Goal: Task Accomplishment & Management: Complete application form

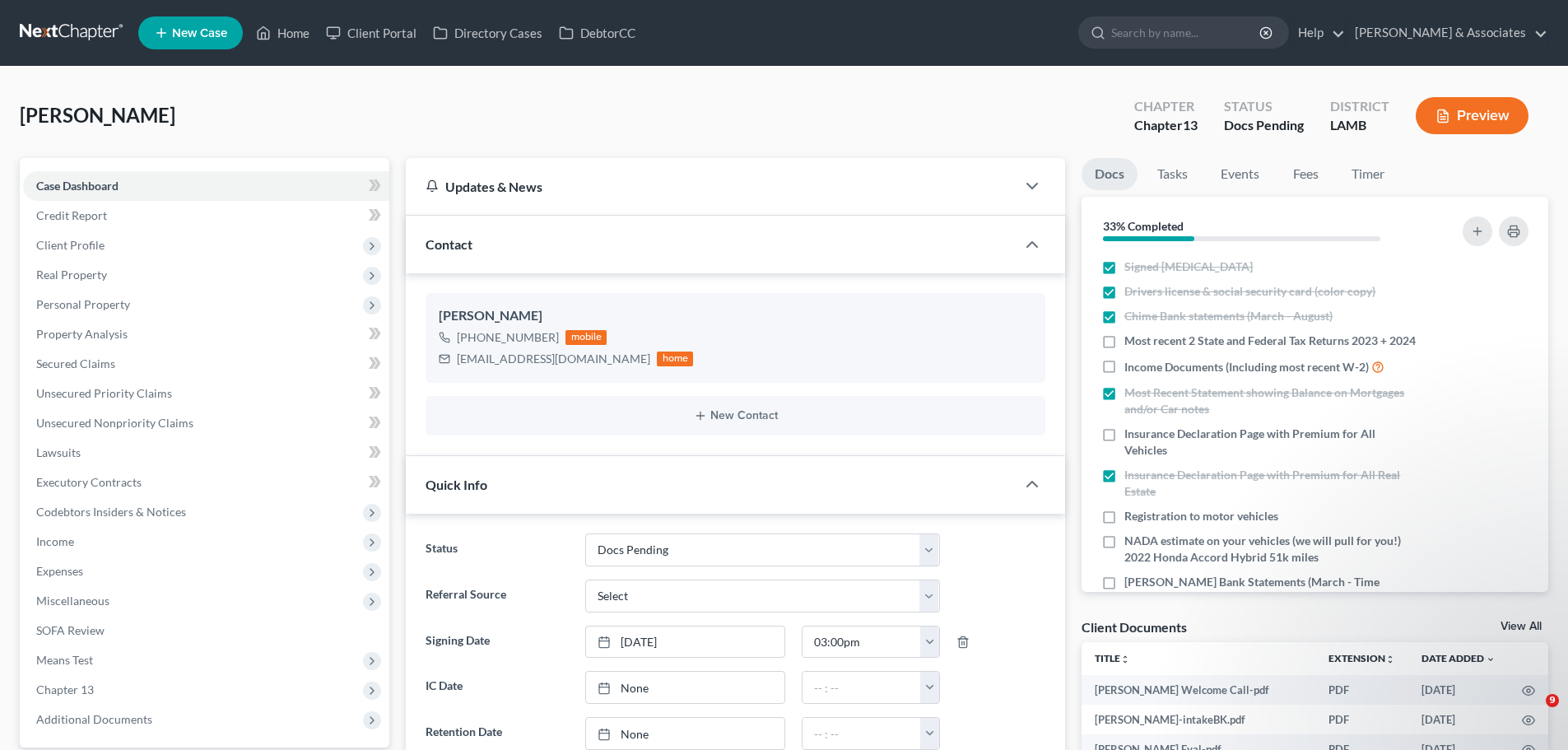
select select "6"
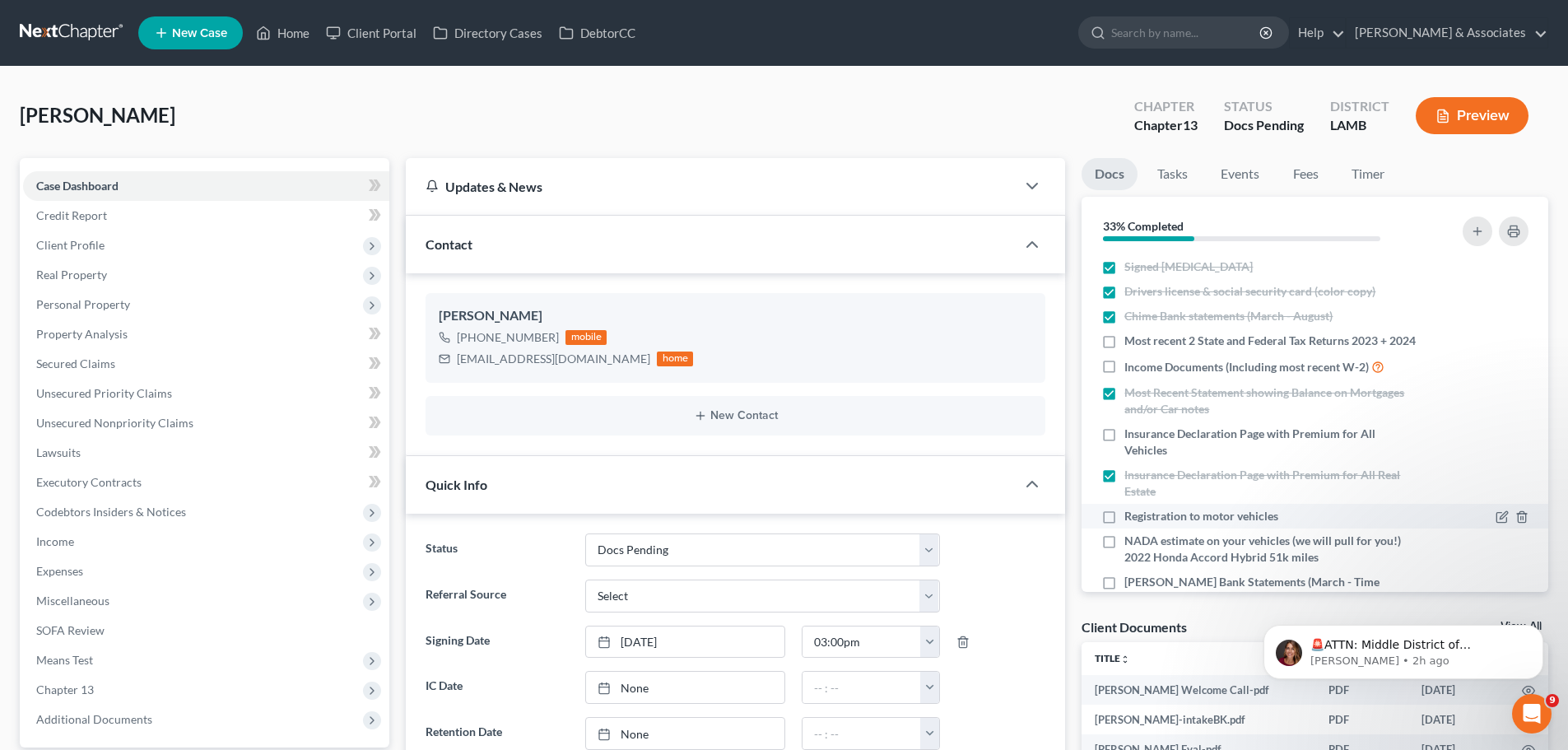
click at [1130, 525] on span "Registration to motor vehicles" at bounding box center [1201, 516] width 154 height 16
click at [1130, 519] on input "Registration to motor vehicles" at bounding box center [1135, 513] width 11 height 11
checkbox input "true"
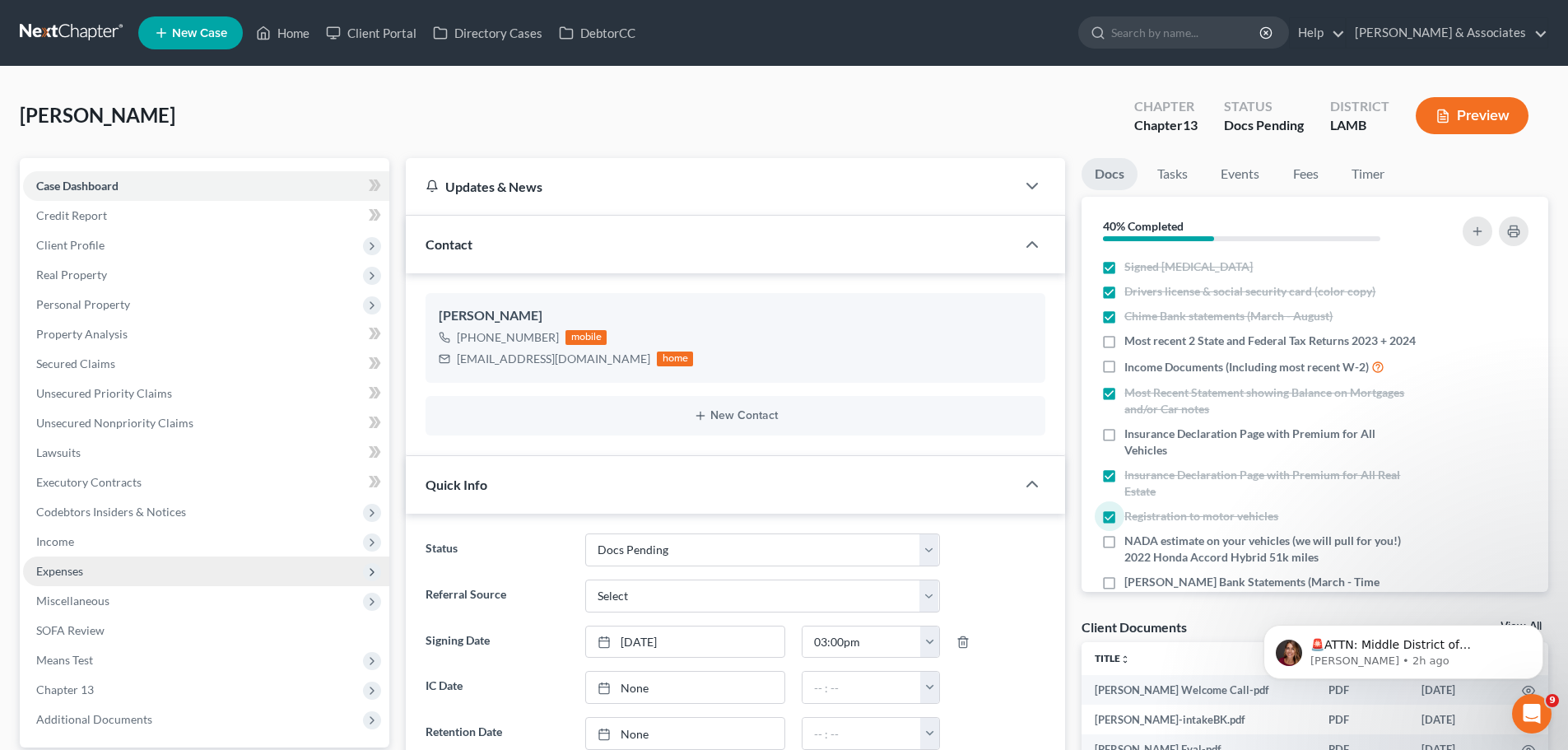
drag, startPoint x: 108, startPoint y: 549, endPoint x: 119, endPoint y: 580, distance: 32.9
click at [108, 549] on span "Income" at bounding box center [206, 541] width 366 height 30
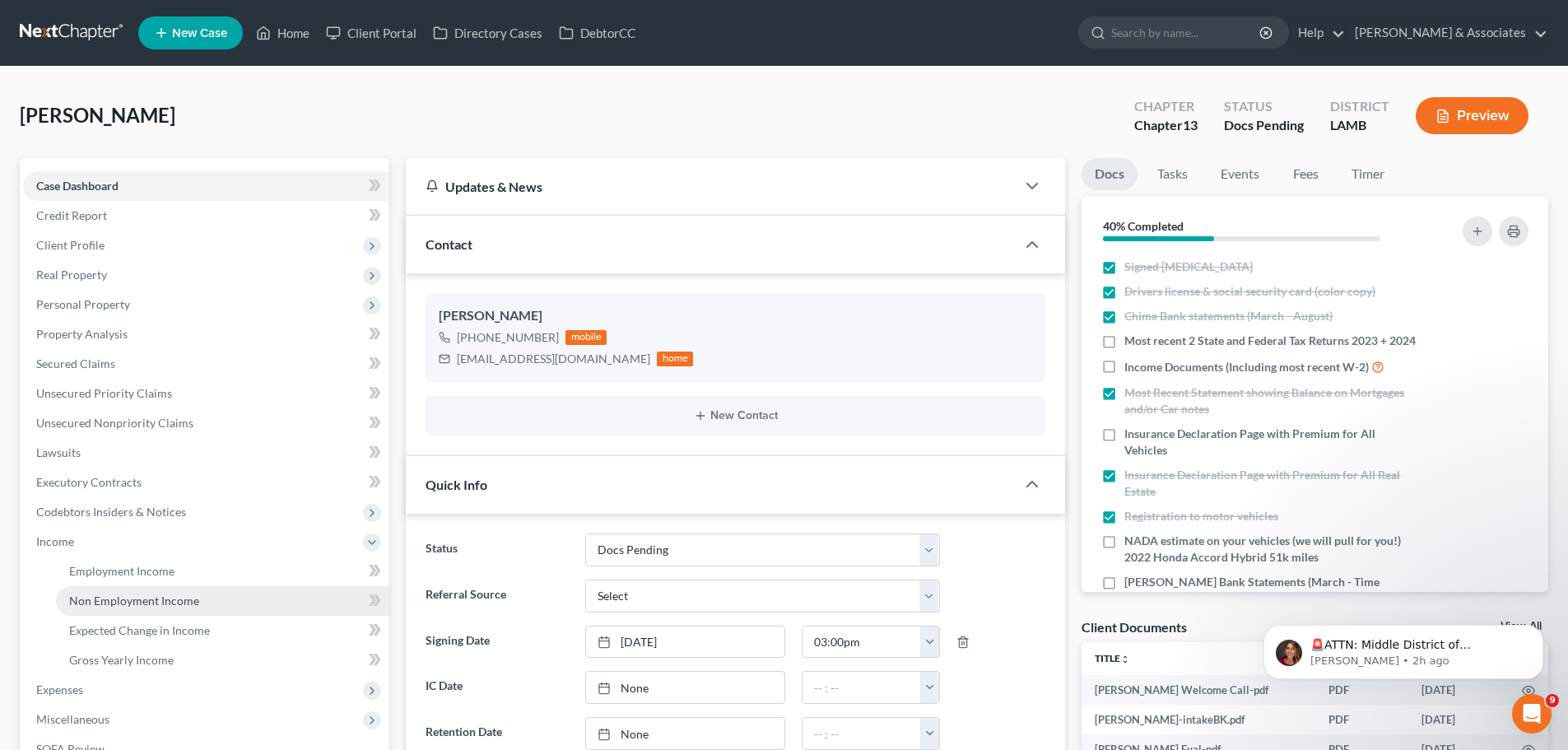
click at [135, 594] on span "Non Employment Income" at bounding box center [134, 600] width 130 height 14
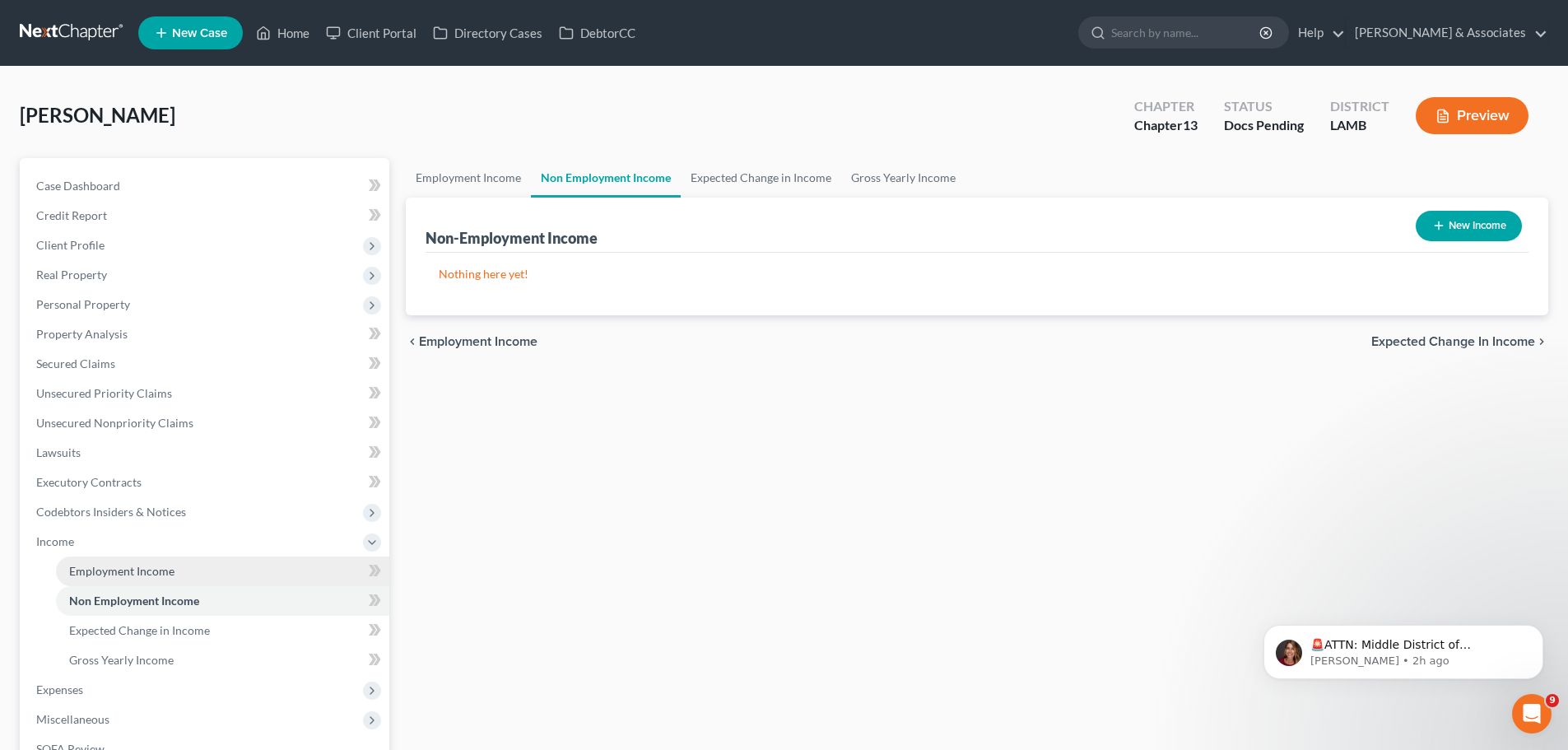
click at [143, 569] on span "Employment Income" at bounding box center [122, 570] width 105 height 14
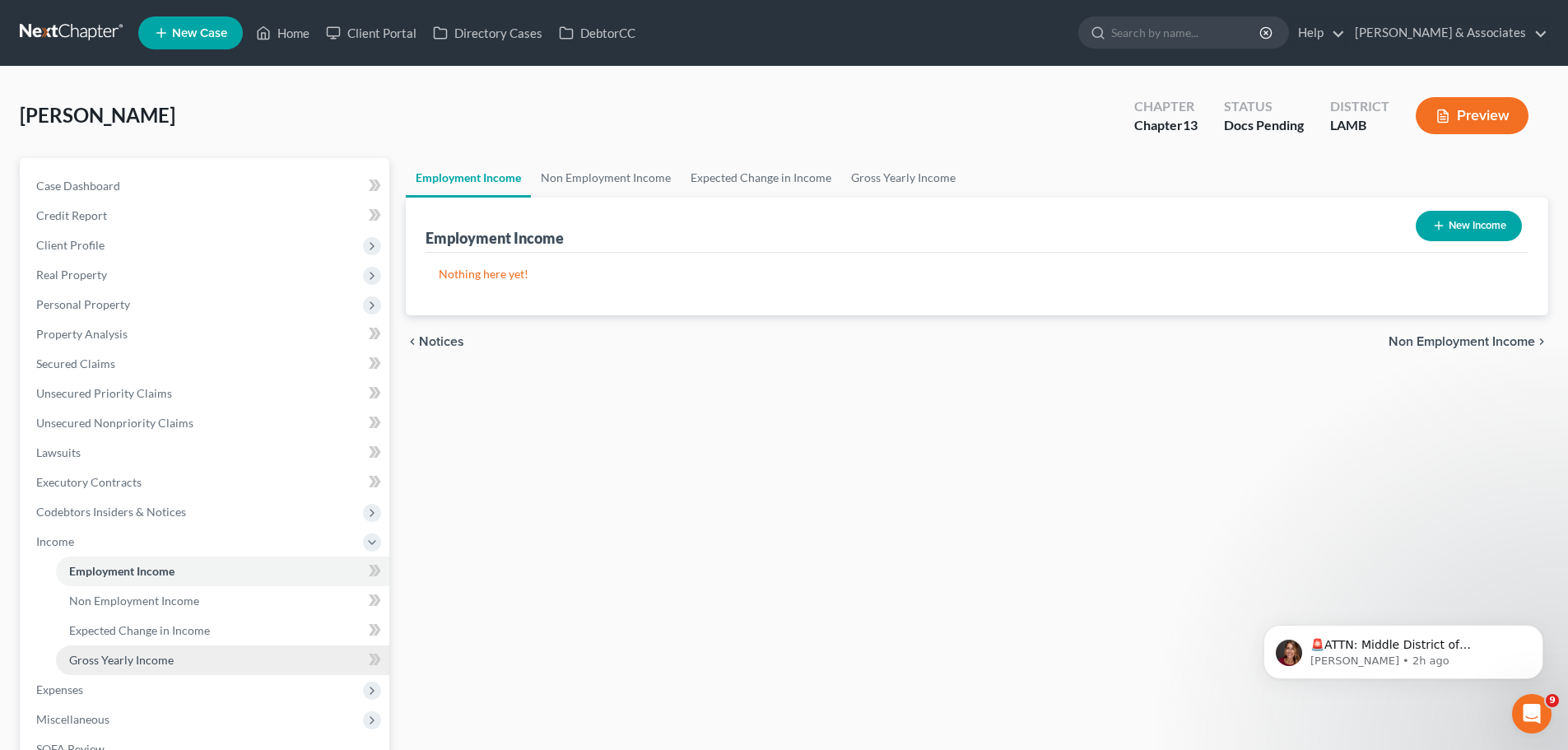
click at [179, 652] on link "Gross Yearly Income" at bounding box center [222, 660] width 333 height 30
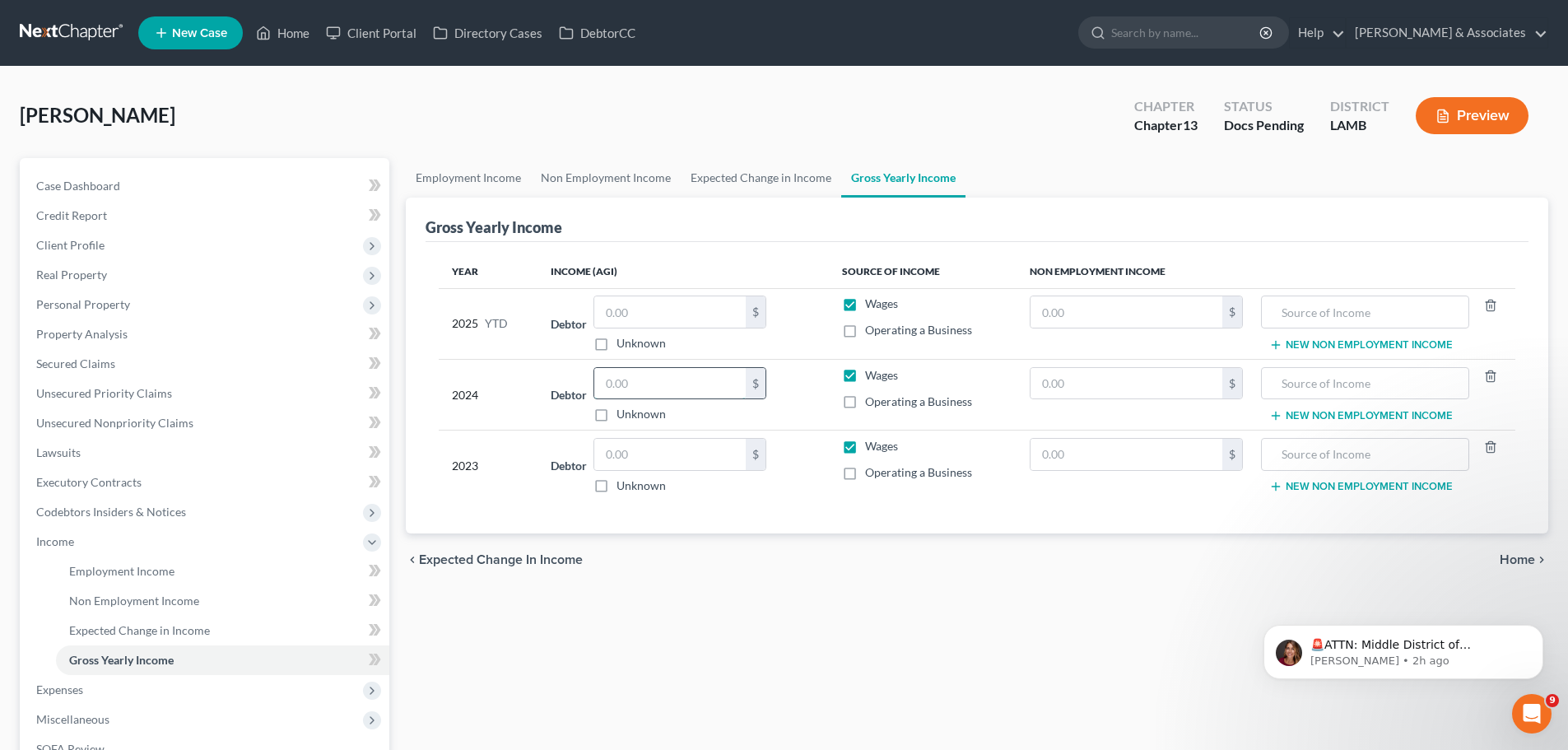
click at [645, 397] on input "text" at bounding box center [670, 384] width 152 height 31
click at [648, 455] on input "text" at bounding box center [670, 454] width 152 height 31
drag, startPoint x: 679, startPoint y: 443, endPoint x: 849, endPoint y: 441, distance: 170.0
click at [679, 443] on input "text" at bounding box center [670, 454] width 152 height 31
type input "21,632"
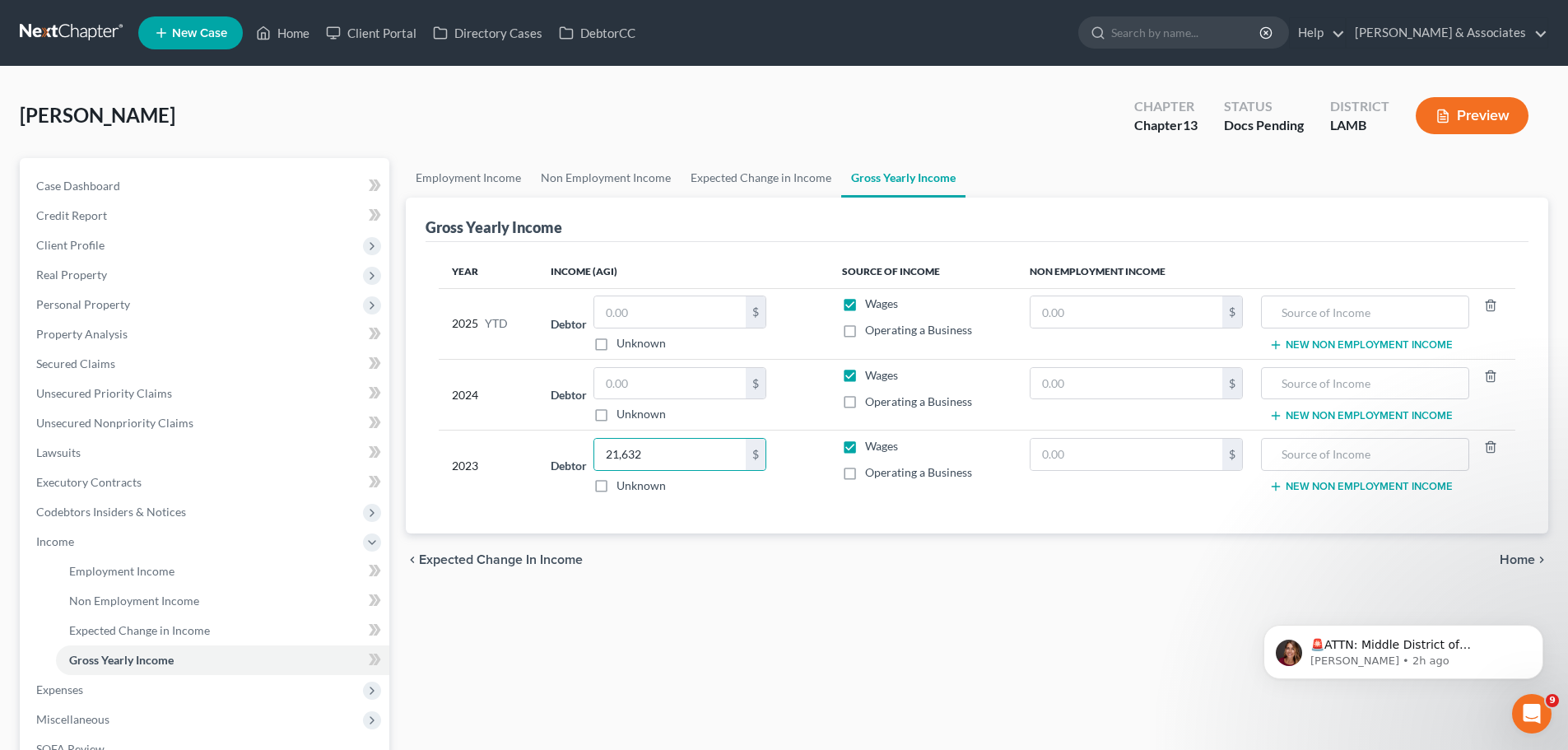
drag, startPoint x: 675, startPoint y: 608, endPoint x: 666, endPoint y: 603, distance: 10.3
click at [674, 608] on div "Employment Income Non Employment Income Expected Change in Income Gross Yearly …" at bounding box center [976, 538] width 1158 height 760
click at [65, 242] on span "Client Profile" at bounding box center [70, 245] width 69 height 14
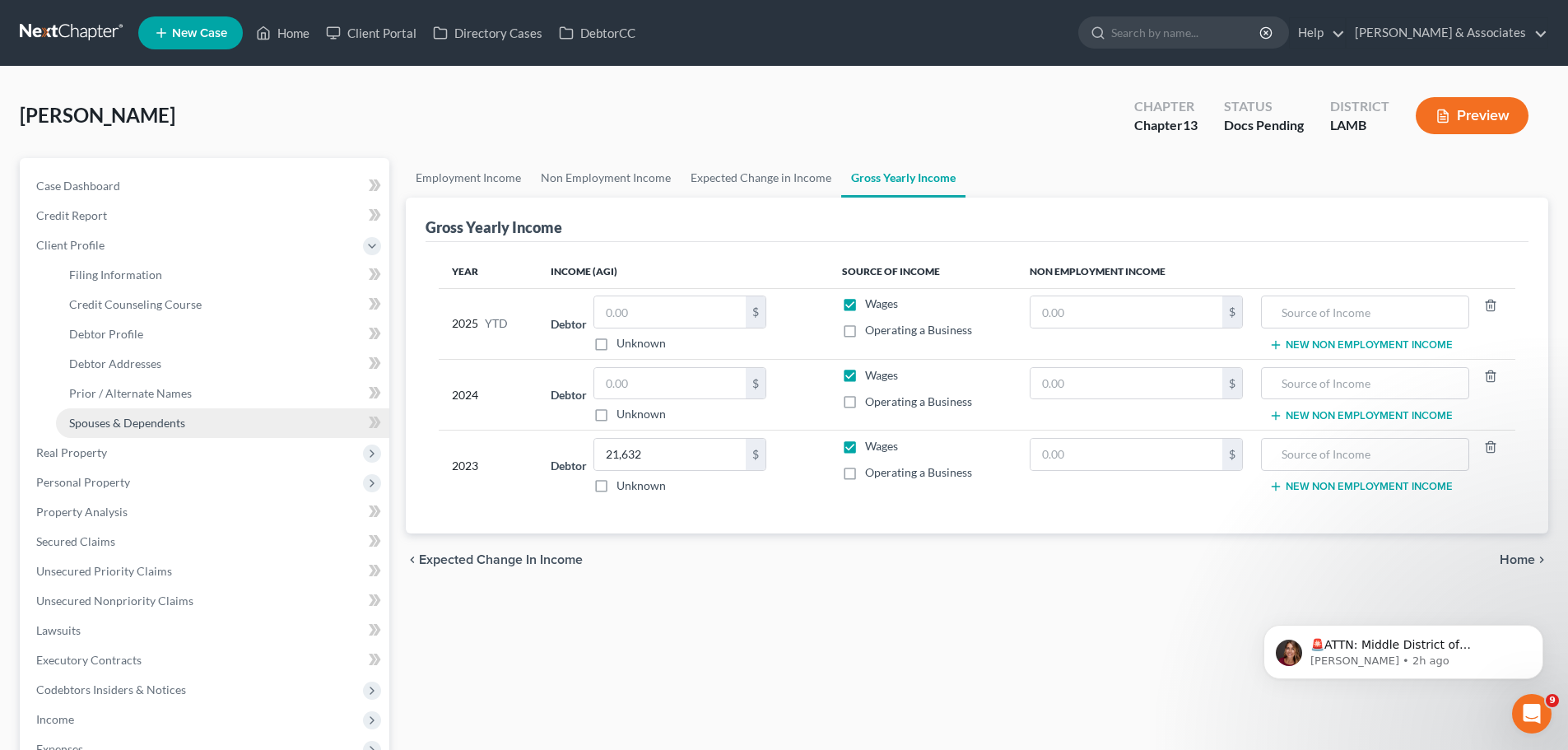
click at [98, 419] on span "Spouses & Dependents" at bounding box center [128, 422] width 116 height 14
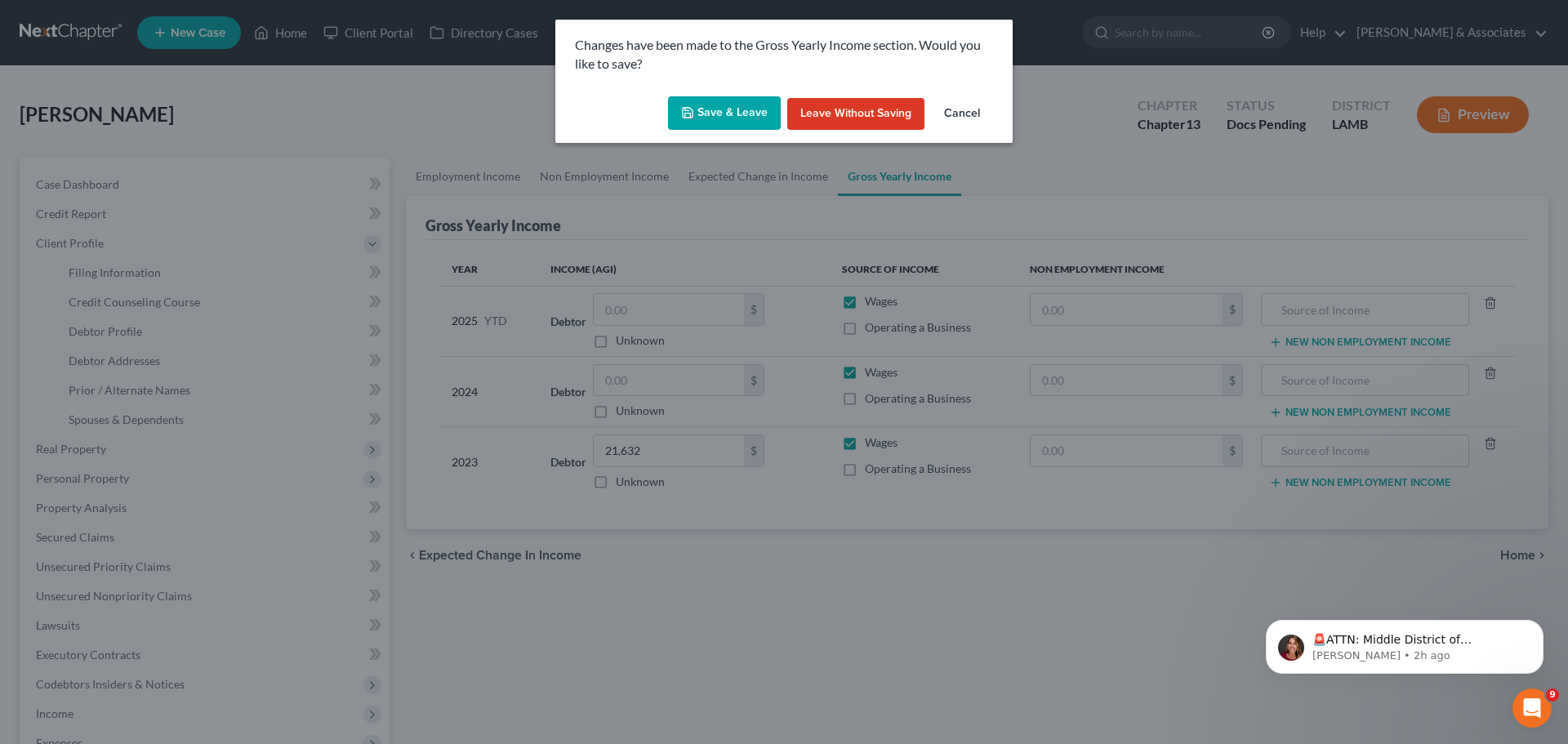
click at [734, 113] on button "Save & Leave" at bounding box center [725, 114] width 113 height 35
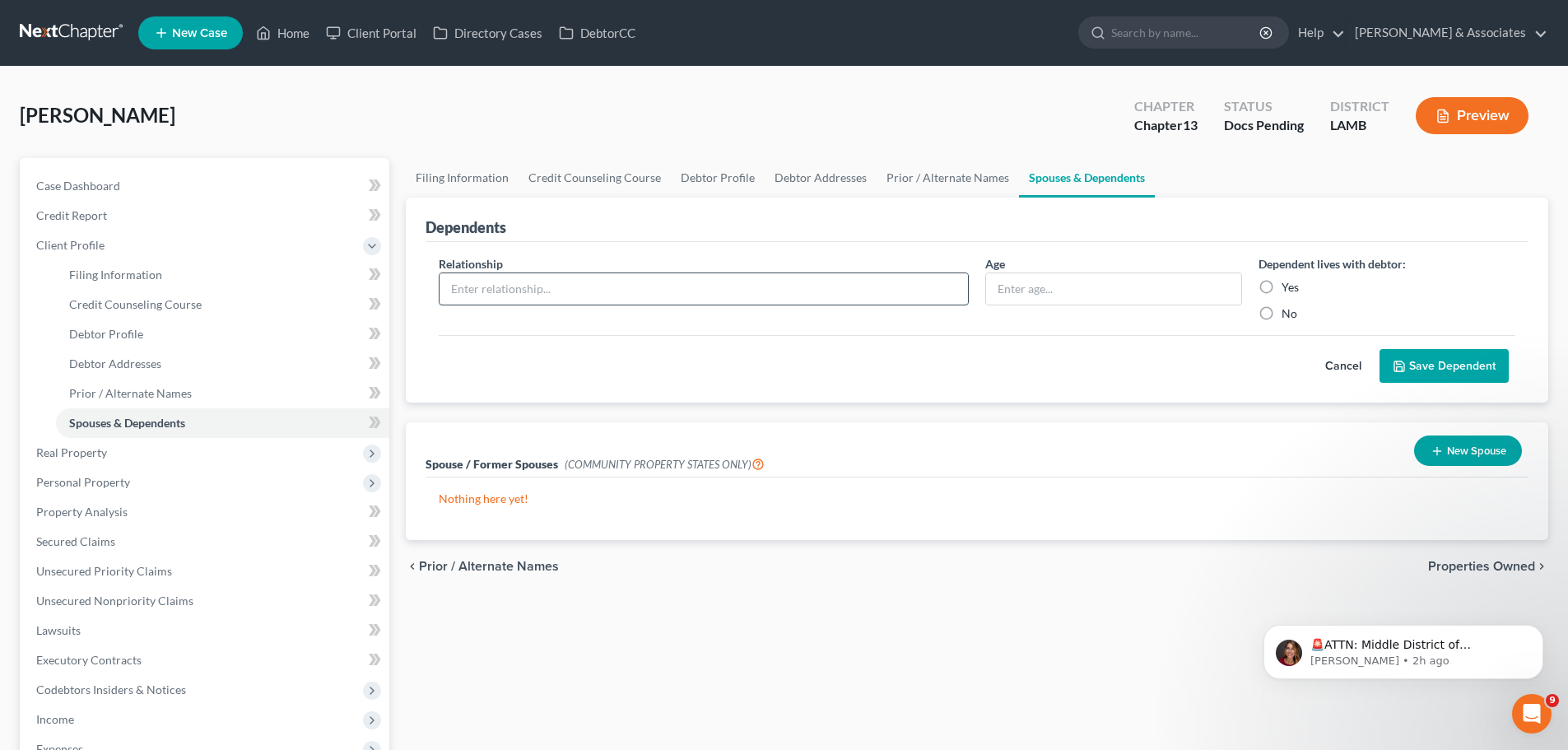
click at [783, 281] on input "text" at bounding box center [703, 289] width 528 height 31
type input "Son"
click at [1281, 282] on label "Yes" at bounding box center [1290, 287] width 17 height 16
click at [1288, 282] on input "Yes" at bounding box center [1293, 284] width 11 height 11
radio input "true"
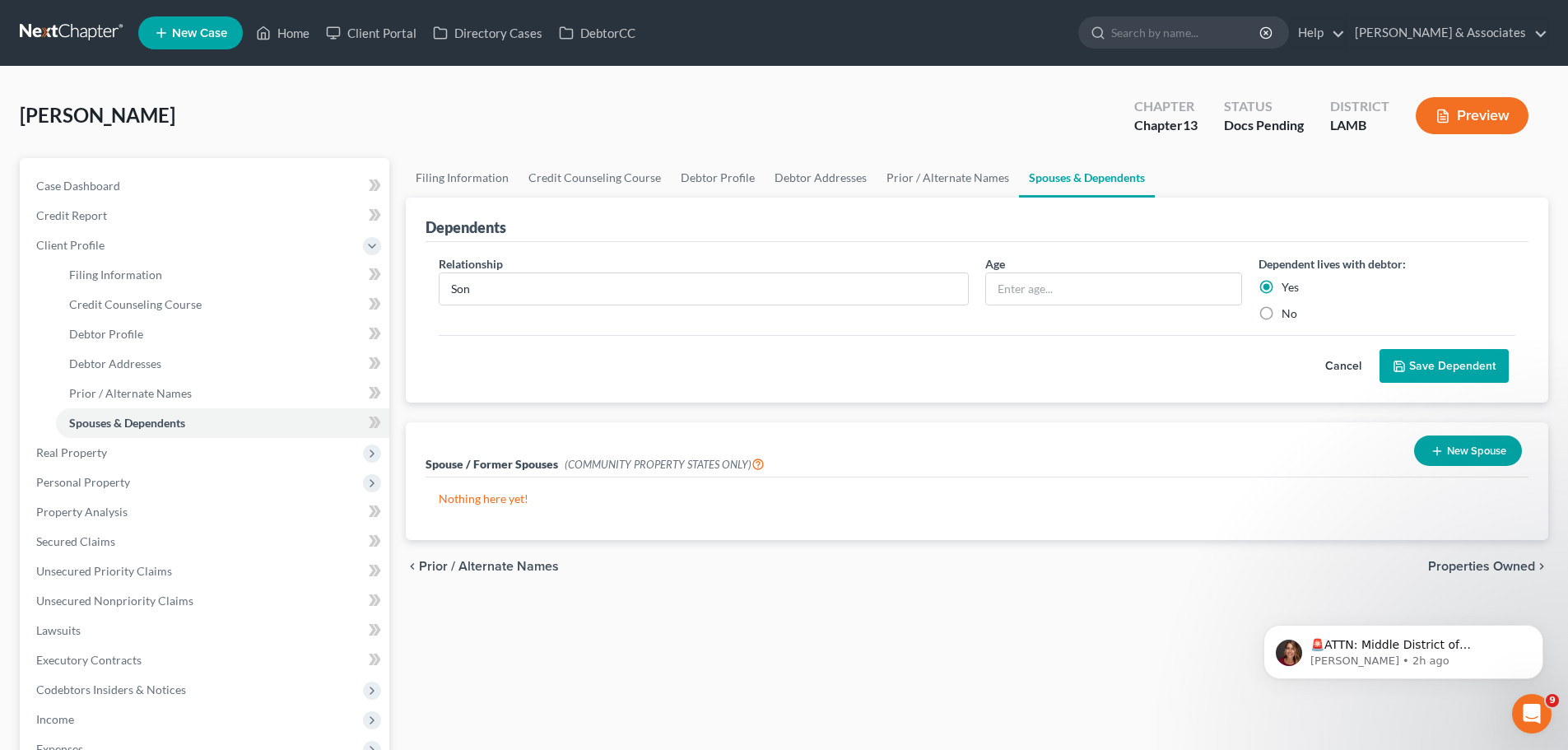
click at [1452, 366] on button "Save Dependent" at bounding box center [1444, 366] width 129 height 35
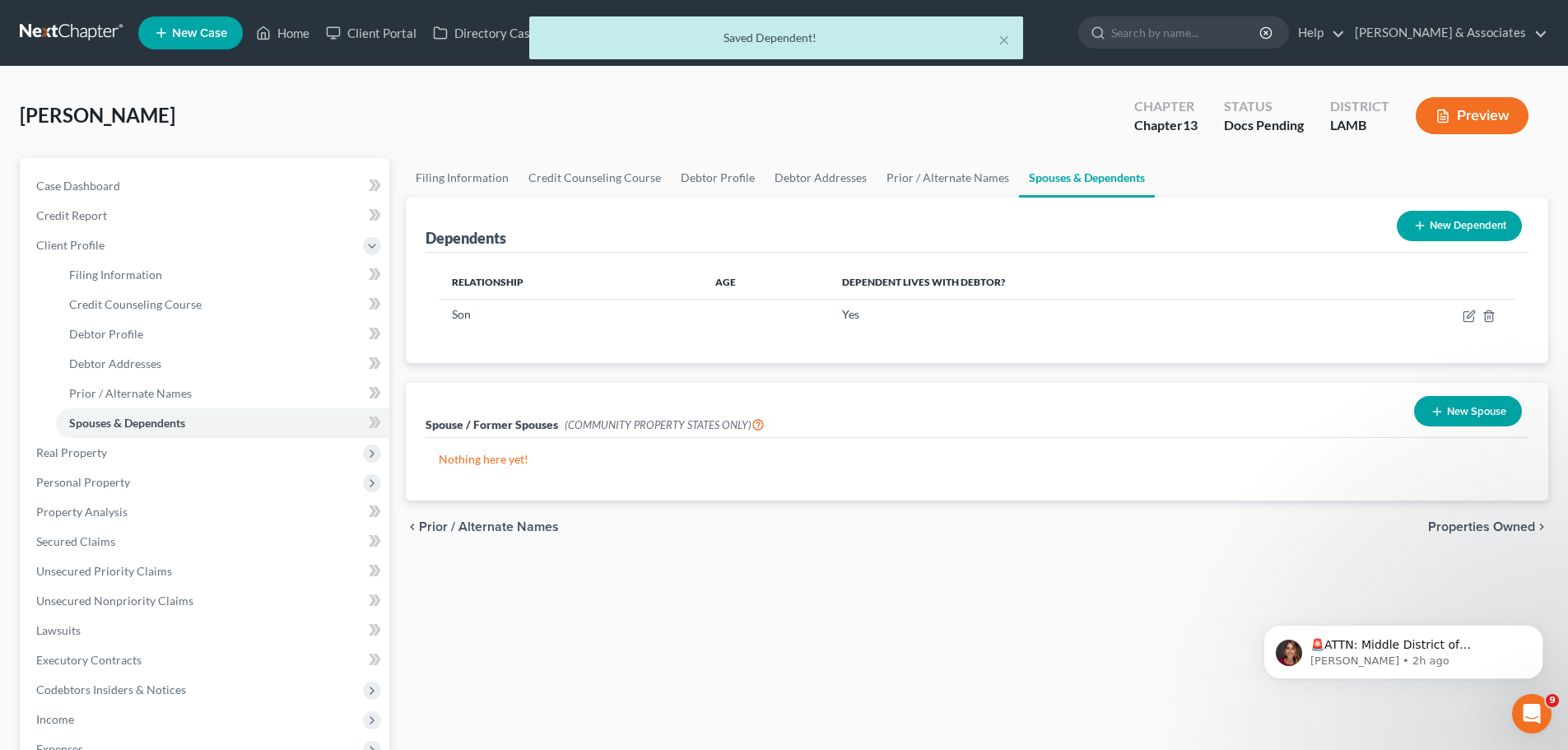
drag, startPoint x: 1446, startPoint y: 196, endPoint x: 1469, endPoint y: 224, distance: 36.2
click at [1448, 198] on ui-view "Filing Information Credit Counseling Course Debtor Profile Debtor Addresses Pri…" at bounding box center [977, 356] width 1142 height 395
click at [1469, 224] on button "New Dependent" at bounding box center [1458, 226] width 125 height 31
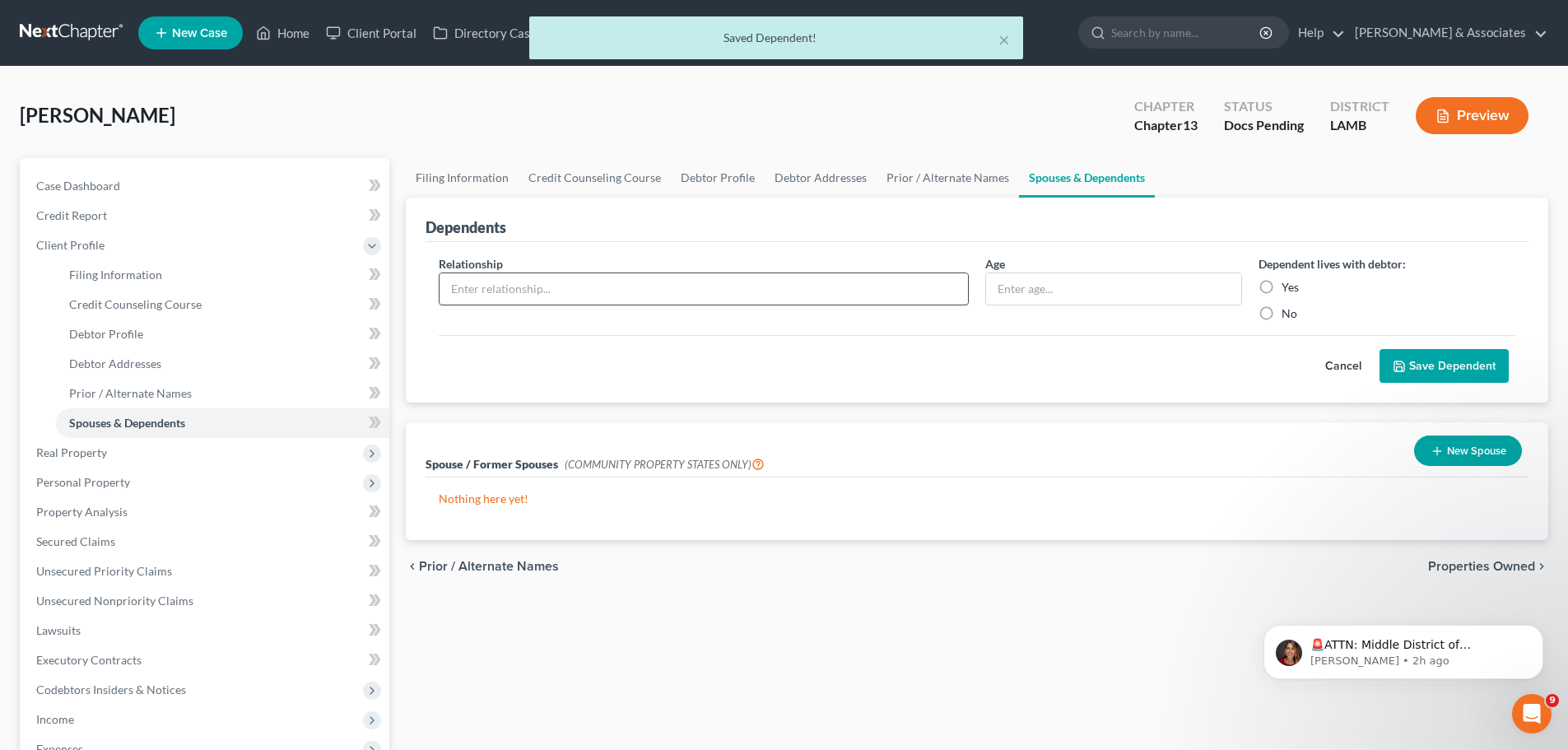
click at [594, 275] on input "text" at bounding box center [703, 289] width 528 height 31
type input "u"
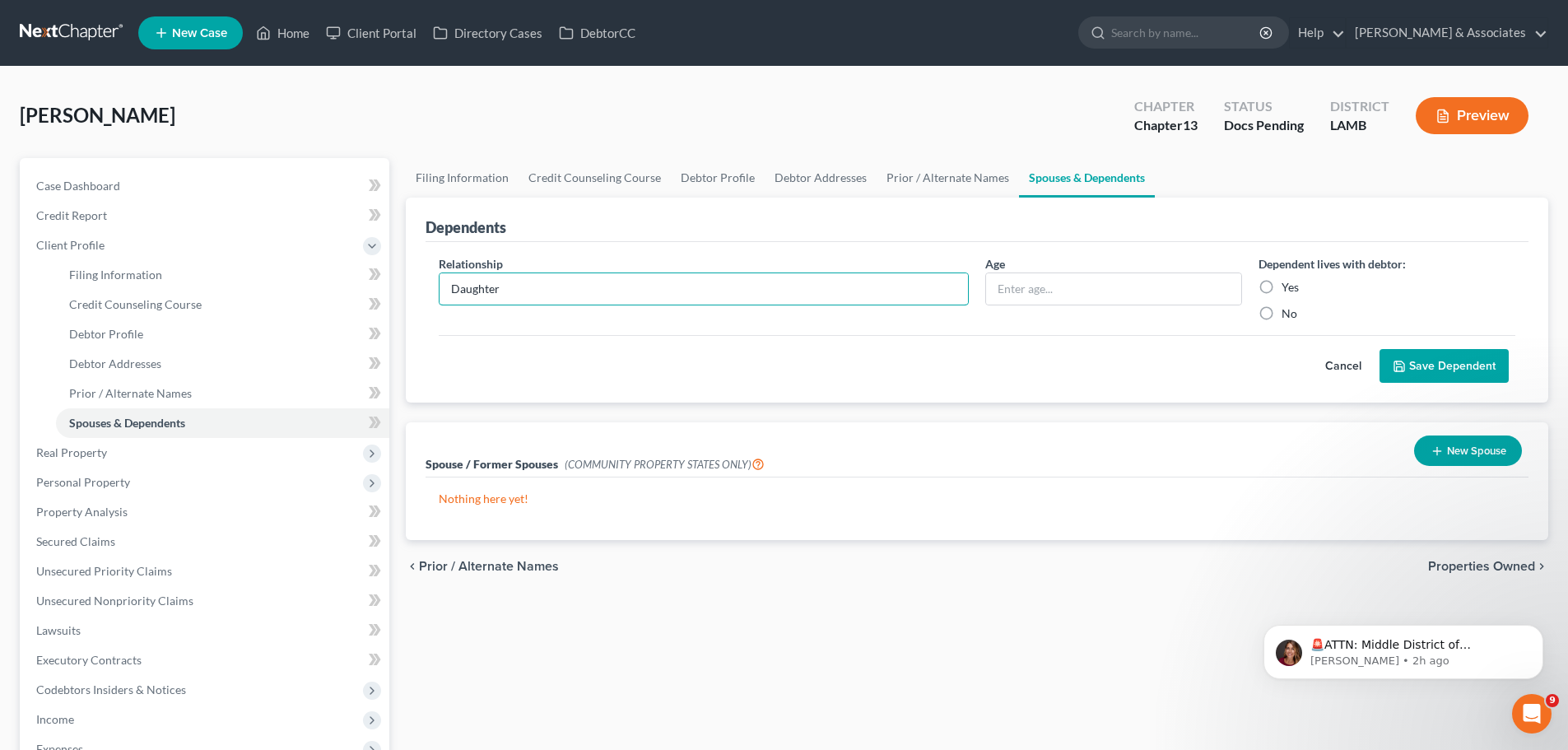
type input "Daughter"
click at [1290, 283] on label "Yes" at bounding box center [1290, 287] width 17 height 16
click at [1290, 283] on input "Yes" at bounding box center [1293, 284] width 11 height 11
radio input "true"
click at [1447, 377] on button "Save Dependent" at bounding box center [1444, 366] width 129 height 35
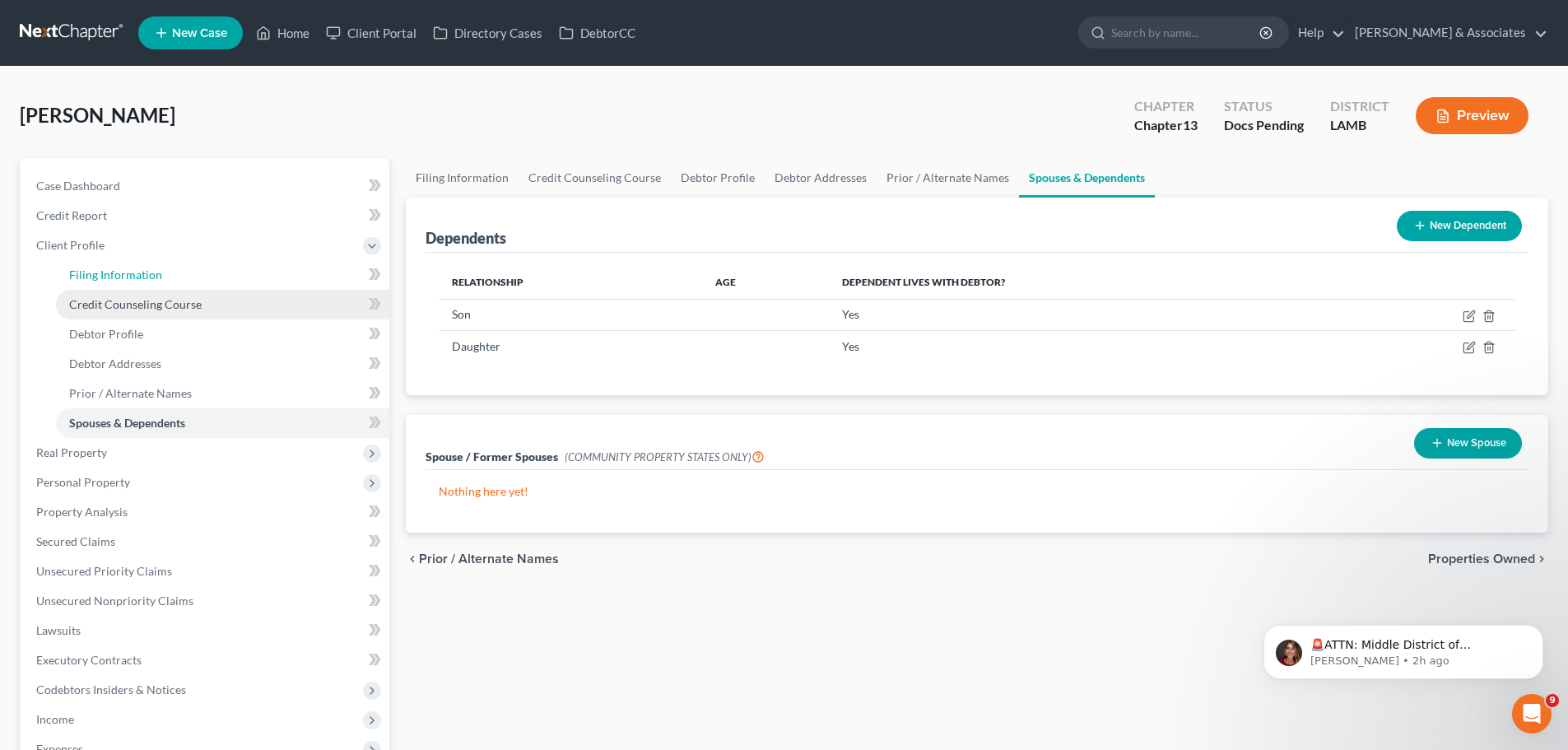
drag, startPoint x: 125, startPoint y: 281, endPoint x: 130, endPoint y: 294, distance: 13.9
click at [125, 280] on link "Filing Information" at bounding box center [222, 274] width 333 height 30
select select "1"
select select "0"
select select "3"
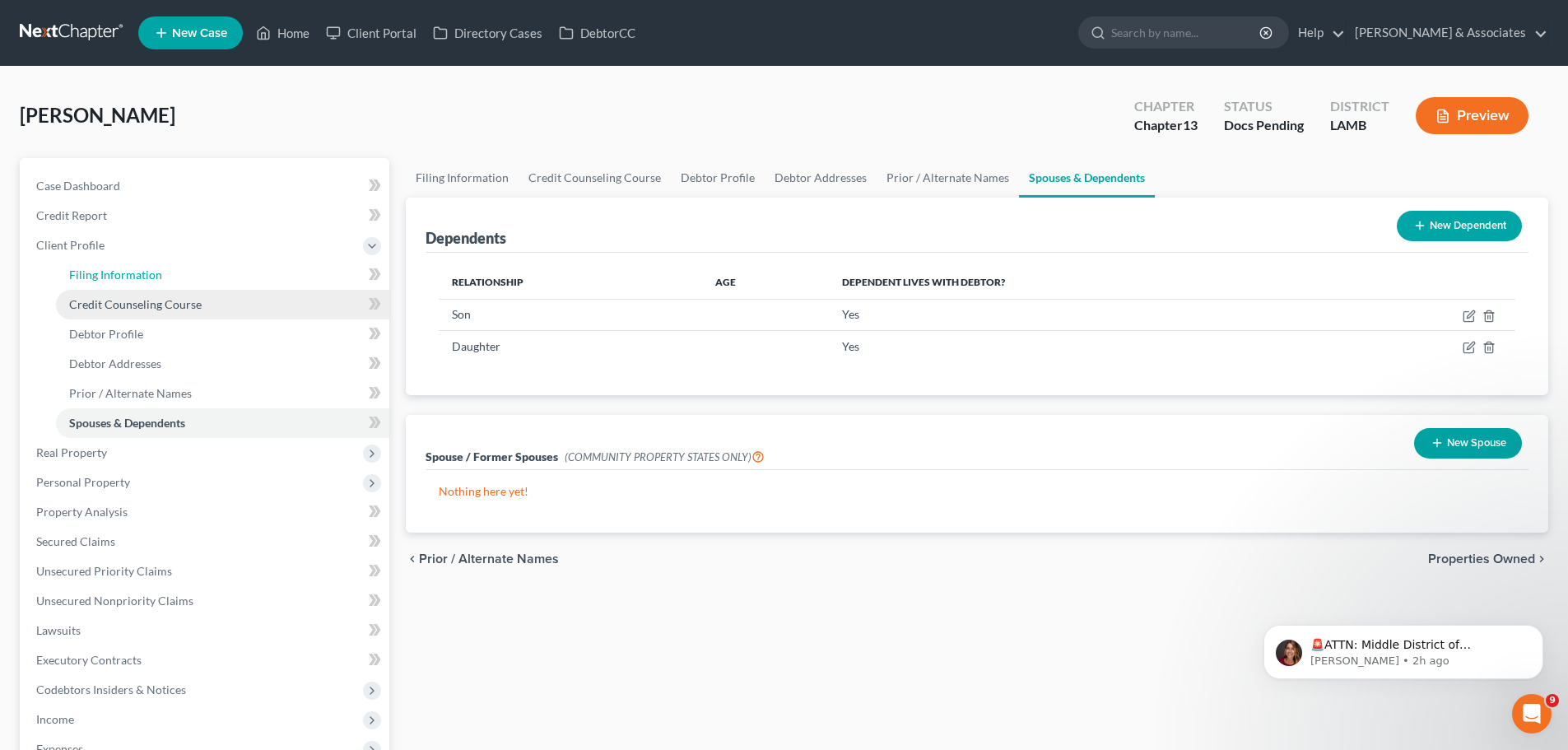
select select "19"
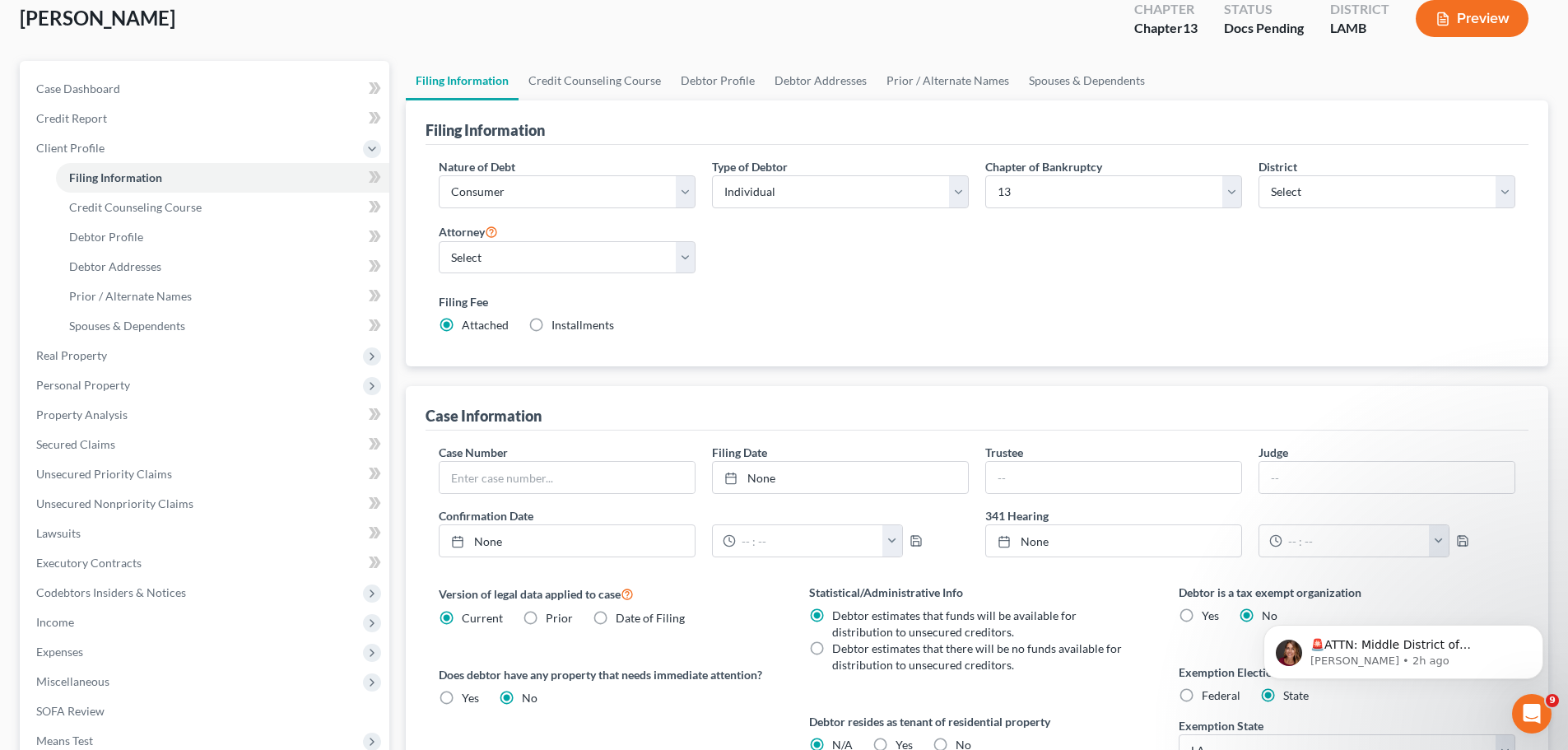
scroll to position [330, 0]
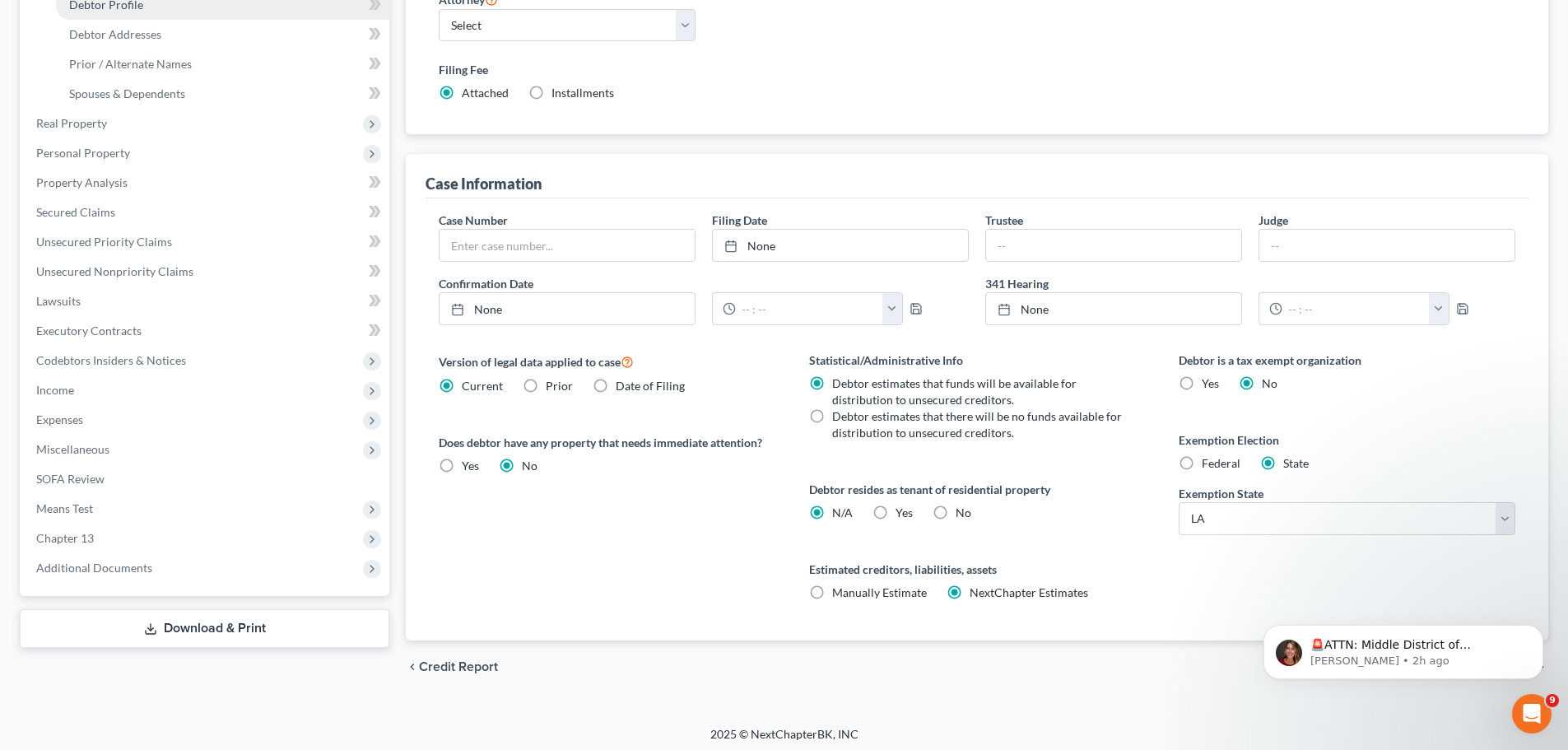
click at [84, 14] on link "Debtor Profile" at bounding box center [222, 5] width 333 height 30
select select "0"
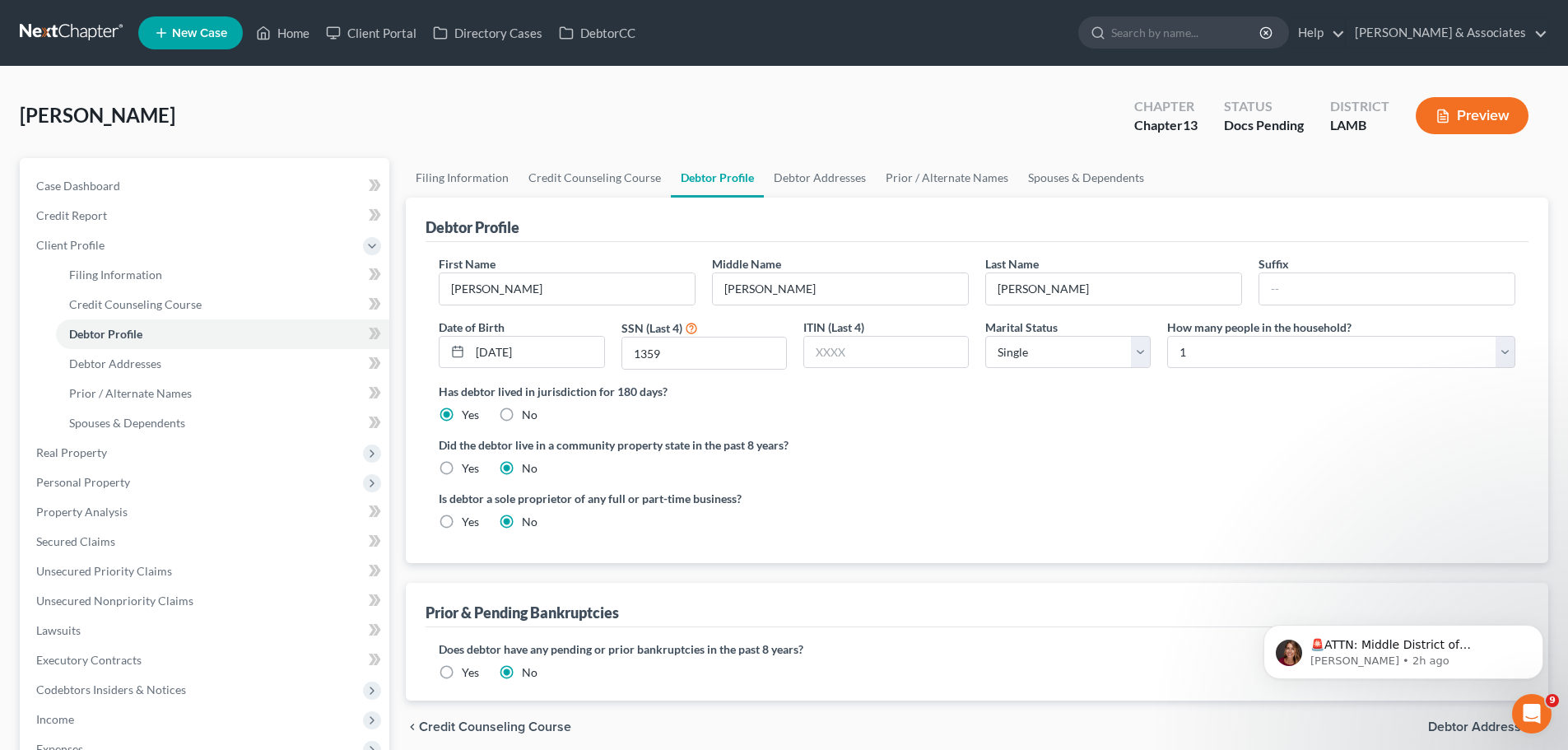
click at [462, 676] on label "Yes" at bounding box center [470, 672] width 17 height 16
click at [469, 675] on input "Yes" at bounding box center [473, 669] width 11 height 11
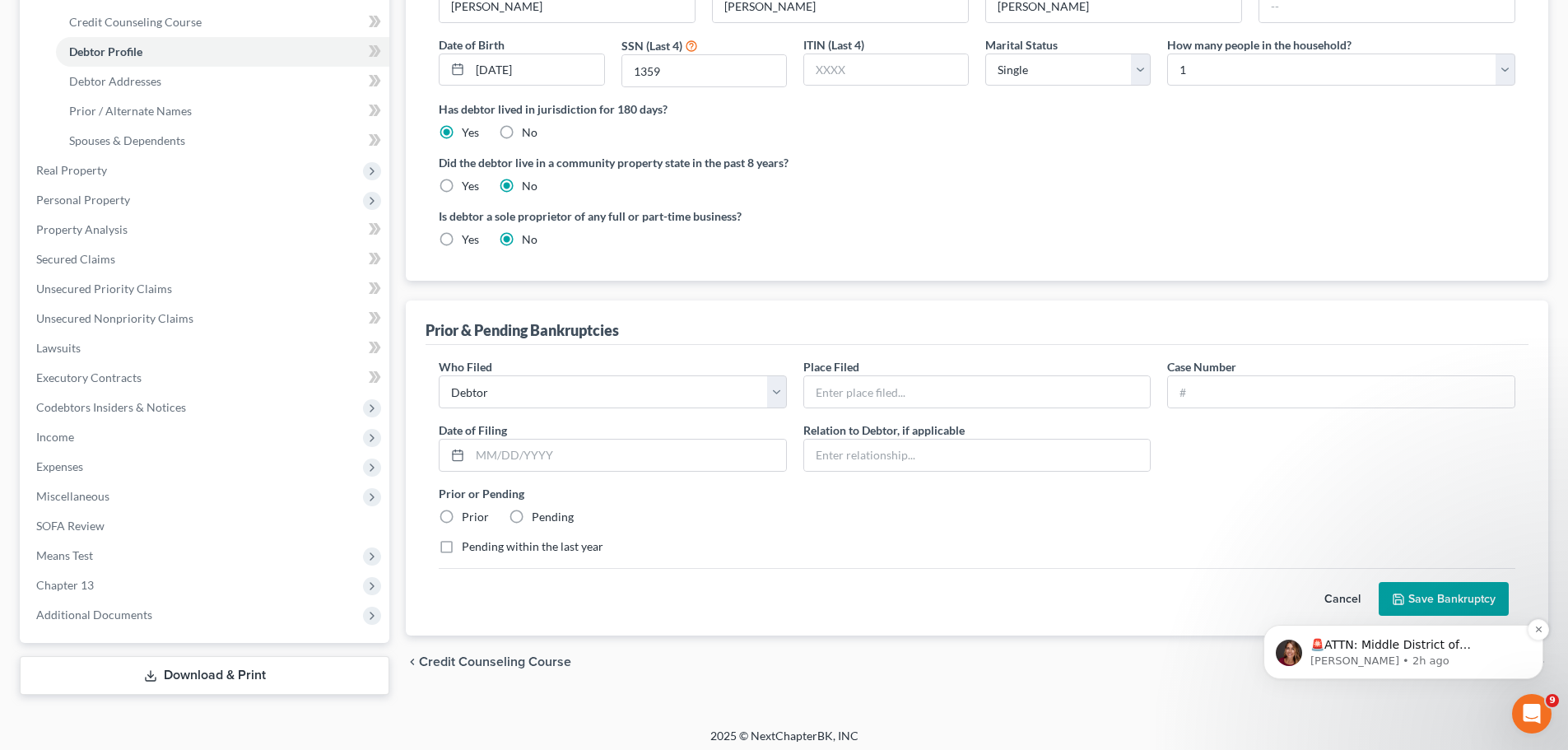
scroll to position [290, 0]
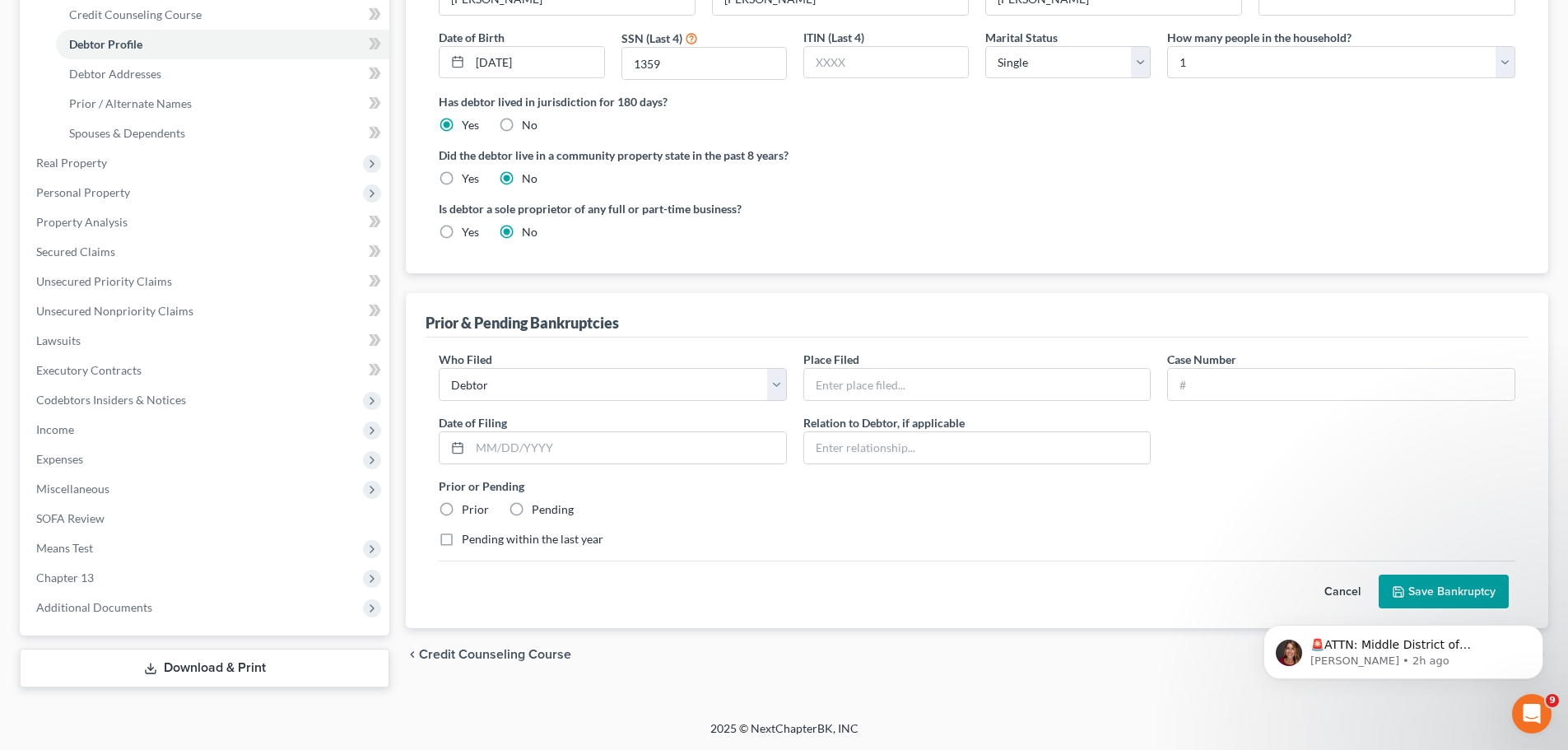
click at [1332, 593] on div "🚨ATTN: Middle District of Florida The court has added a new Credit Counseling F…" at bounding box center [1403, 576] width 302 height 206
click at [1546, 627] on button "Dismiss notification" at bounding box center [1538, 630] width 21 height 21
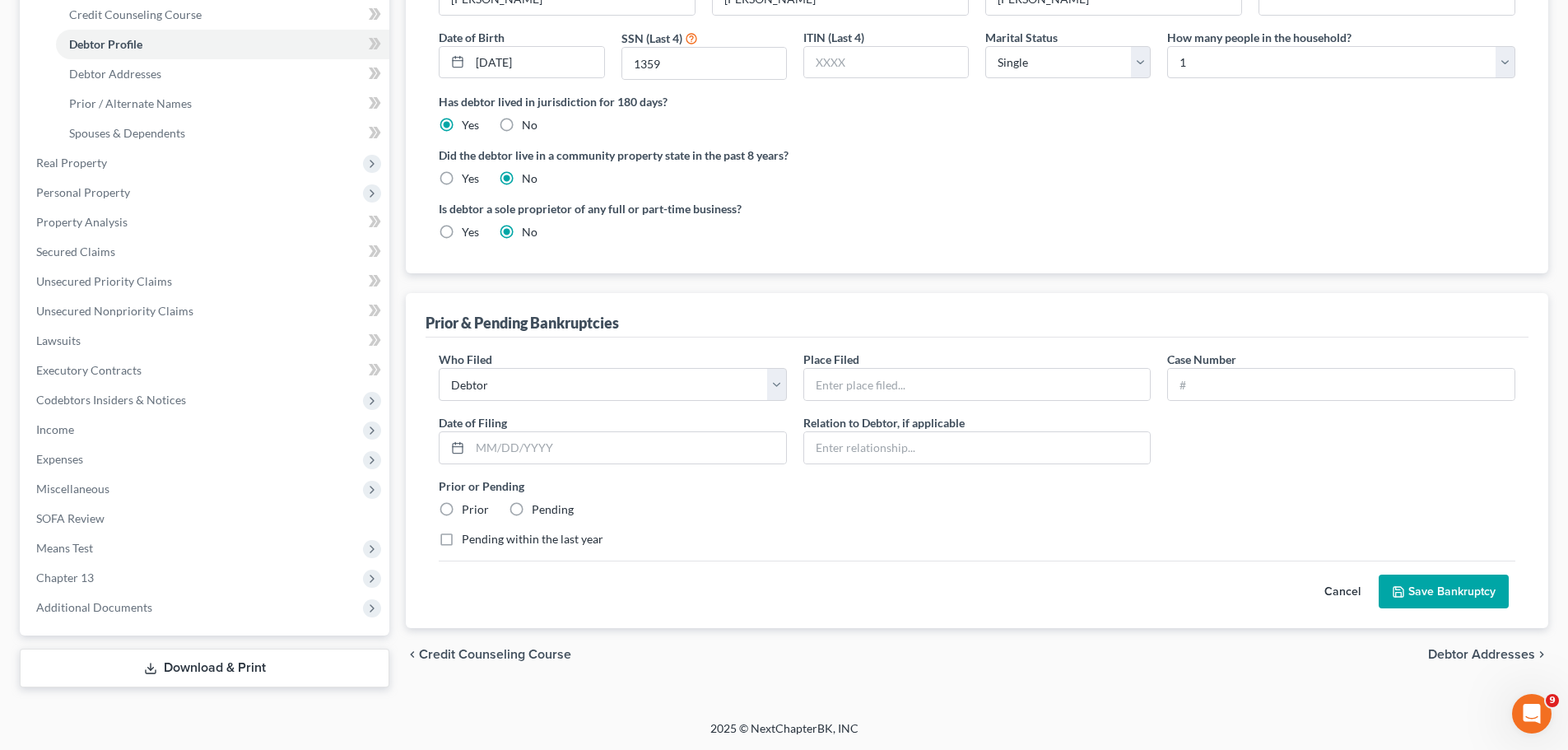
click at [1336, 593] on button "Cancel" at bounding box center [1342, 591] width 72 height 33
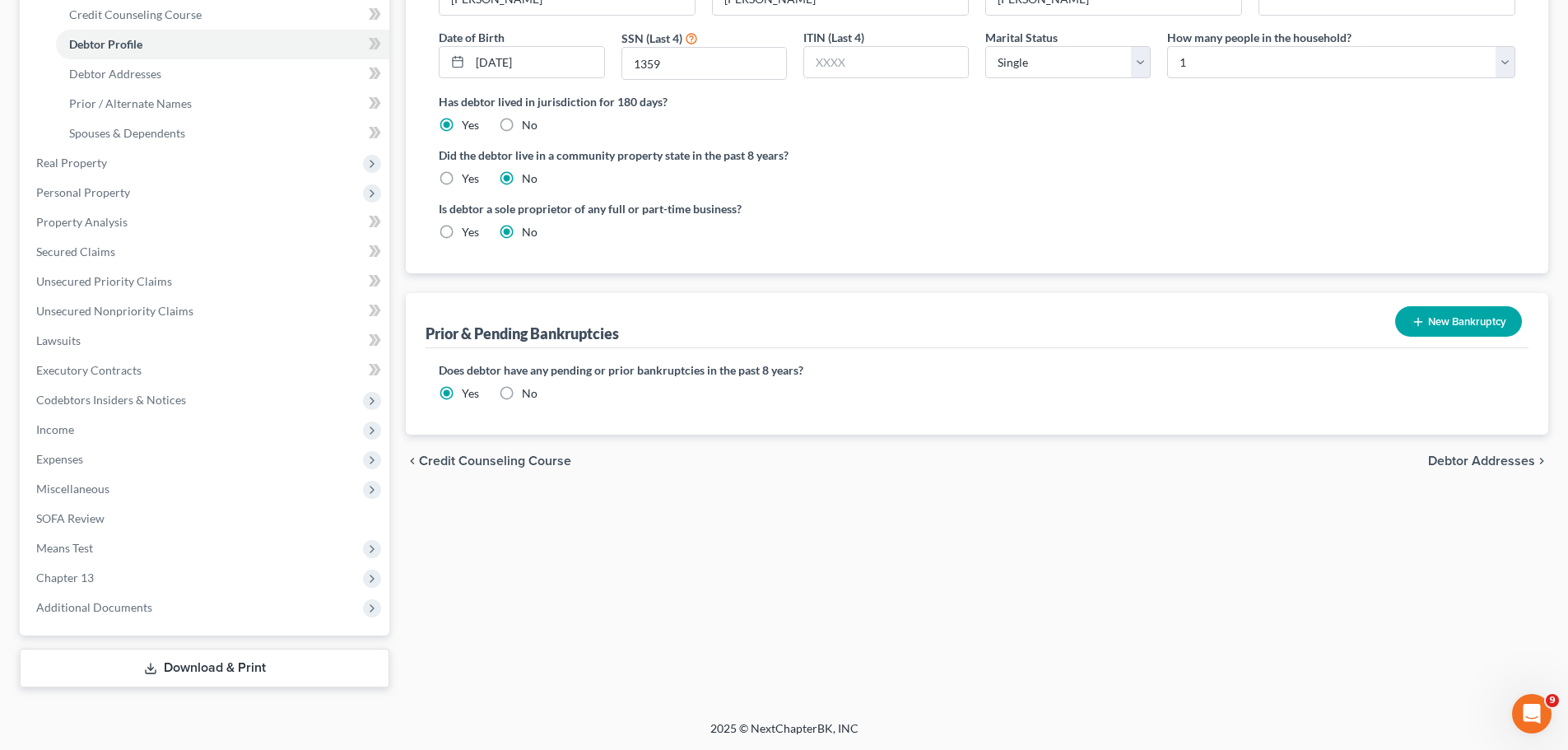
click at [461, 225] on div "Yes" at bounding box center [459, 232] width 41 height 16
click at [462, 232] on label "Yes" at bounding box center [470, 232] width 17 height 16
click at [469, 232] on input "Yes" at bounding box center [473, 229] width 11 height 11
radio input "true"
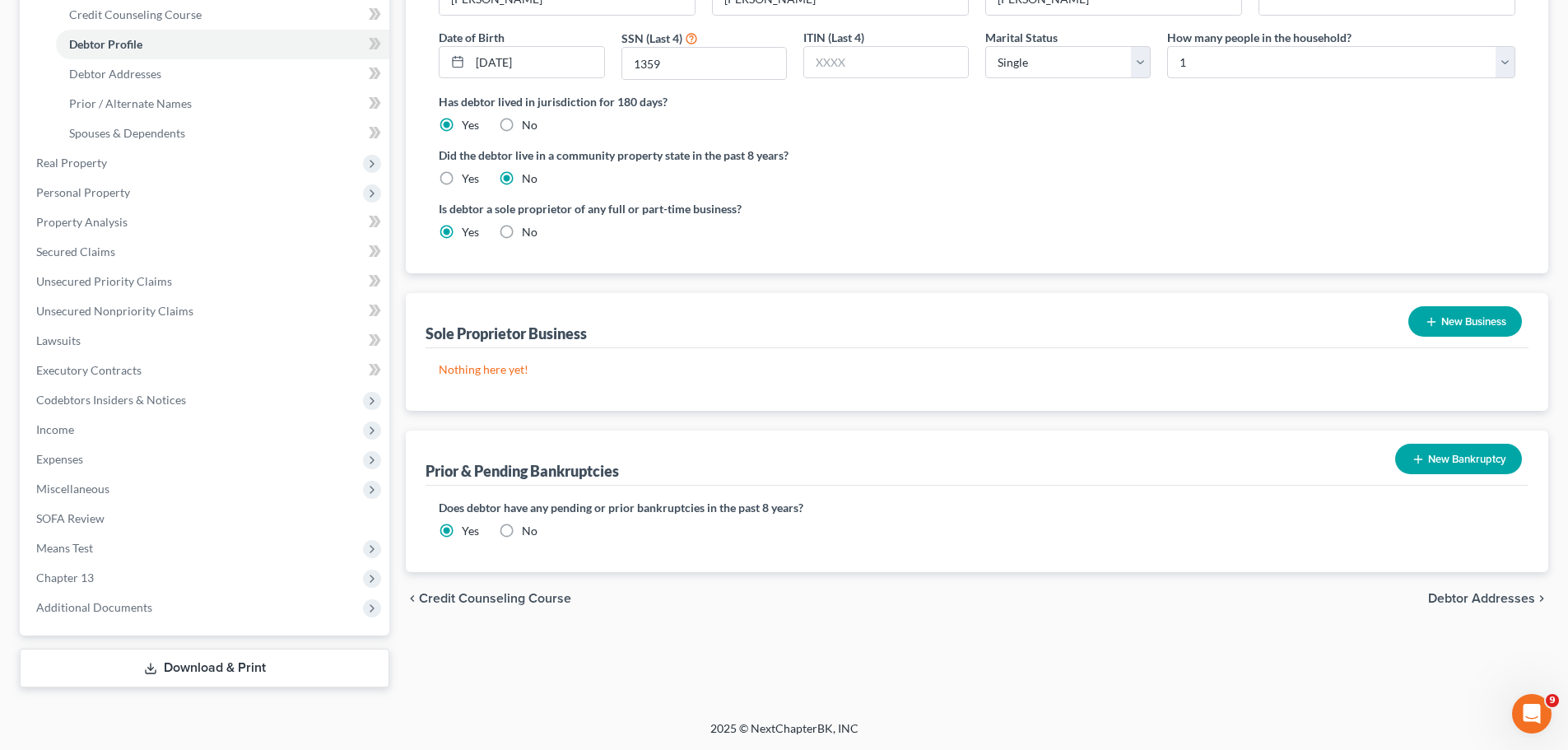
click at [522, 236] on label "No" at bounding box center [529, 232] width 15 height 16
click at [528, 235] on input "No" at bounding box center [533, 229] width 11 height 11
radio input "true"
radio input "false"
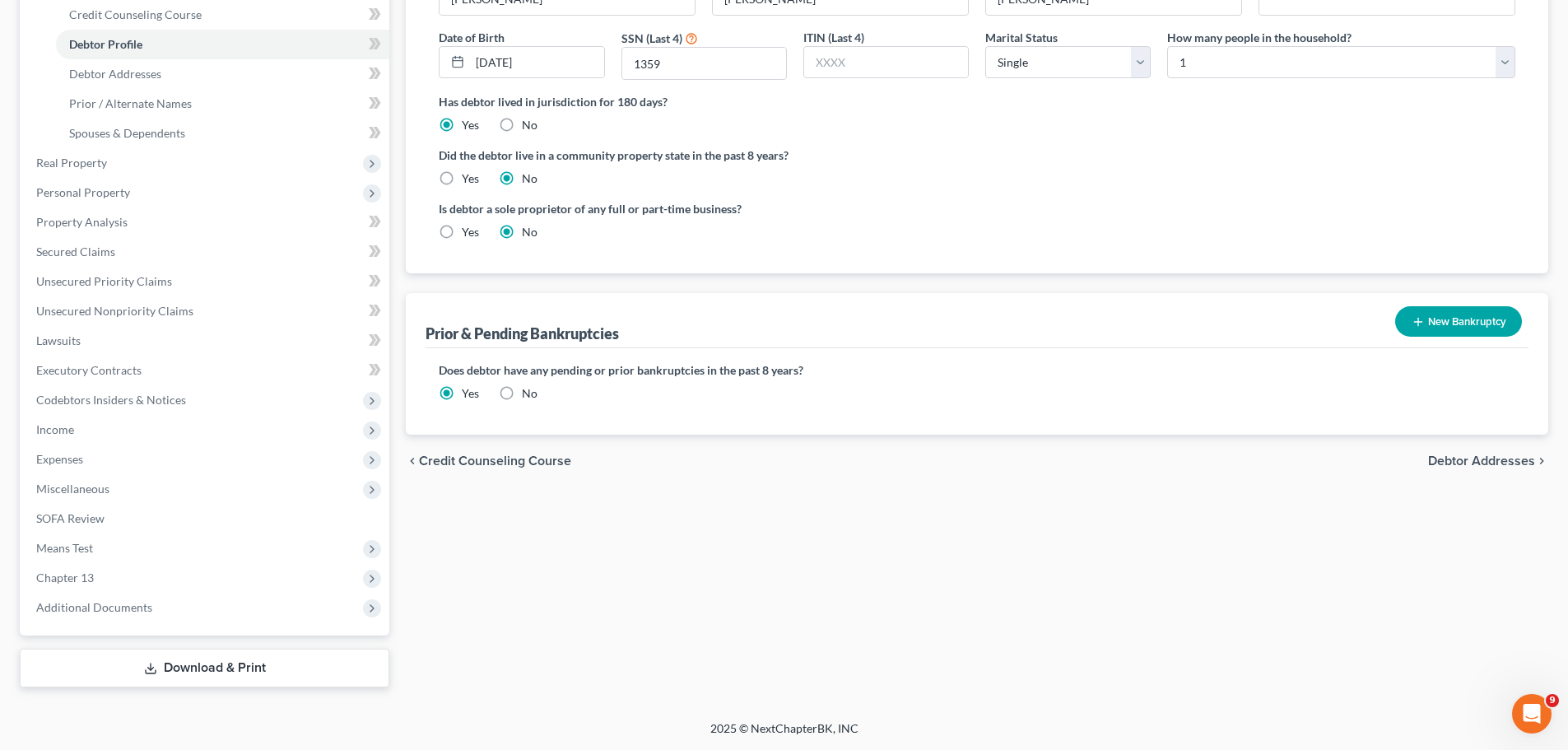
click at [676, 523] on div "Filing Information Credit Counseling Course Debtor Profile Debtor Addresses Pri…" at bounding box center [976, 278] width 1158 height 820
click at [94, 489] on span "Miscellaneous" at bounding box center [72, 488] width 73 height 14
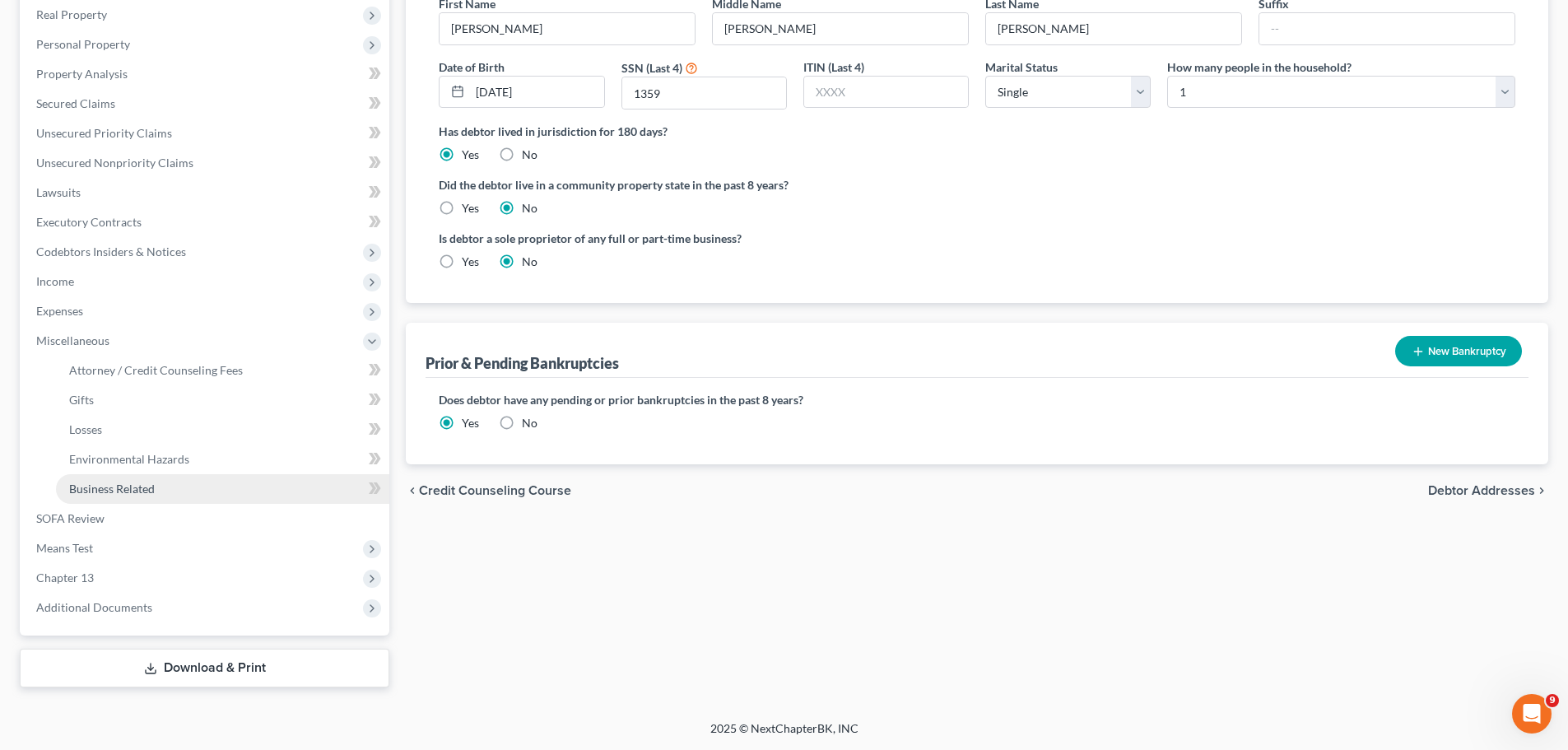
click at [97, 487] on span "Business Related" at bounding box center [112, 488] width 86 height 14
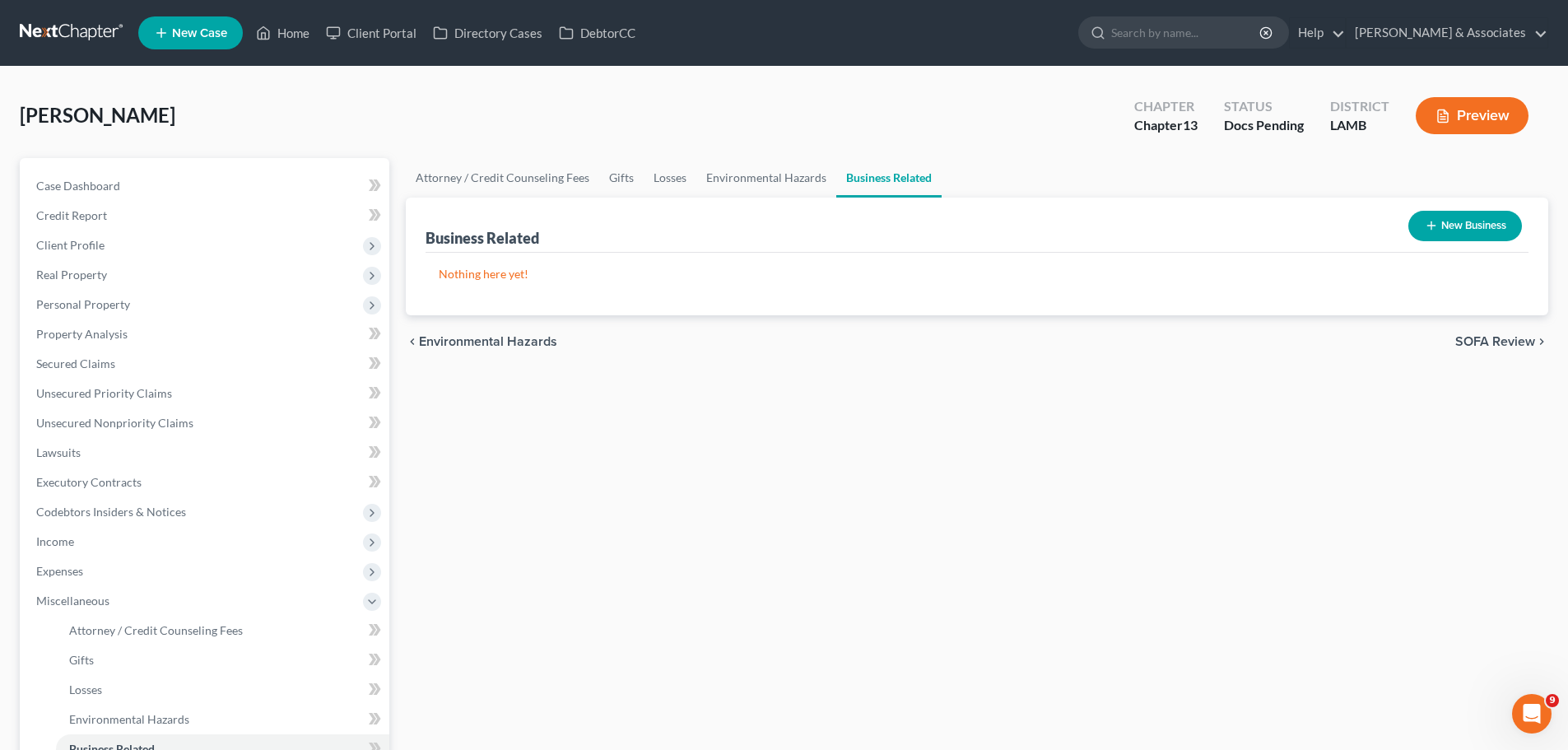
click at [1436, 225] on button "New Business" at bounding box center [1465, 226] width 114 height 31
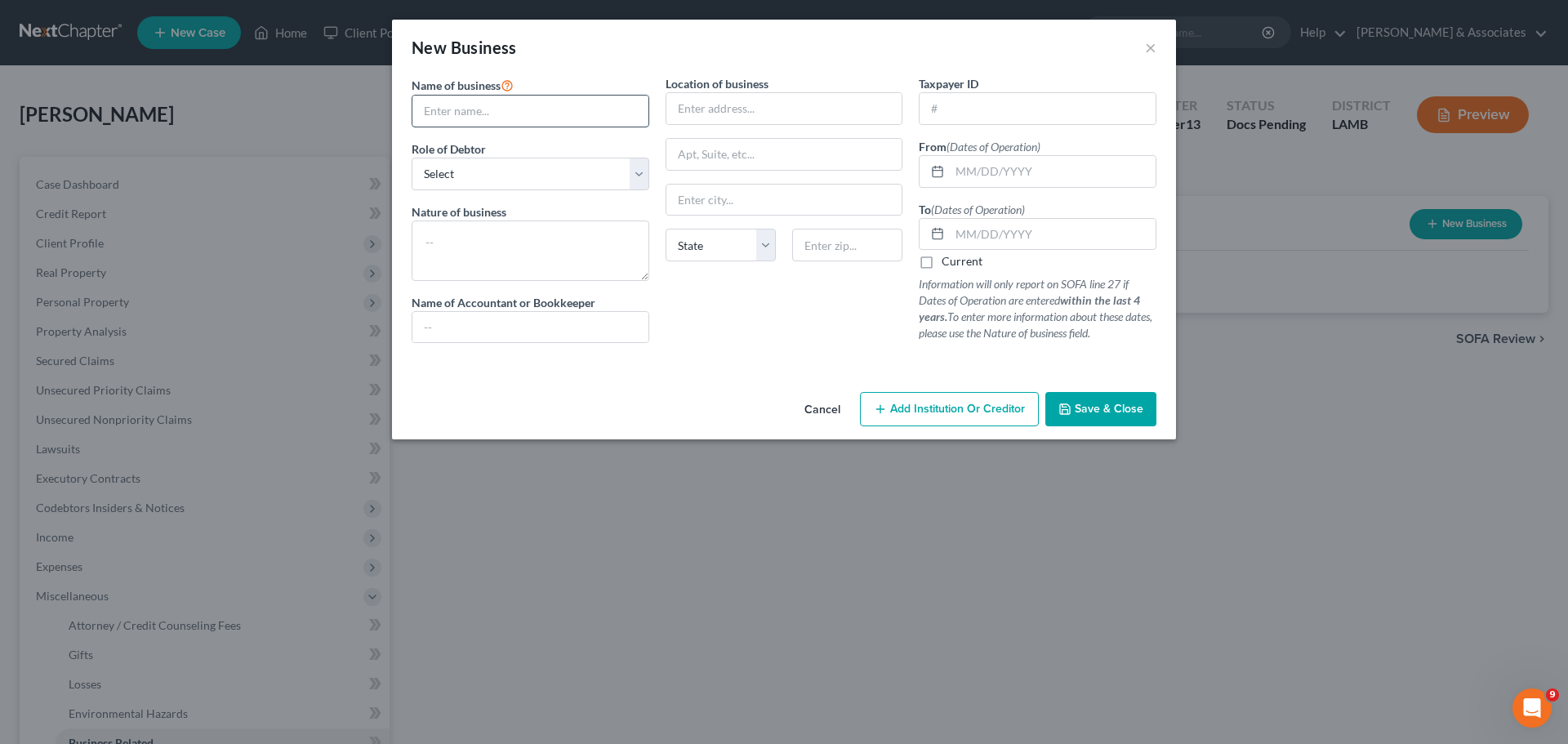
click at [475, 105] on input "text" at bounding box center [530, 111] width 236 height 31
type input "DS Beauty Bar"
select select "sole_proprietor"
type textarea "Beauty Salon"
type input "4823 Waywood Drive"
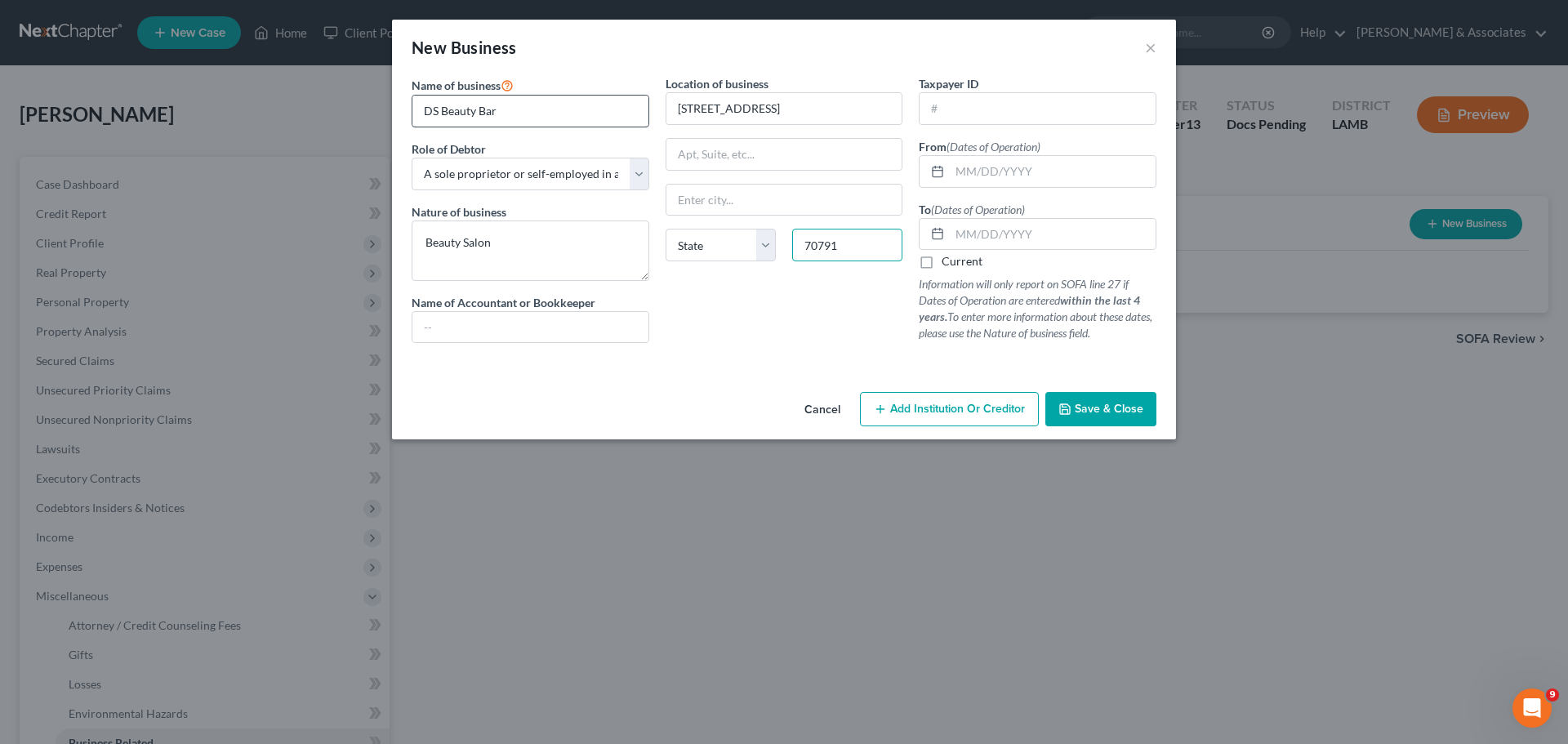
type input "70791"
type input "Zachary"
select select "19"
click at [953, 265] on label "Current" at bounding box center [962, 261] width 41 height 16
click at [953, 264] on input "Current" at bounding box center [953, 258] width 11 height 11
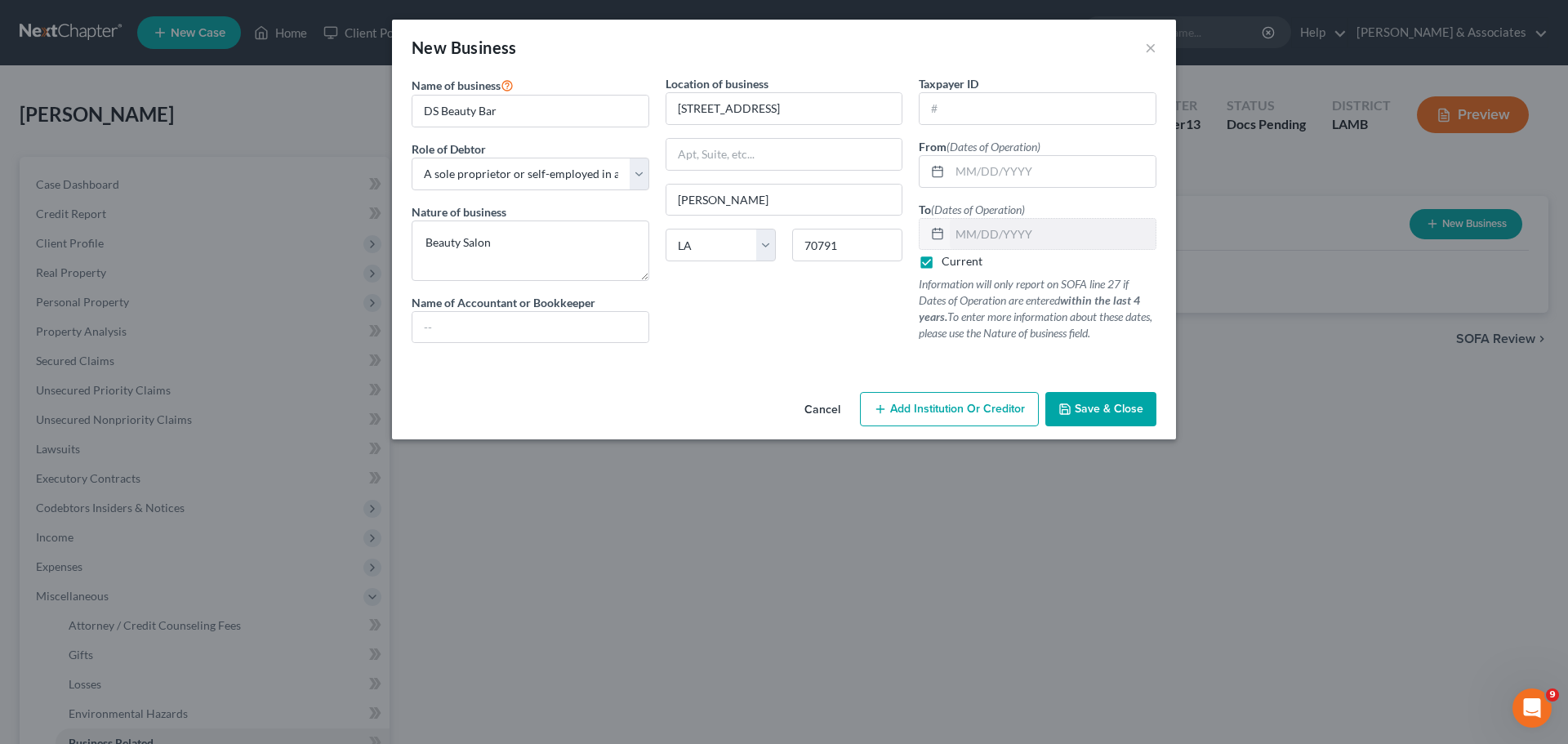
click at [953, 265] on label "Current" at bounding box center [962, 261] width 41 height 16
click at [953, 264] on input "Current" at bounding box center [953, 258] width 11 height 11
checkbox input "false"
click at [982, 236] on input "text" at bounding box center [1053, 234] width 206 height 31
click at [1152, 411] on button "Save & Close" at bounding box center [1101, 409] width 111 height 35
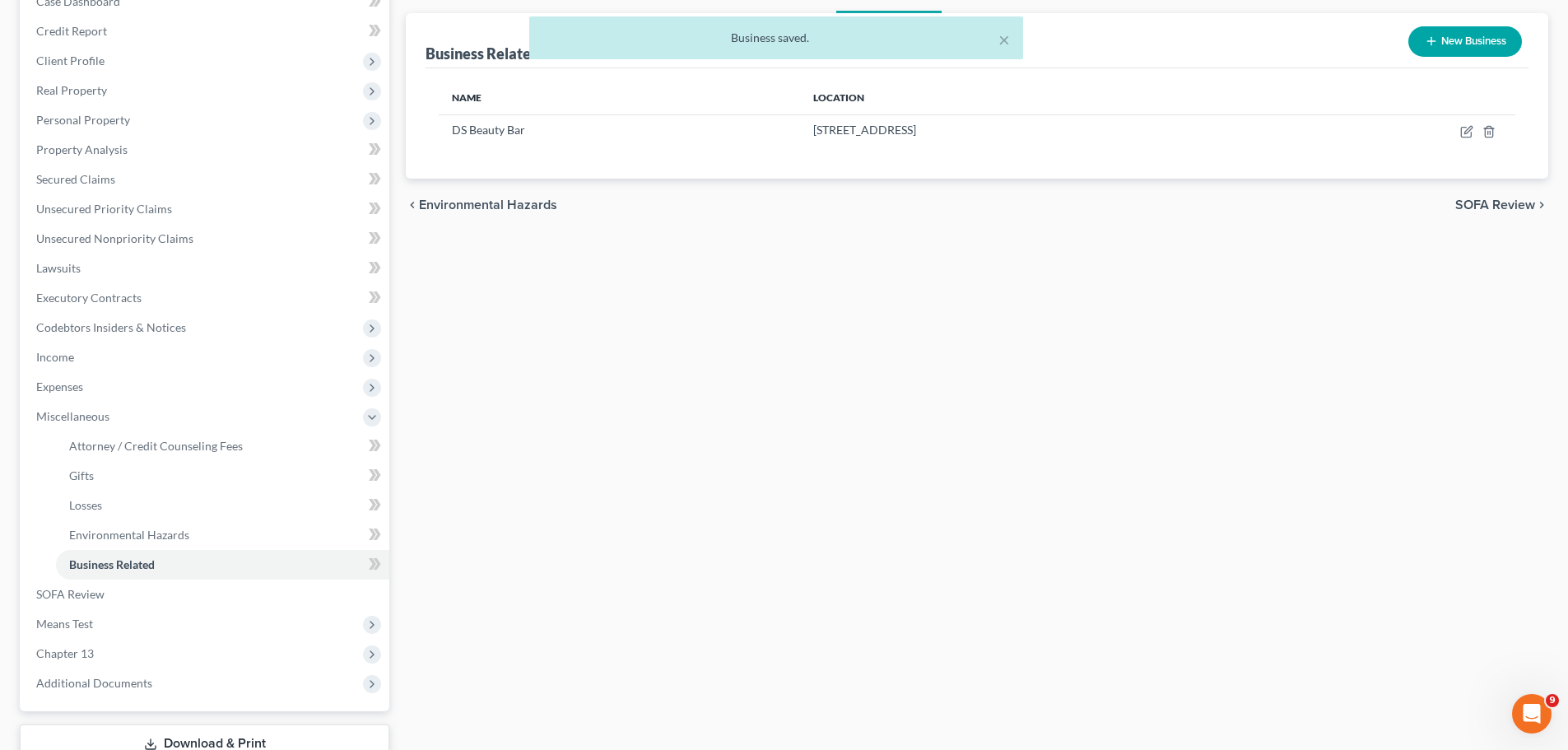
scroll to position [247, 0]
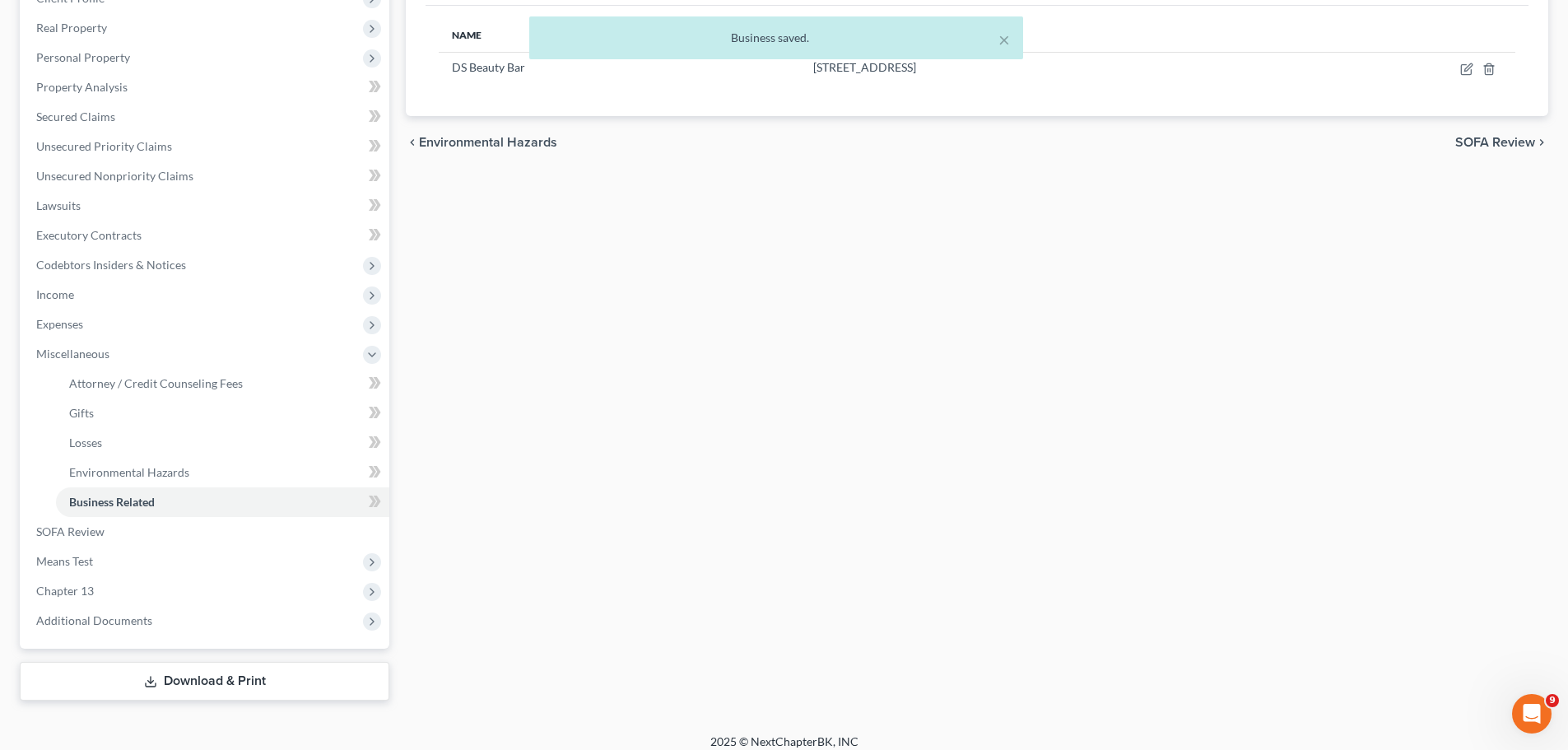
drag, startPoint x: 90, startPoint y: 297, endPoint x: 92, endPoint y: 309, distance: 12.2
click at [90, 297] on span "Income" at bounding box center [206, 295] width 366 height 30
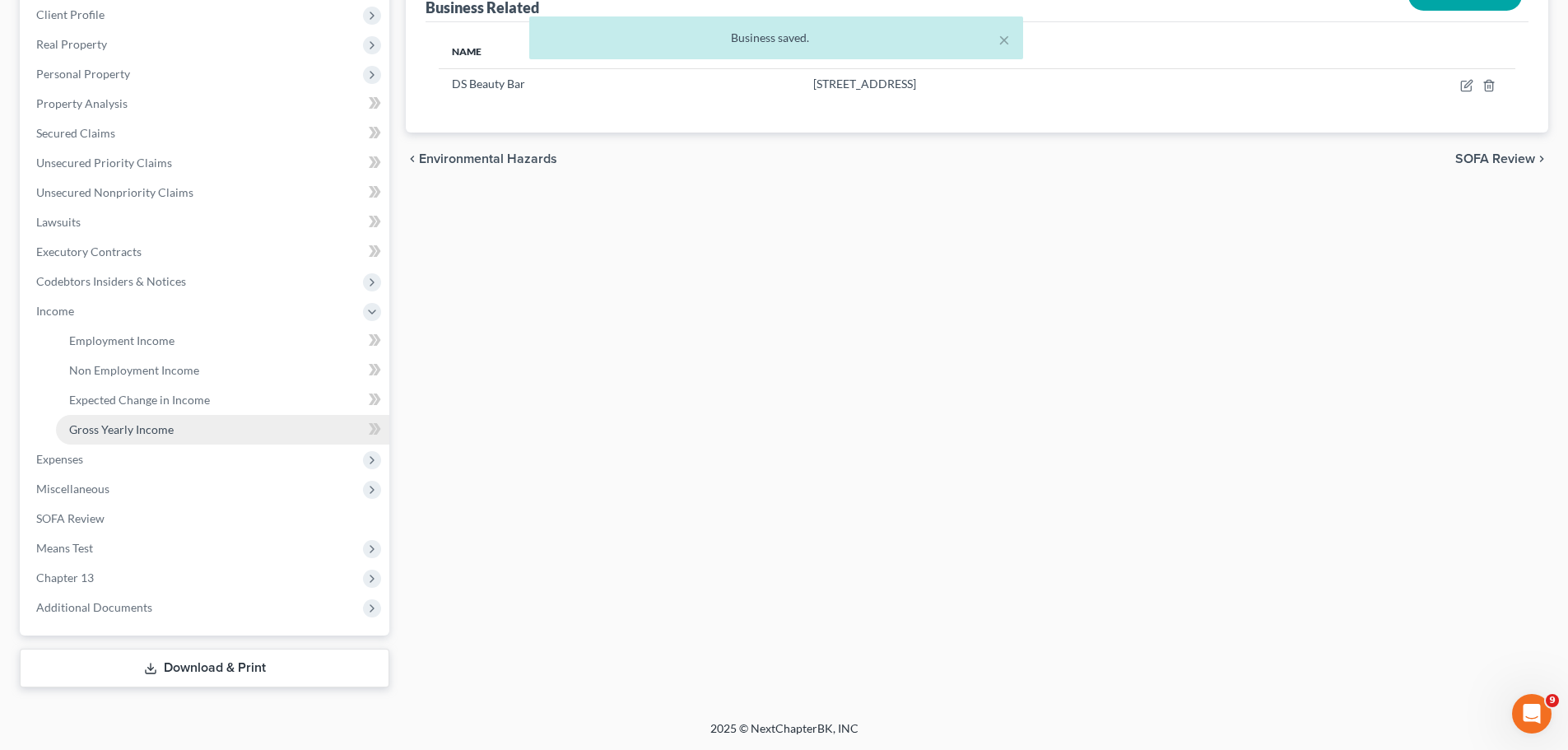
click at [133, 422] on span "Gross Yearly Income" at bounding box center [122, 429] width 104 height 14
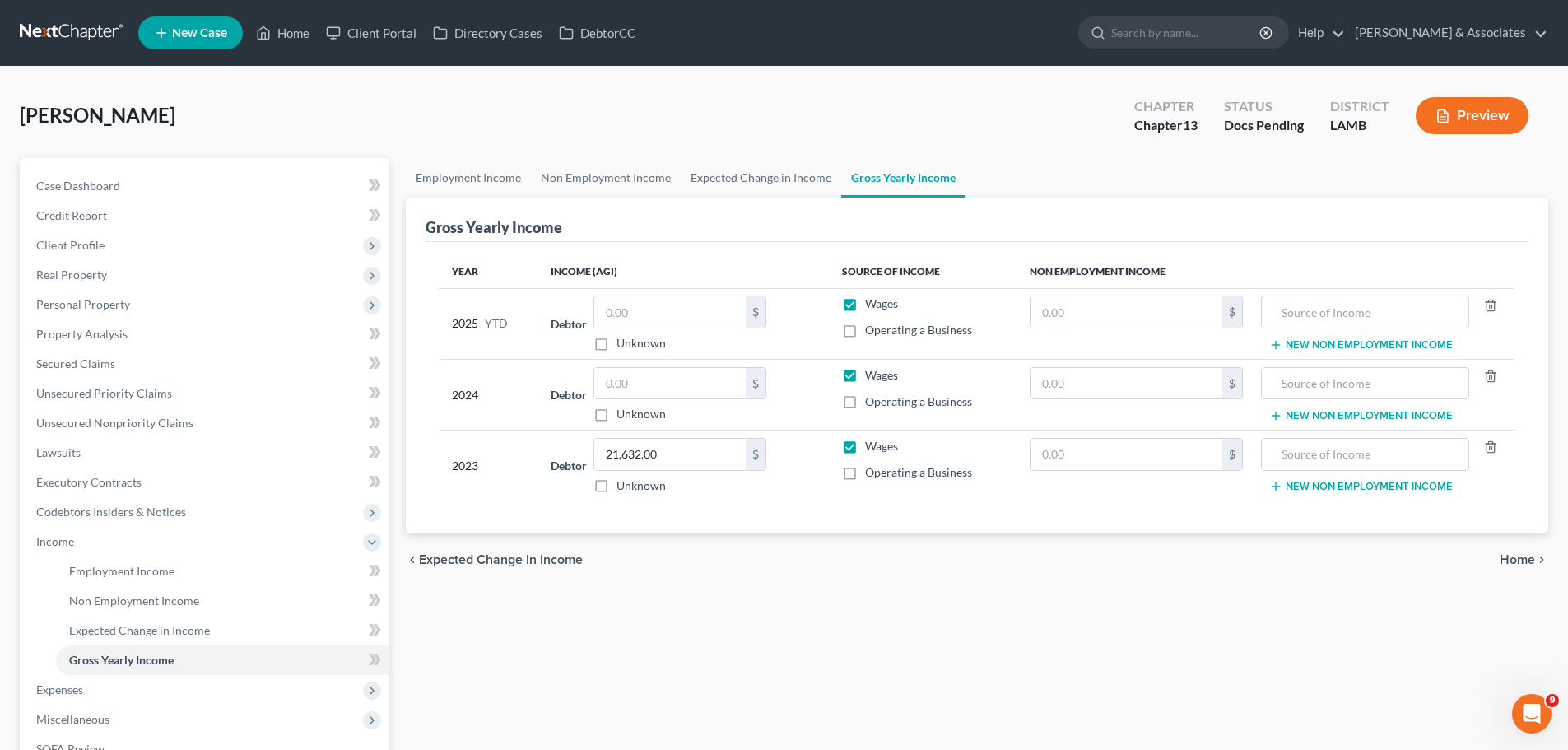
click at [871, 473] on span "Operating a Business" at bounding box center [918, 472] width 107 height 14
click at [871, 473] on input "Operating a Business" at bounding box center [876, 469] width 11 height 11
checkbox input "true"
click at [1129, 462] on input "text" at bounding box center [1126, 454] width 191 height 31
type input "17,896"
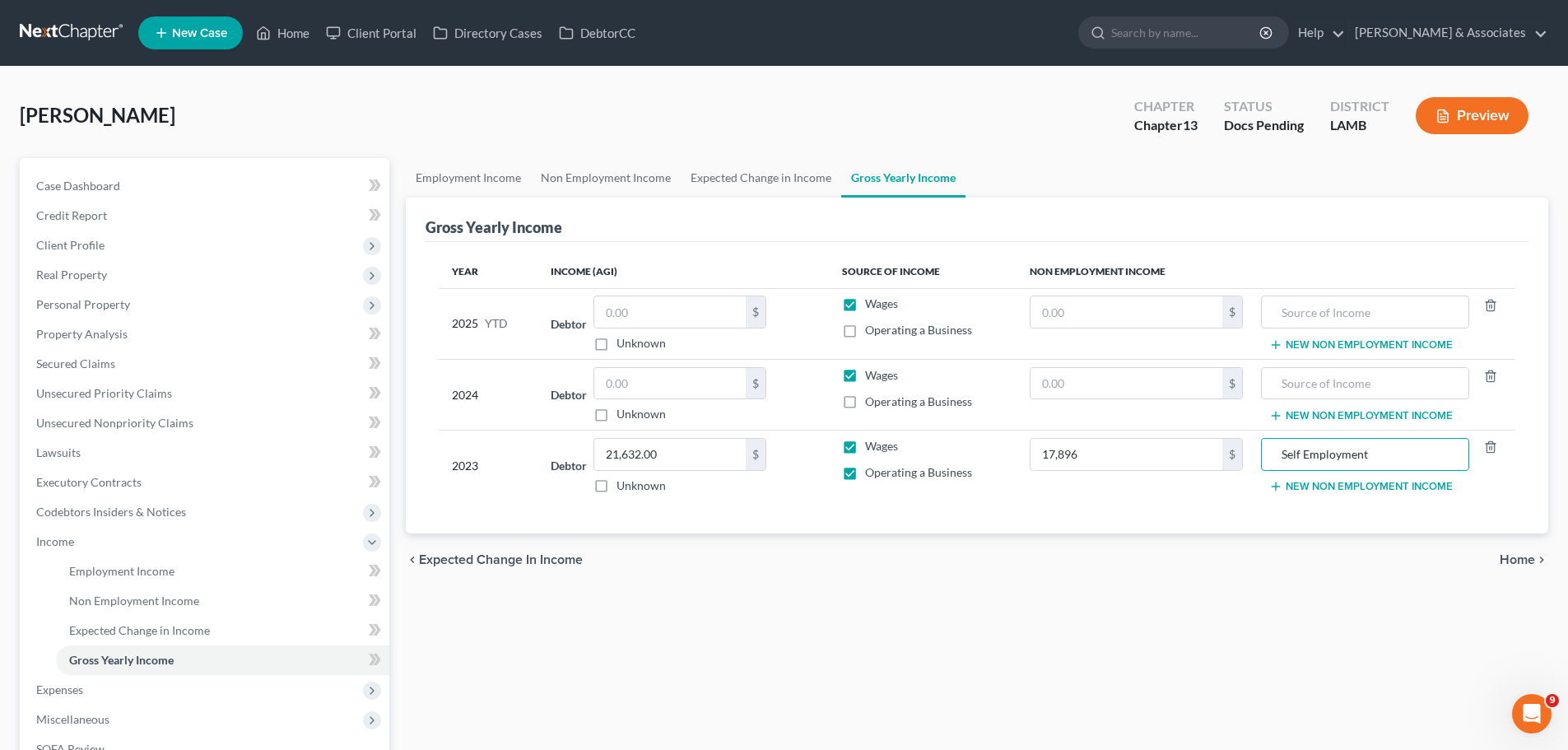
type input "Self Employment"
click at [865, 446] on label "Wages" at bounding box center [881, 446] width 33 height 16
click at [871, 446] on input "Wages" at bounding box center [876, 443] width 11 height 11
checkbox input "false"
click at [146, 687] on span "Expenses" at bounding box center [206, 689] width 366 height 30
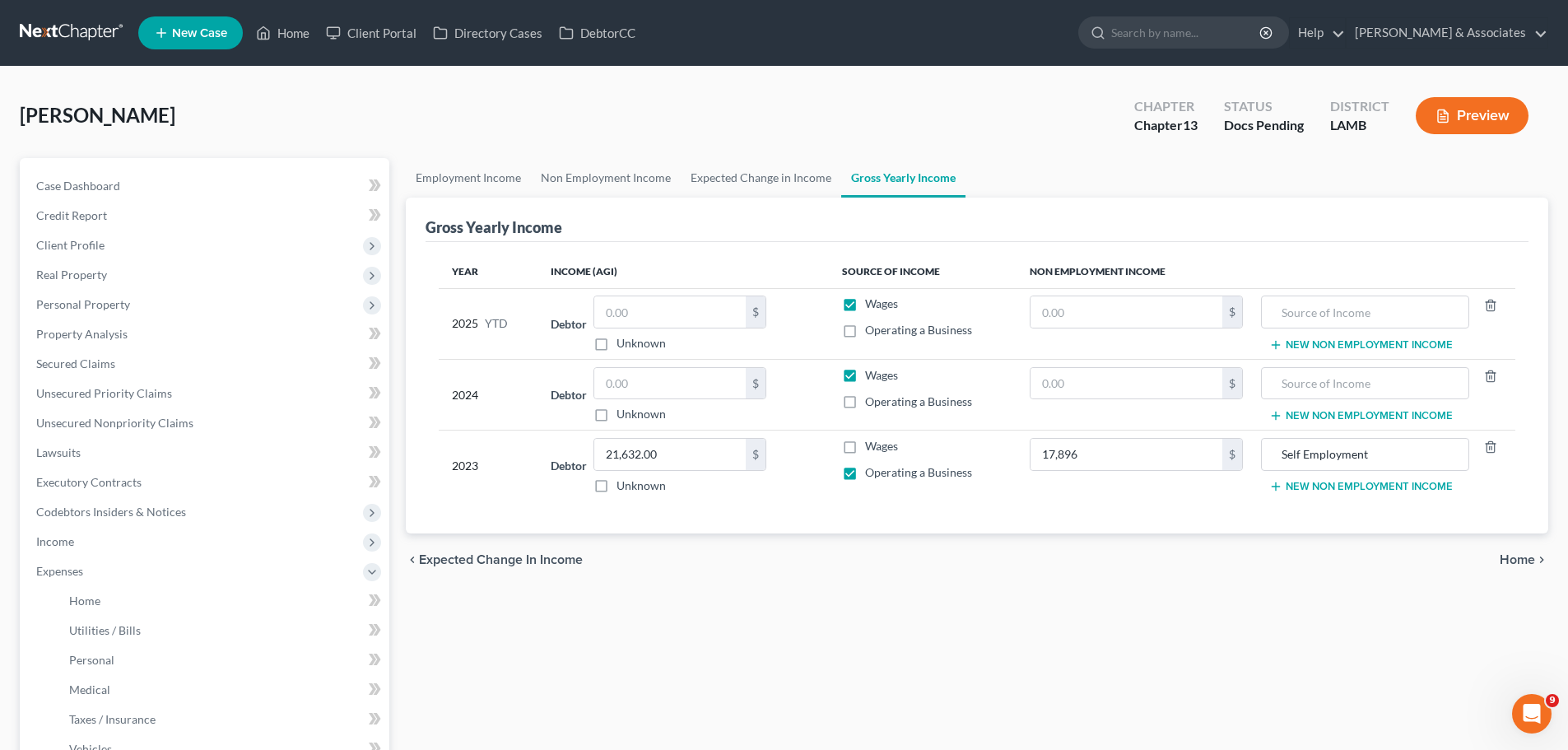
click at [608, 587] on div "Employment Income Non Employment Income Expected Change in Income Gross Yearly …" at bounding box center [976, 583] width 1158 height 849
click at [49, 229] on ul "Case Dashboard Payments Invoices Payments Payments Credit Report Client Profile" at bounding box center [206, 556] width 366 height 770
click at [56, 235] on span "Client Profile" at bounding box center [206, 245] width 366 height 30
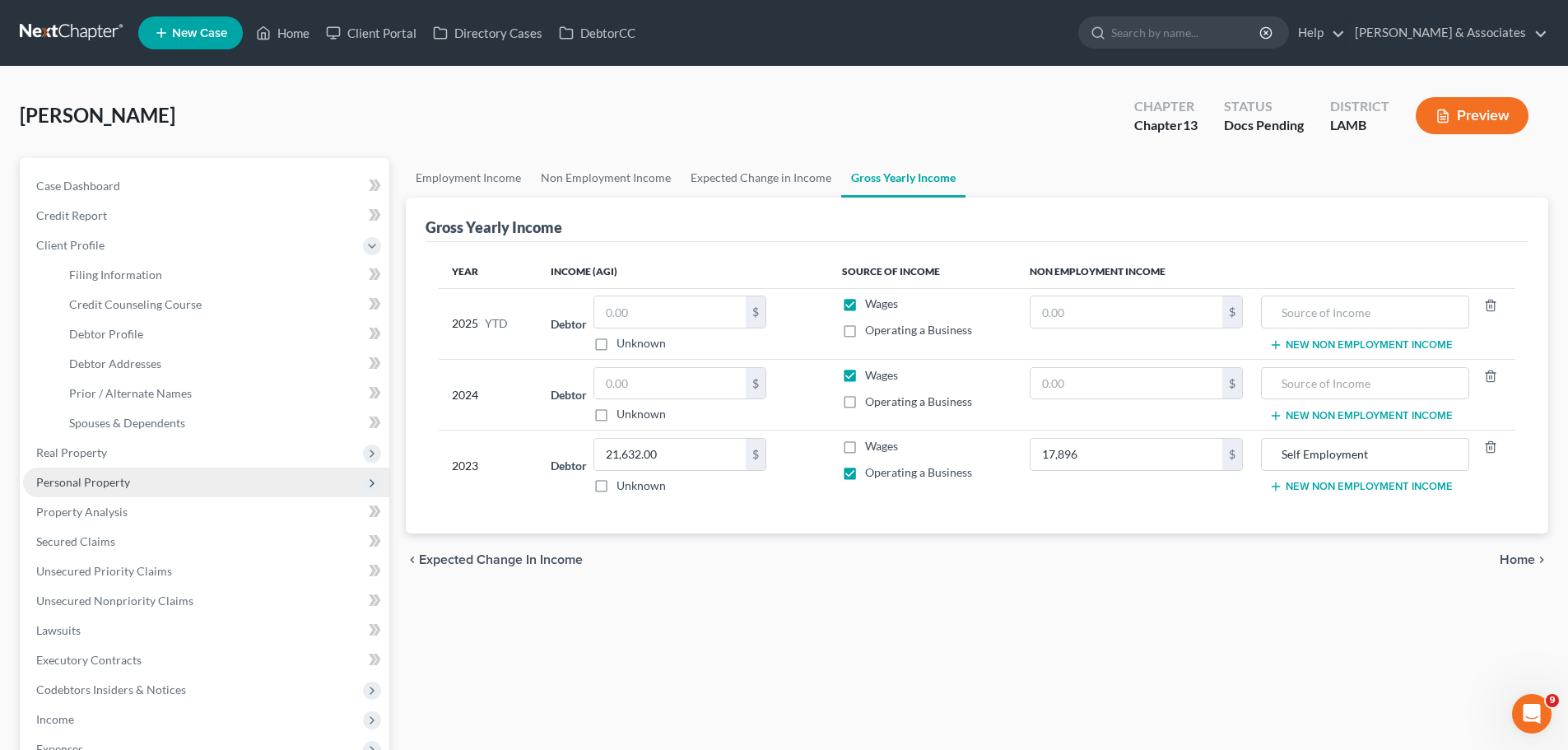
drag, startPoint x: 70, startPoint y: 483, endPoint x: 86, endPoint y: 476, distance: 17.5
click at [73, 479] on span "Personal Property" at bounding box center [82, 481] width 94 height 14
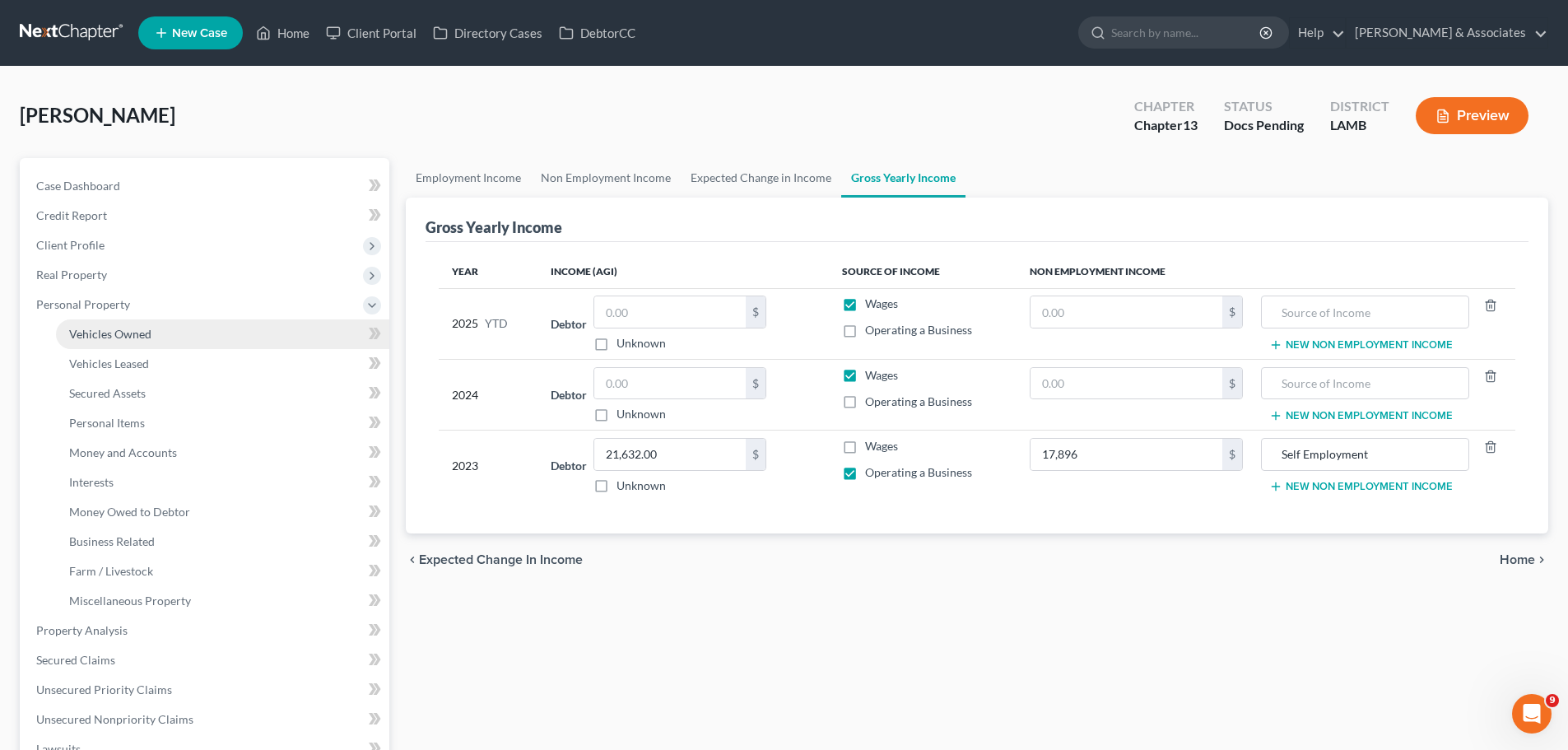
click at [128, 327] on span "Vehicles Owned" at bounding box center [110, 333] width 82 height 14
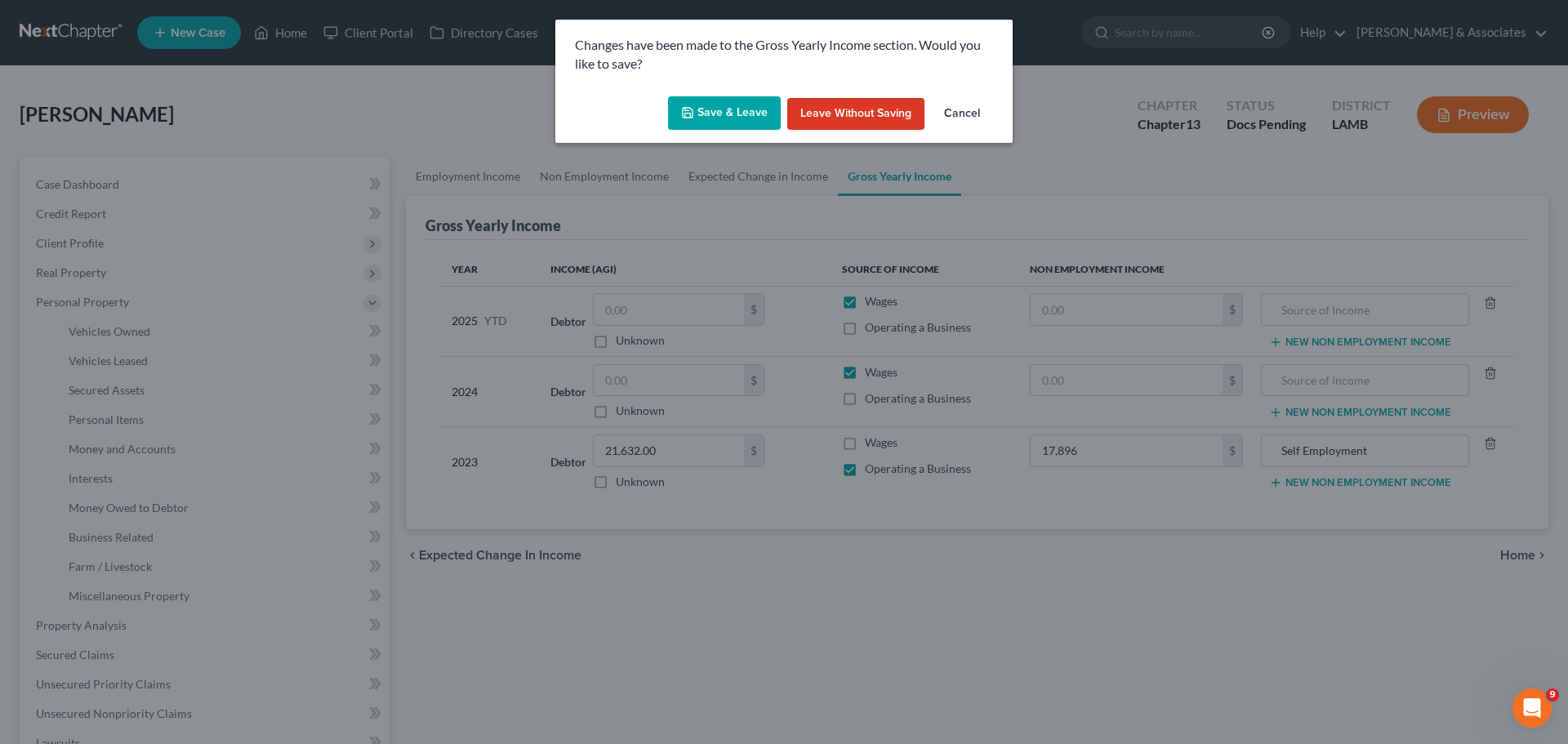
click at [675, 94] on div "Save & Leave Leave without Saving Cancel" at bounding box center [784, 117] width 457 height 54
click at [698, 113] on button "Save & Leave" at bounding box center [725, 114] width 113 height 35
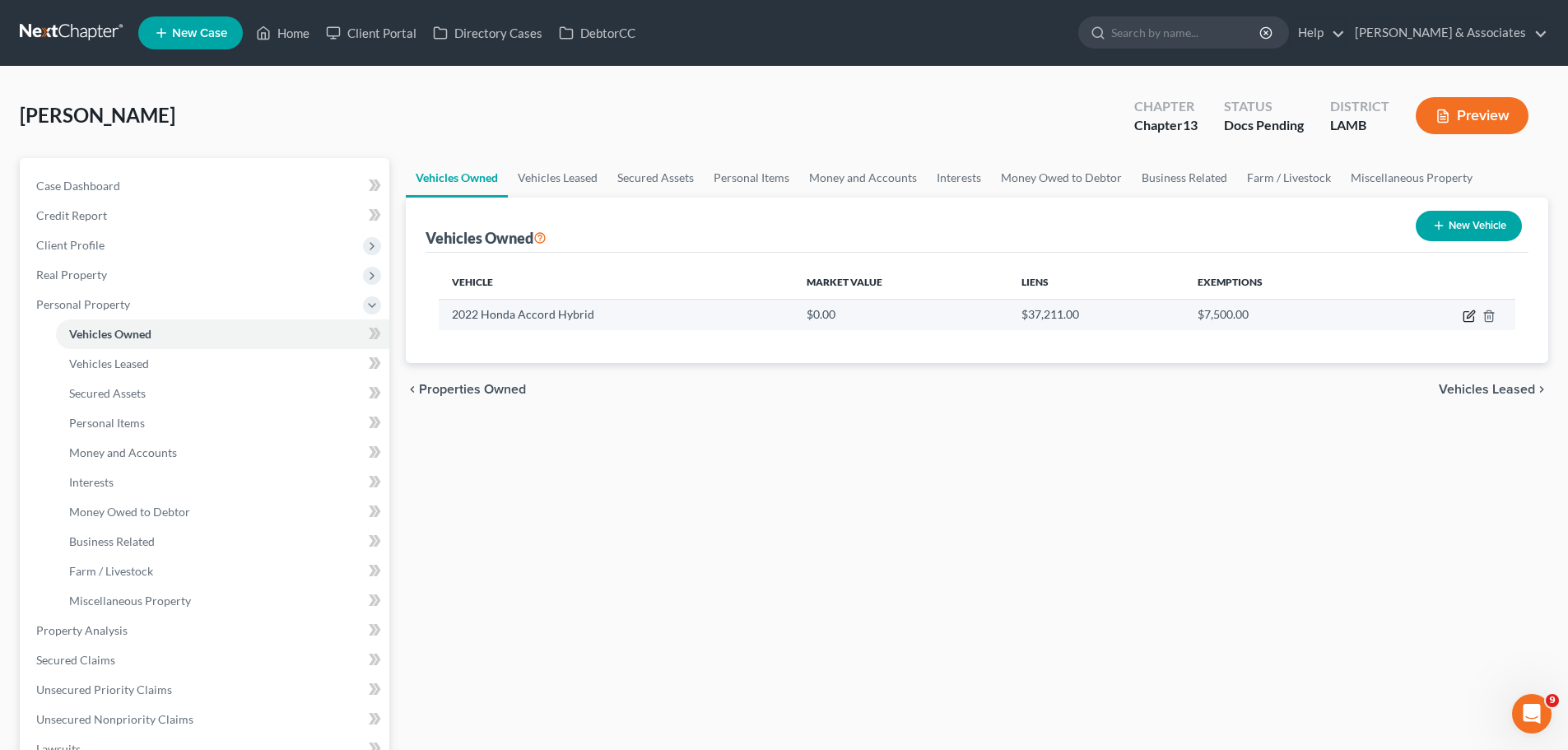
click at [1464, 316] on icon "button" at bounding box center [1469, 316] width 14 height 14
select select "0"
select select "4"
select select "3"
select select "0"
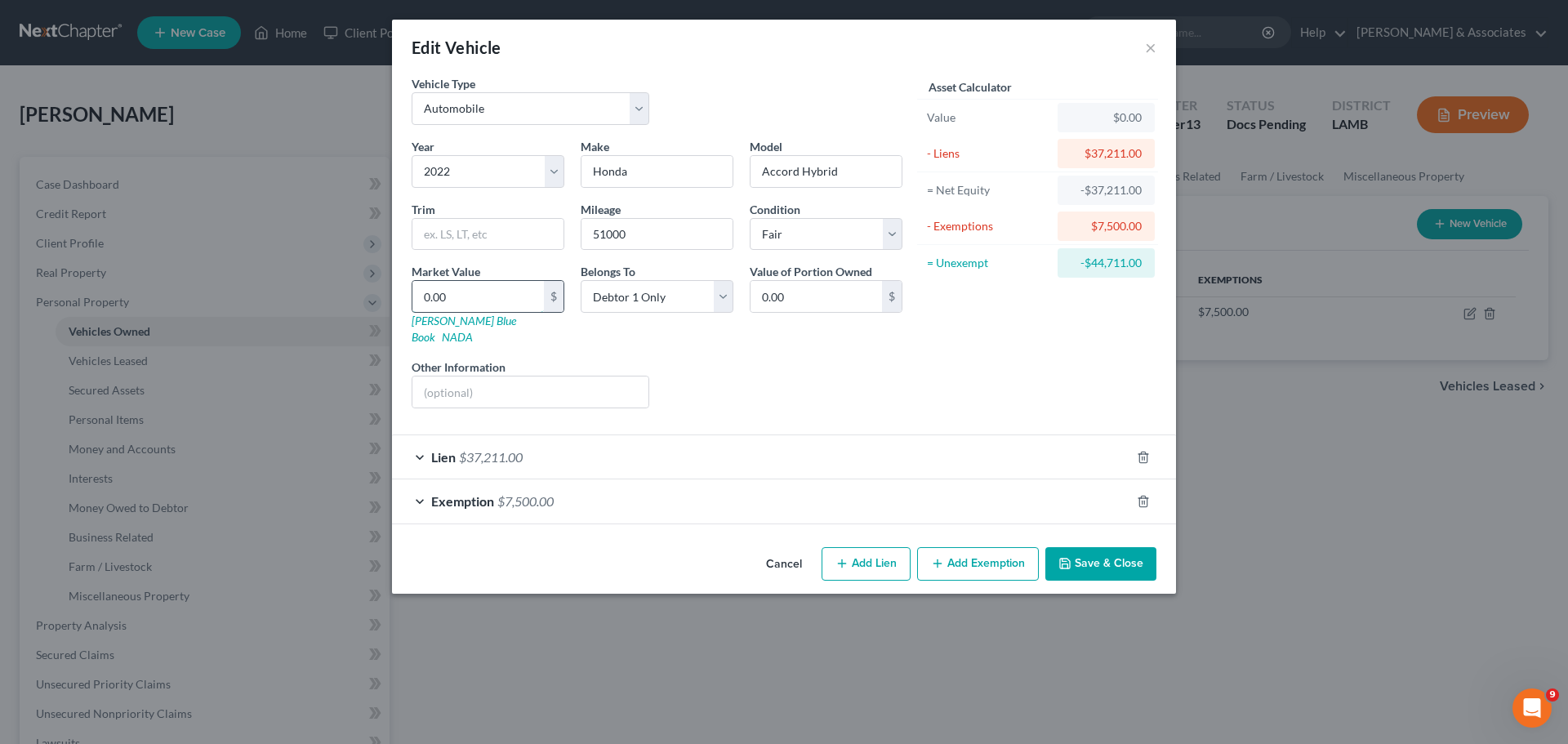
click at [488, 299] on input "0.00" at bounding box center [478, 296] width 131 height 31
type input "2"
type input "2.00"
type input "23"
type input "23.00"
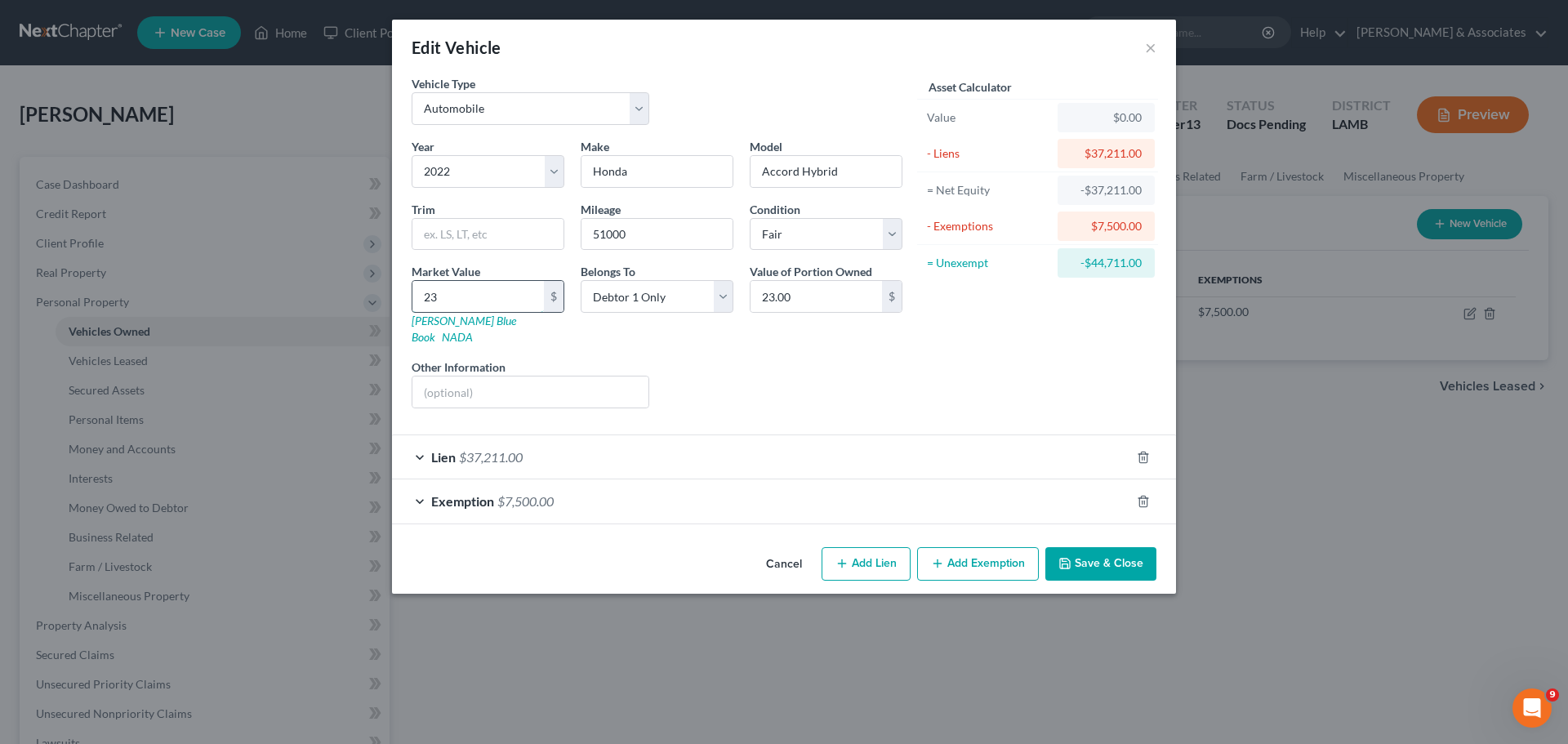
type input "237"
type input "237.00"
type input "2375"
type input "2,375.00"
type input "2,3750"
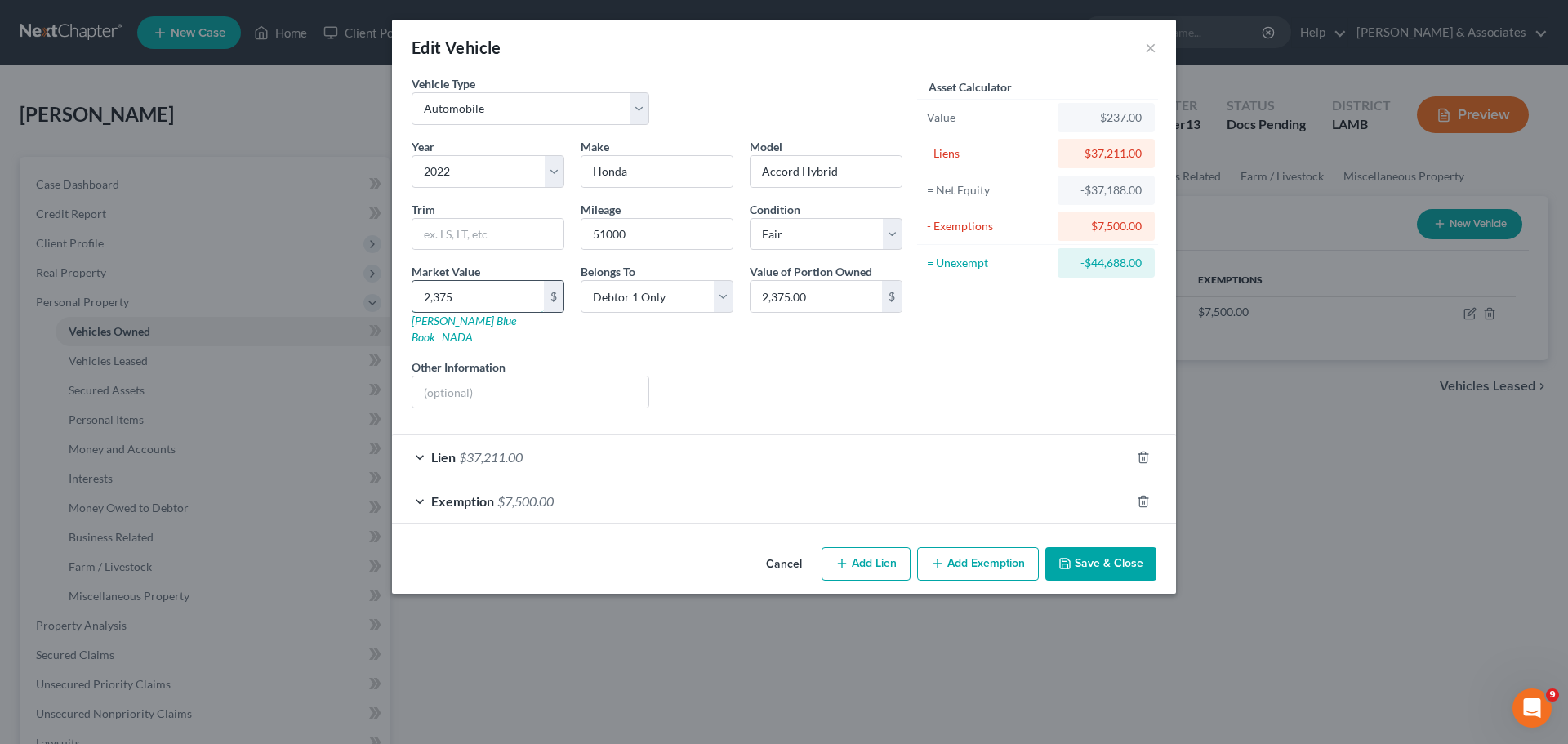
type input "23,750.00"
click at [515, 253] on div "Year Select 2026 2025 2024 2023 2022 2021 2020 2019 2018 2017 2016 2015 2014 20…" at bounding box center [657, 280] width 507 height 284
click at [515, 238] on input "text" at bounding box center [488, 234] width 152 height 31
paste input "Sedan 4D EX-L Hybrid"
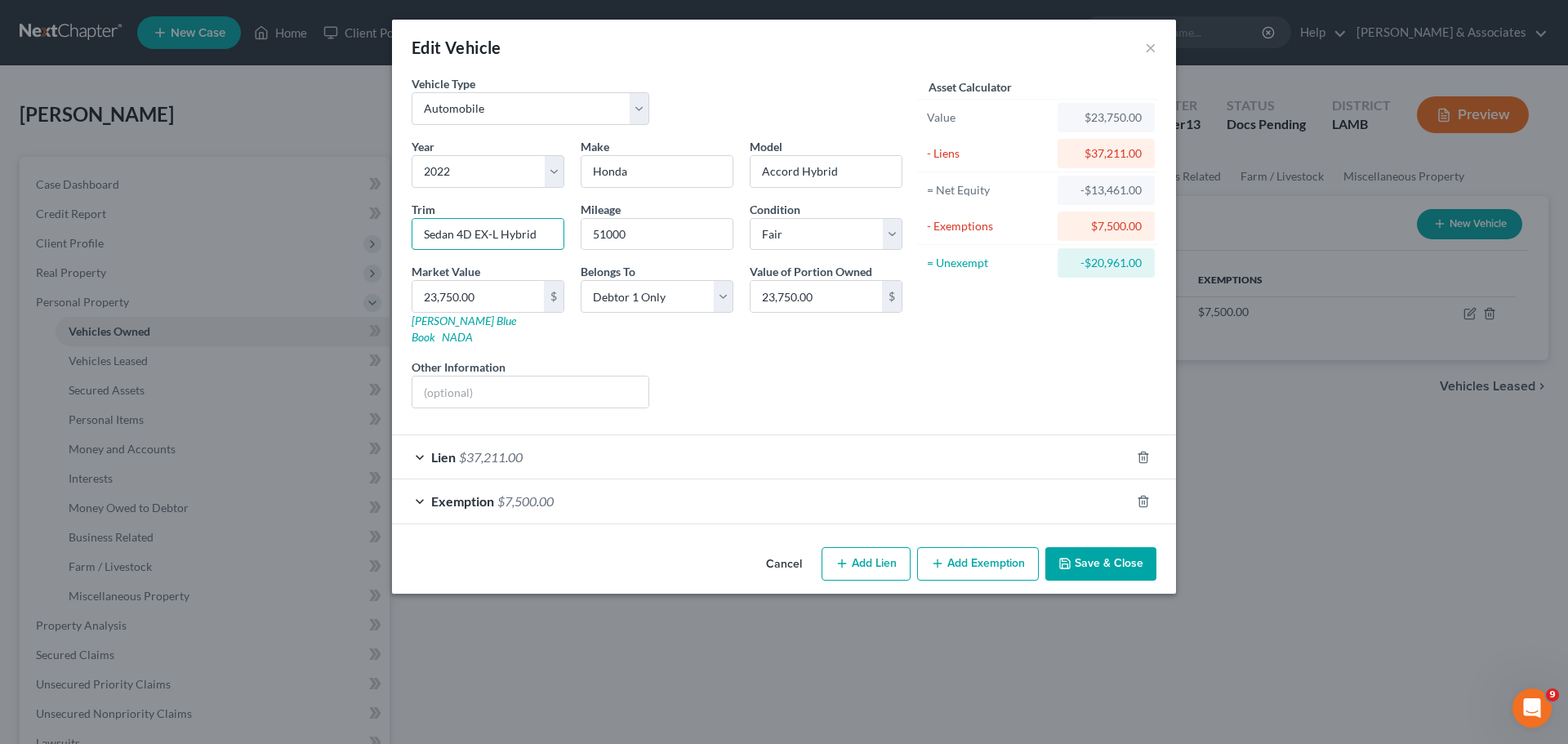
type input "Sedan 4D EX-L Hybrid"
click at [758, 384] on div "Liens Select" at bounding box center [784, 384] width 254 height 50
click at [1086, 547] on button "Save & Close" at bounding box center [1101, 565] width 111 height 35
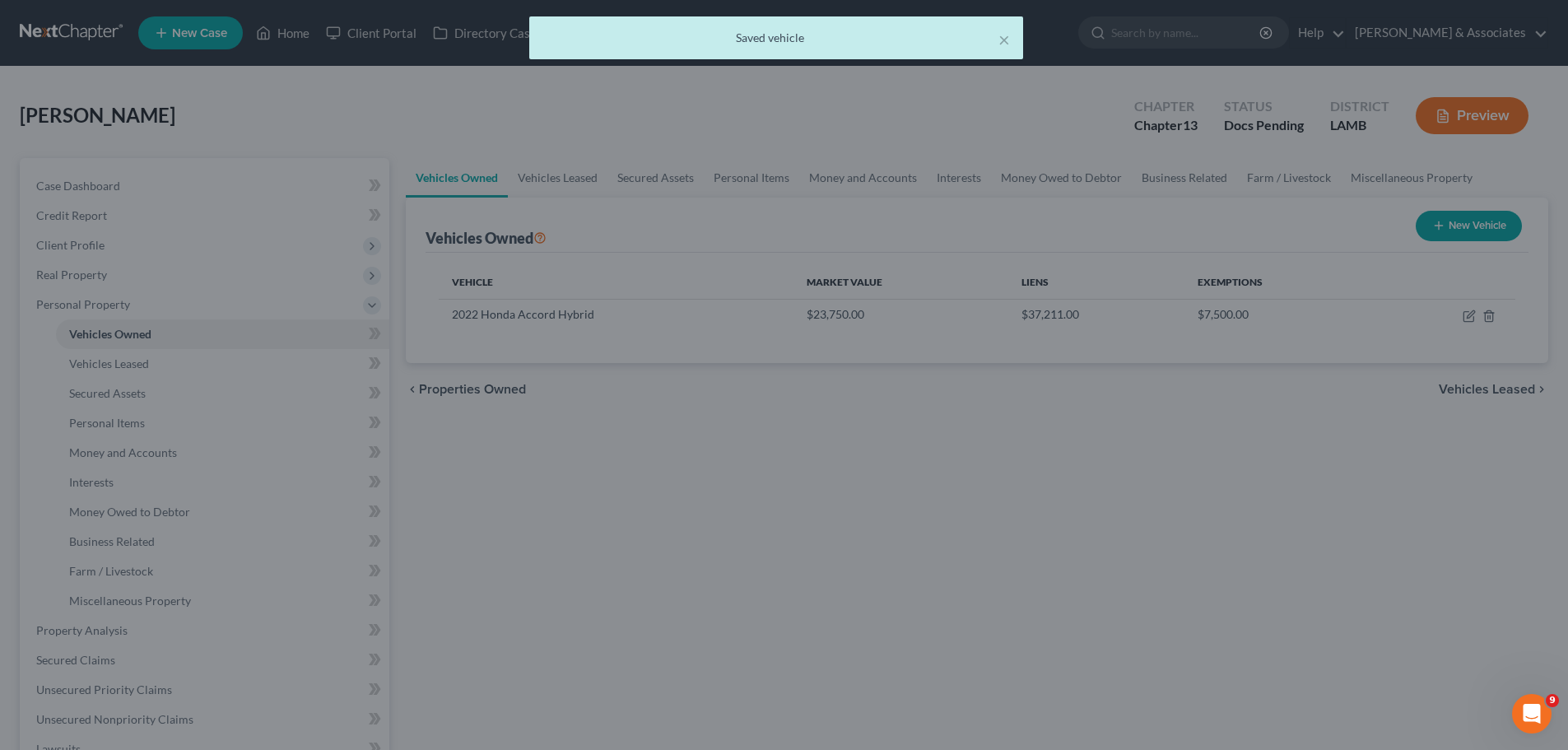
click at [556, 514] on div "Vehicles Owned Vehicles Leased Secured Assets Personal Items Money and Accounts…" at bounding box center [976, 627] width 1158 height 938
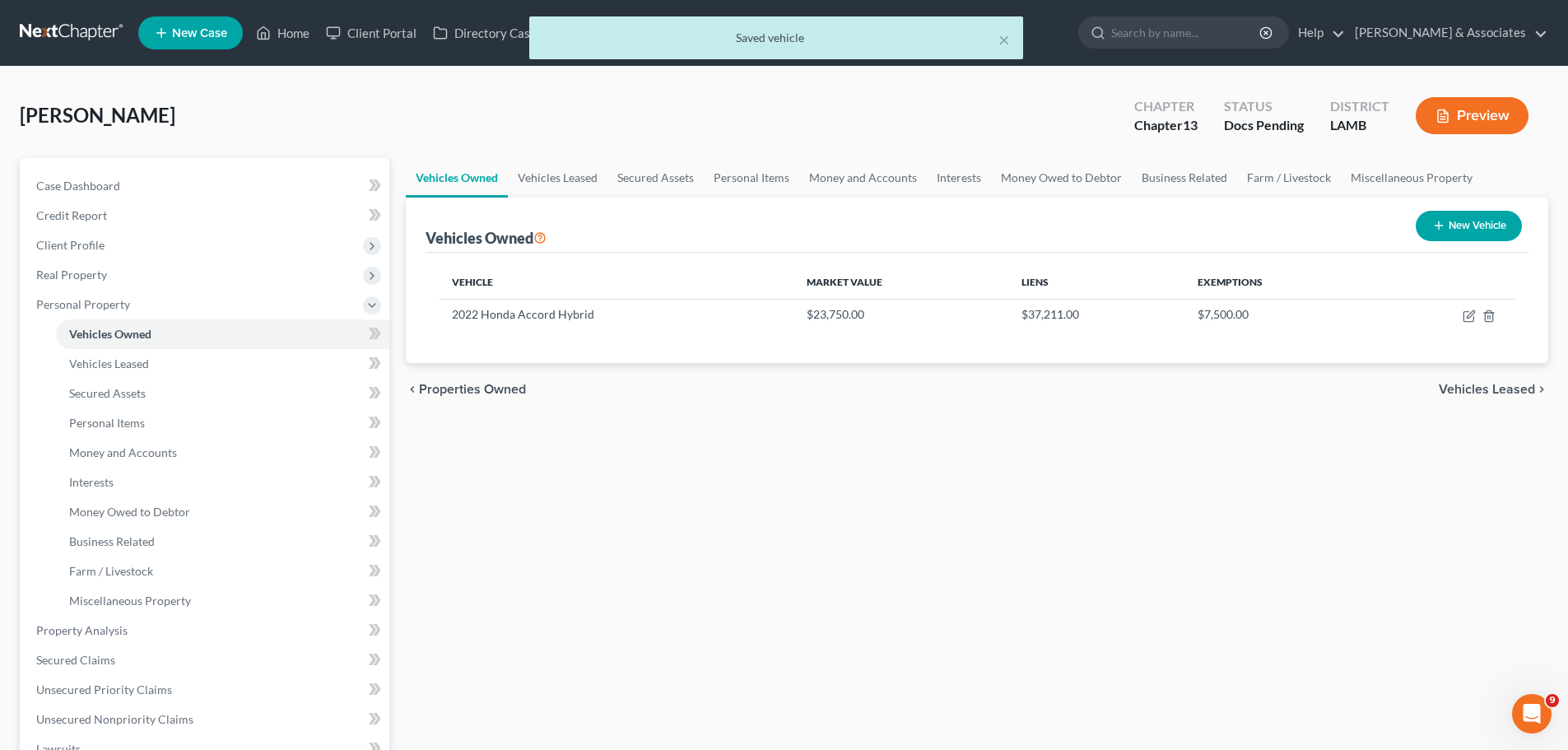
click at [1212, 458] on div "Vehicles Owned Vehicles Leased Secured Assets Personal Items Money and Accounts…" at bounding box center [976, 627] width 1158 height 938
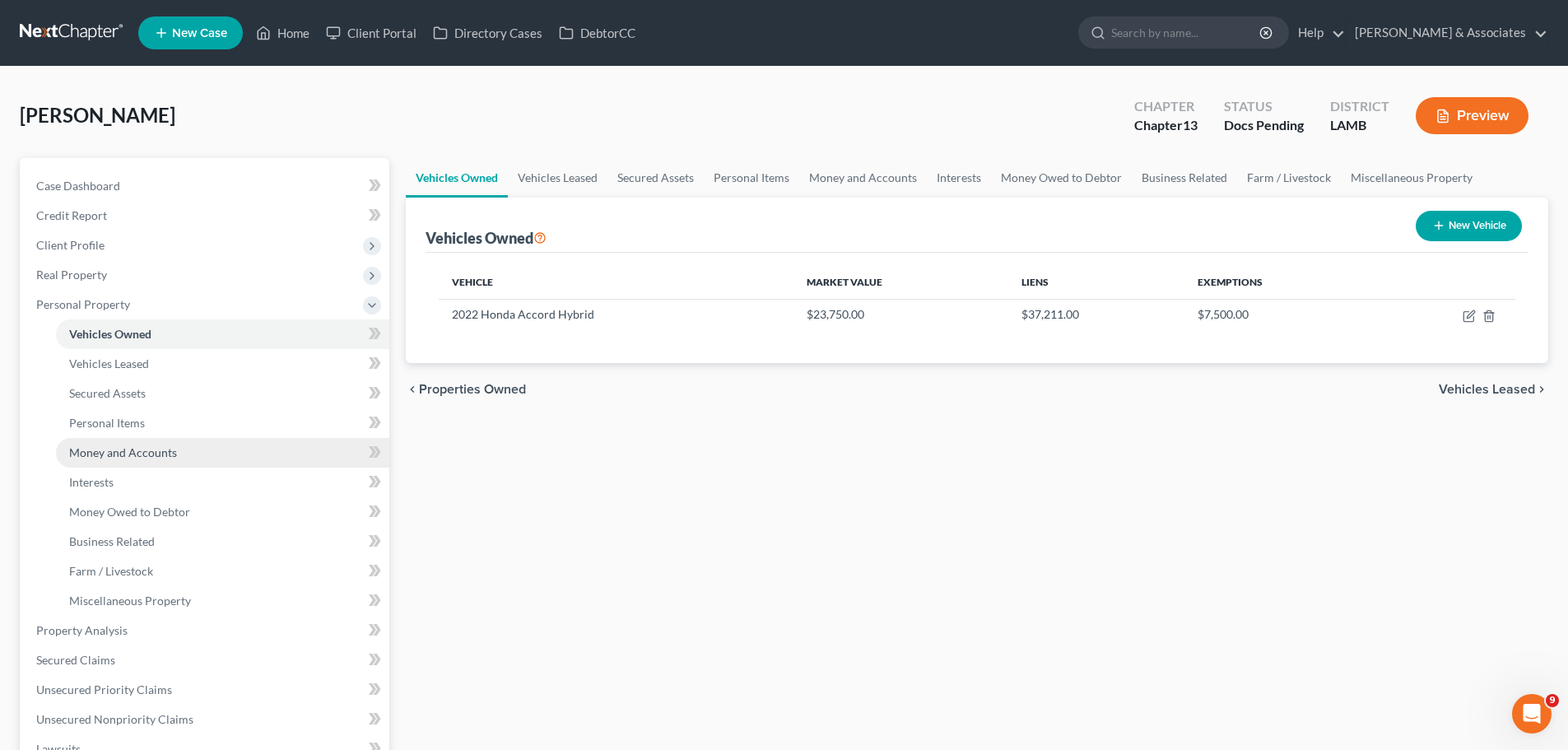
click at [100, 453] on span "Money and Accounts" at bounding box center [124, 452] width 108 height 14
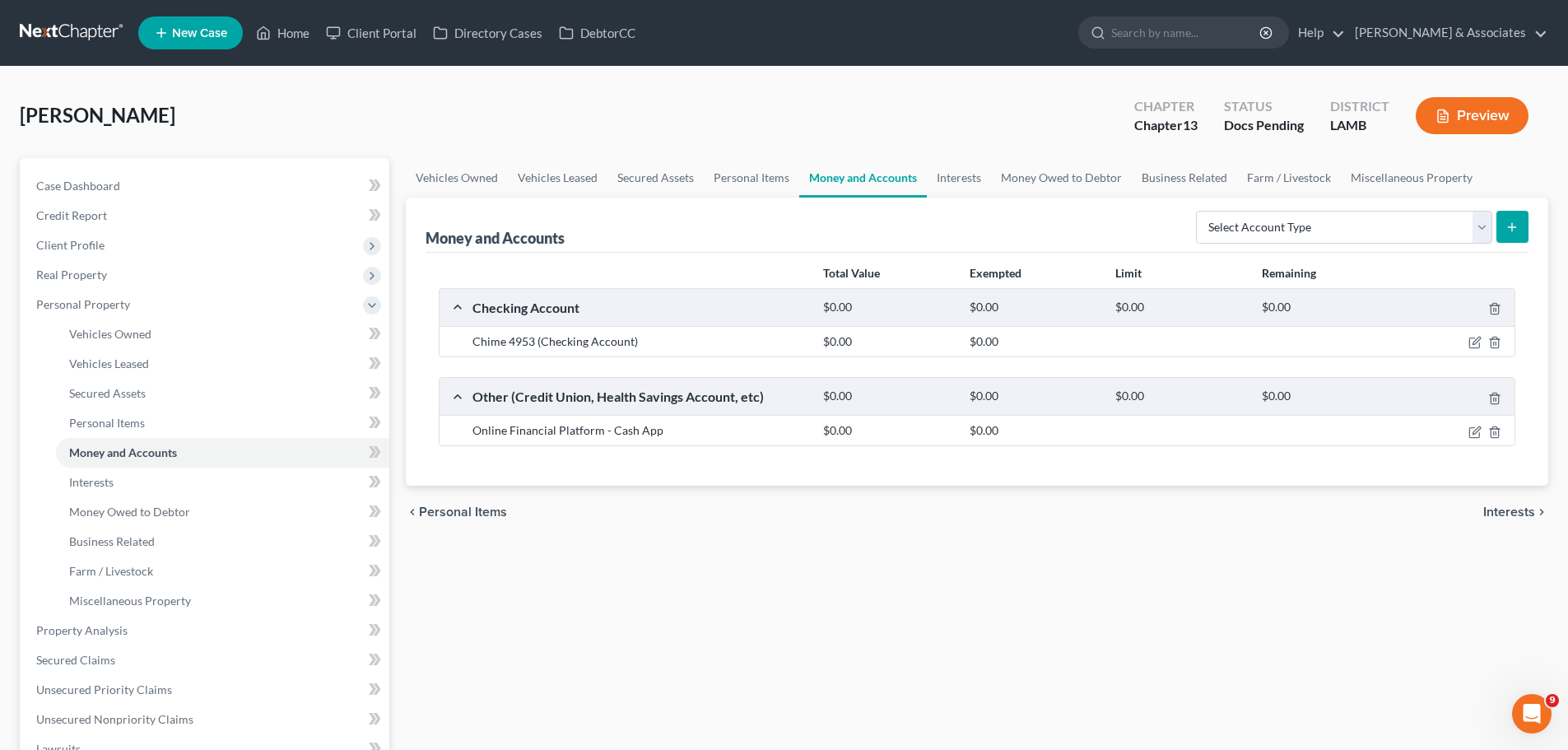
click at [935, 588] on div "Vehicles Owned Vehicles Leased Secured Assets Personal Items Money and Accounts…" at bounding box center [976, 627] width 1158 height 938
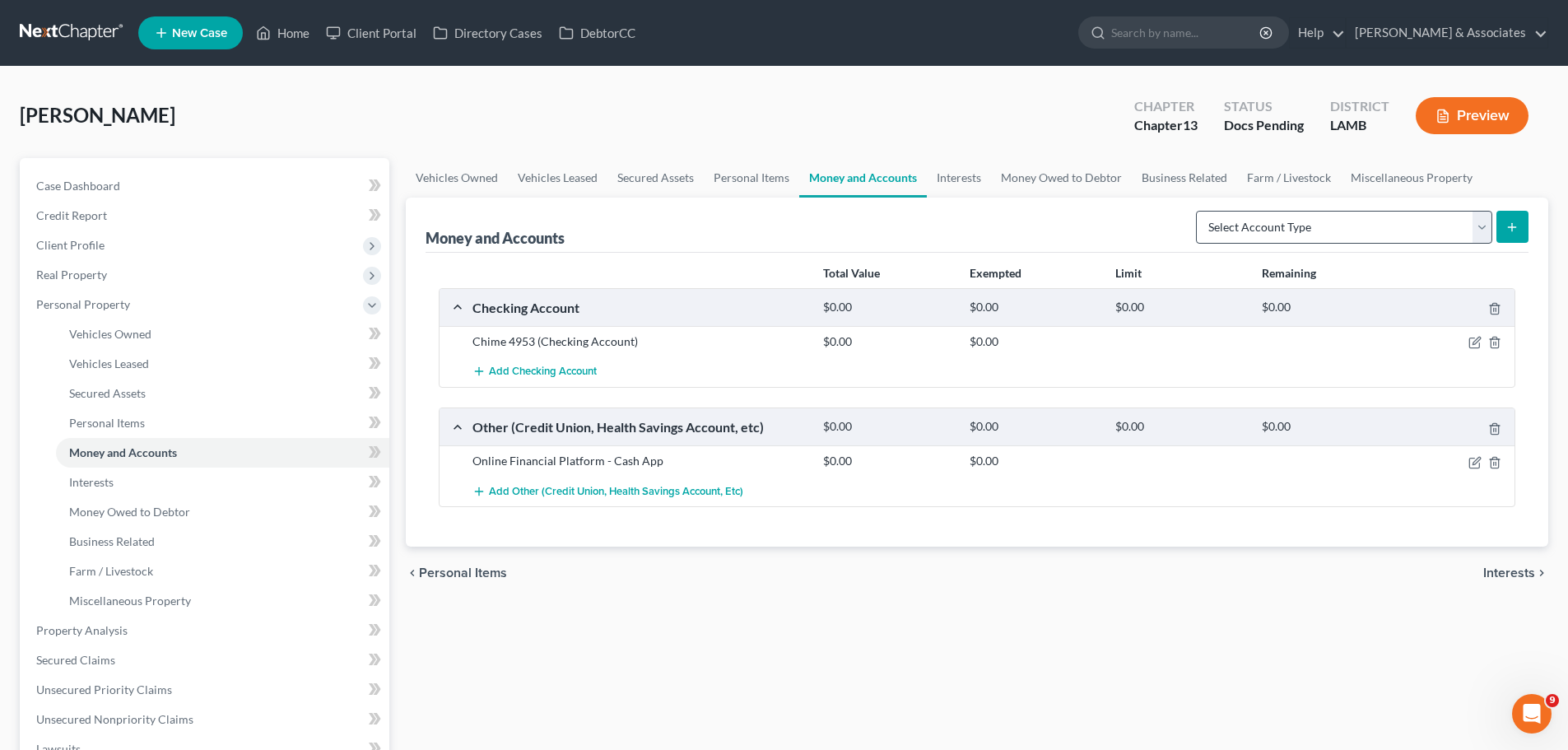
drag, startPoint x: 1268, startPoint y: 203, endPoint x: 1264, endPoint y: 227, distance: 24.3
click at [1268, 204] on div "Select Account Type Brokerage Cash on Hand Certificates of Deposit Checking Acc…" at bounding box center [1358, 225] width 339 height 43
click at [1264, 228] on select "Select Account Type Brokerage Cash on Hand Certificates of Deposit Checking Acc…" at bounding box center [1344, 227] width 297 height 33
click at [1199, 211] on select "Select Account Type Brokerage Cash on Hand Certificates of Deposit Checking Acc…" at bounding box center [1344, 227] width 297 height 33
click at [1389, 223] on select "Select Account Type Brokerage Cash on Hand Certificates of Deposit Checking Acc…" at bounding box center [1344, 227] width 297 height 33
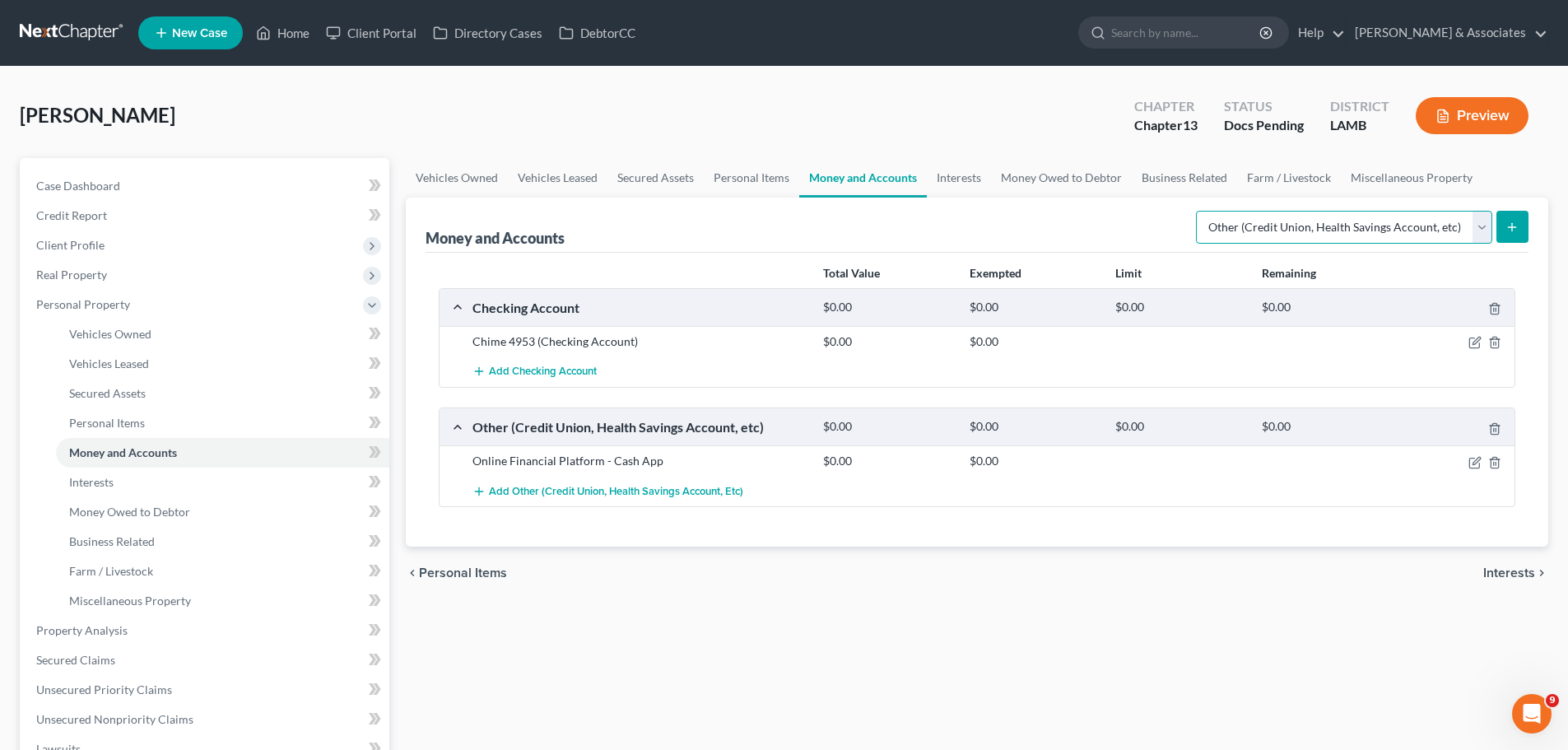
select select "checking"
click at [1199, 211] on select "Select Account Type Brokerage Cash on Hand Certificates of Deposit Checking Acc…" at bounding box center [1344, 227] width 297 height 33
click at [1501, 237] on button "submit" at bounding box center [1512, 226] width 32 height 32
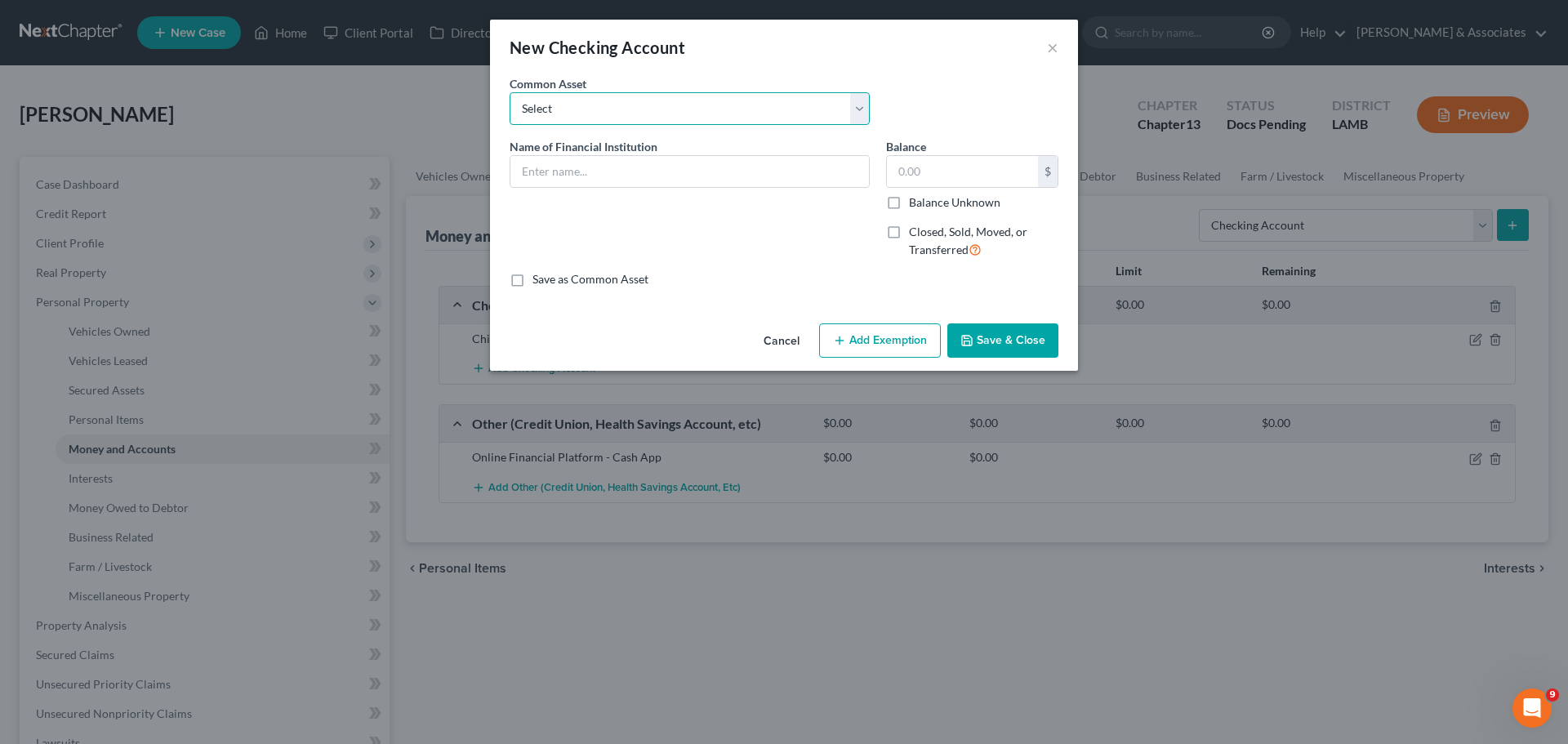
click at [710, 115] on select "Select Essential Federal Credit Union USAA Federal Savings Bank Neighbors Feder…" at bounding box center [690, 108] width 361 height 33
select select "2"
click at [509, 92] on select "Select Essential Federal Credit Union USAA Federal Savings Bank Neighbors Feder…" at bounding box center [690, 108] width 361 height 33
type input "Neighbors Federal Credit Union"
type input "0.00"
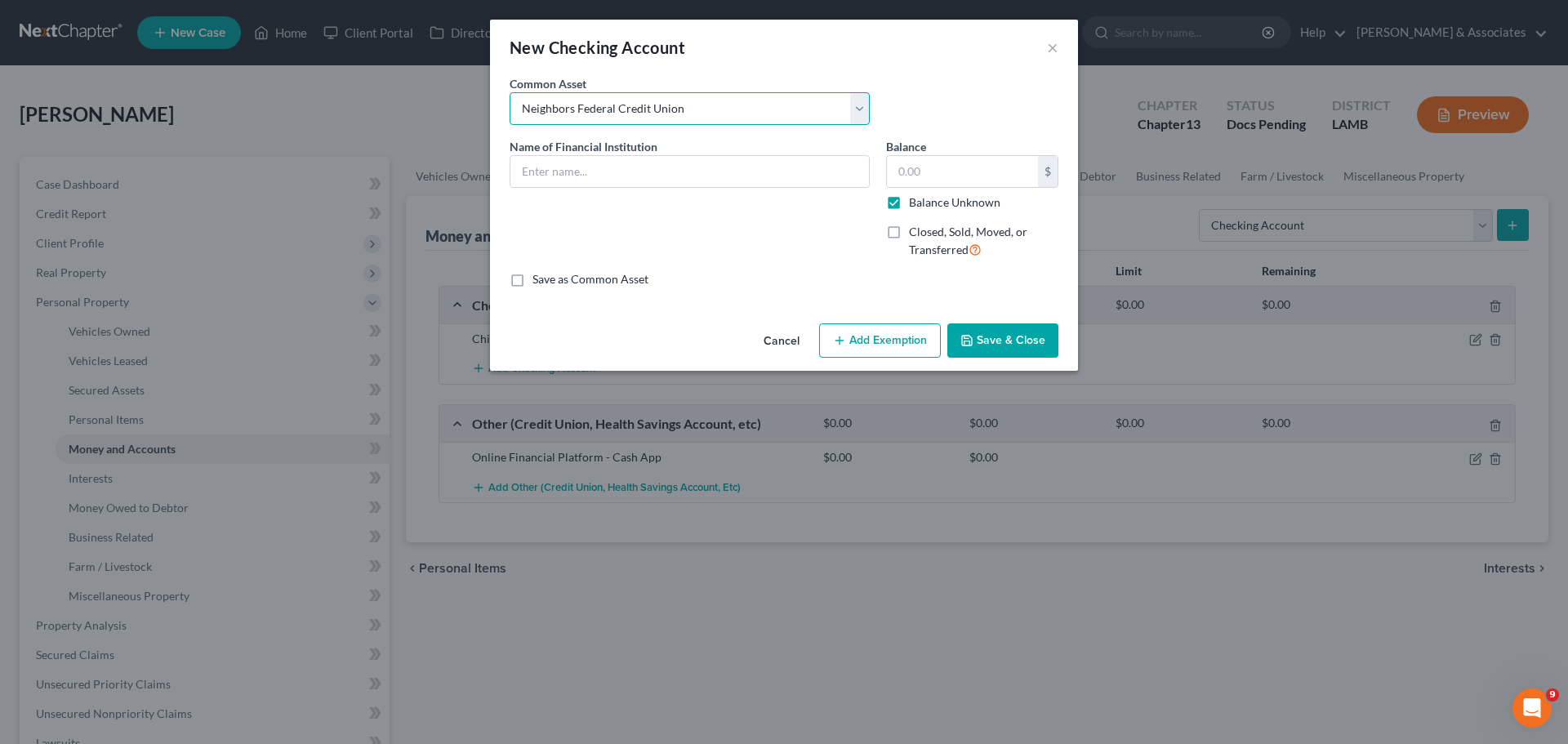
checkbox input "true"
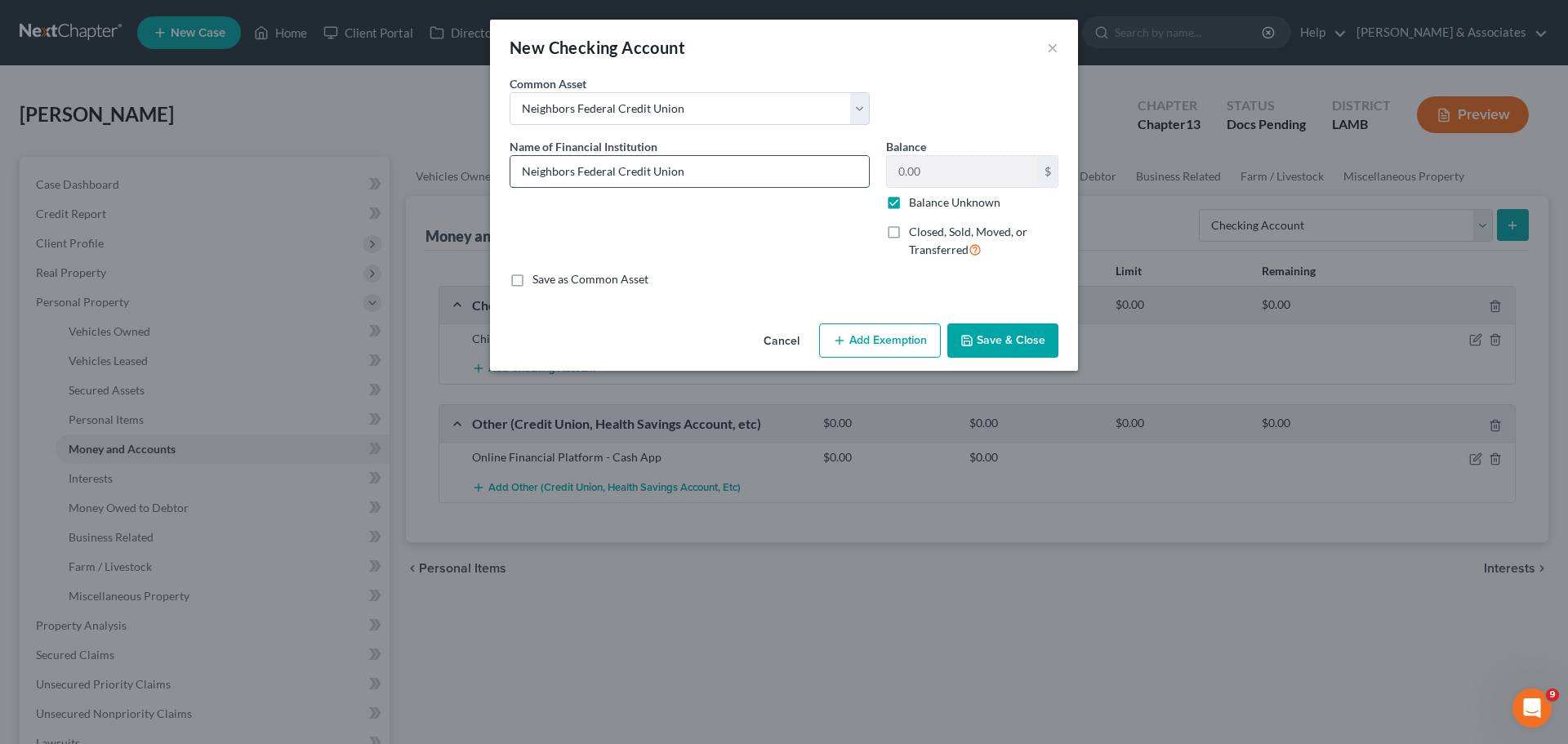
click at [719, 171] on input "Neighbors Federal Credit Union" at bounding box center [690, 172] width 359 height 31
type input "Neighbors Federal Credit Union - Business"
click at [979, 336] on button "Save & Close" at bounding box center [1003, 340] width 111 height 35
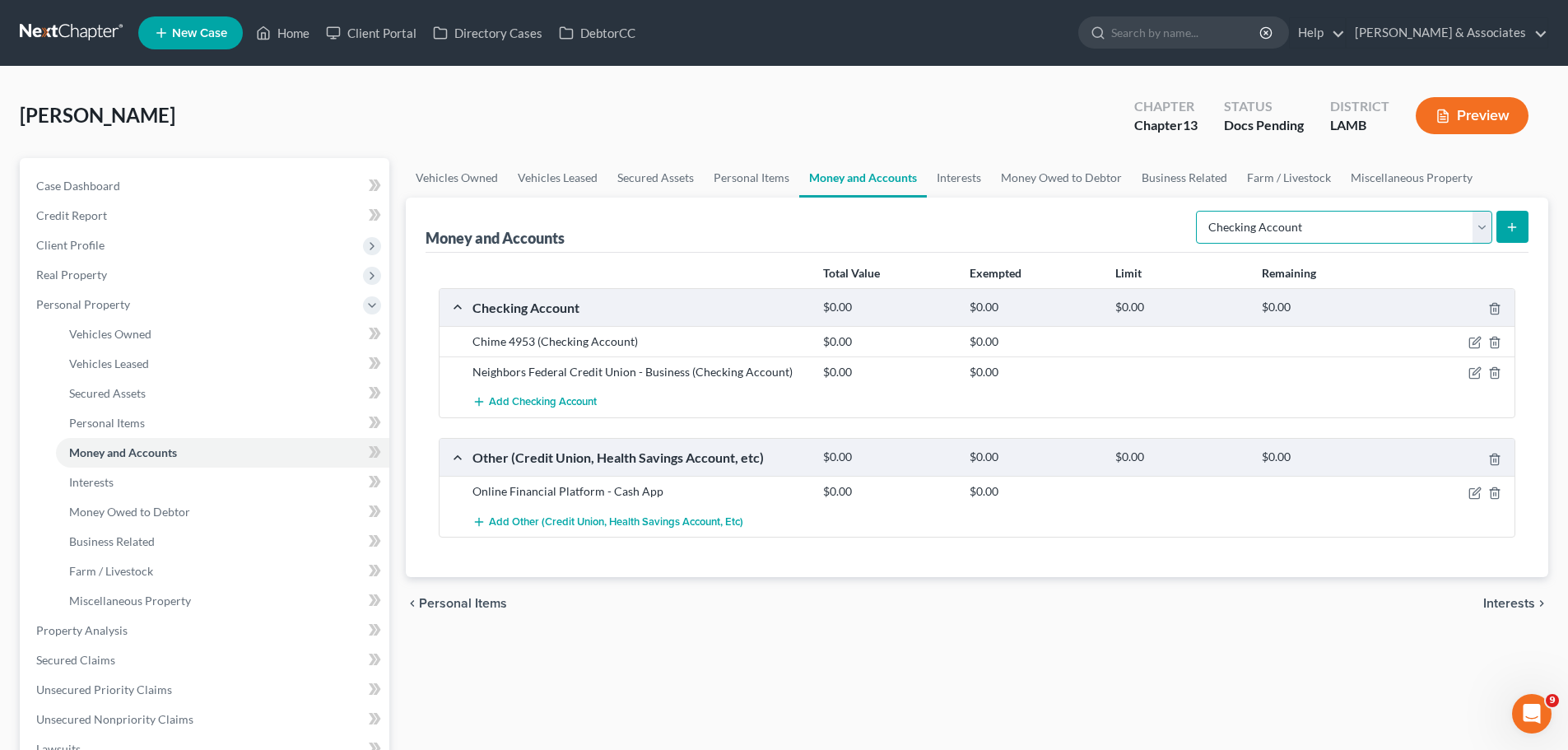
click at [1222, 219] on select "Select Account Type Brokerage Cash on Hand Certificates of Deposit Checking Acc…" at bounding box center [1344, 227] width 297 height 33
click at [1199, 211] on select "Select Account Type Brokerage Cash on Hand Certificates of Deposit Checking Acc…" at bounding box center [1344, 227] width 297 height 33
click at [1516, 232] on icon "submit" at bounding box center [1512, 227] width 14 height 14
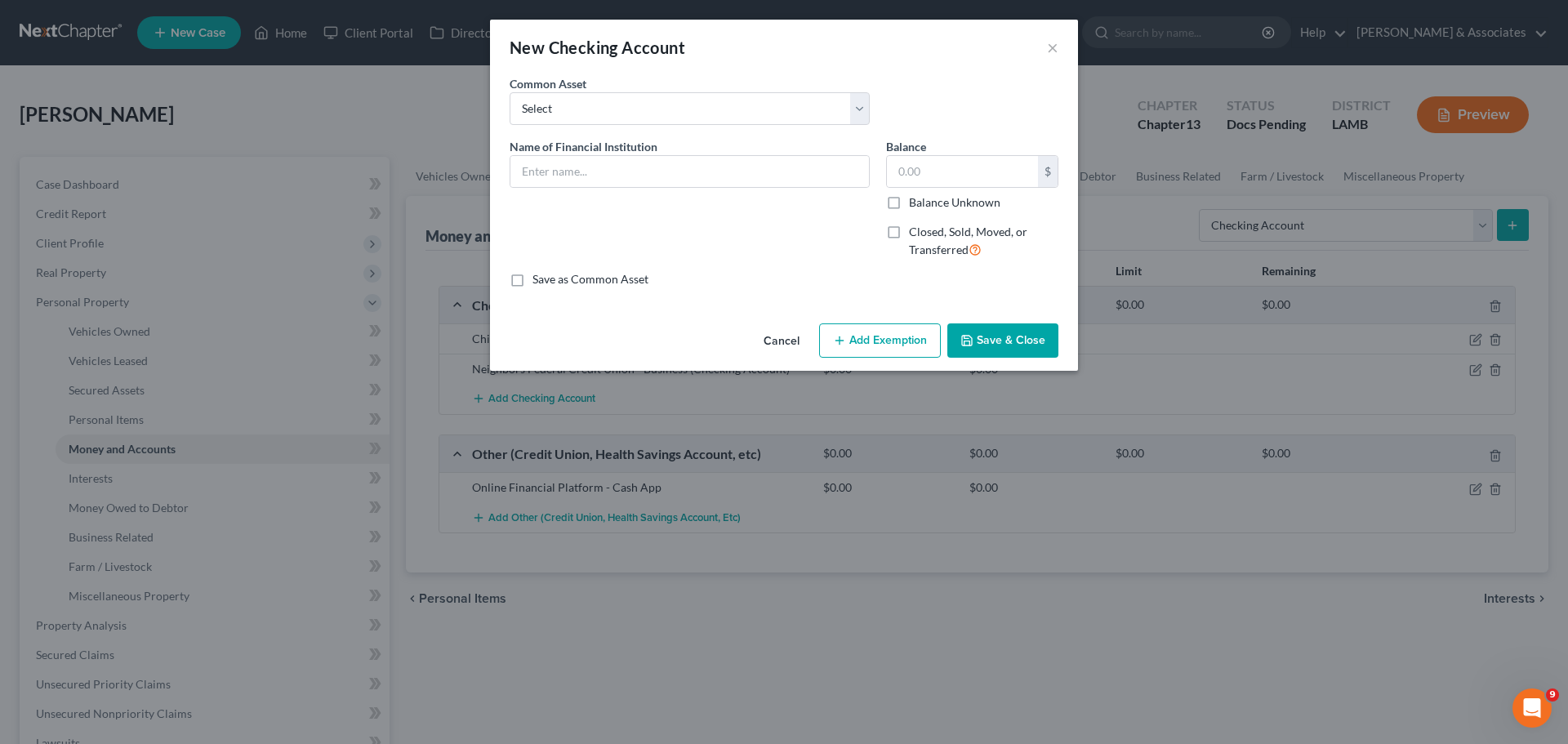
click at [727, 127] on div "Common Asset Select Essential Federal Credit Union USAA Federal Savings Bank Ne…" at bounding box center [784, 106] width 565 height 63
drag, startPoint x: 714, startPoint y: 100, endPoint x: 706, endPoint y: 122, distance: 23.4
click at [714, 100] on select "Select Essential Federal Credit Union USAA Federal Savings Bank Neighbors Feder…" at bounding box center [690, 108] width 361 height 33
select select "8"
click at [509, 92] on select "Select Essential Federal Credit Union USAA Federal Savings Bank Neighbors Feder…" at bounding box center [690, 108] width 361 height 33
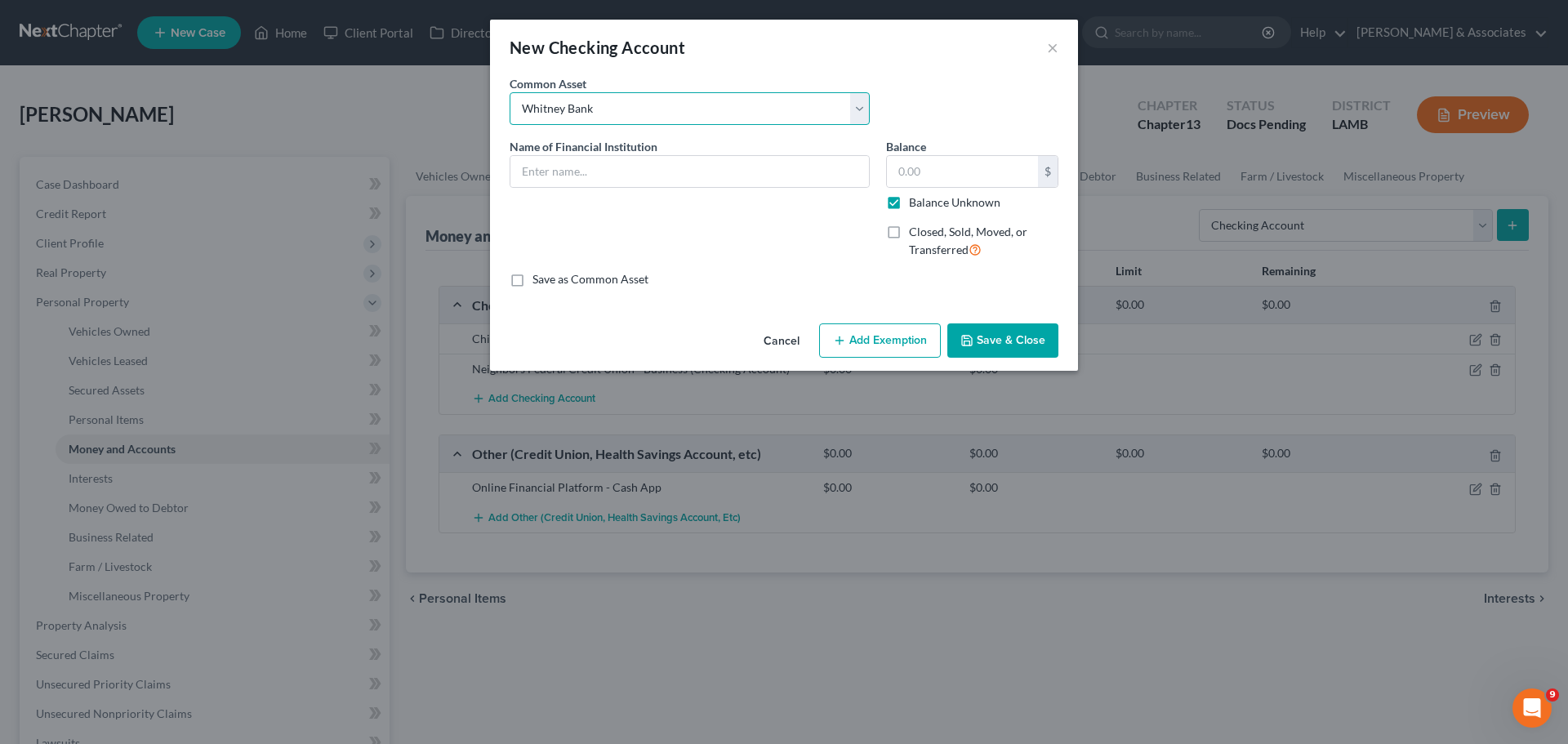
type input "Whitney Bank"
type input "0.00"
checkbox input "true"
click at [755, 128] on div "Common Asset Select Essential Federal Credit Union USAA Federal Savings Bank Ne…" at bounding box center [784, 106] width 565 height 63
click at [756, 110] on select "Select Essential Federal Credit Union USAA Federal Savings Bank Neighbors Feder…" at bounding box center [690, 108] width 361 height 33
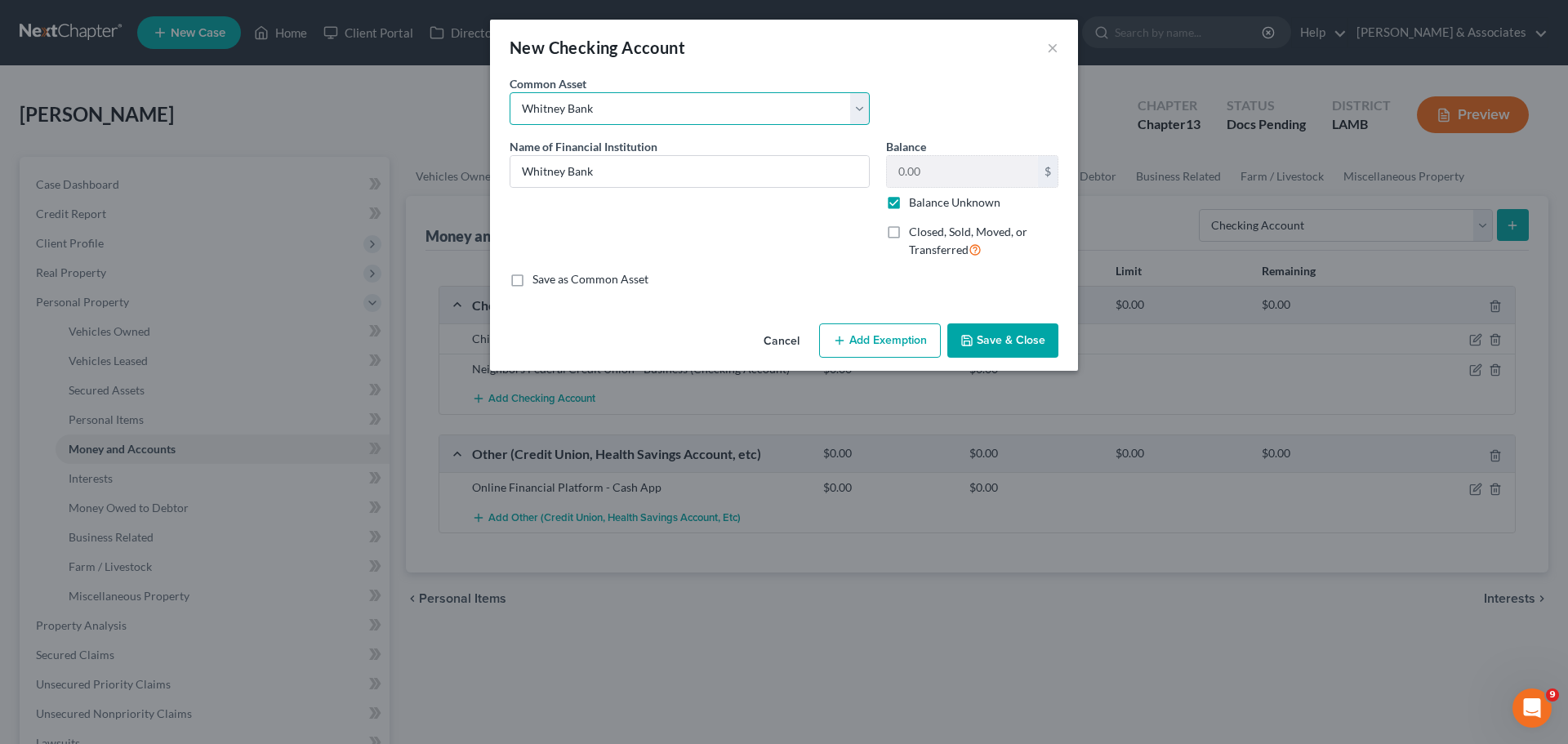
select select "15"
click at [509, 92] on select "Select Essential Federal Credit Union USAA Federal Savings Bank Neighbors Feder…" at bounding box center [690, 108] width 361 height 33
type input "Hancock Whitney"
type input "0.00"
click at [713, 171] on input "Hancock Whitney" at bounding box center [690, 172] width 359 height 31
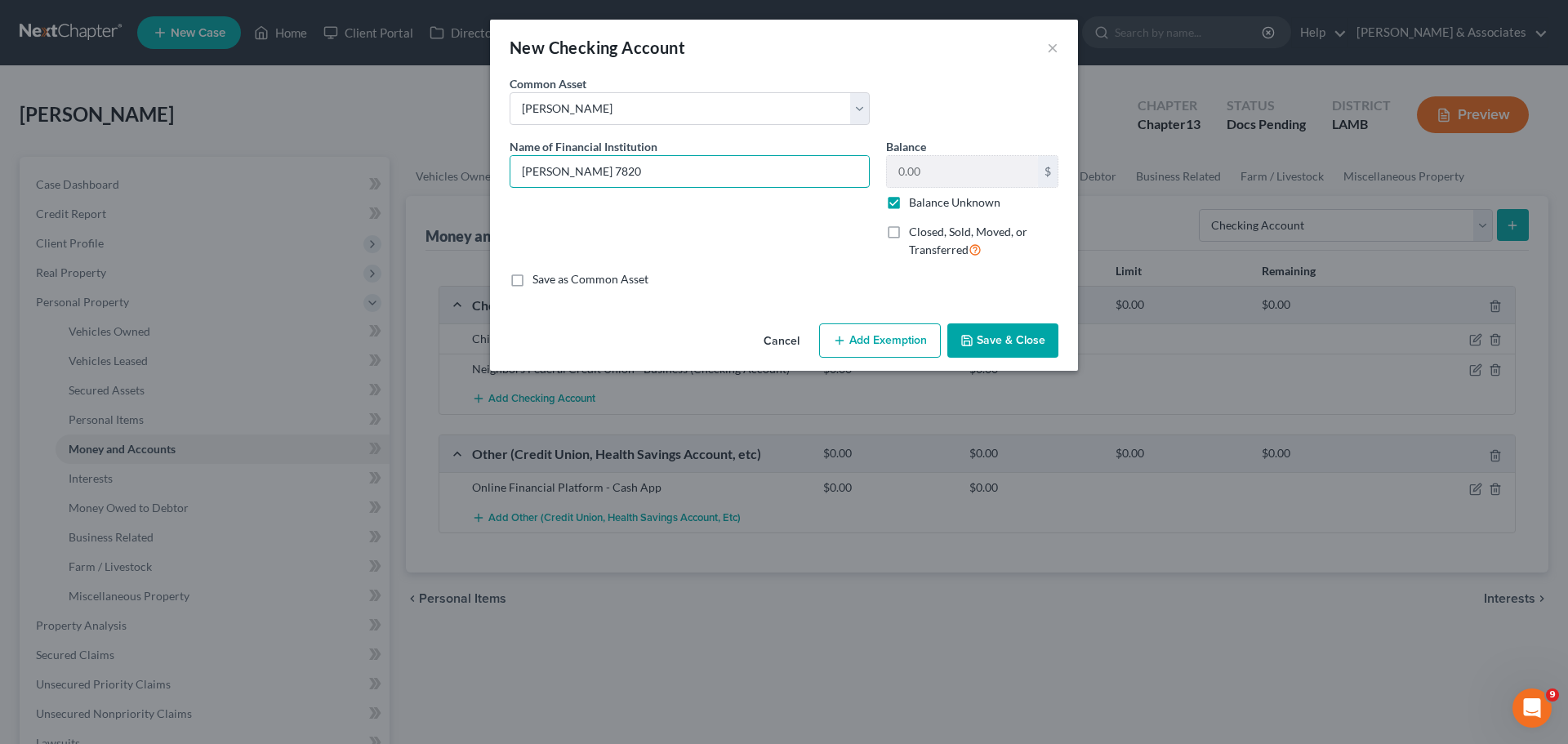
type input "Hancock Whitney 7820"
click at [983, 329] on button "Save & Close" at bounding box center [1003, 340] width 111 height 35
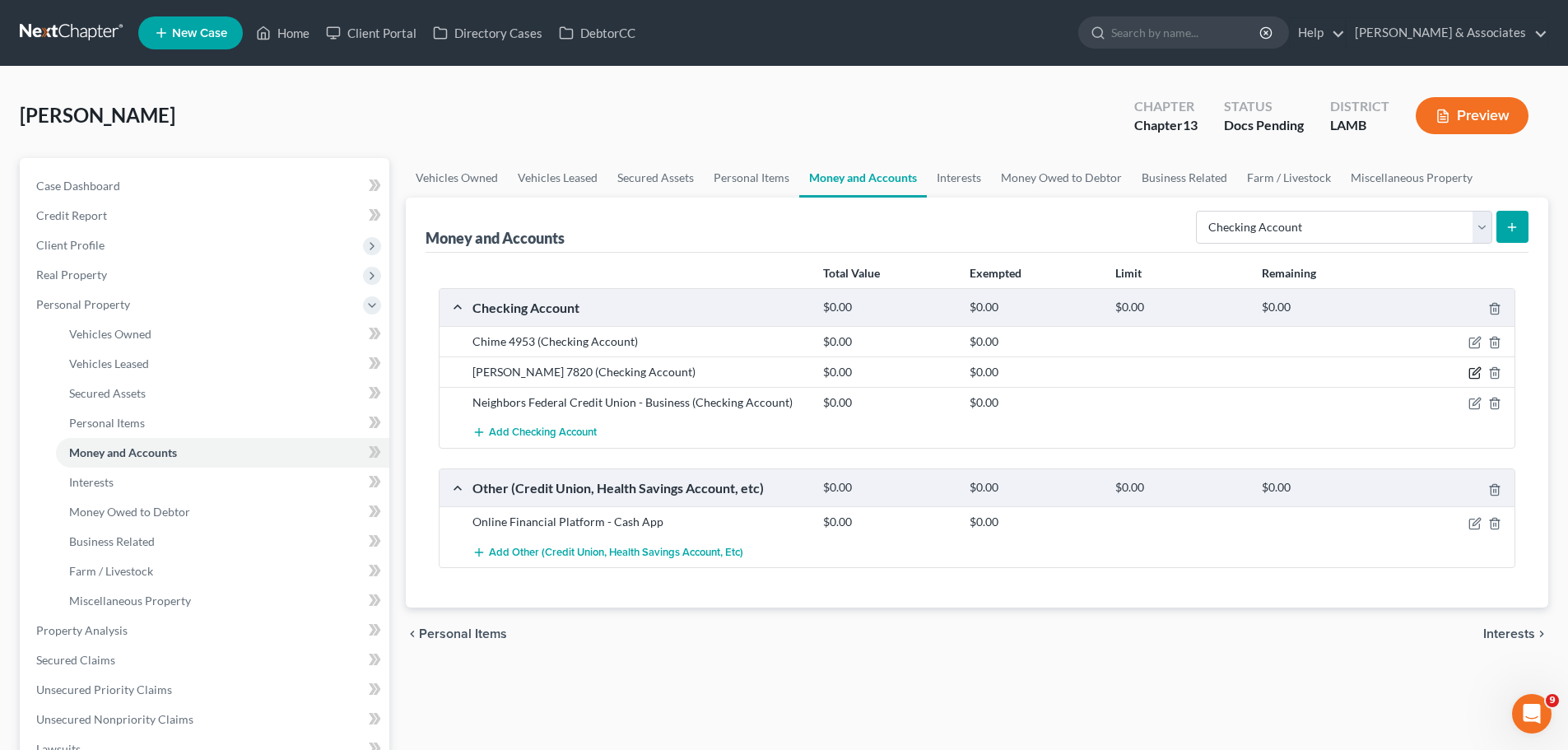
click at [1470, 373] on icon "button" at bounding box center [1475, 373] width 14 height 14
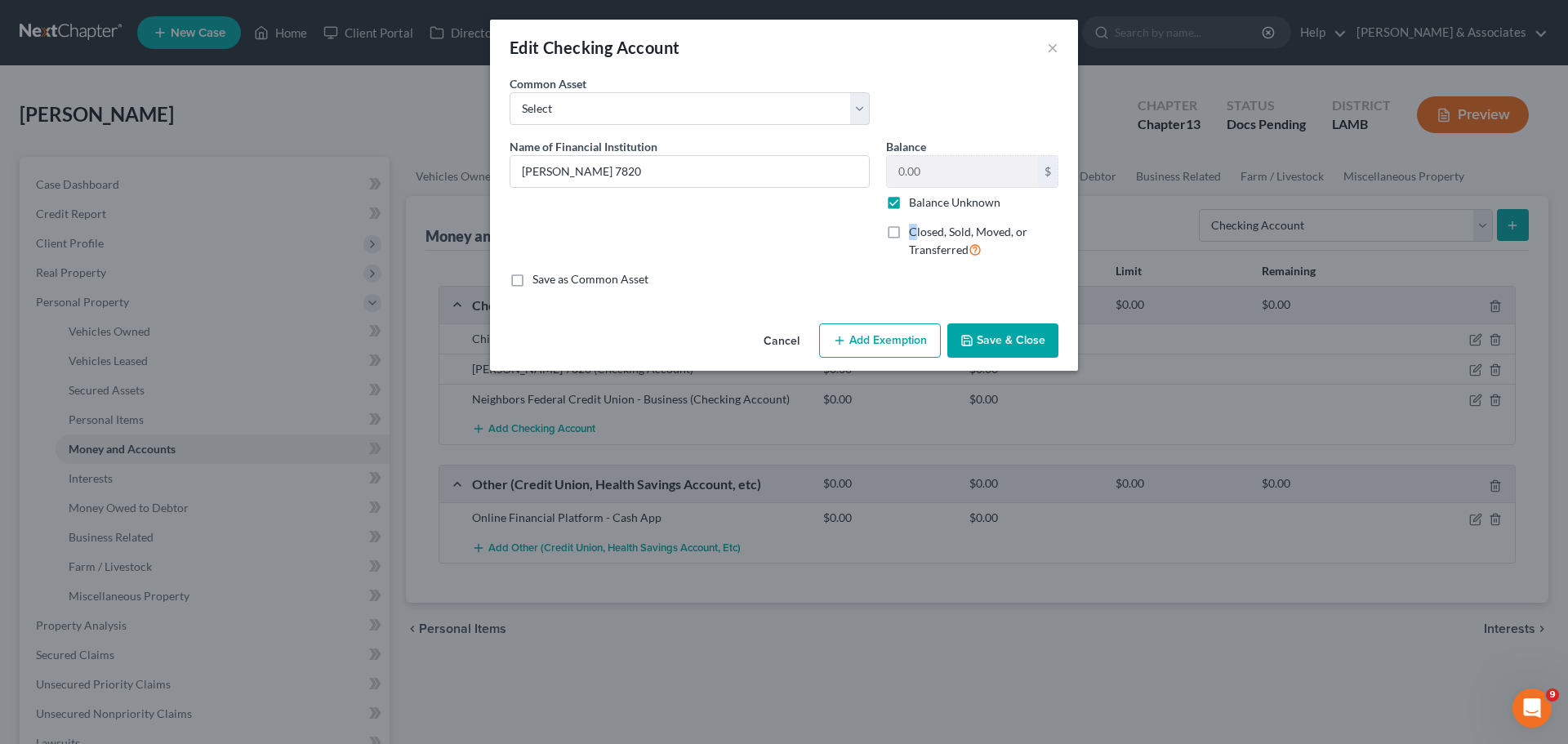
click at [914, 229] on span "Closed, Sold, Moved, or Transferred" at bounding box center [969, 240] width 119 height 32
click at [926, 237] on span "Closed, Sold, Moved, or Transferred" at bounding box center [969, 240] width 119 height 32
click at [926, 234] on input "Closed, Sold, Moved, or Transferred" at bounding box center [921, 228] width 11 height 11
checkbox input "true"
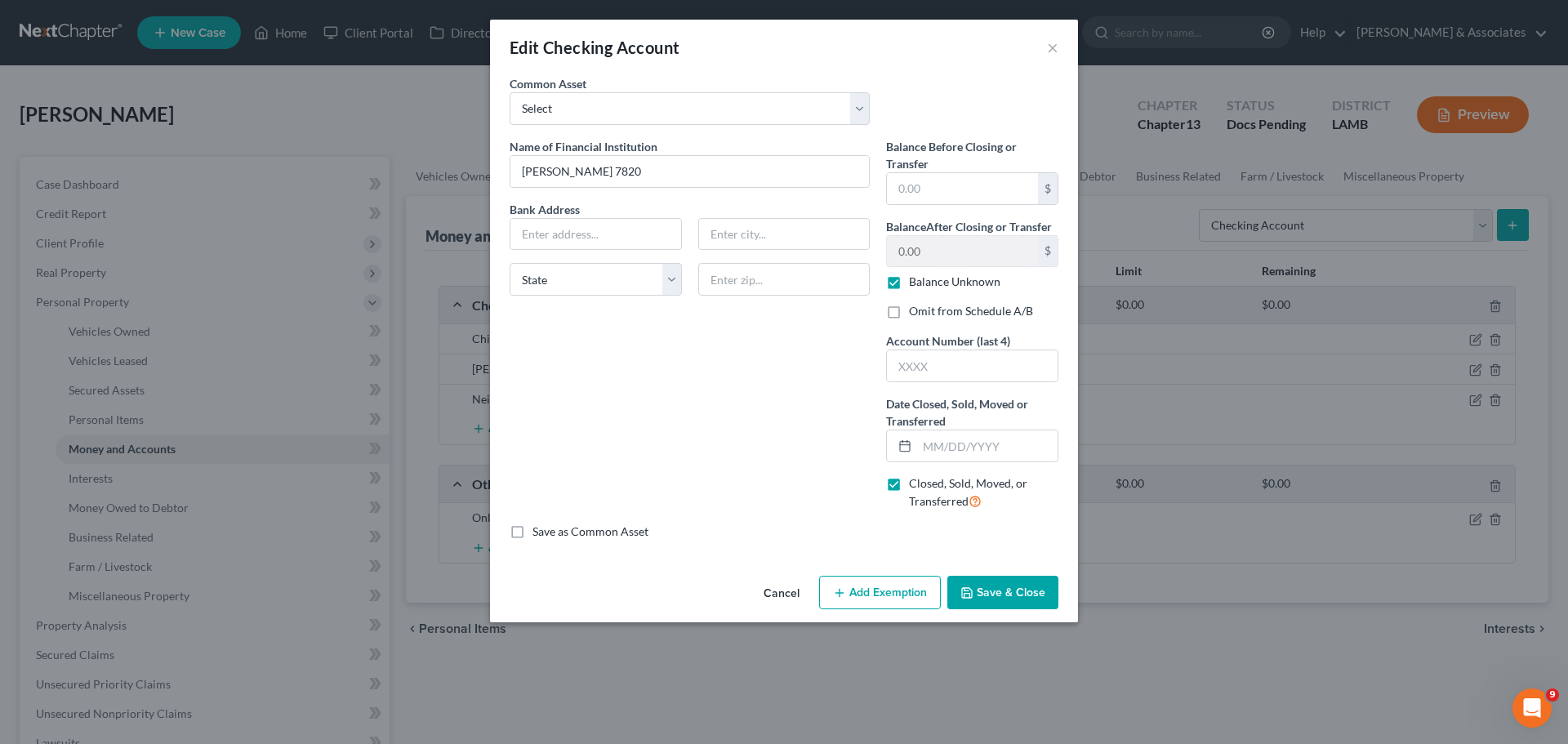
click at [924, 270] on div "0.00 $ Balance Unknown" at bounding box center [972, 263] width 173 height 56
click at [924, 276] on label "Balance Unknown" at bounding box center [954, 281] width 91 height 16
click at [924, 276] on input "Balance Unknown" at bounding box center [921, 278] width 11 height 11
checkbox input "false"
click at [934, 248] on input "0.00" at bounding box center [963, 251] width 152 height 31
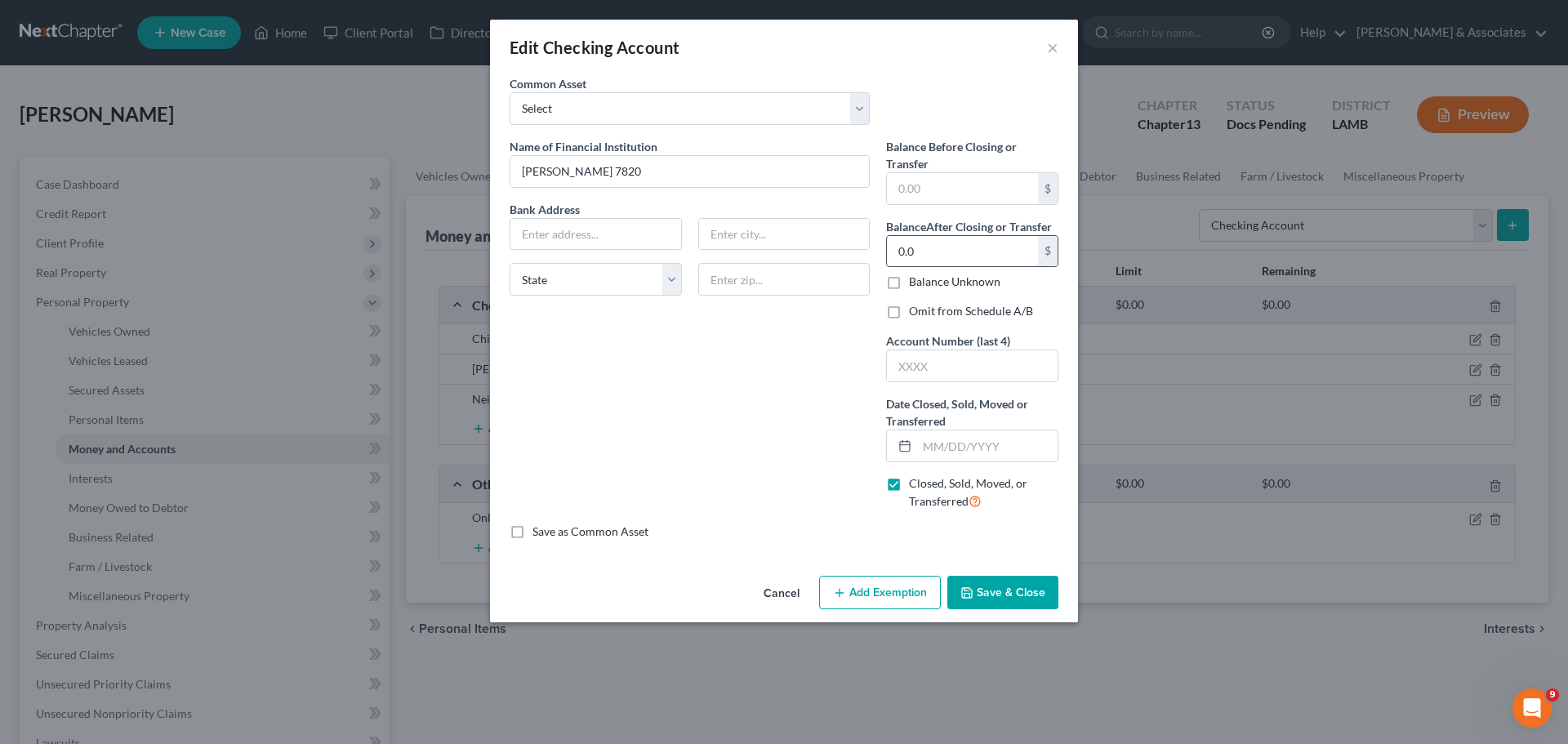
type input "0.00"
click at [956, 311] on label "Omit from Schedule A/B" at bounding box center [971, 311] width 124 height 16
click at [926, 311] on input "Omit from Schedule A/B" at bounding box center [921, 308] width 11 height 11
checkbox input "true"
click at [967, 365] on input "text" at bounding box center [972, 365] width 171 height 31
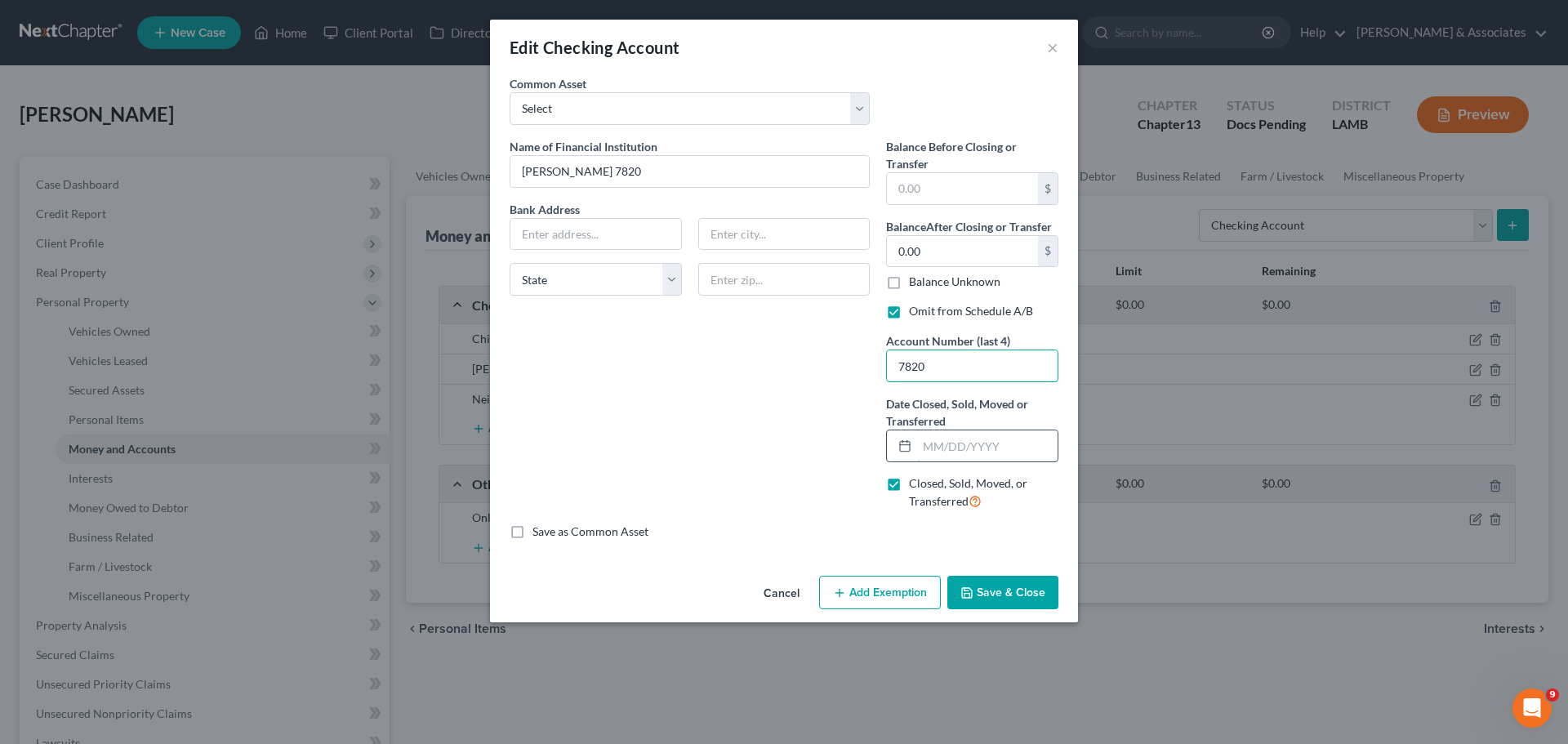
type input "7820"
click at [1024, 437] on input "text" at bounding box center [988, 446] width 141 height 31
type input "03/07/2025"
click at [590, 244] on input "text" at bounding box center [596, 234] width 171 height 31
type input "PO Box 4001"
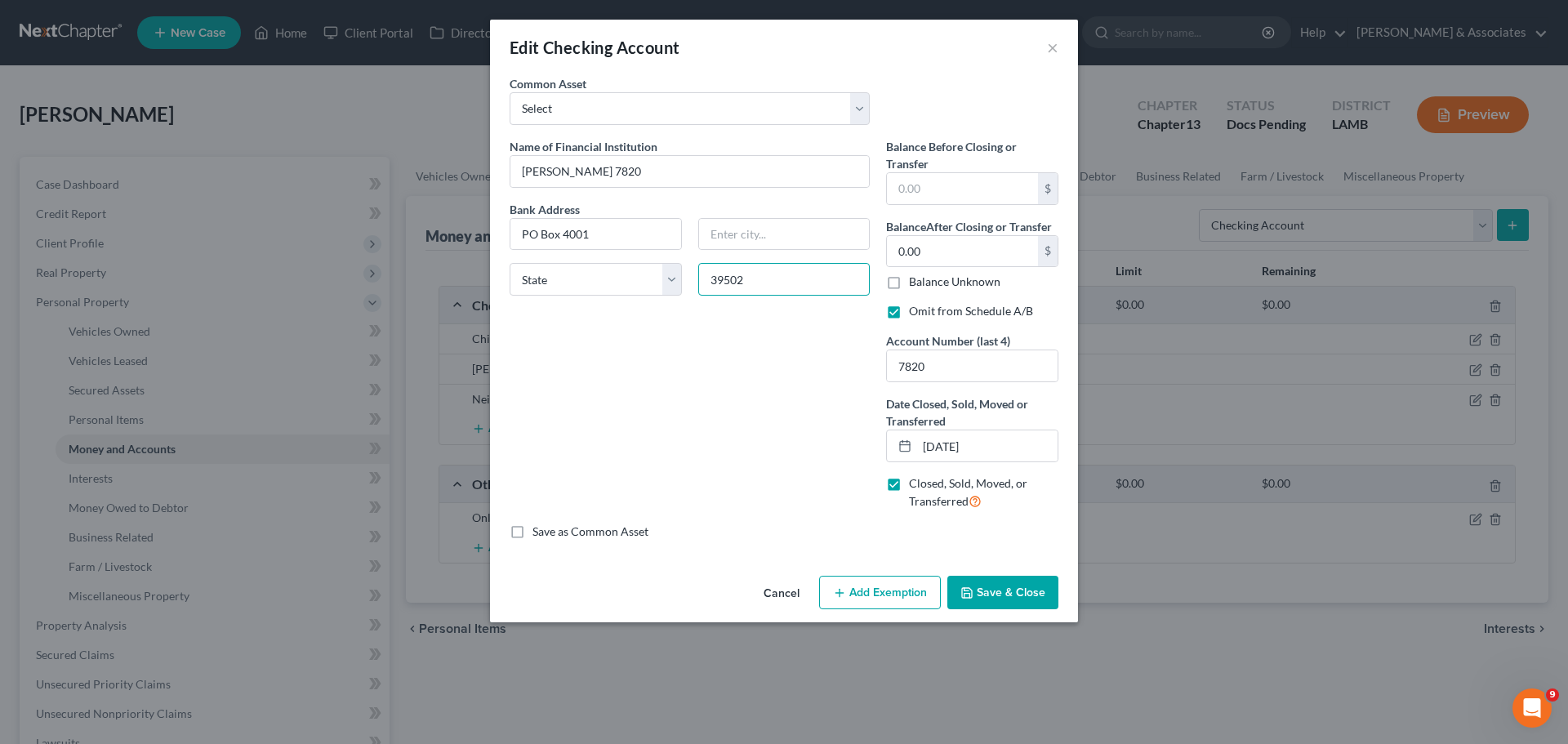
type input "39502"
type input "Gulfport"
select select "25"
click at [970, 593] on icon "button" at bounding box center [968, 593] width 13 height 13
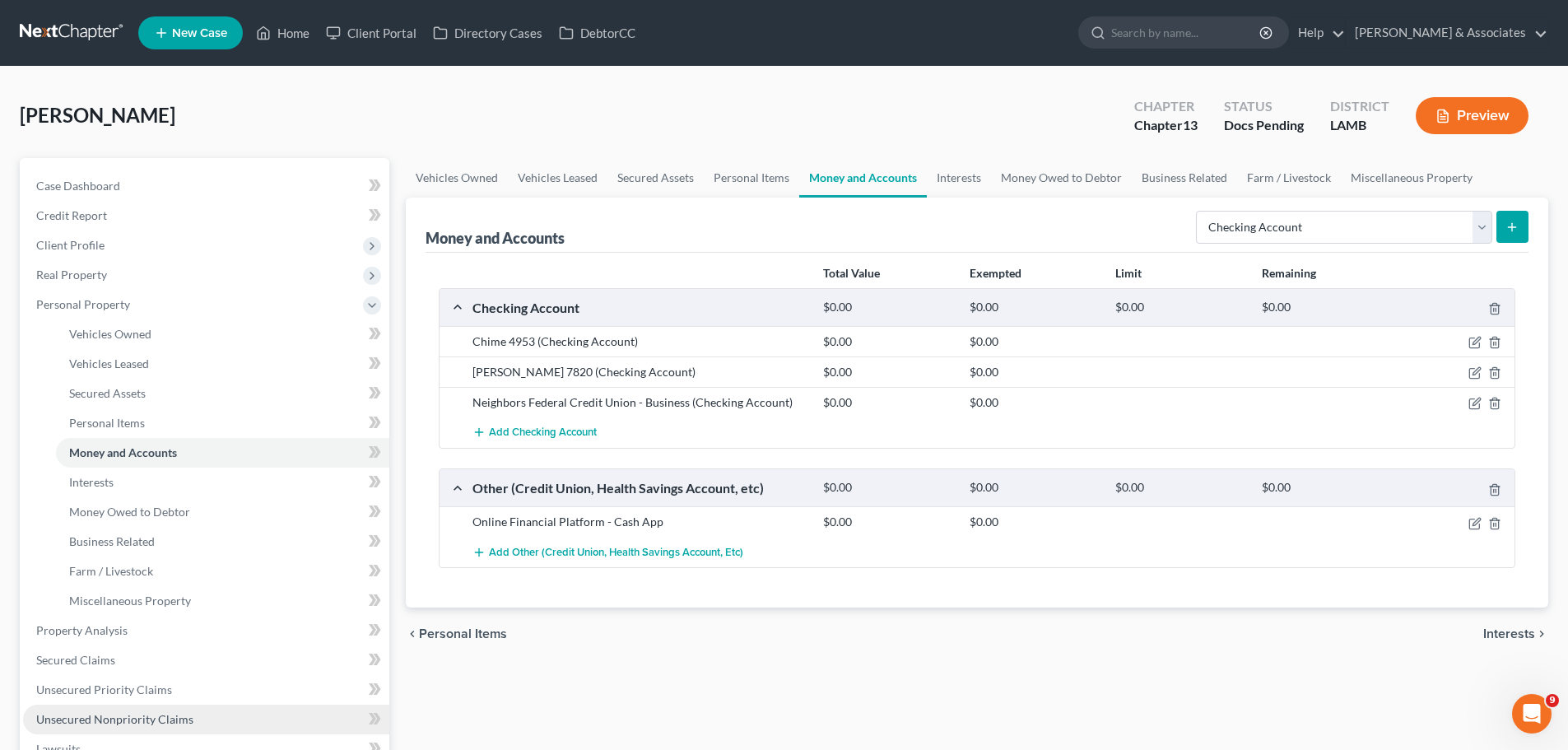
click at [168, 729] on link "Unsecured Nonpriority Claims" at bounding box center [206, 719] width 366 height 30
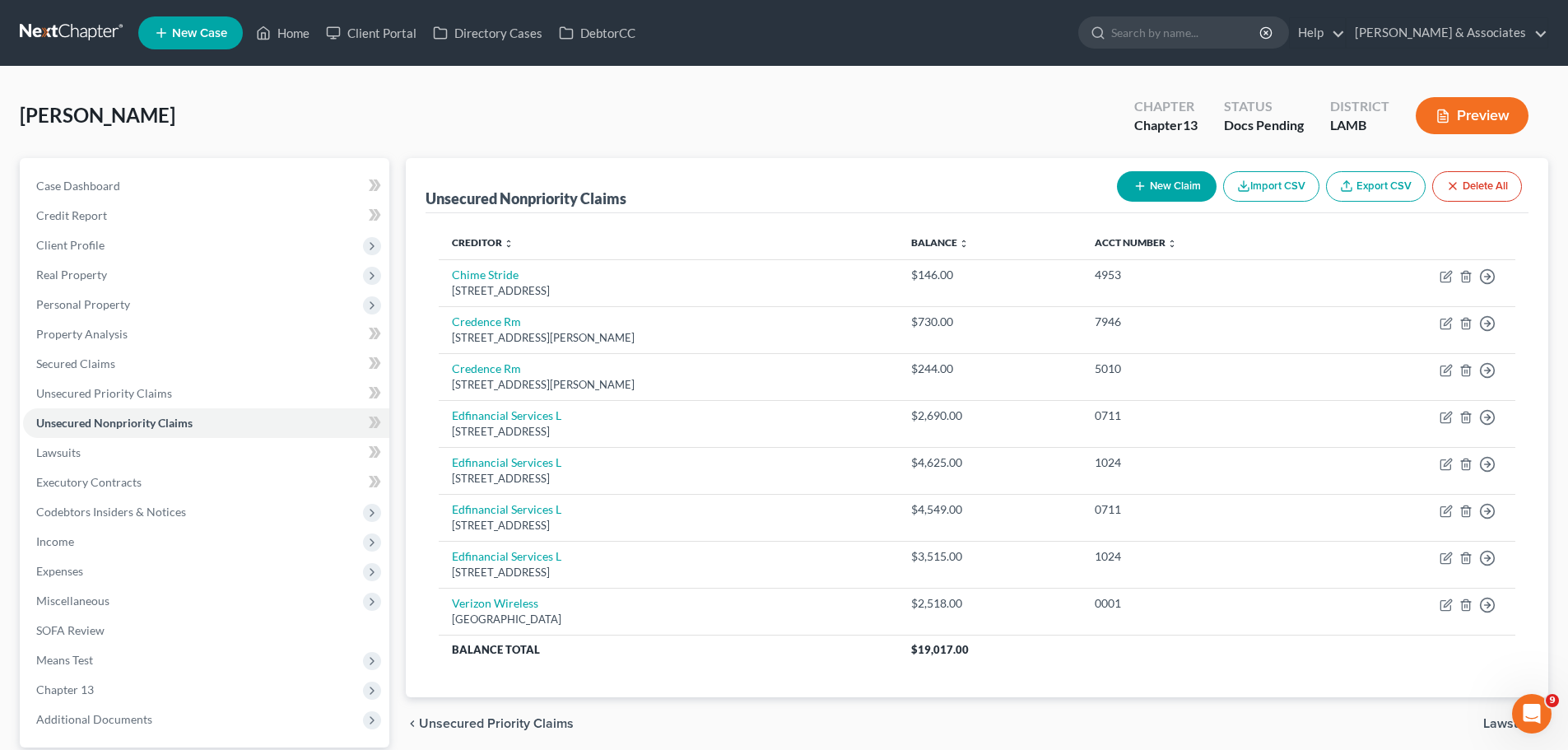
click at [1138, 187] on icon "button" at bounding box center [1140, 187] width 14 height 14
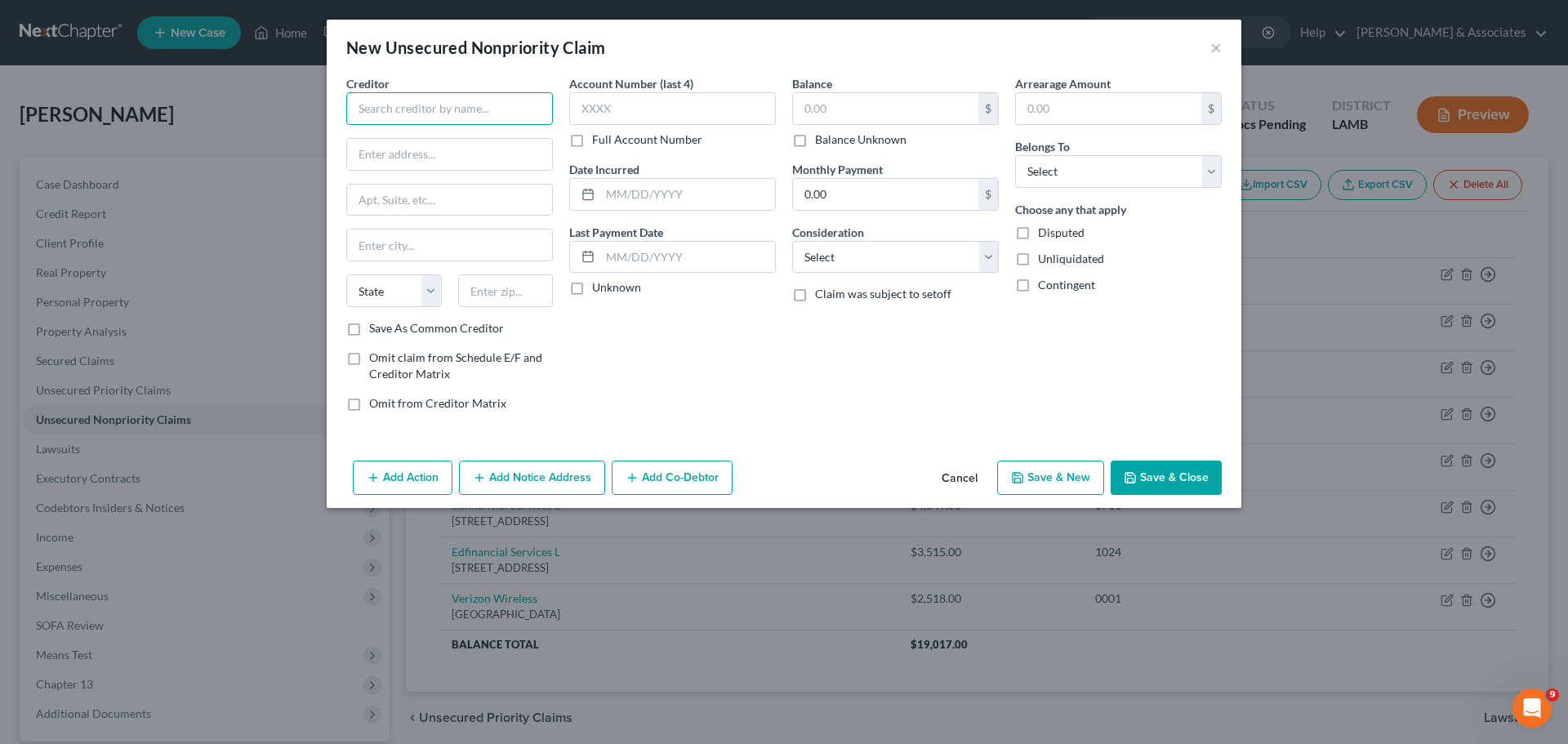
click at [476, 113] on input "text" at bounding box center [449, 108] width 206 height 33
type input "W"
type input "Hancock Whi"
click at [1219, 51] on button "×" at bounding box center [1216, 47] width 12 height 19
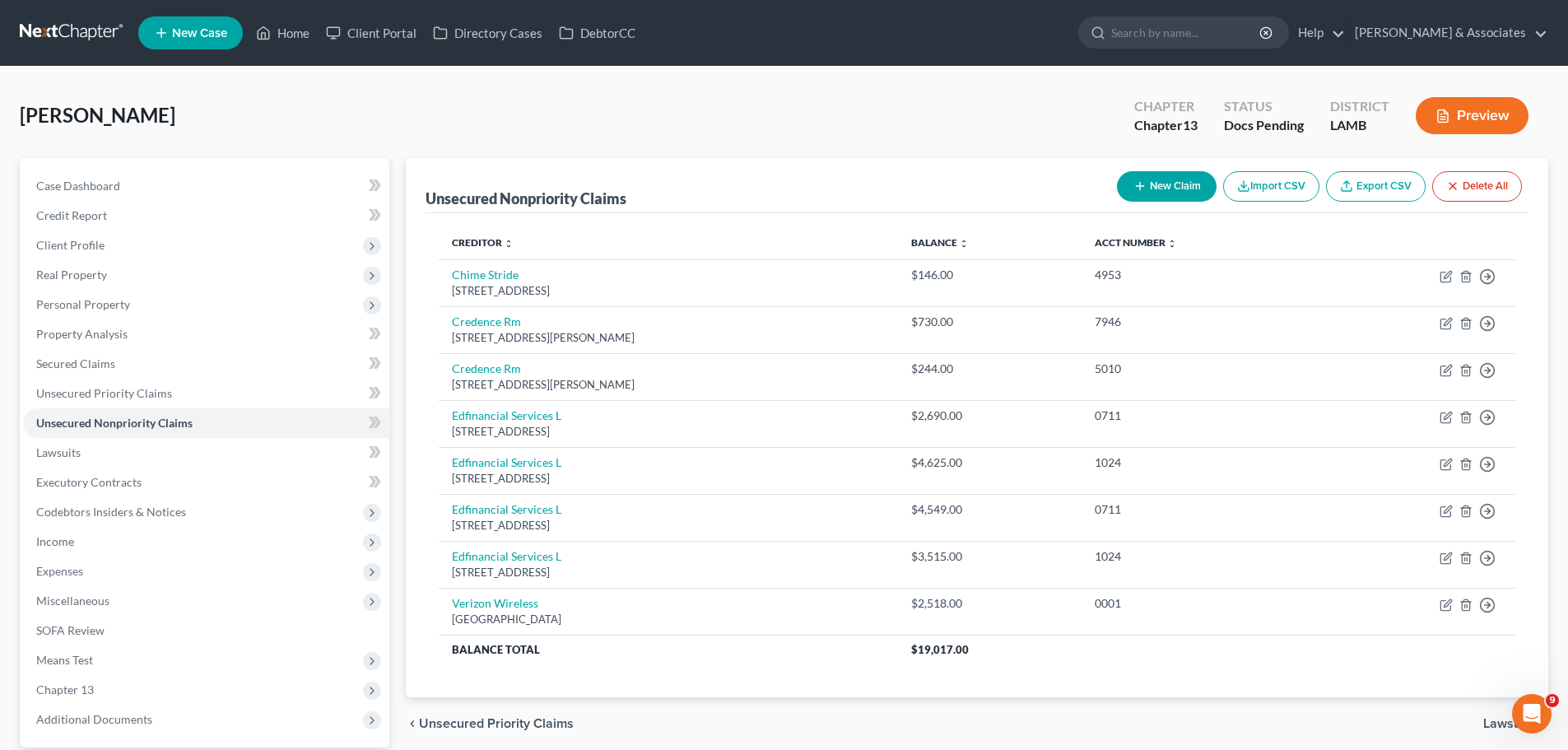
click at [1157, 185] on button "New Claim" at bounding box center [1166, 187] width 100 height 31
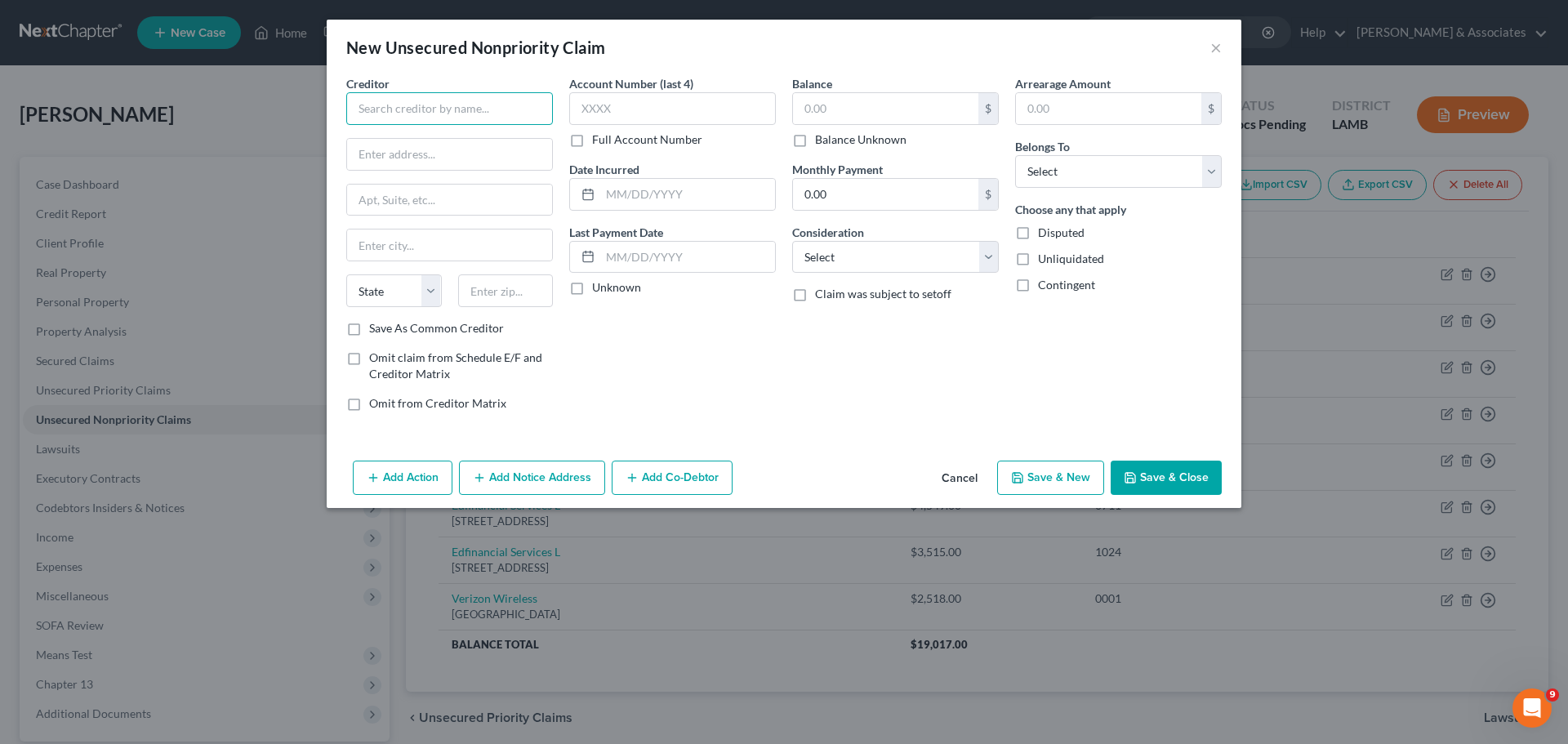
drag, startPoint x: 433, startPoint y: 122, endPoint x: 417, endPoint y: 109, distance: 20.6
click at [433, 122] on input "text" at bounding box center [449, 108] width 206 height 33
click at [482, 151] on div "PO BOX 4019, Gulfport, MS 39502" at bounding box center [444, 152] width 170 height 13
type input "[PERSON_NAME] Bank"
type input "PO BOX 4019"
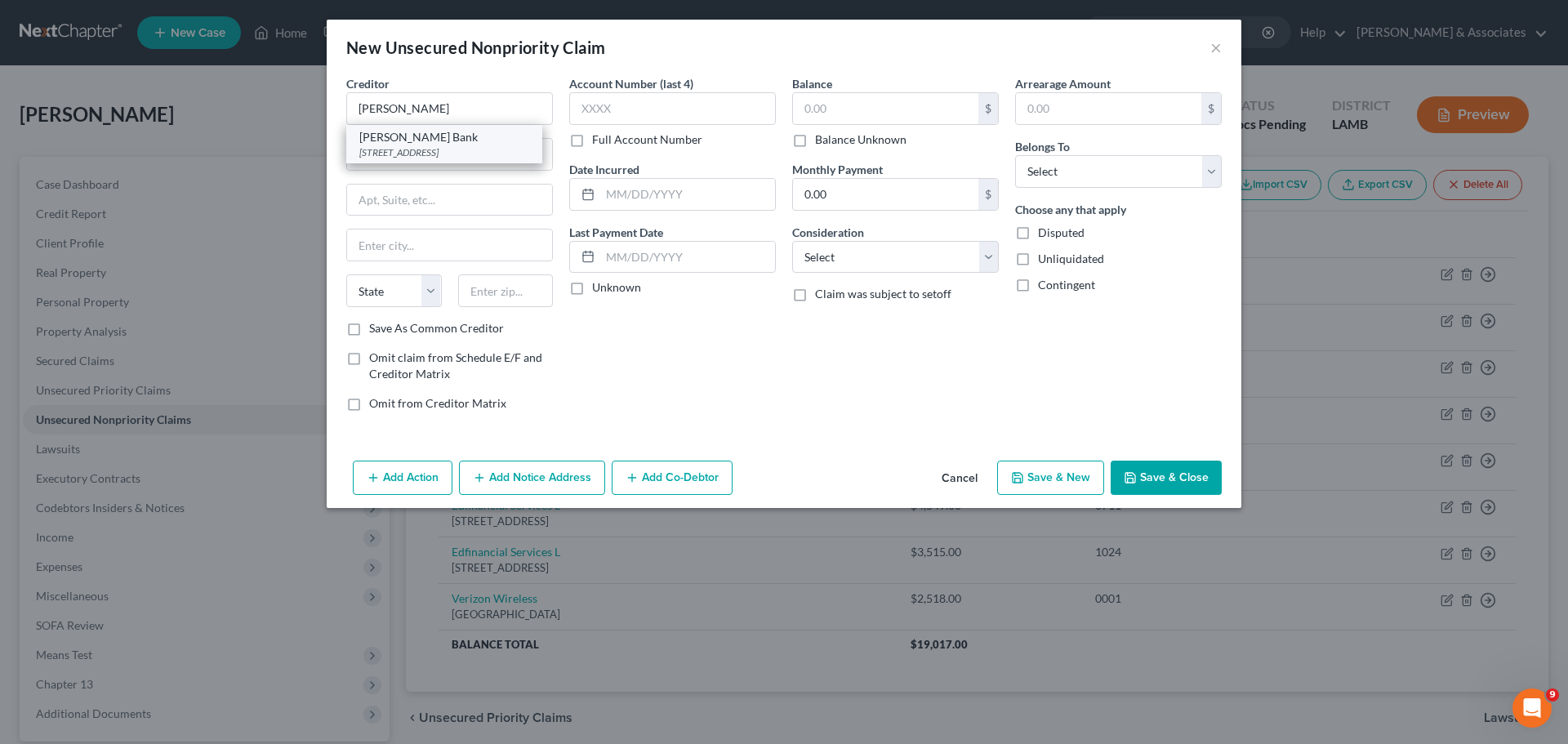
type input "Gulfport"
select select "25"
type input "39502"
drag, startPoint x: 440, startPoint y: 158, endPoint x: 462, endPoint y: 150, distance: 23.4
click at [440, 157] on input "PO BOX 4019" at bounding box center [450, 154] width 205 height 31
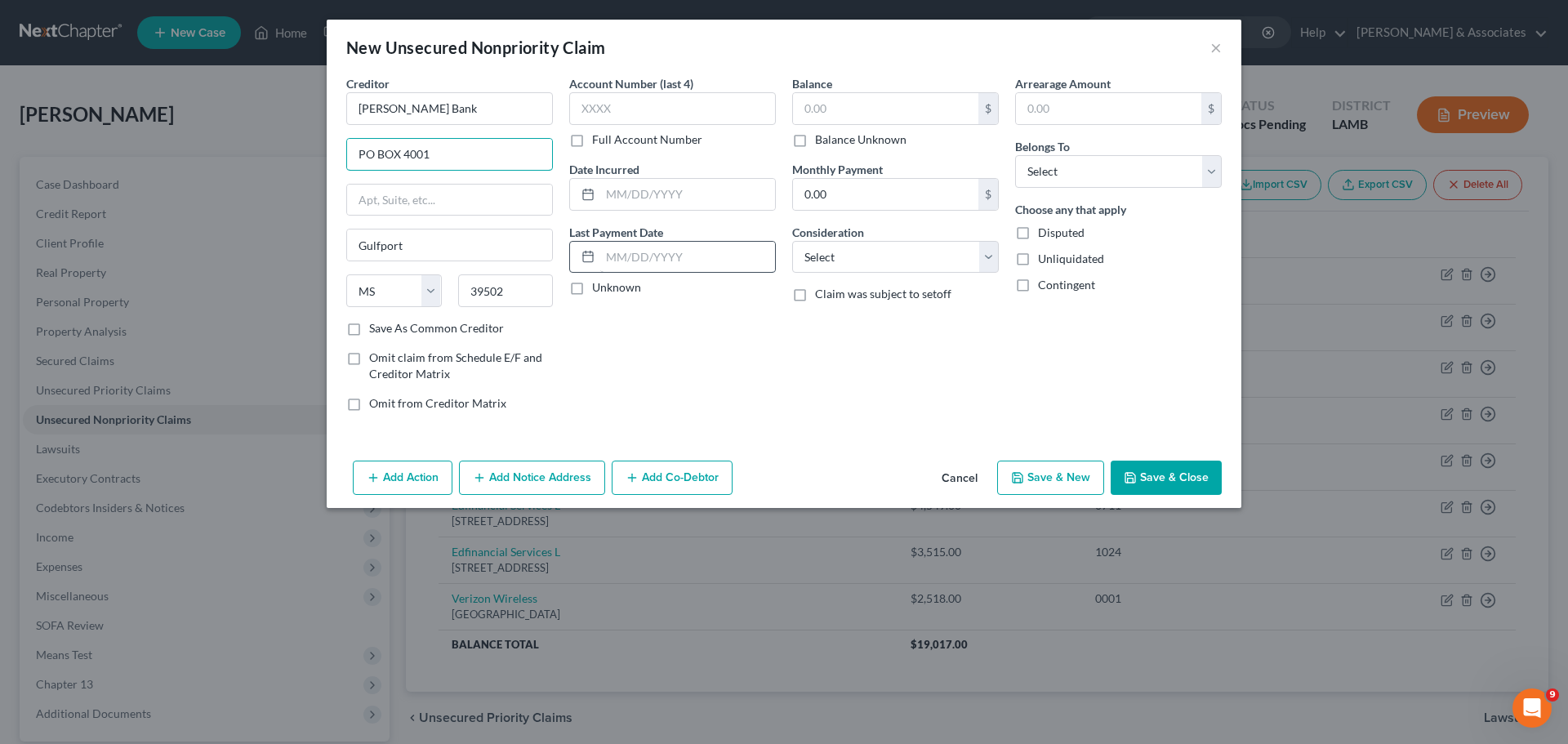
type input "PO BOX 4001"
click at [719, 198] on input "text" at bounding box center [688, 195] width 175 height 31
type input "2025"
type input "194.10"
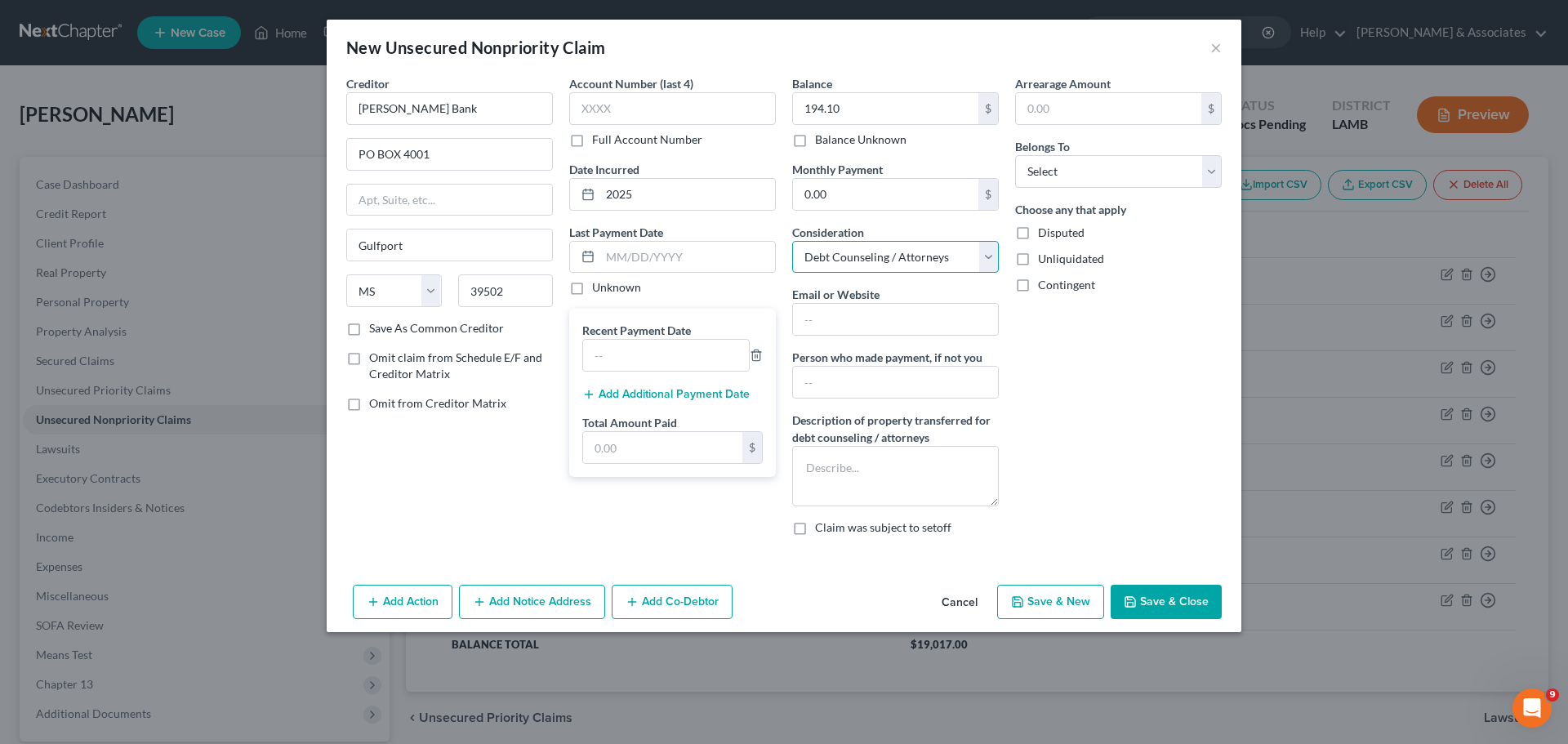
select select "4"
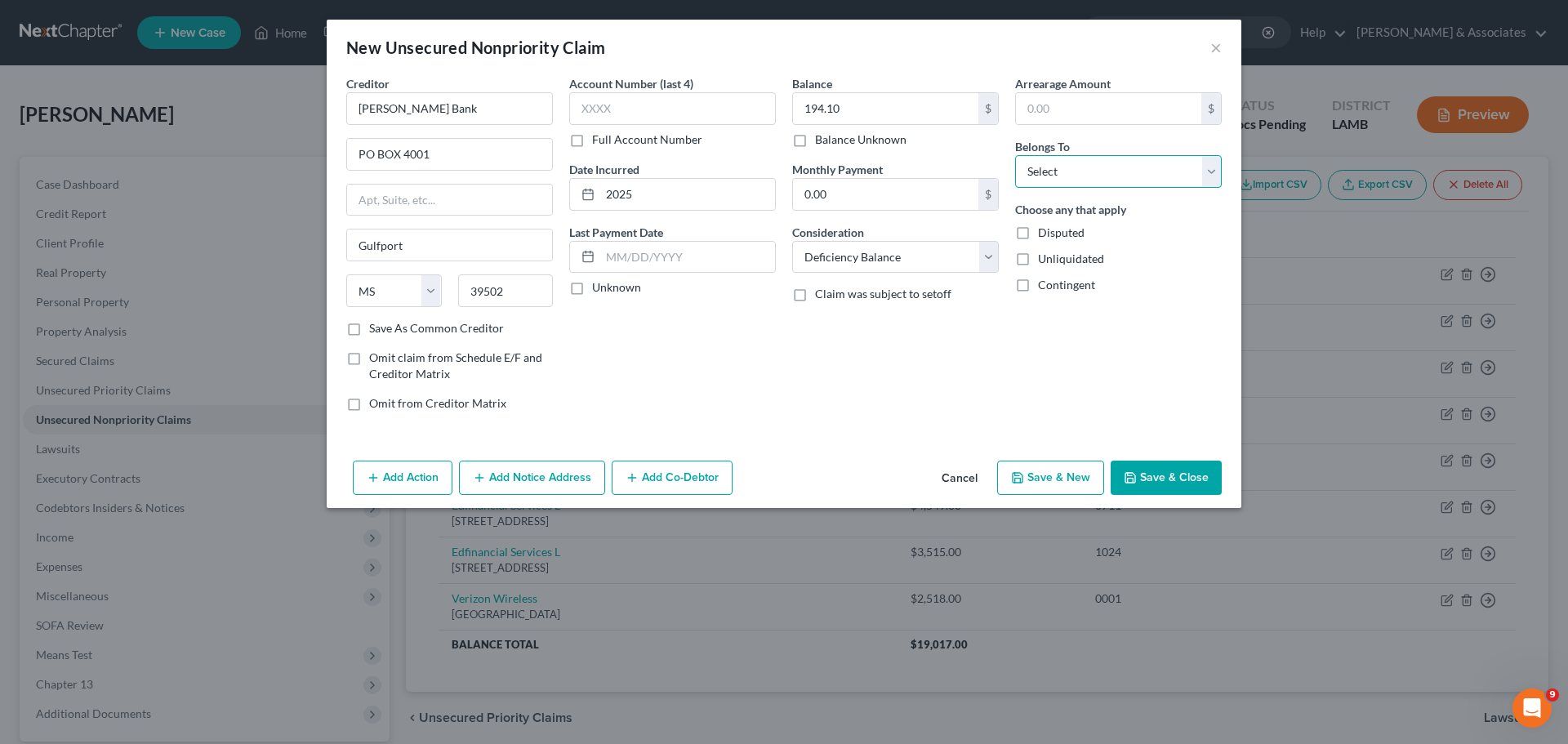
select select "0"
click at [1143, 473] on button "Save & Close" at bounding box center [1166, 477] width 111 height 35
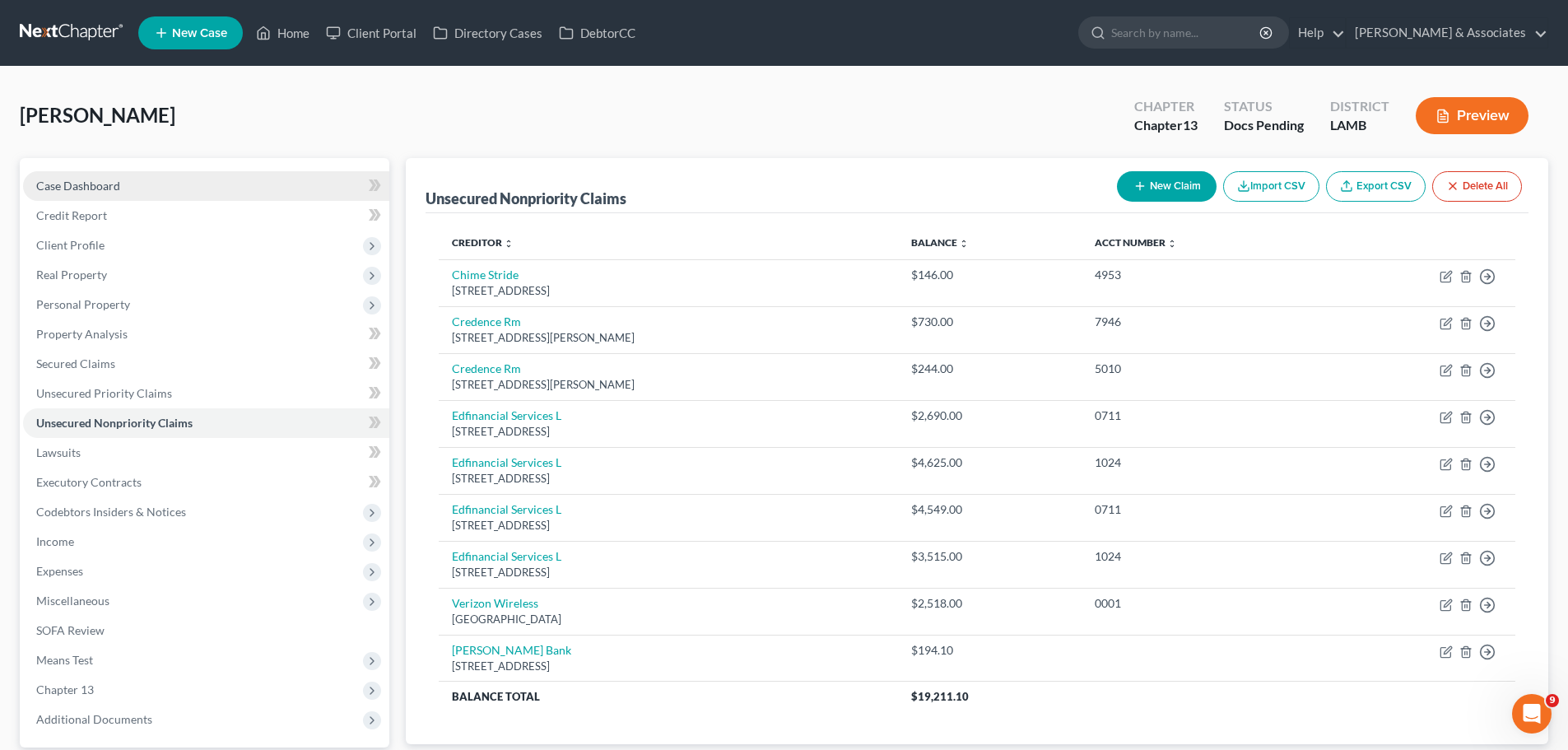
click at [120, 179] on link "Case Dashboard" at bounding box center [206, 186] width 366 height 30
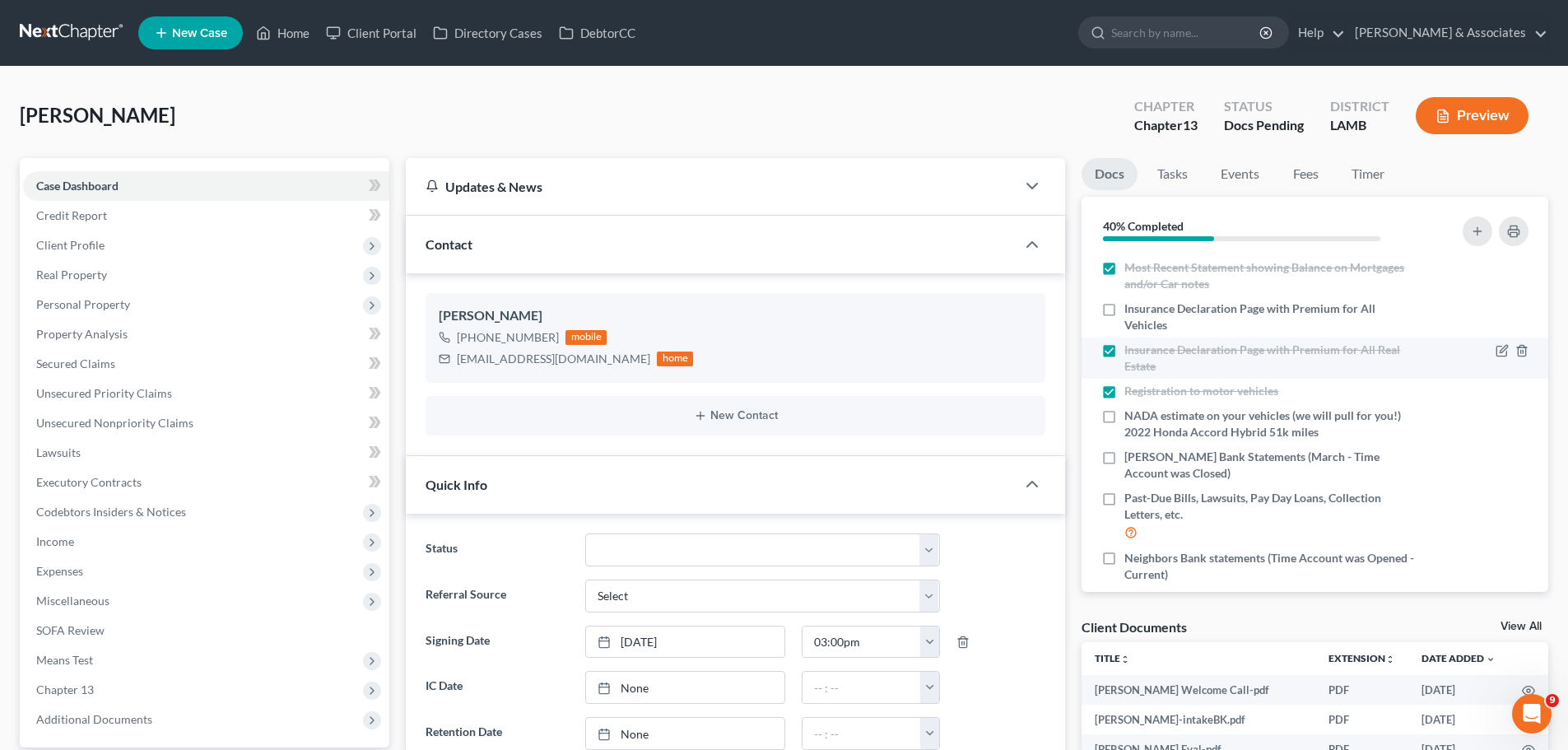
scroll to position [164, 0]
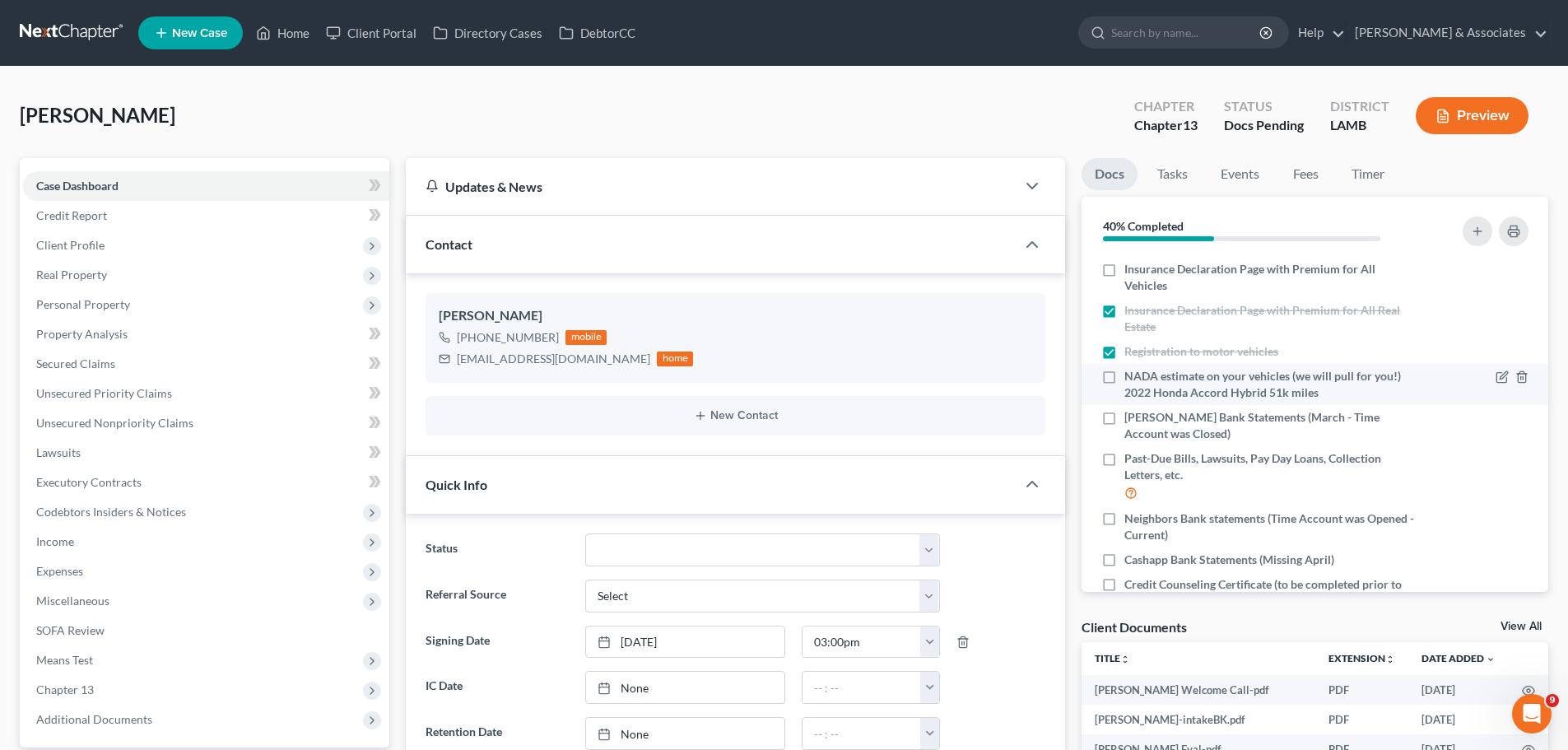
click at [1259, 397] on span "NADA estimate on your vehicles (we will pull for you!) 2022 Honda Accord Hybrid…" at bounding box center [1270, 385] width 293 height 33
click at [1141, 379] on input "NADA estimate on your vehicles (we will pull for you!) 2022 Honda Accord Hybrid…" at bounding box center [1135, 373] width 11 height 11
checkbox input "true"
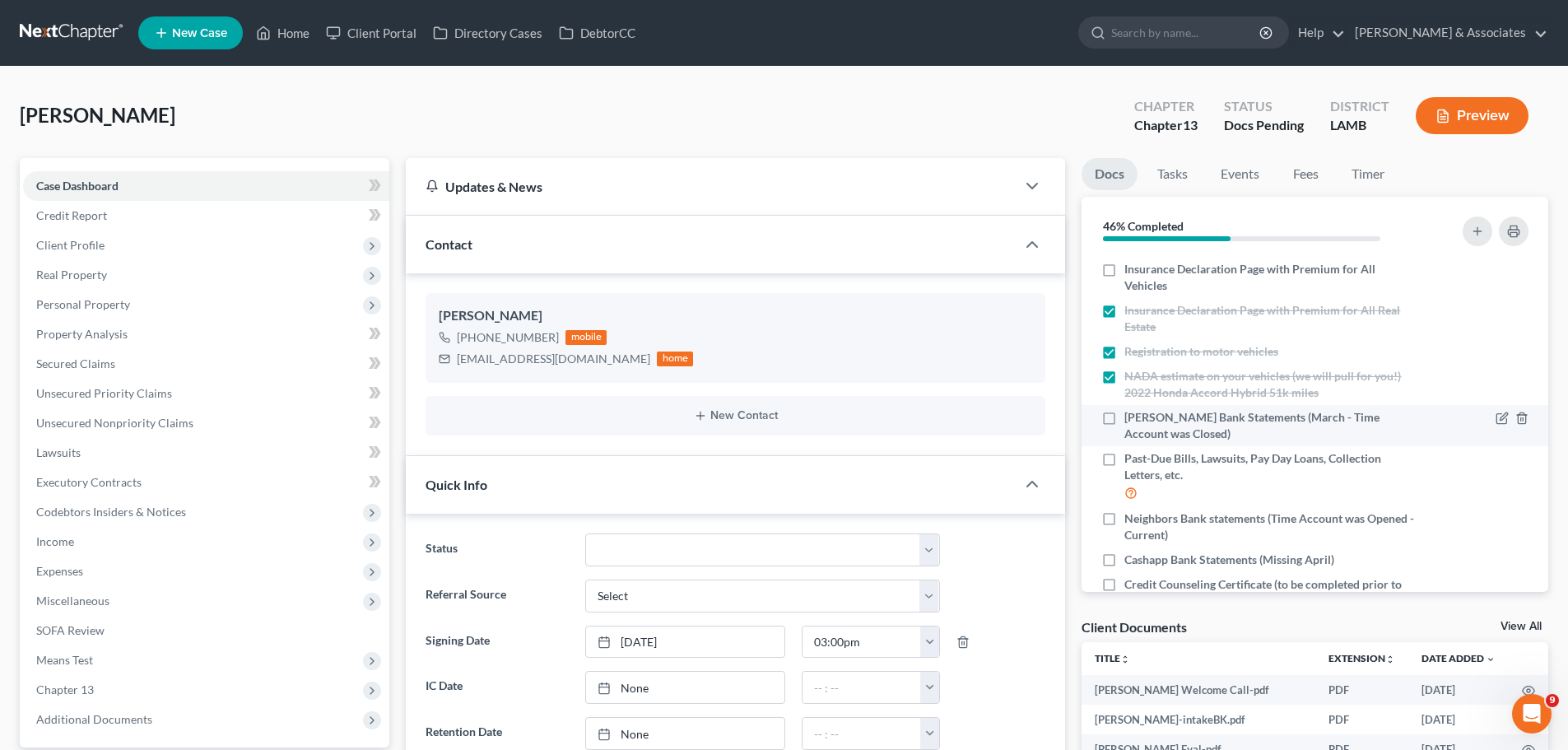
click at [1230, 441] on span "[PERSON_NAME] Bank Statements (March - Time Account was Closed)" at bounding box center [1270, 425] width 293 height 33
click at [1141, 419] on input "[PERSON_NAME] Bank Statements (March - Time Account was Closed)" at bounding box center [1135, 414] width 11 height 11
checkbox input "true"
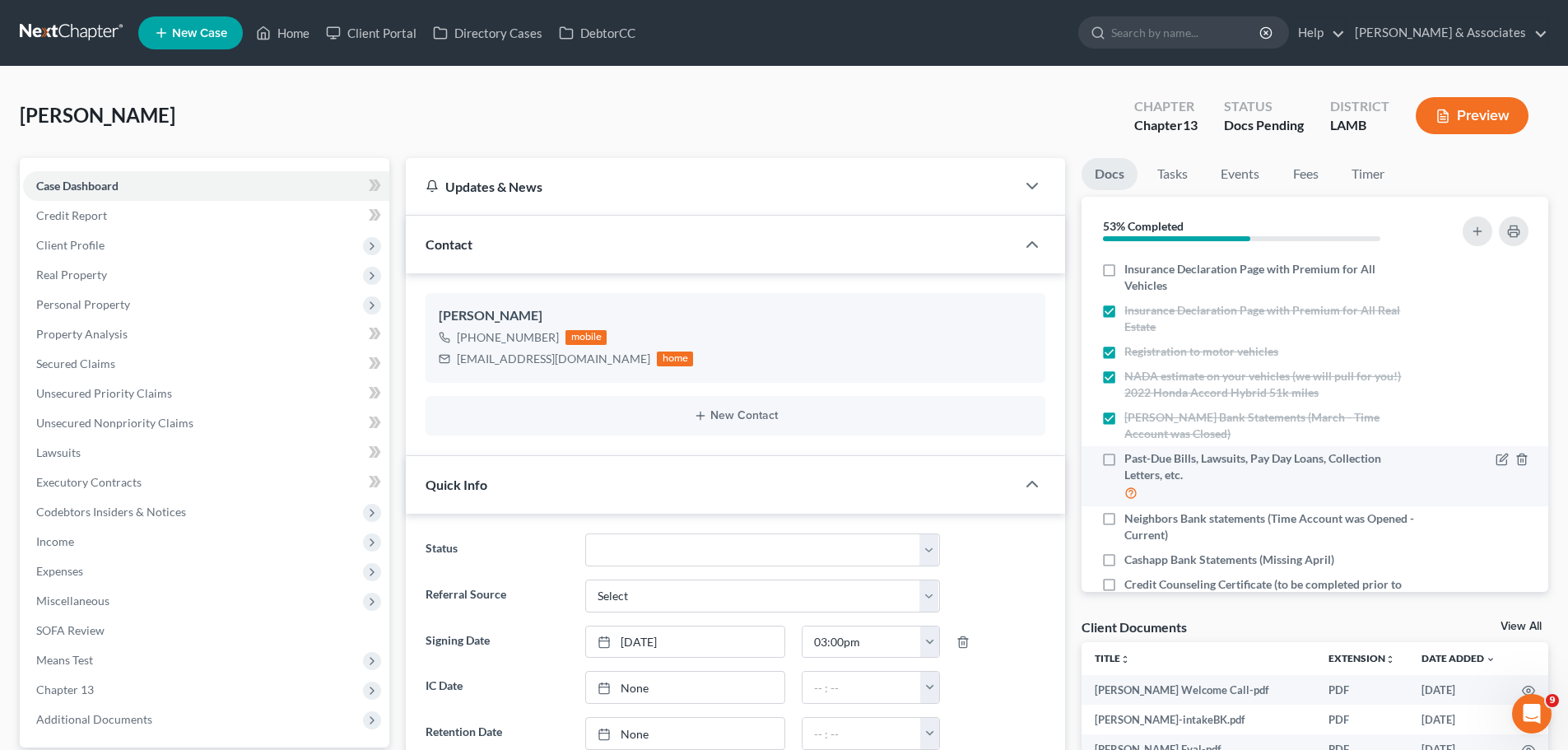
click at [1231, 531] on span "Neighbors Bank statements (Time Account was Opened - Current)" at bounding box center [1270, 527] width 293 height 33
click at [1141, 521] on input "Neighbors Bank statements (Time Account was Opened - Current)" at bounding box center [1135, 515] width 11 height 11
checkbox input "true"
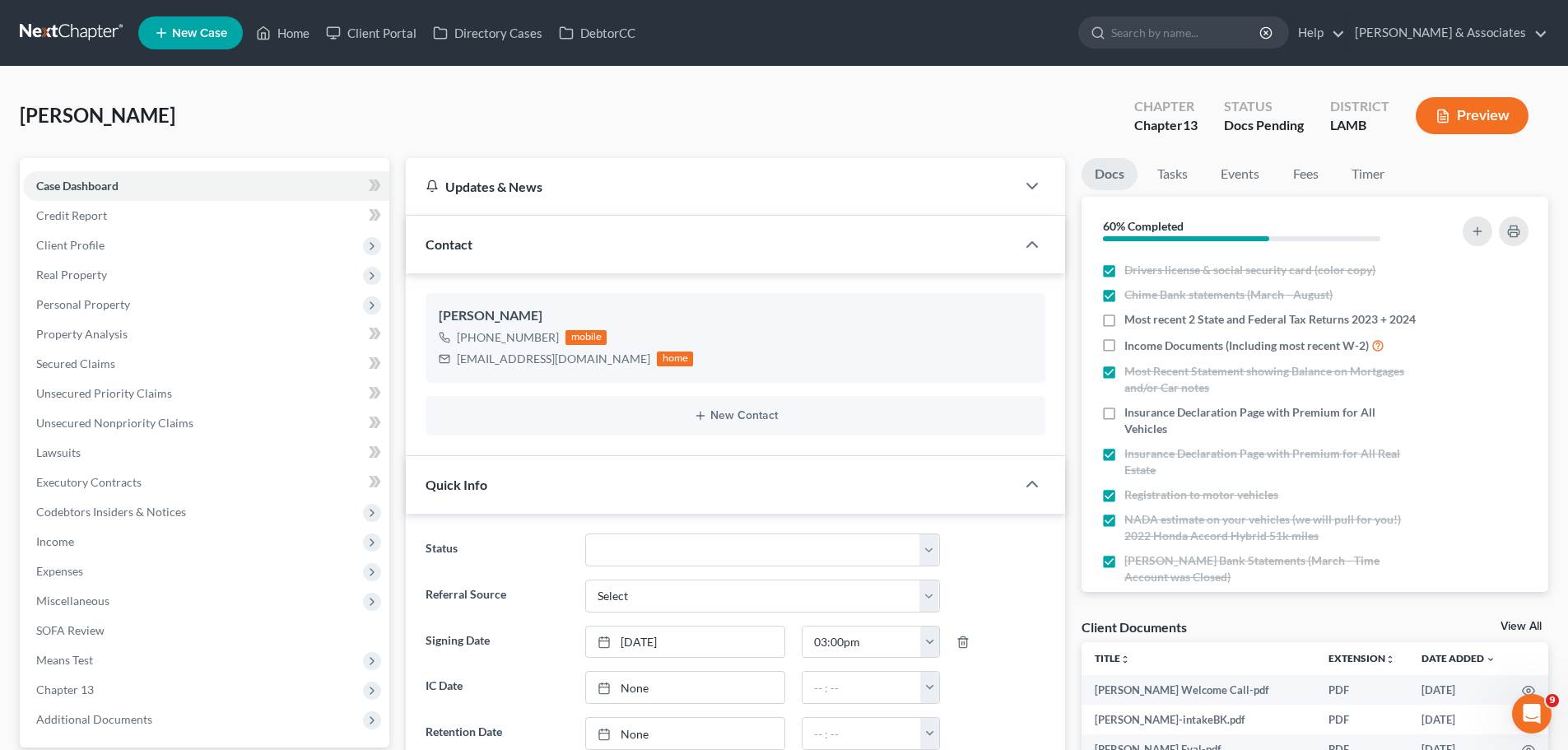
scroll to position [0, 0]
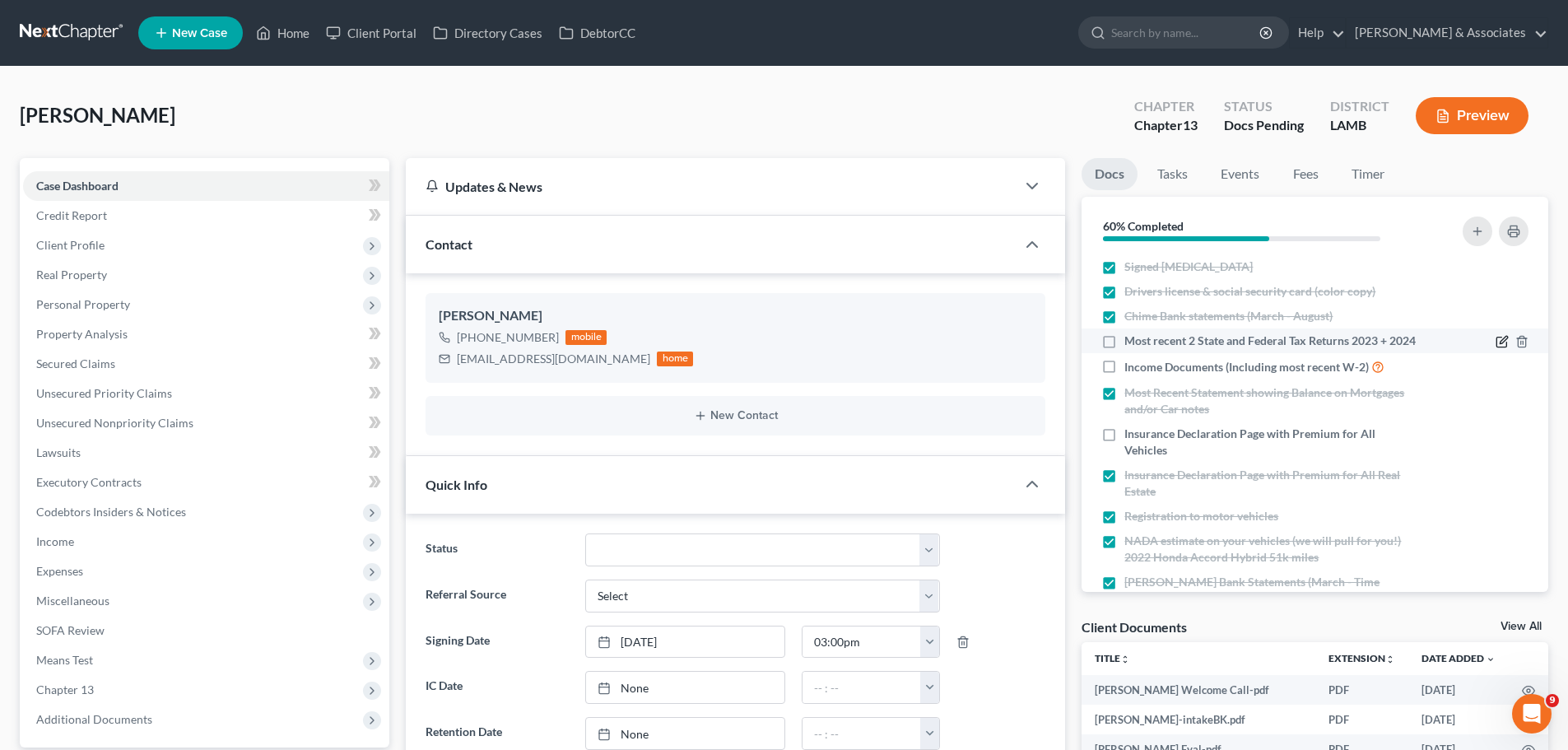
click at [1496, 337] on icon "button" at bounding box center [1502, 342] width 14 height 14
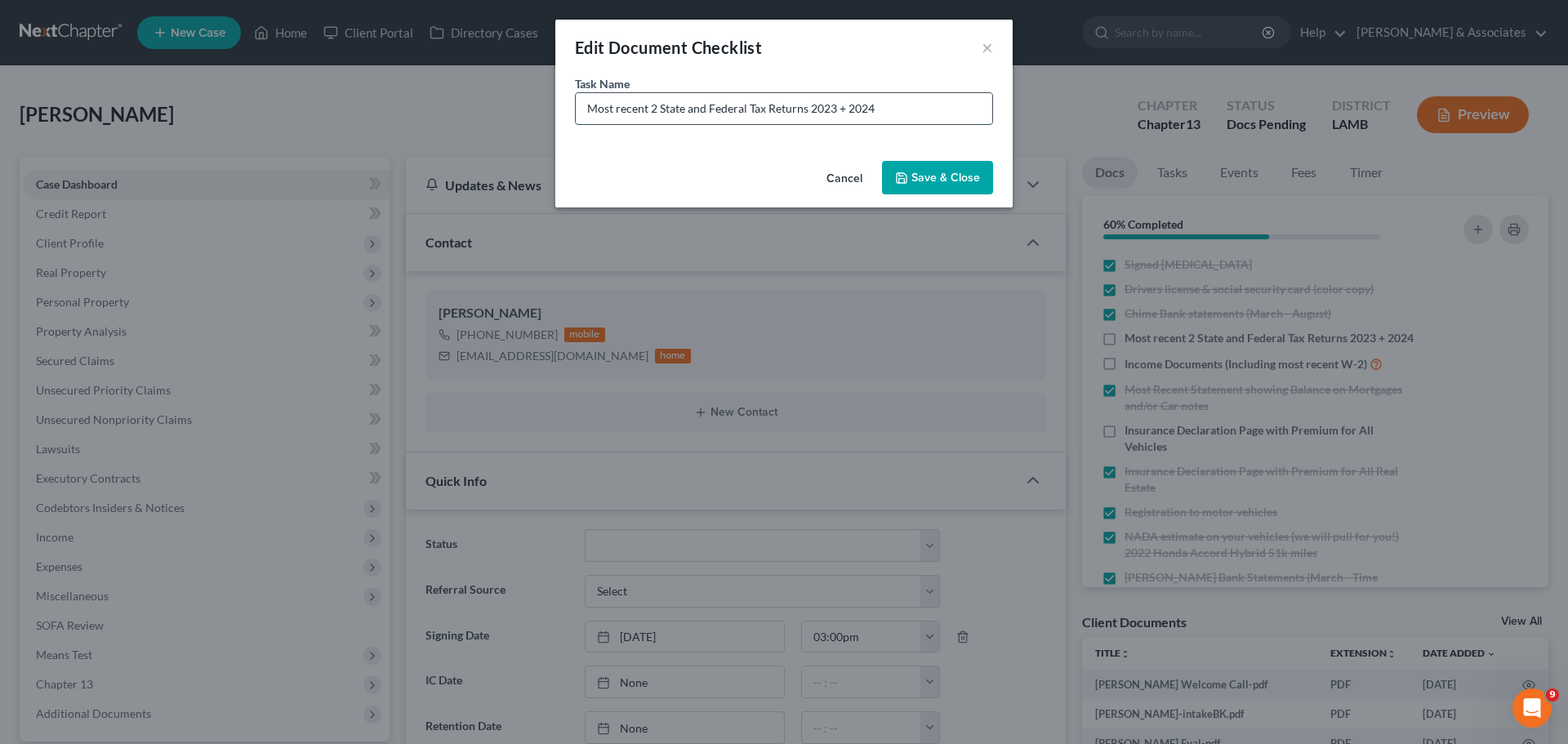
drag, startPoint x: 847, startPoint y: 111, endPoint x: 806, endPoint y: 117, distance: 41.4
click at [806, 117] on input "Most recent 2 State and Federal Tax Returns 2023 + 2024" at bounding box center [784, 108] width 416 height 31
type input "Most recent 2 State and Federal Tax Returns 2024"
click at [934, 179] on button "Save & Close" at bounding box center [938, 178] width 111 height 35
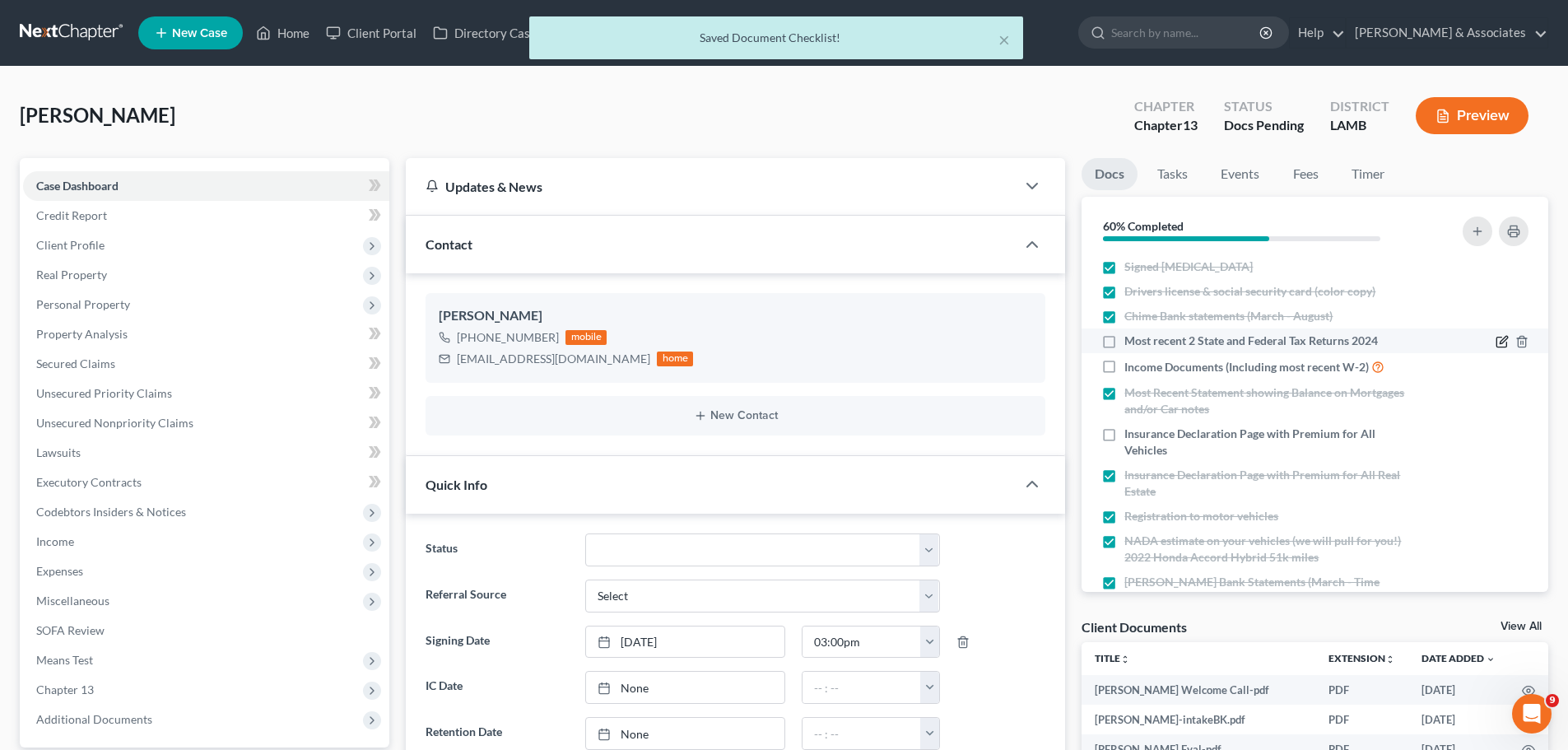
click at [1496, 344] on icon "button" at bounding box center [1502, 342] width 14 height 14
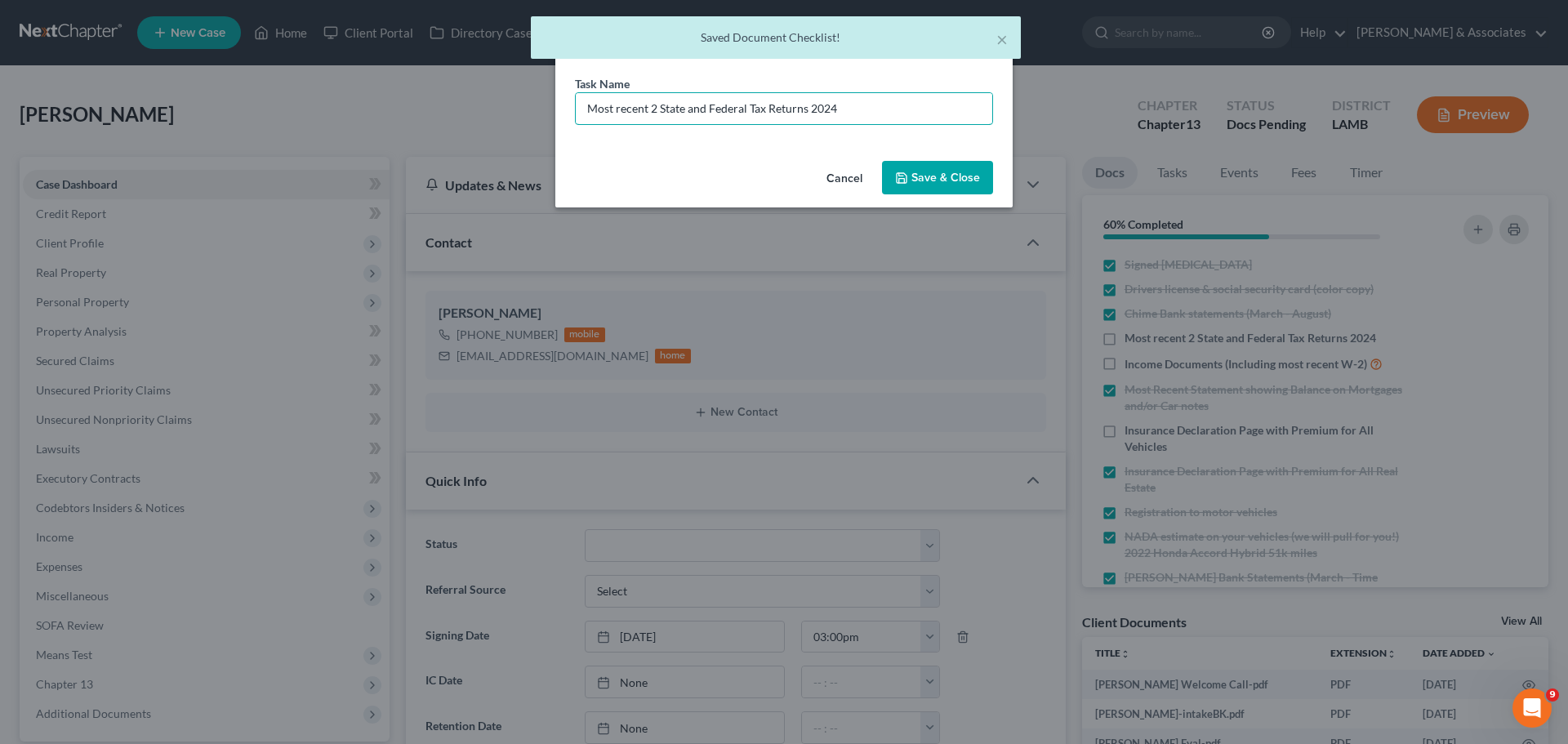
drag, startPoint x: 659, startPoint y: 109, endPoint x: 552, endPoint y: 106, distance: 107.0
click at [552, 106] on div "Edit Document Checklist × Task Name * Most recent 2 State and Federal Tax Retur…" at bounding box center [784, 372] width 1568 height 744
type input "State and Federal Tax Returns 2024"
click at [986, 180] on button "Save & Close" at bounding box center [938, 178] width 111 height 35
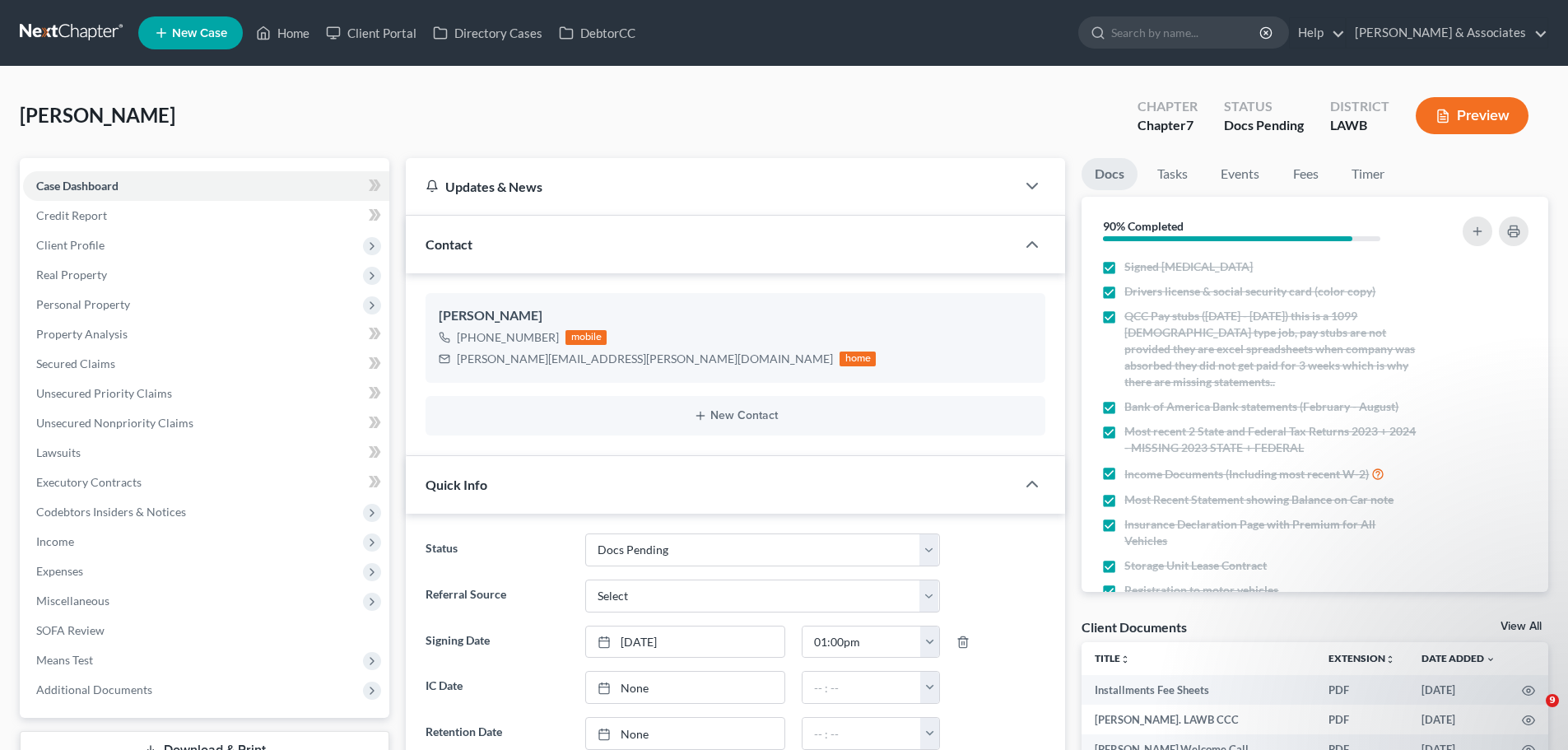
select select "6"
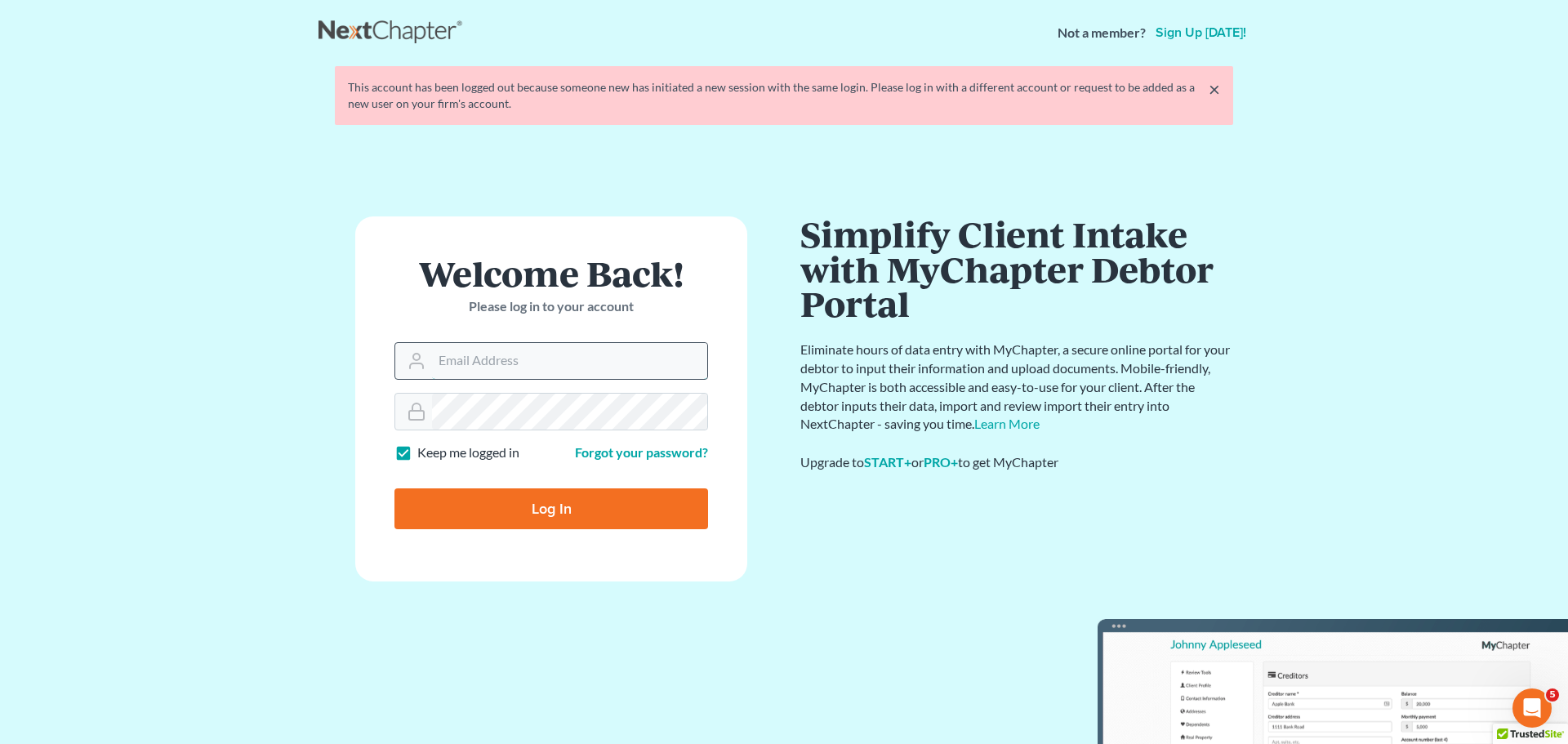
click at [451, 349] on input "Email Address" at bounding box center [570, 360] width 275 height 35
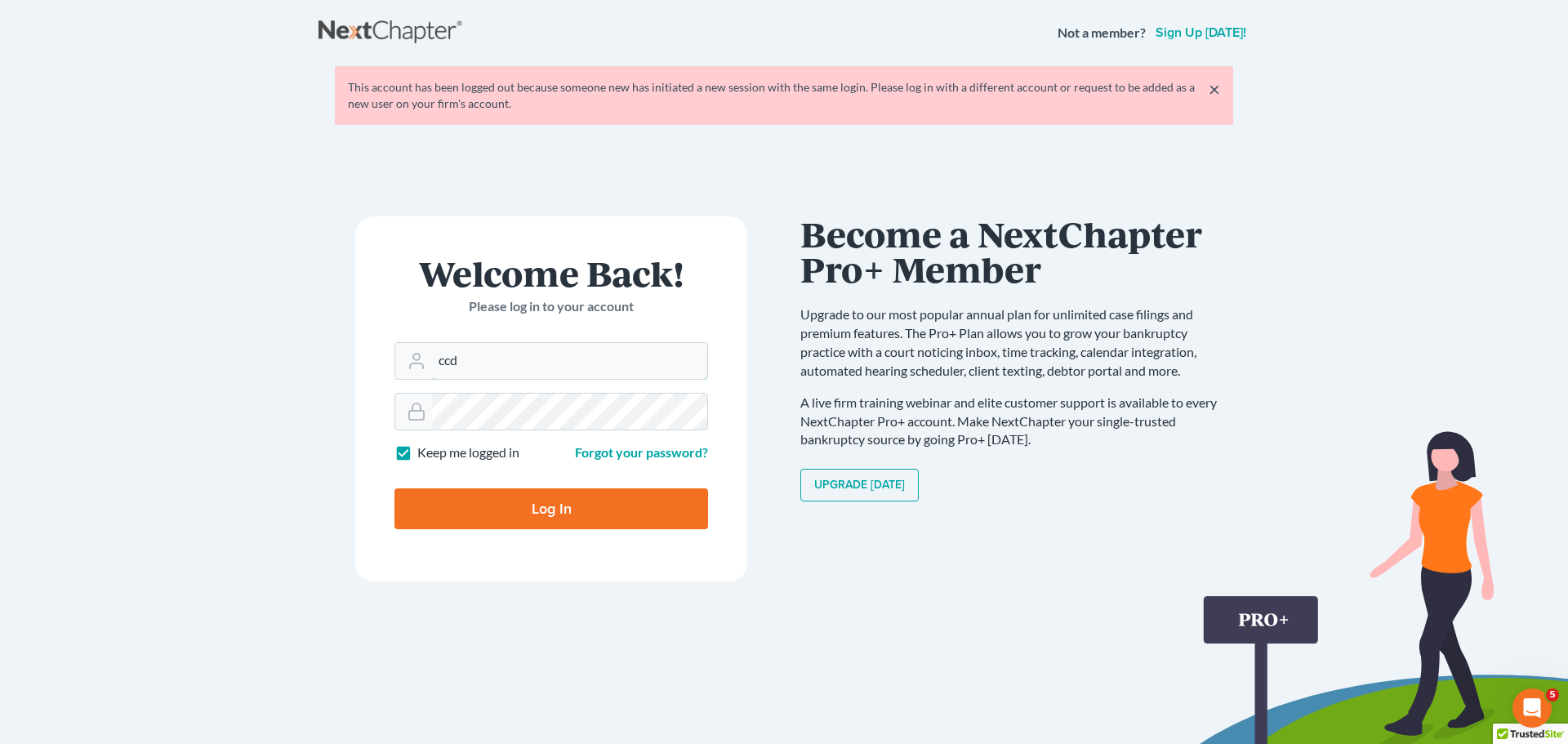
type input "[EMAIL_ADDRESS][DOMAIN_NAME]"
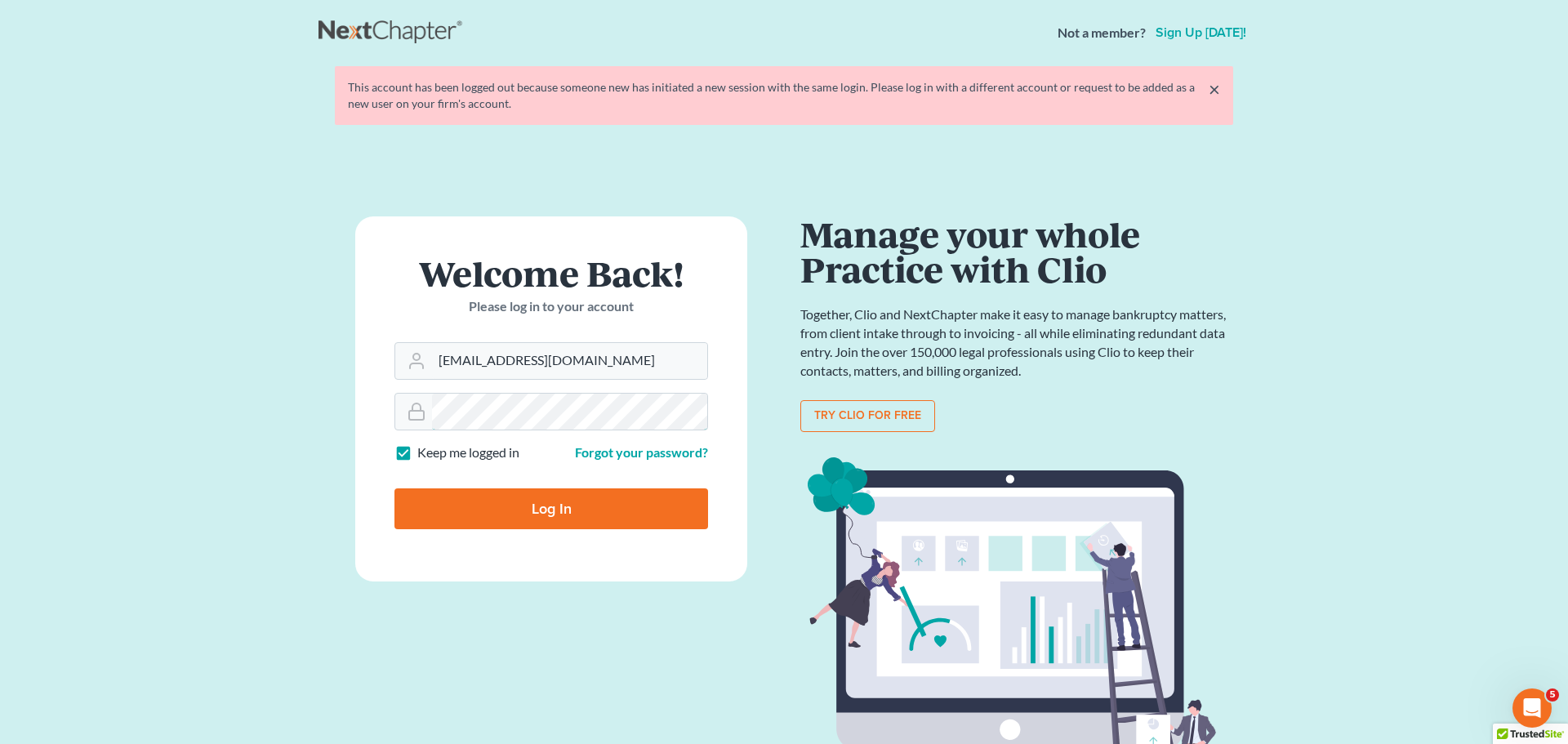
click at [394, 488] on input "Log In" at bounding box center [550, 508] width 314 height 41
type input "Thinking..."
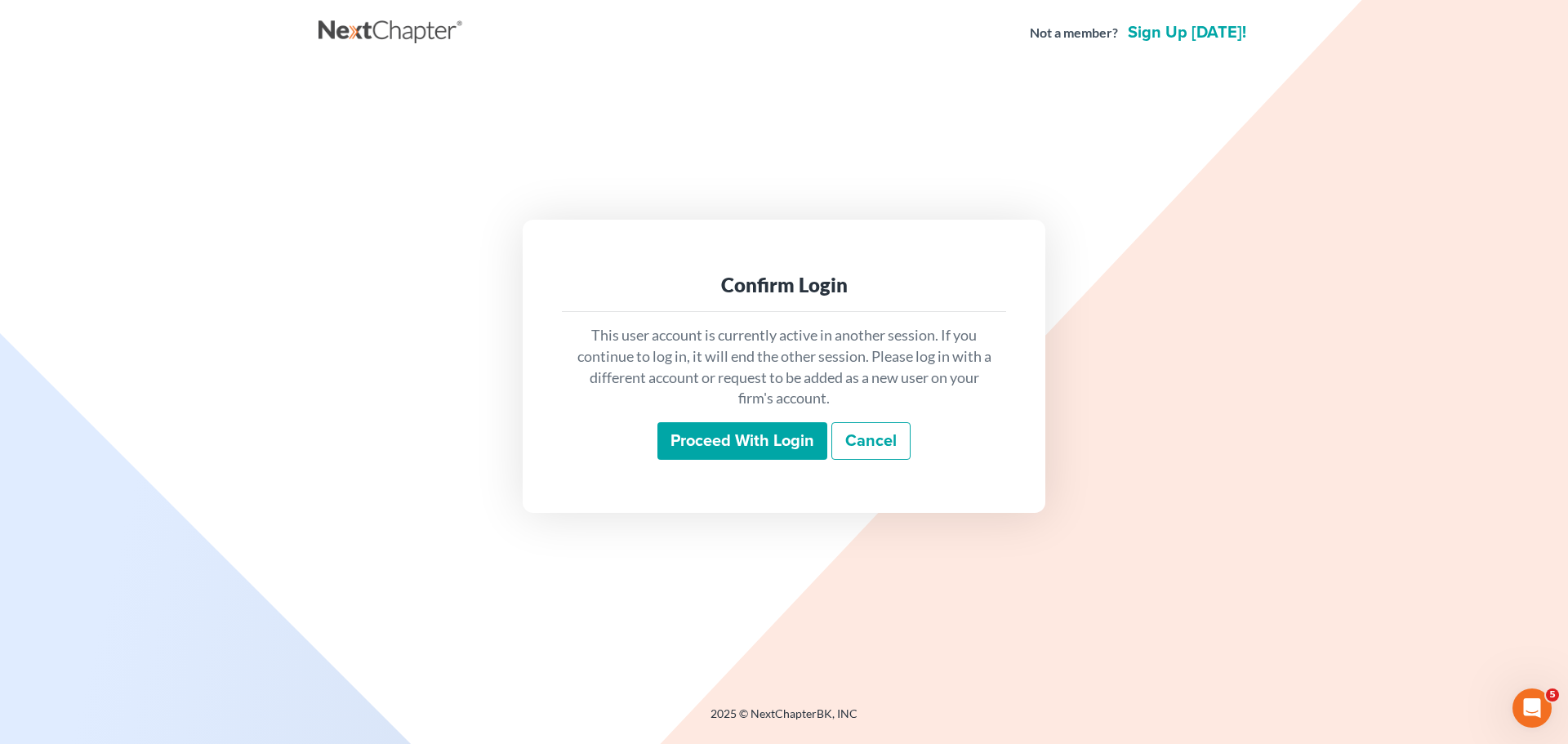
click at [694, 425] on input "Proceed with login" at bounding box center [742, 440] width 170 height 37
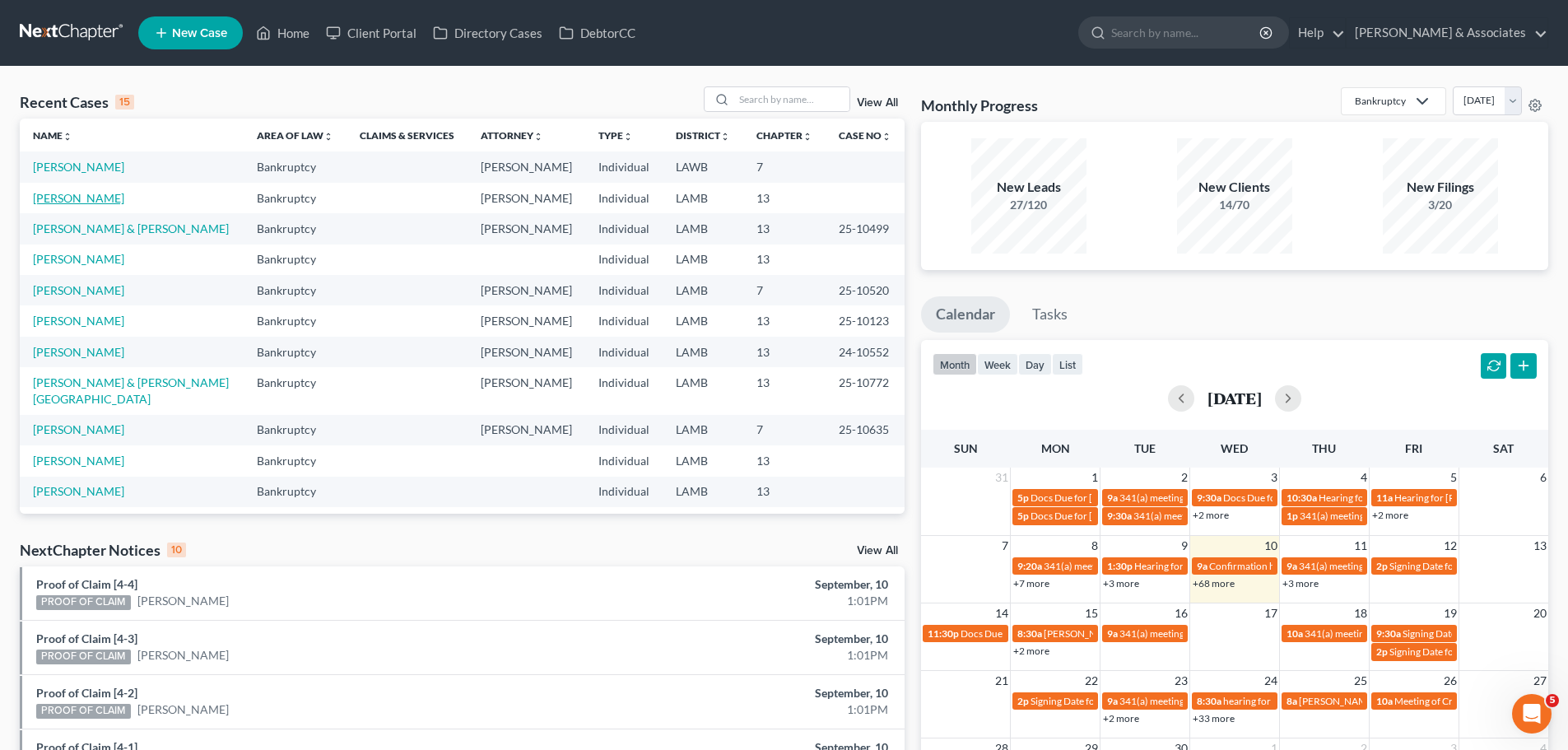
click at [53, 191] on link "[PERSON_NAME]" at bounding box center [78, 198] width 92 height 14
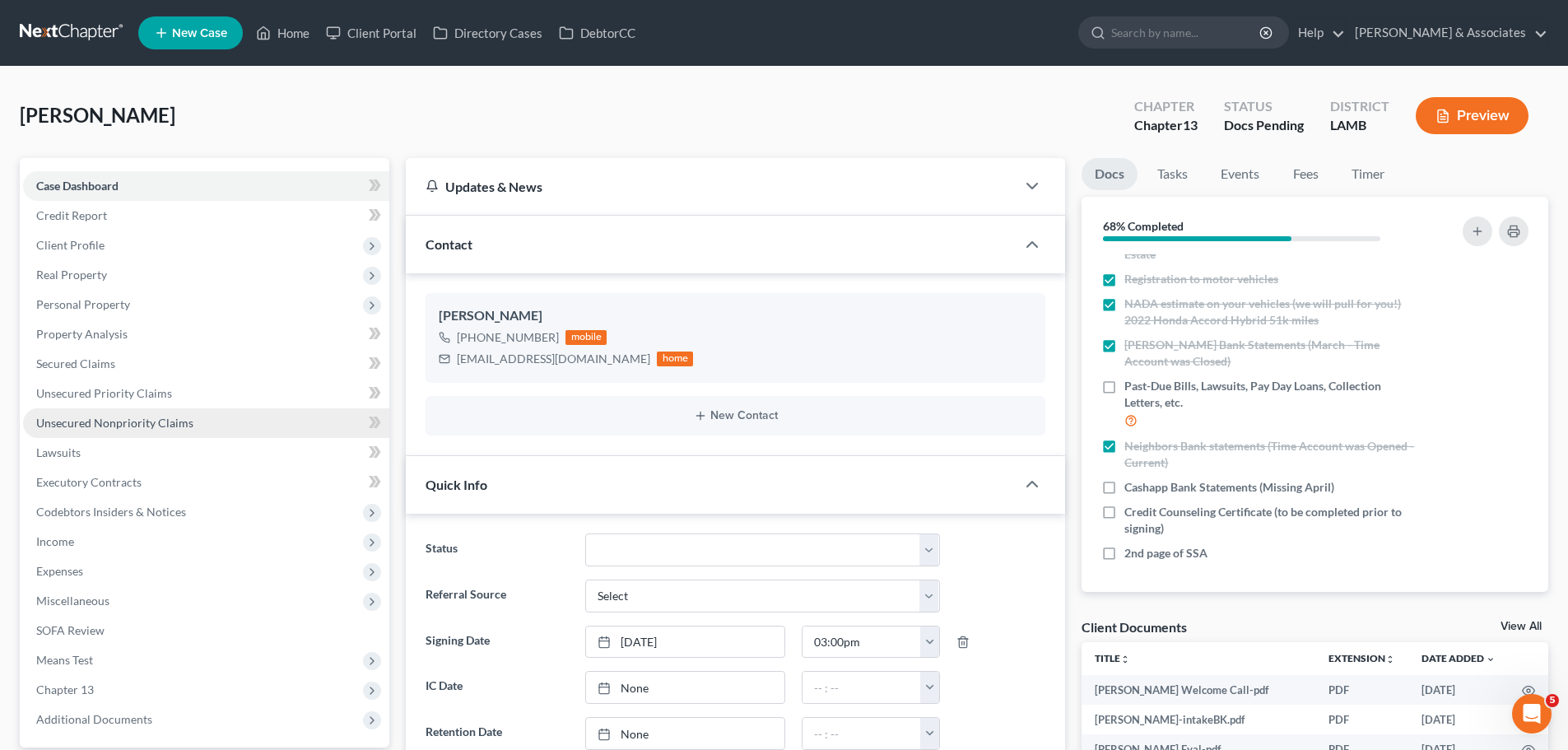
click at [116, 430] on link "Unsecured Nonpriority Claims" at bounding box center [206, 422] width 366 height 30
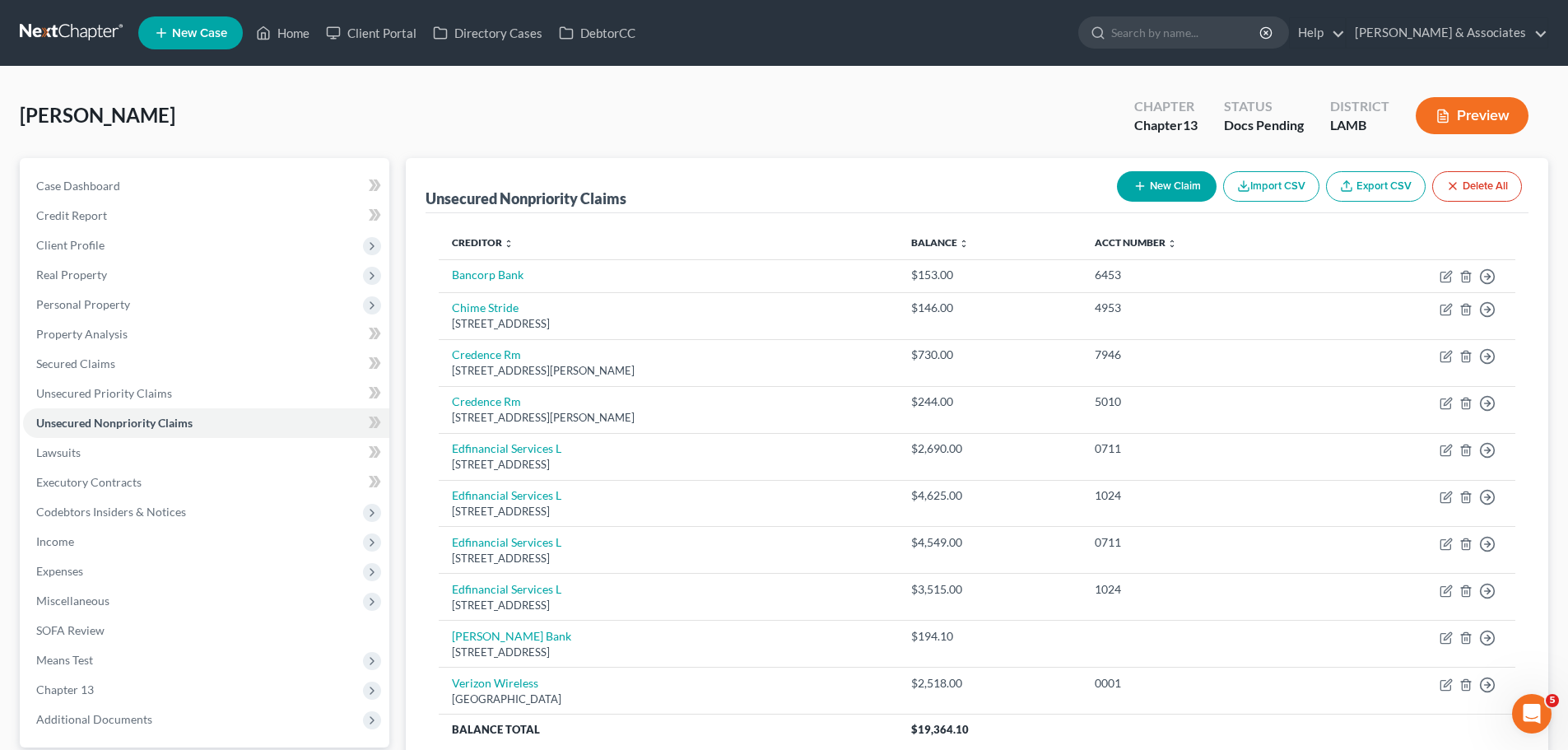
click at [1147, 185] on button "New Claim" at bounding box center [1166, 187] width 100 height 31
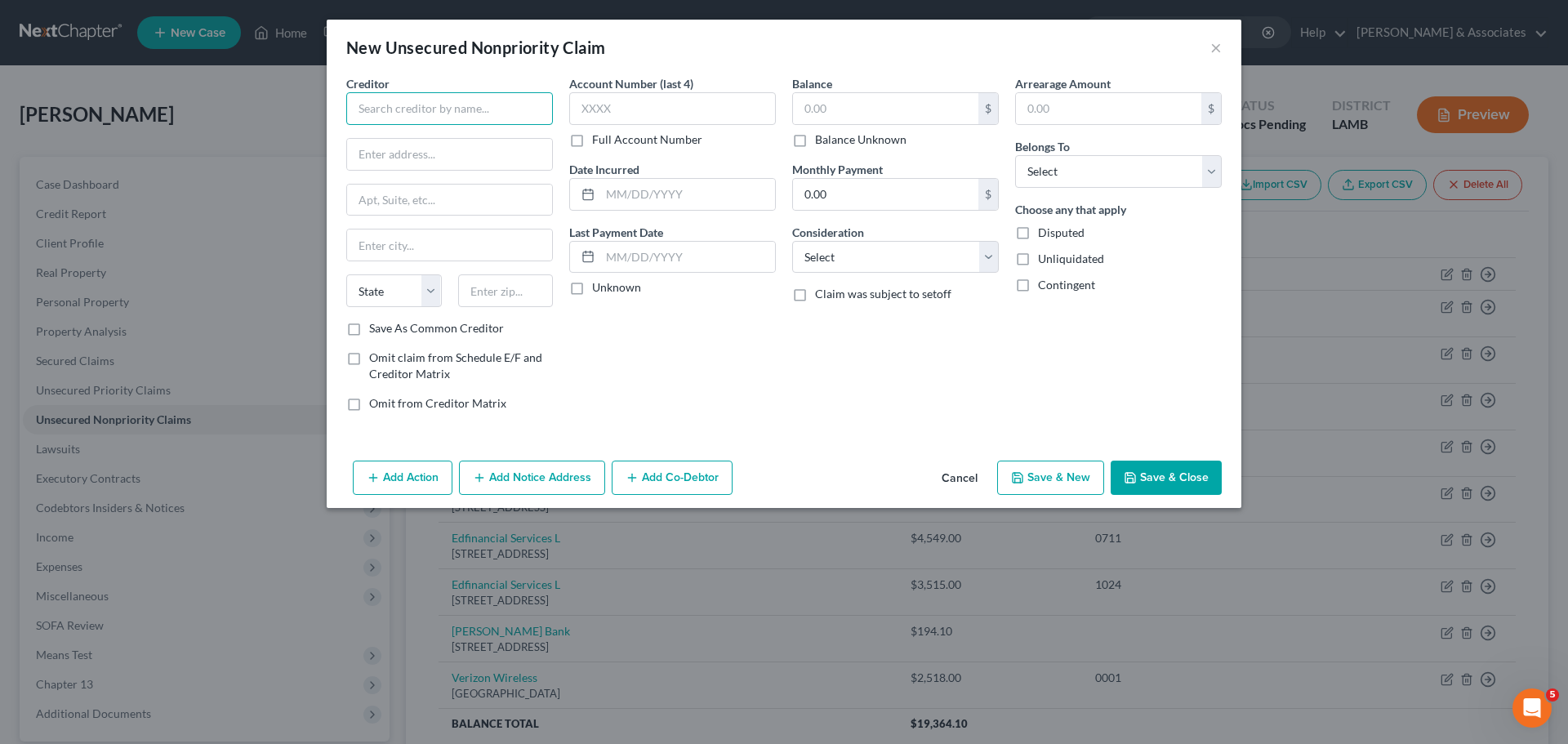
click at [409, 107] on input "text" at bounding box center [449, 108] width 206 height 33
type input "AT&T"
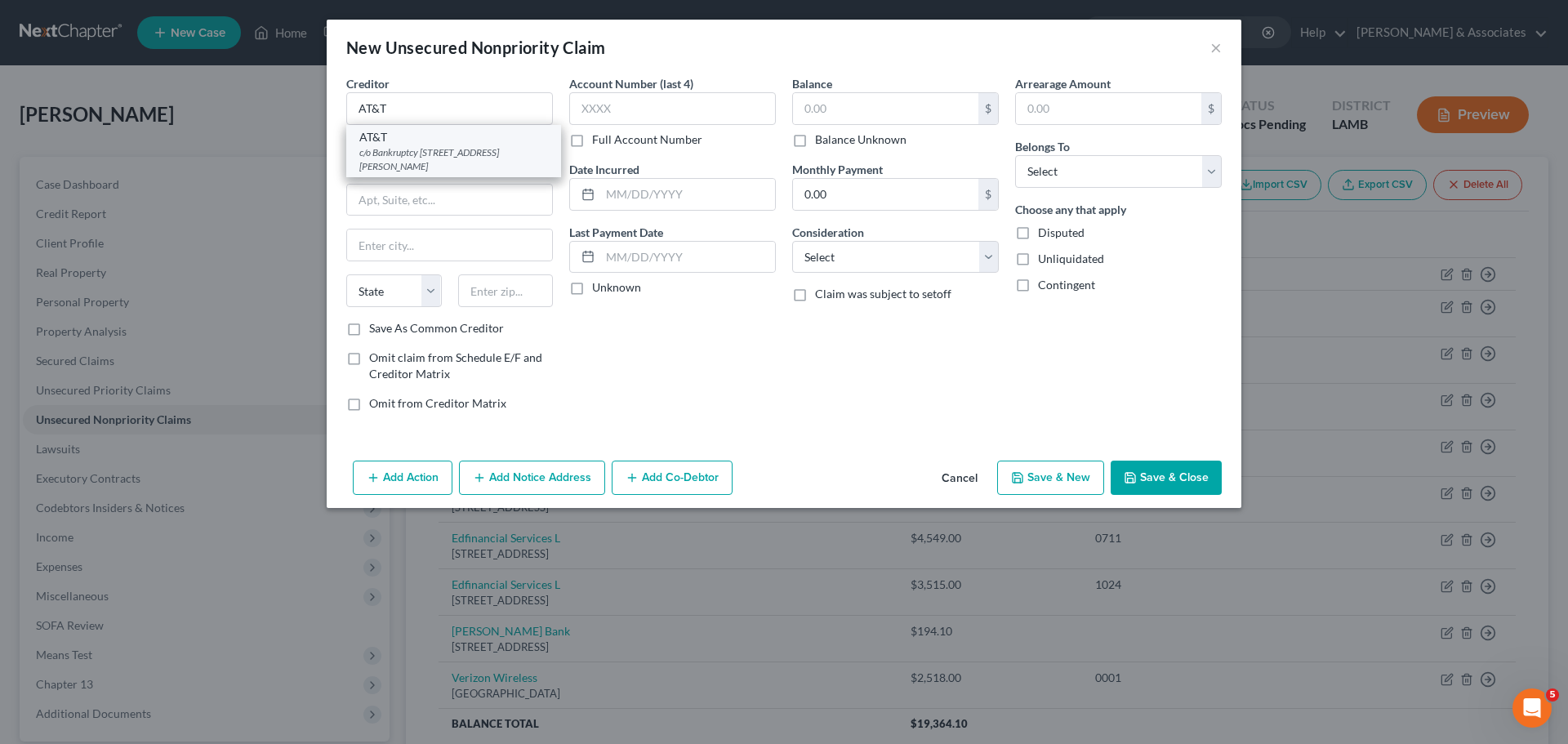
click at [447, 135] on div "AT&T" at bounding box center [454, 137] width 189 height 16
type input "c/o Bankruptcy"
type input "[STREET_ADDRESS]"
type input "[GEOGRAPHIC_DATA]"
select select "45"
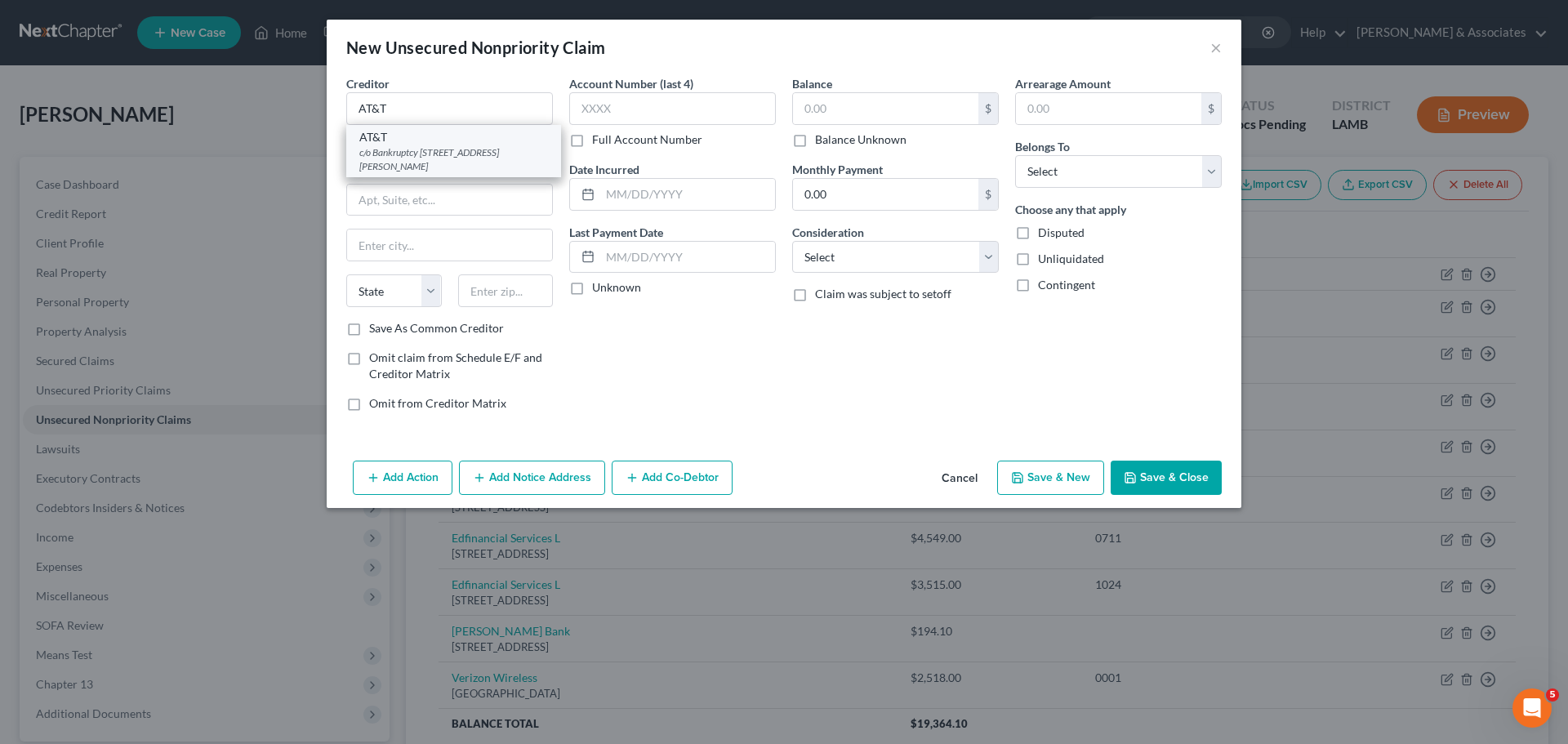
type input "75211"
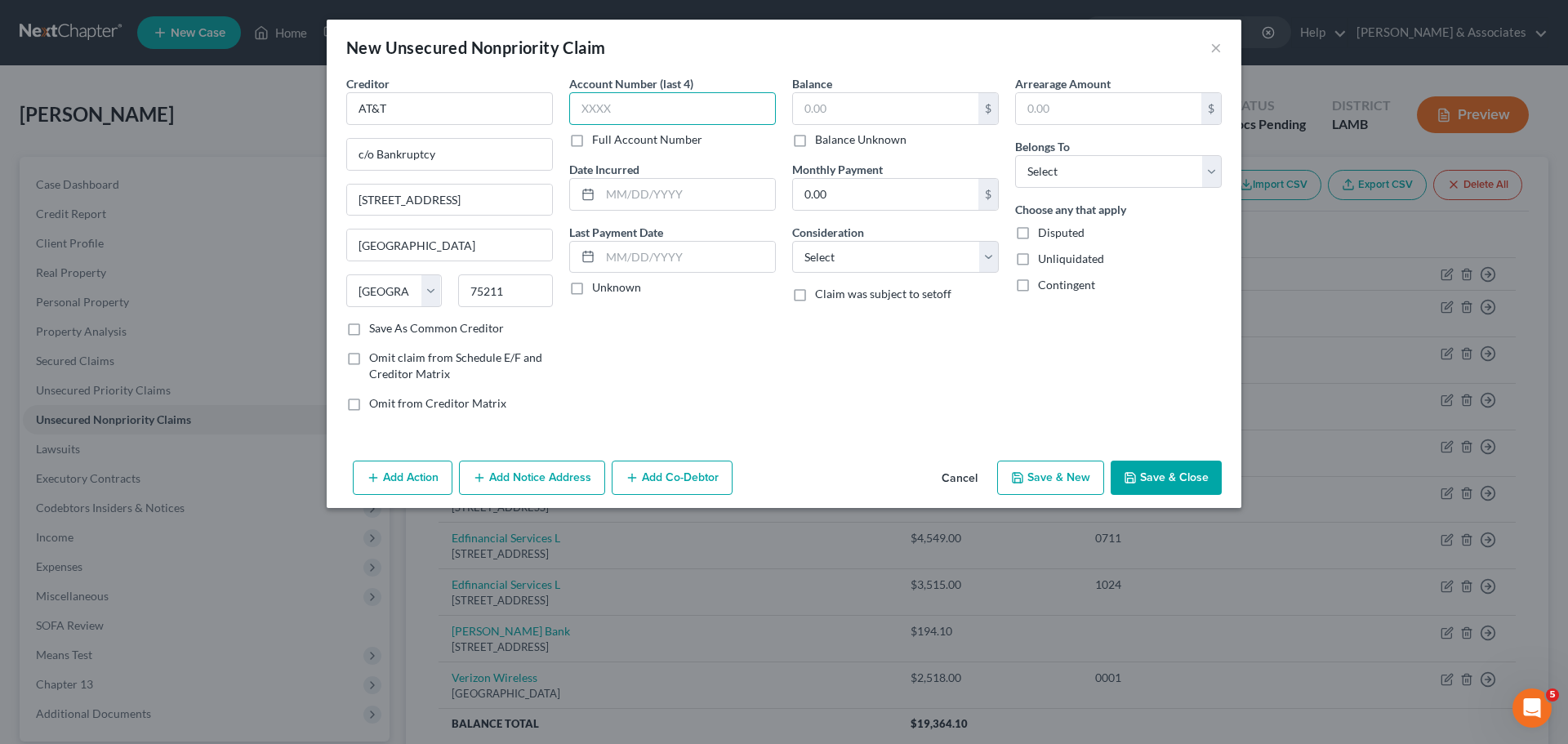
click at [692, 113] on input "text" at bounding box center [672, 108] width 206 height 33
type input "0040"
type input "2025"
drag, startPoint x: 825, startPoint y: 117, endPoint x: 747, endPoint y: 106, distance: 78.8
click at [747, 106] on div "Creditor * AT&T c/o Bankruptcy 4331 Communications Dr Flr 4W [GEOGRAPHIC_DATA] …" at bounding box center [784, 249] width 892 height 350
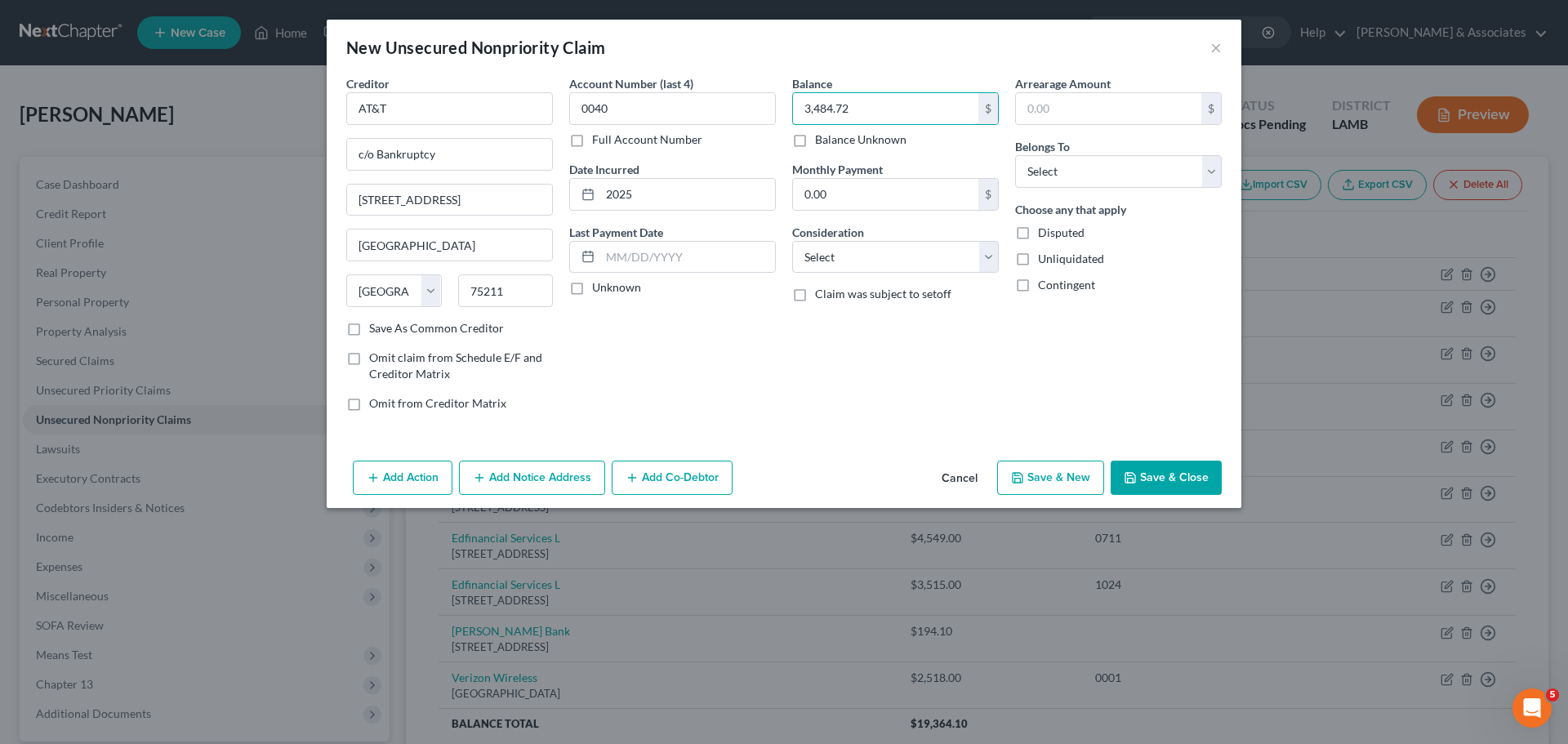
type input "3,484.72"
click at [845, 254] on select "Select Cable / Satellite Services Collection Agency Credit Card Debt Debt Couns…" at bounding box center [895, 257] width 206 height 33
click at [861, 265] on select "Select Cable / Satellite Services Collection Agency Credit Card Debt Debt Couns…" at bounding box center [895, 257] width 206 height 33
select select "19"
click at [792, 241] on select "Select Cable / Satellite Services Collection Agency Credit Card Debt Debt Couns…" at bounding box center [895, 257] width 206 height 33
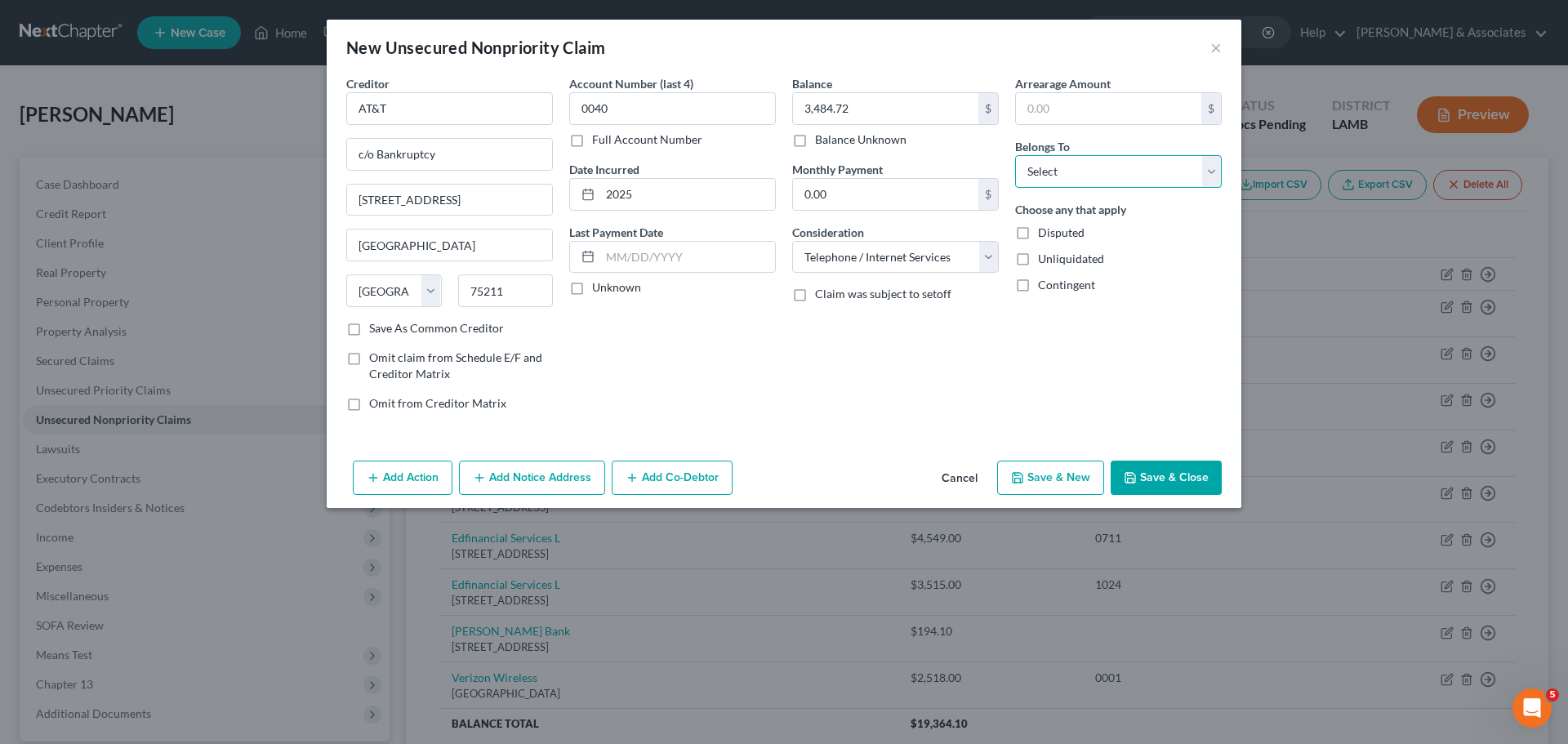
click at [1059, 161] on select "Select Debtor 1 Only Debtor 2 Only Debtor 1 And Debtor 2 Only At Least One Of T…" at bounding box center [1118, 172] width 206 height 33
select select "0"
click at [1016, 155] on select "Select Debtor 1 Only Debtor 2 Only Debtor 1 And Debtor 2 Only At Least One Of T…" at bounding box center [1118, 172] width 206 height 33
click at [1013, 420] on div "Arrearage Amount $ Belongs To * Select Debtor 1 Only Debtor 2 Only Debtor 1 And…" at bounding box center [1118, 249] width 223 height 350
click at [1150, 468] on button "Save & Close" at bounding box center [1166, 477] width 111 height 35
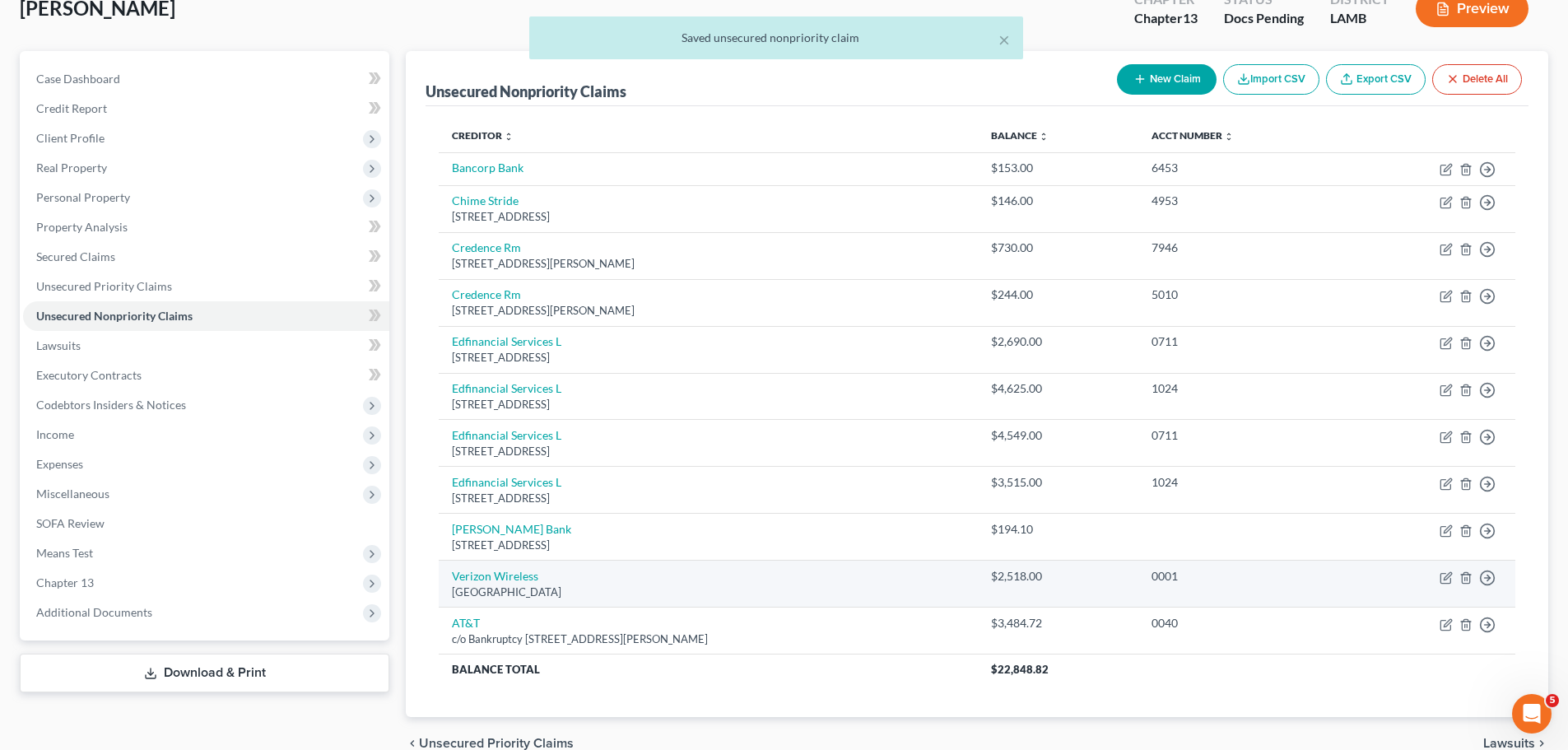
scroll to position [189, 0]
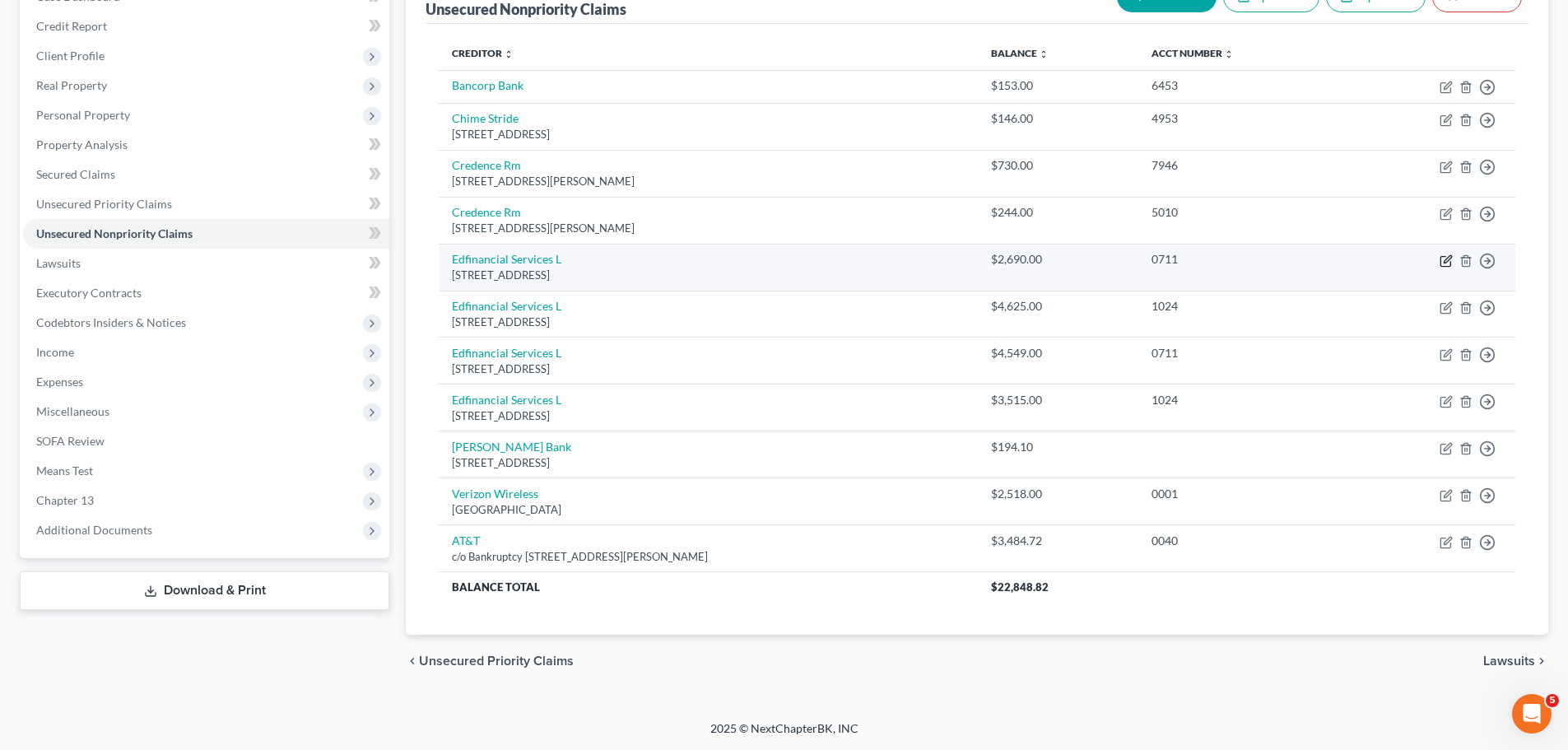
click at [1446, 262] on icon "button" at bounding box center [1447, 259] width 8 height 8
select select "44"
select select "17"
select select "0"
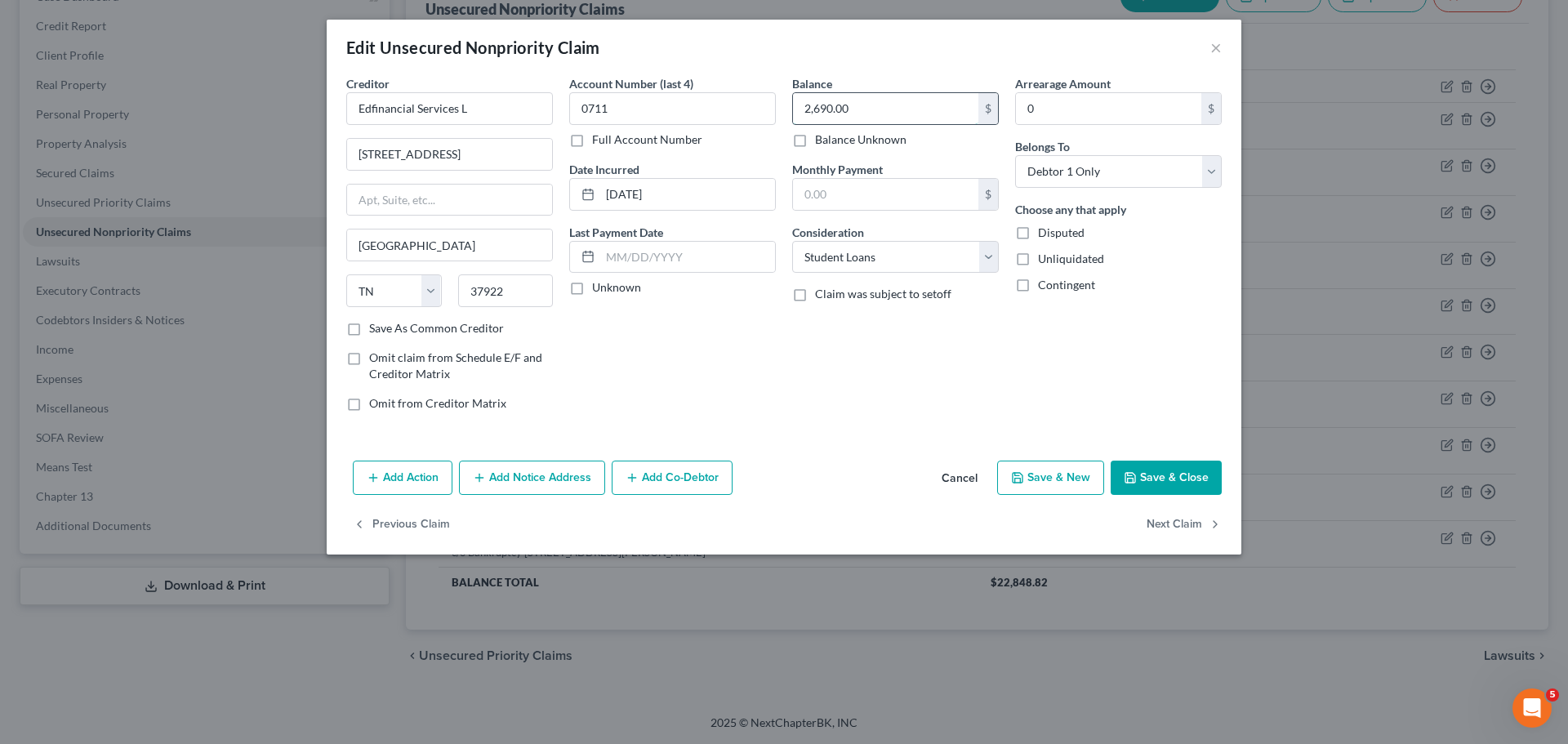
click at [928, 112] on input "2,690.00" at bounding box center [885, 108] width 185 height 31
paste input "15,379"
type input "15,379"
click at [896, 400] on div "Balance 15,379.00 $ Balance Unknown Balance Undetermined 15,379 $ Balance Unkno…" at bounding box center [896, 249] width 223 height 350
click at [1182, 475] on button "Save & Close" at bounding box center [1166, 477] width 111 height 35
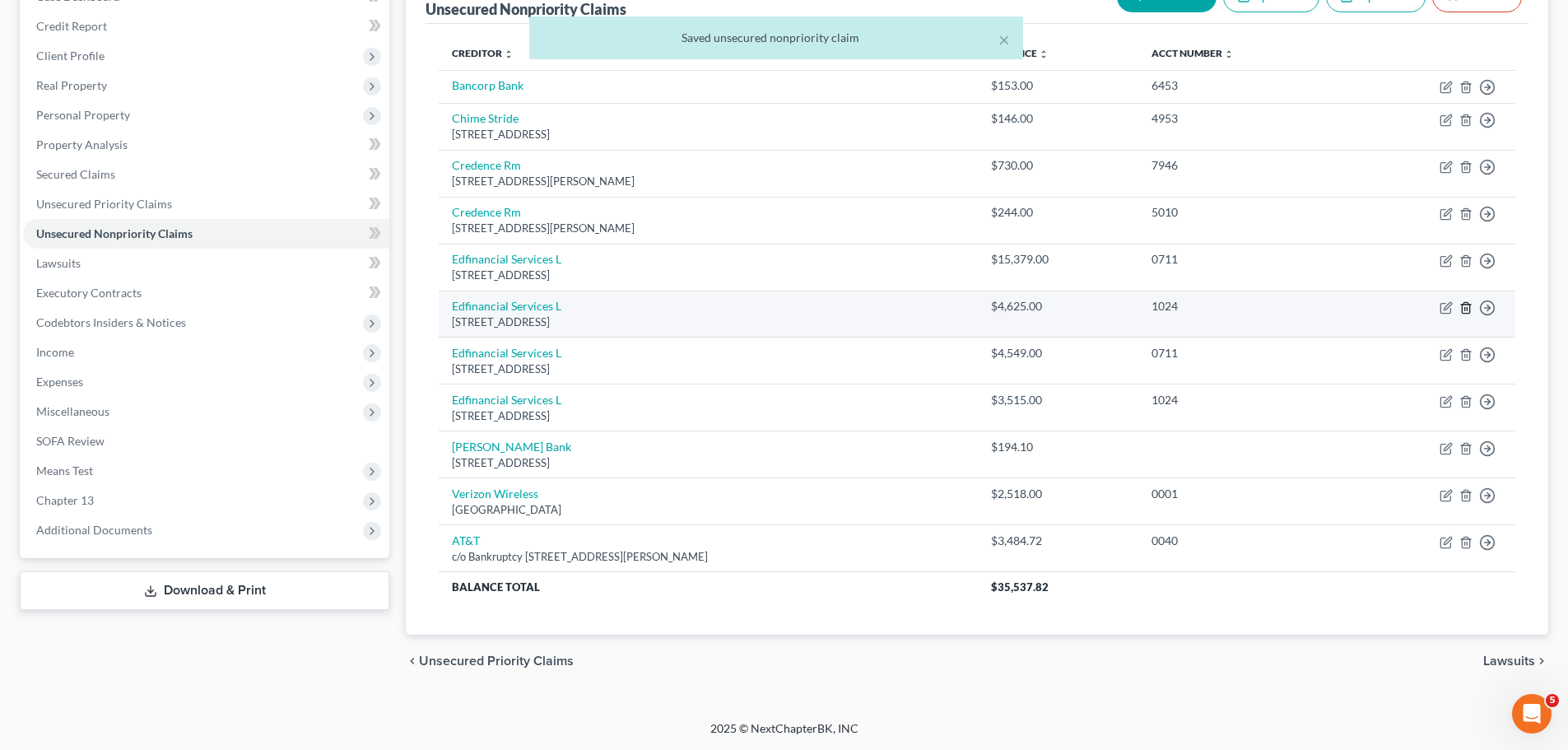
click at [1468, 308] on icon "button" at bounding box center [1466, 308] width 14 height 14
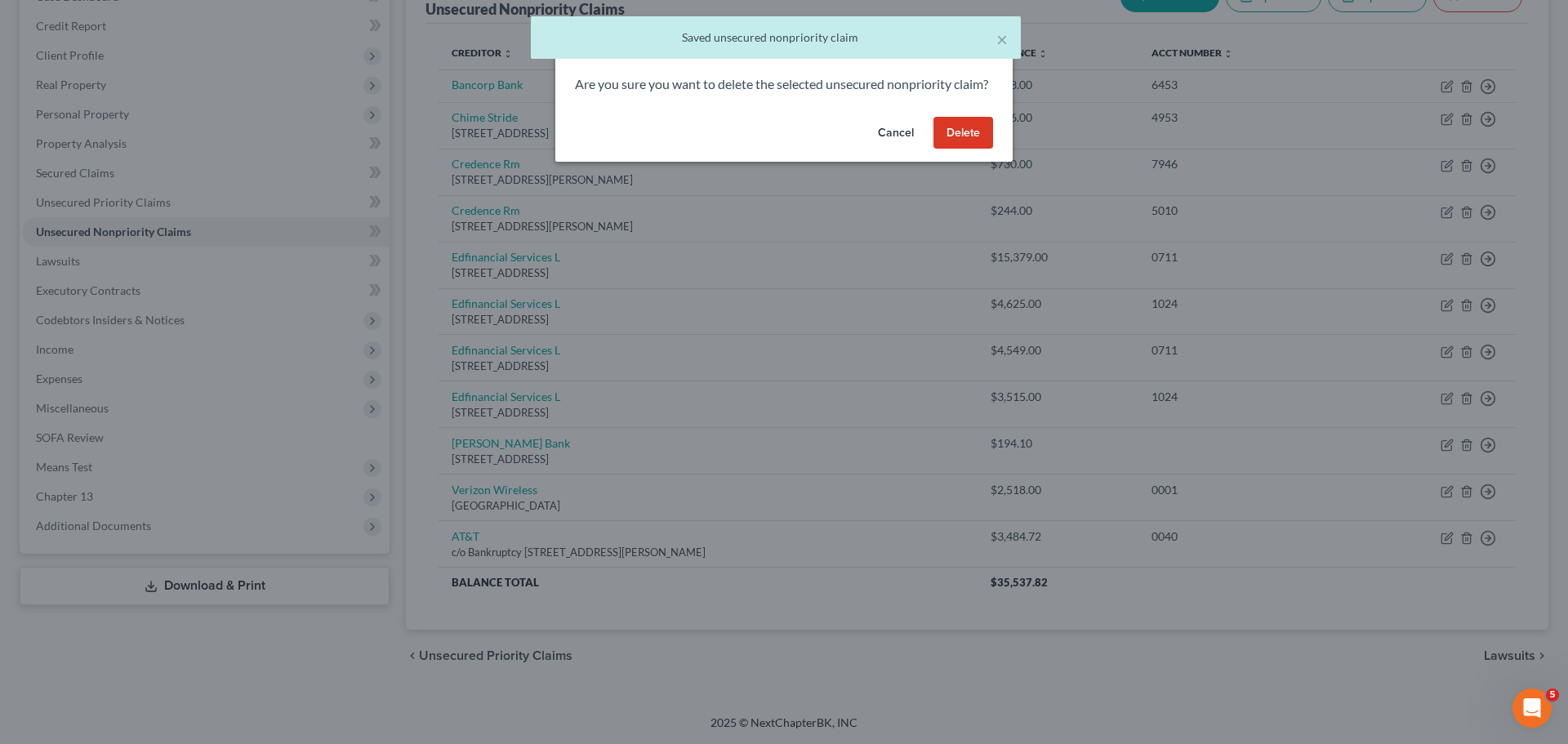
click at [973, 150] on button "Delete" at bounding box center [964, 133] width 59 height 33
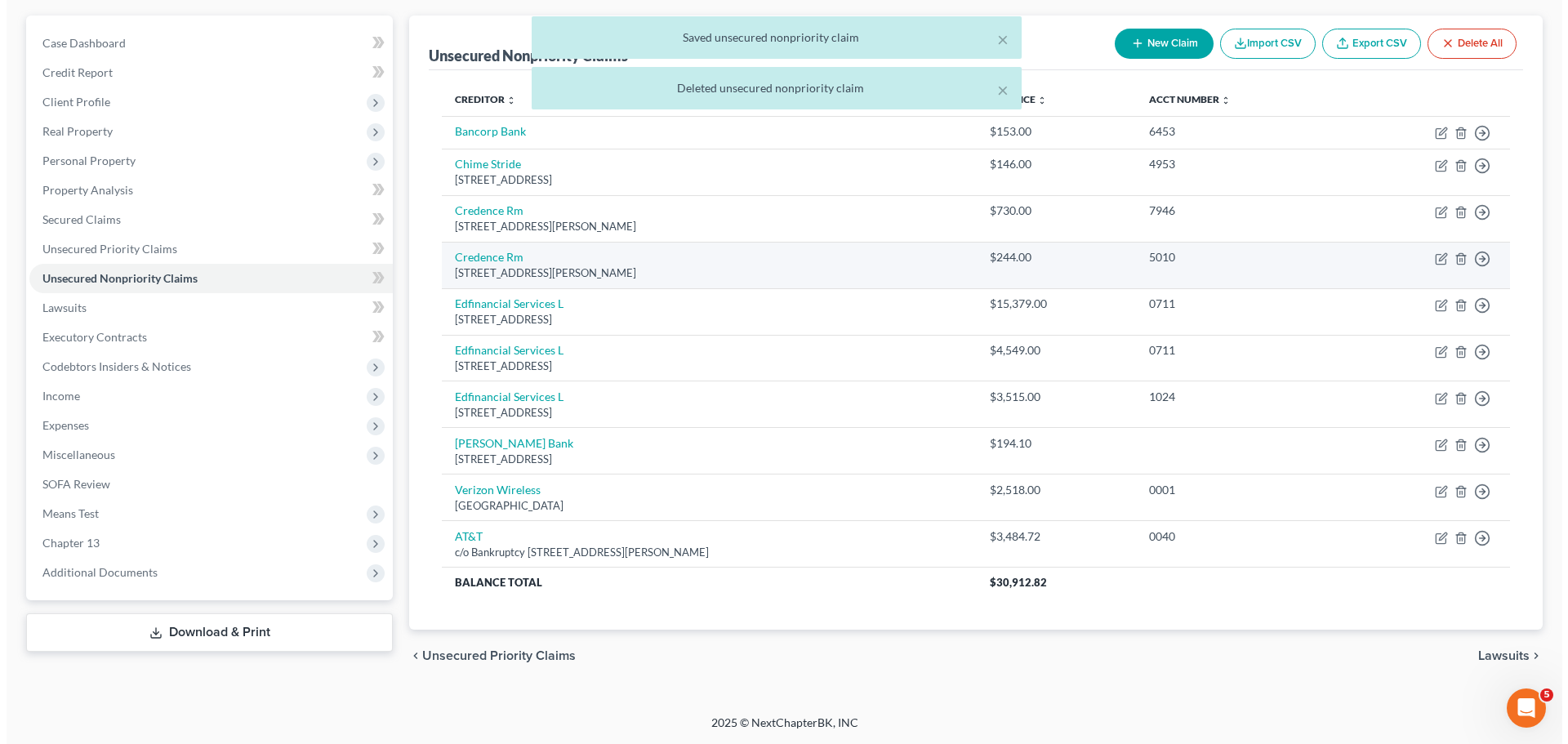
scroll to position [141, 0]
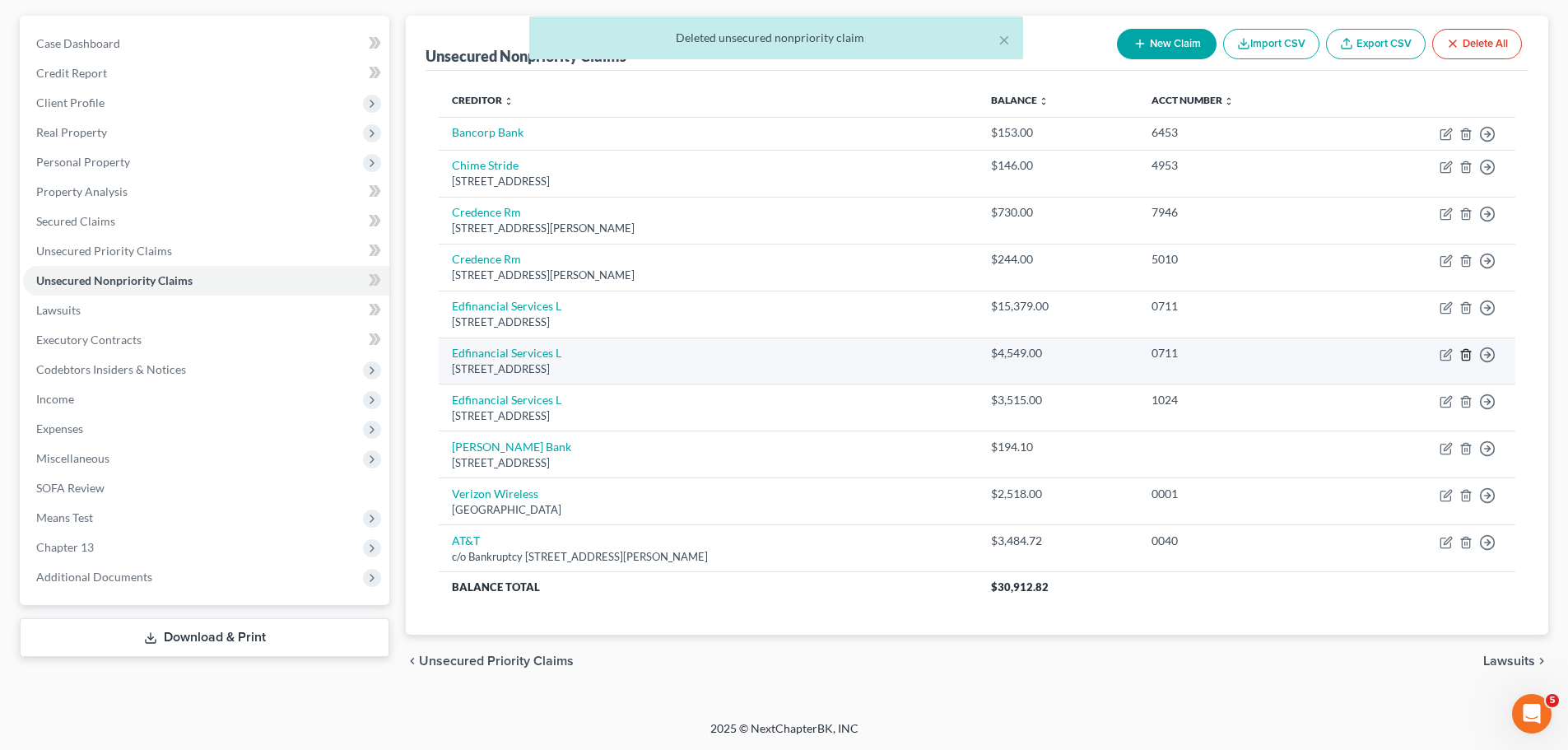
click at [1463, 353] on icon "button" at bounding box center [1466, 354] width 8 height 11
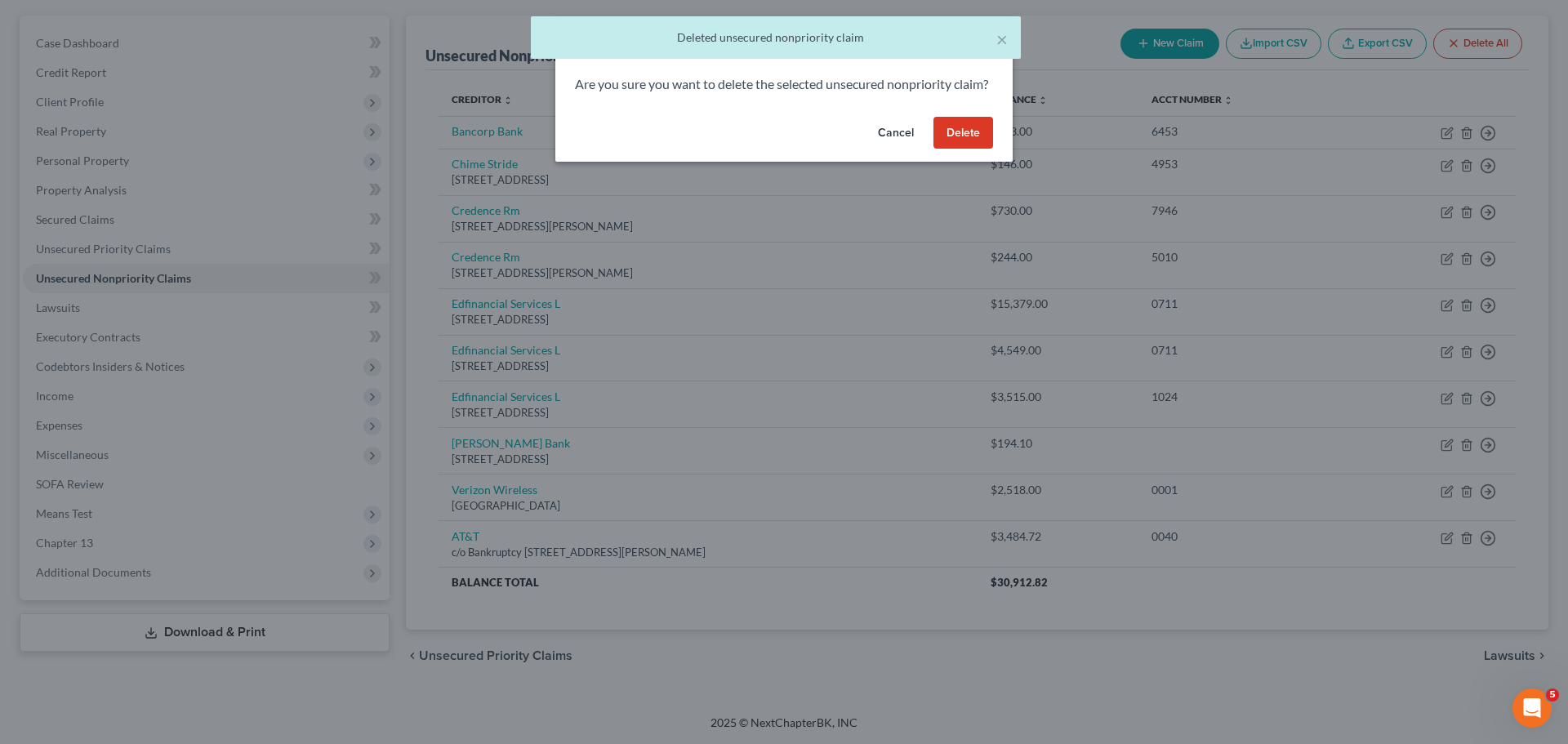
click at [967, 150] on button "Delete" at bounding box center [964, 133] width 59 height 33
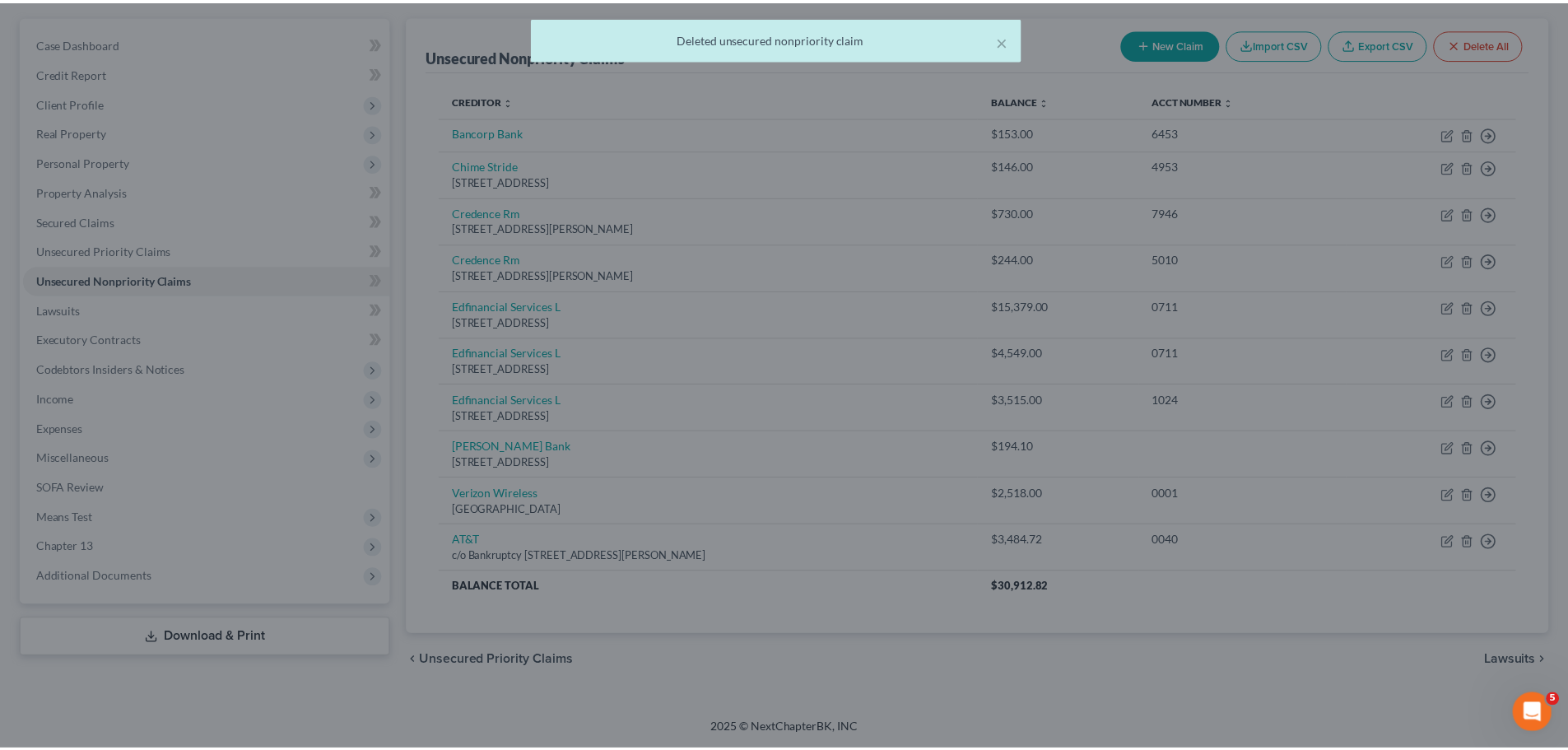
scroll to position [112, 0]
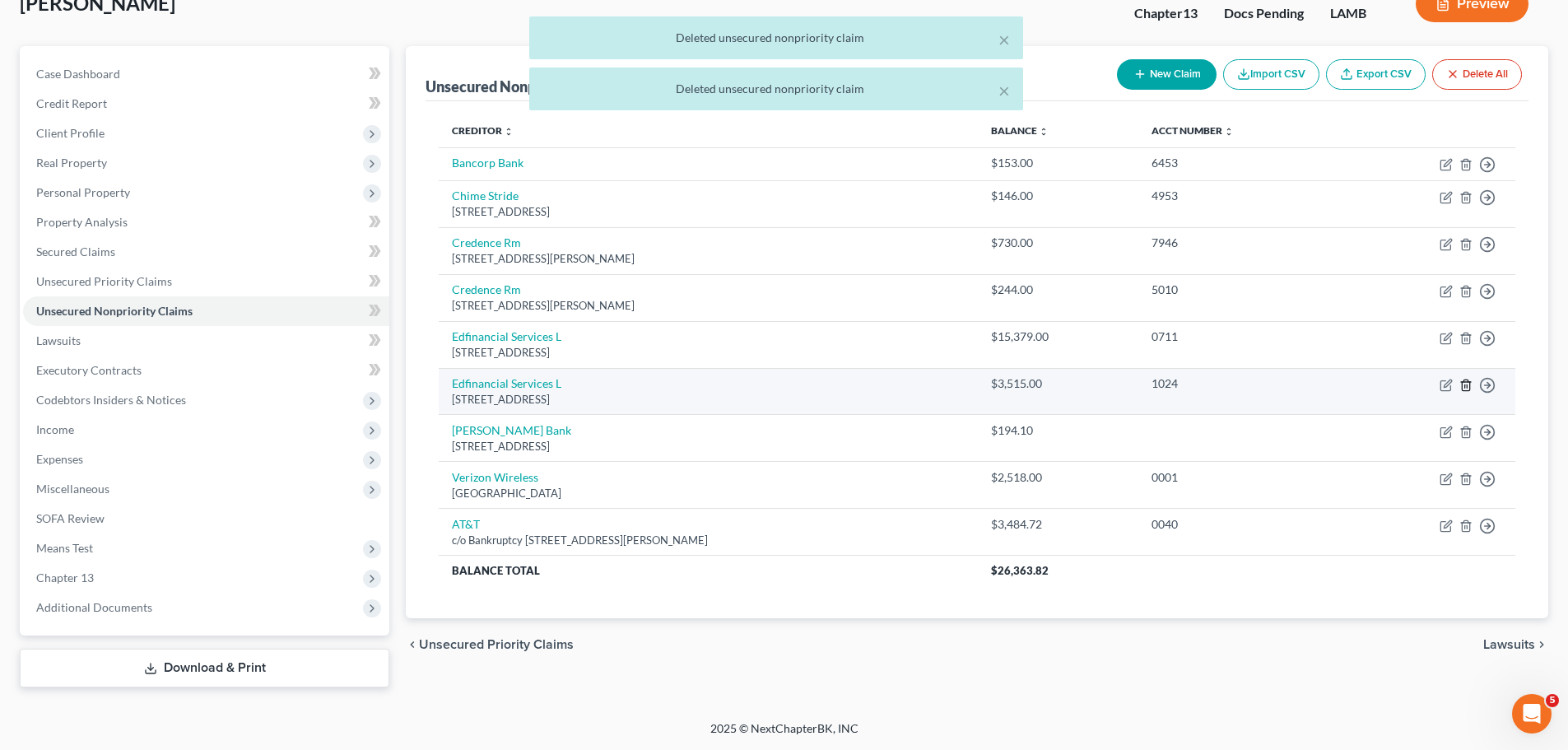
click at [1463, 386] on icon "button" at bounding box center [1466, 385] width 8 height 11
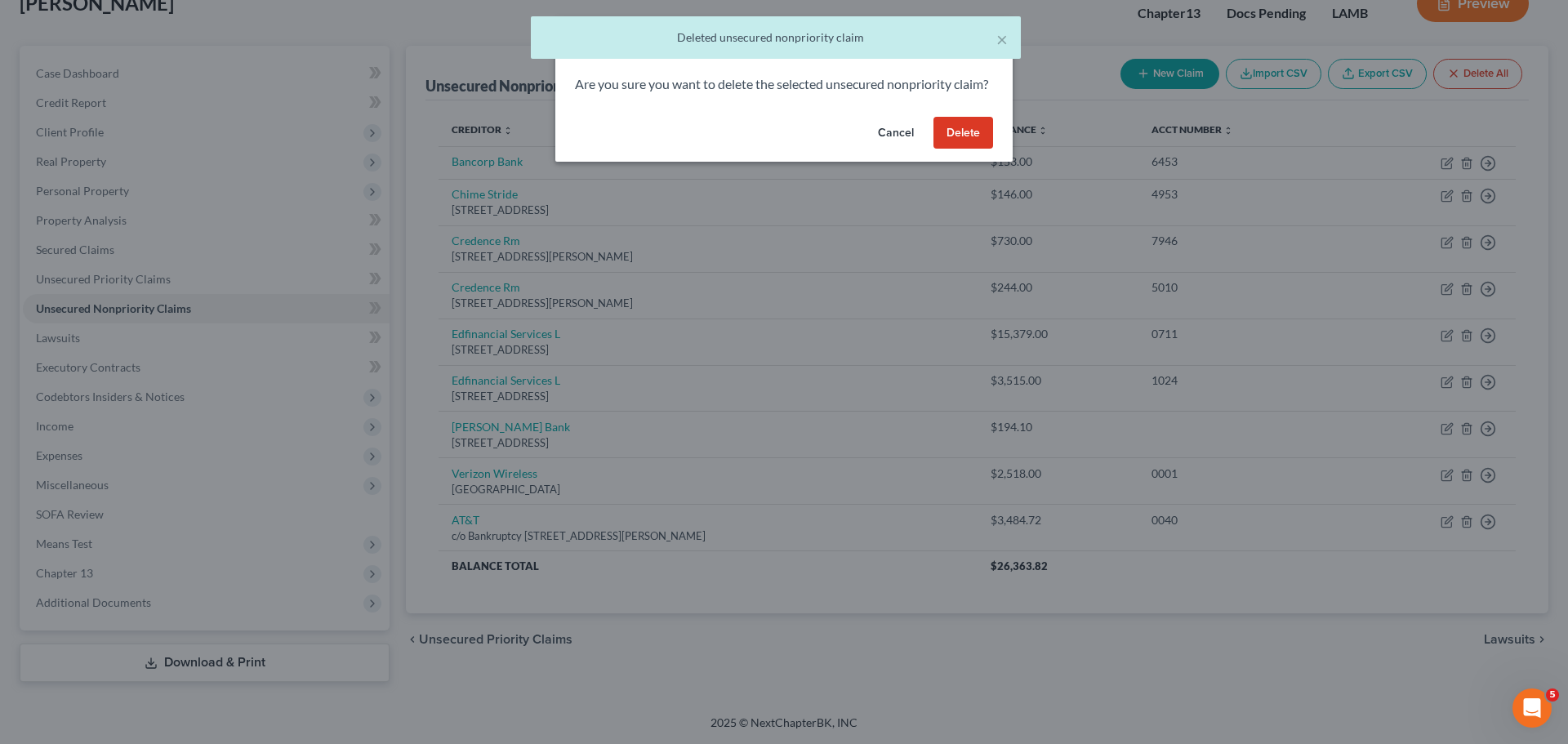
click at [938, 146] on button "Delete" at bounding box center [964, 133] width 59 height 33
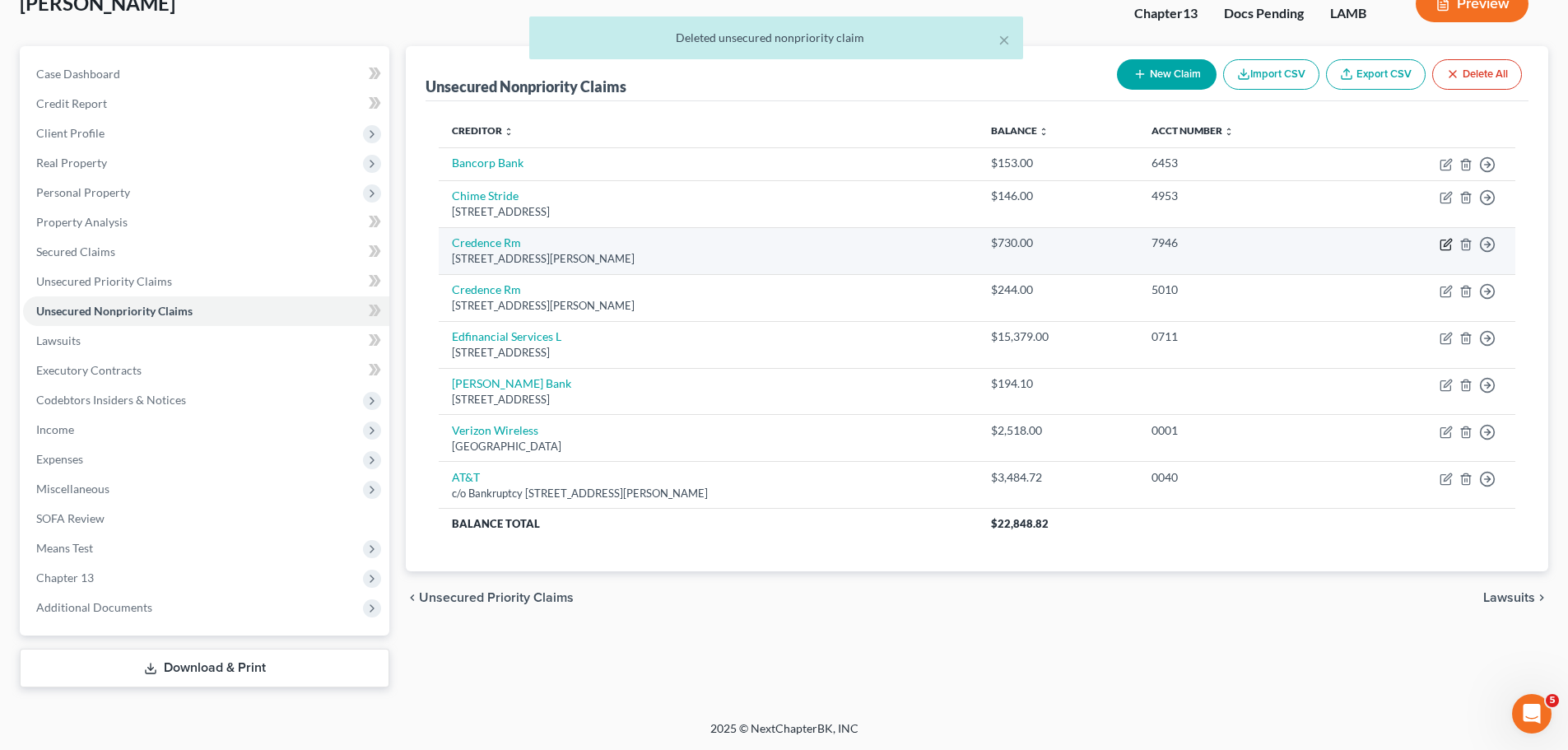
click at [1441, 242] on icon "button" at bounding box center [1446, 245] width 14 height 14
select select "45"
select select "1"
select select "0"
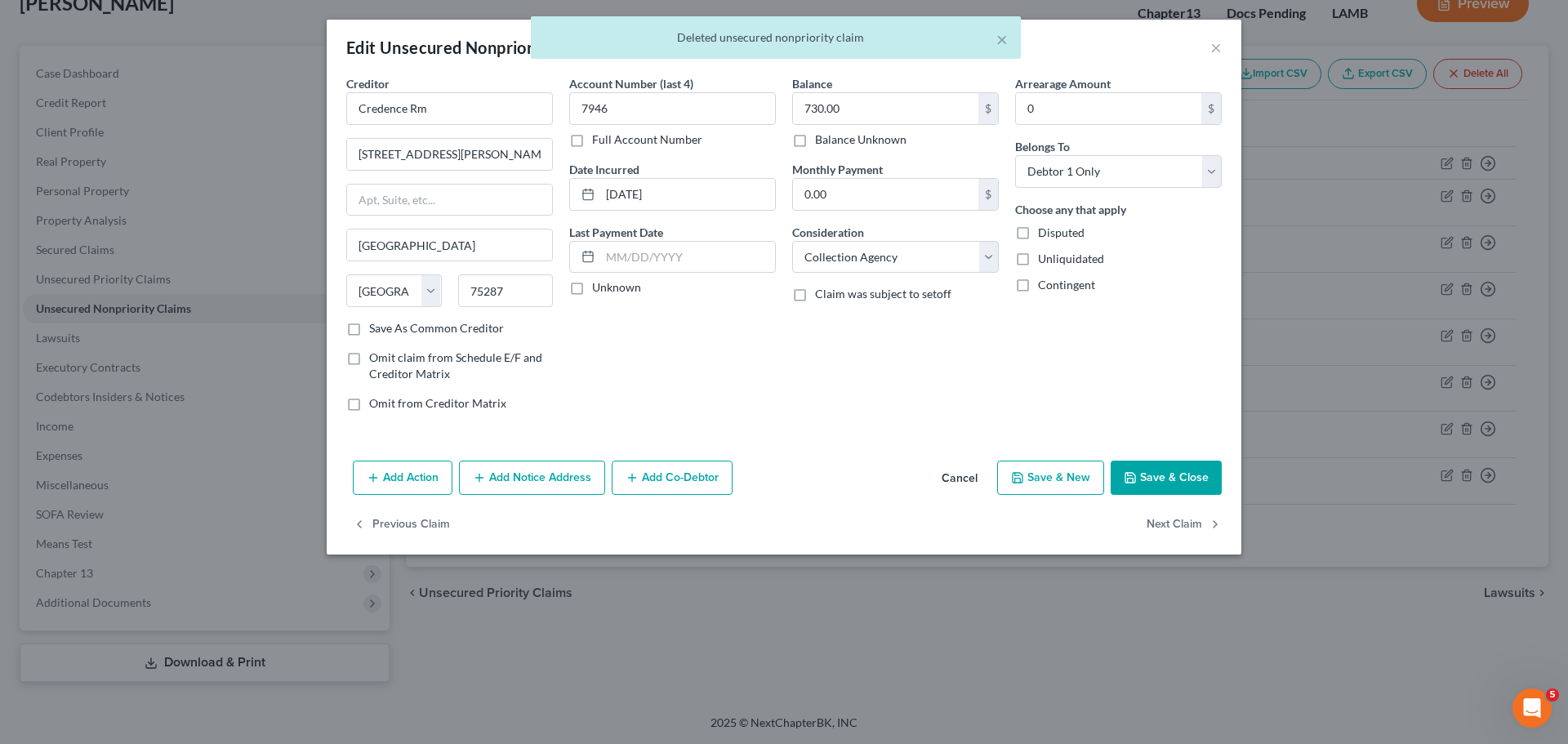
click at [1197, 481] on button "Save & Close" at bounding box center [1166, 477] width 111 height 35
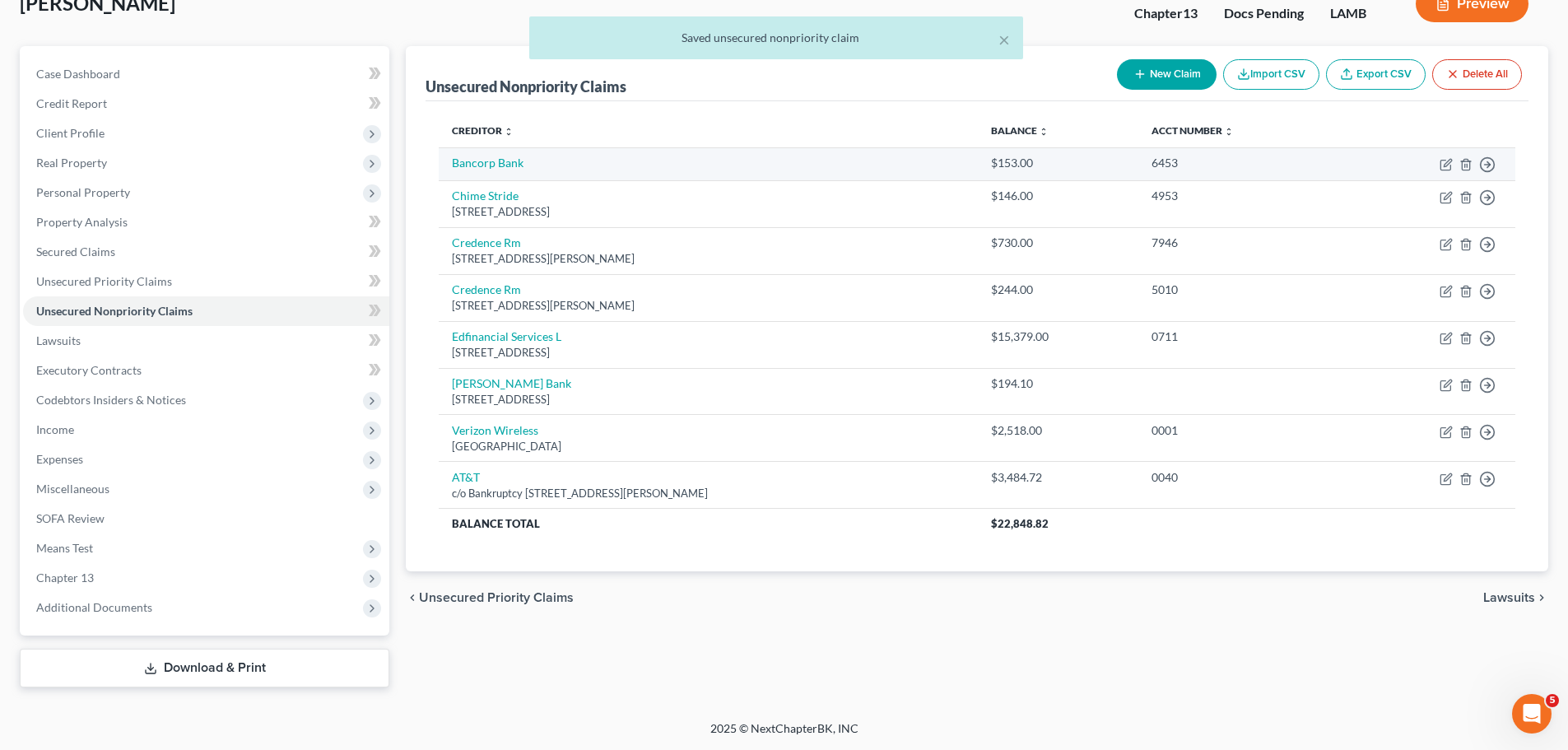
click at [1439, 164] on td "Move to D Move to E Move to G Move to Notice Only" at bounding box center [1430, 163] width 169 height 33
click at [1440, 164] on icon "button" at bounding box center [1445, 165] width 10 height 10
select select "2"
select select "0"
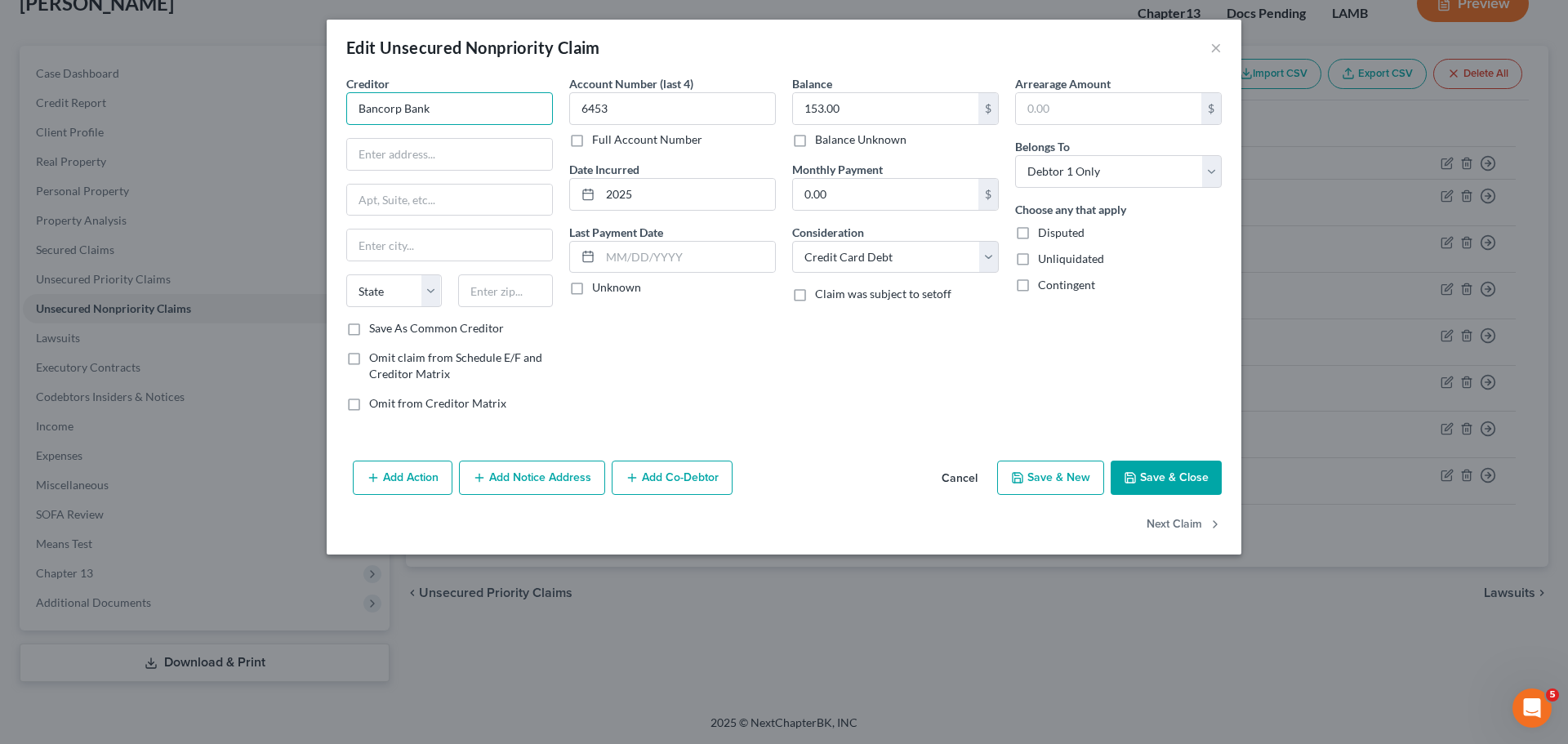
click at [497, 109] on input "Bancorp Bank" at bounding box center [449, 108] width 206 height 33
click at [437, 152] on input "text" at bounding box center [450, 154] width 205 height 31
paste input "Legal Service of Process Team"
drag, startPoint x: 489, startPoint y: 158, endPoint x: 272, endPoint y: 156, distance: 217.0
click at [272, 156] on div "Edit Unsecured Nonpriority Claim × Creditor * Bancorp Bank Legal Service of Pro…" at bounding box center [784, 372] width 1568 height 744
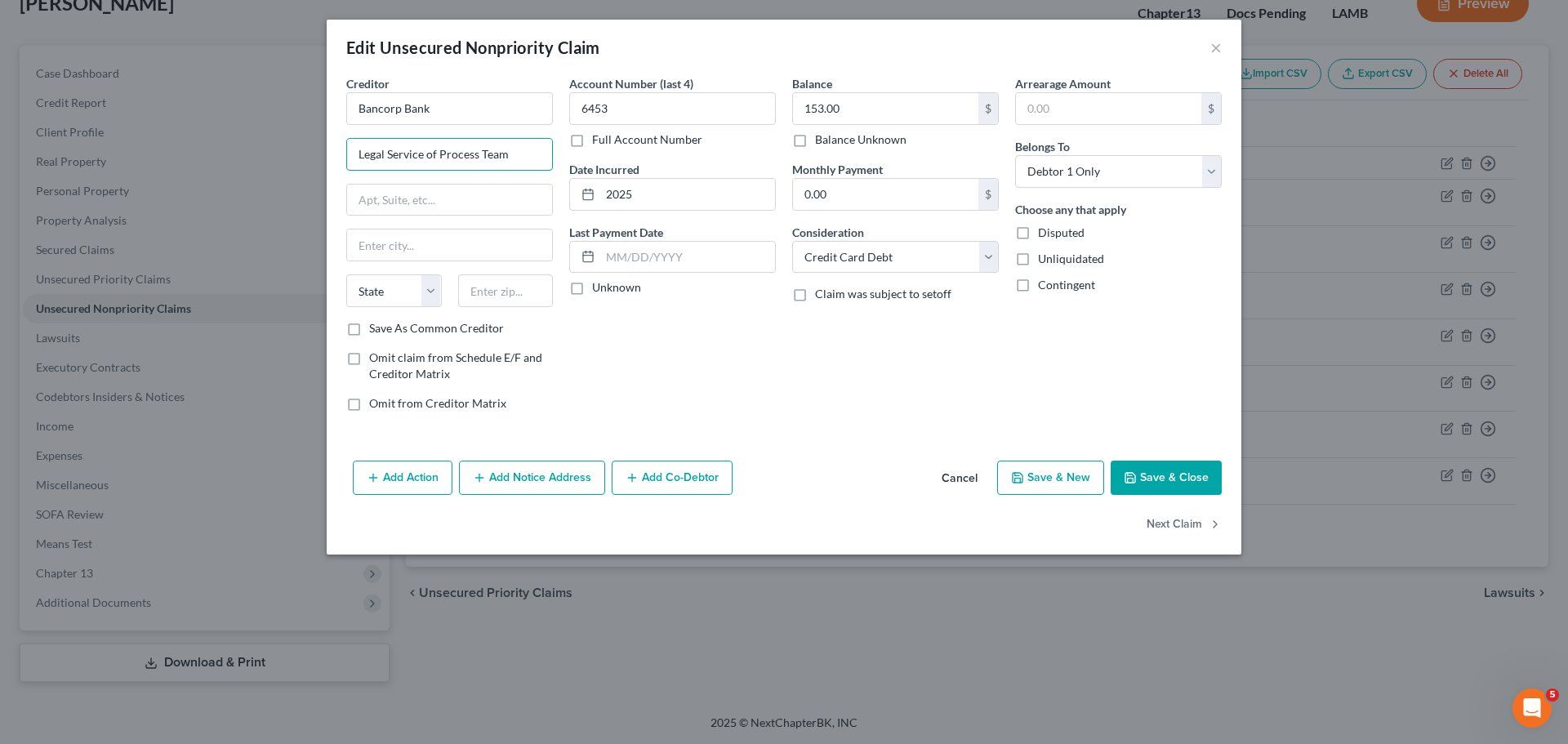
paste input "[STREET_ADDRESS]"
type input "[STREET_ADDRESS]"
click at [358, 206] on input "text" at bounding box center [450, 199] width 205 height 31
paste input "Suite 105"
type input "Suite 105"
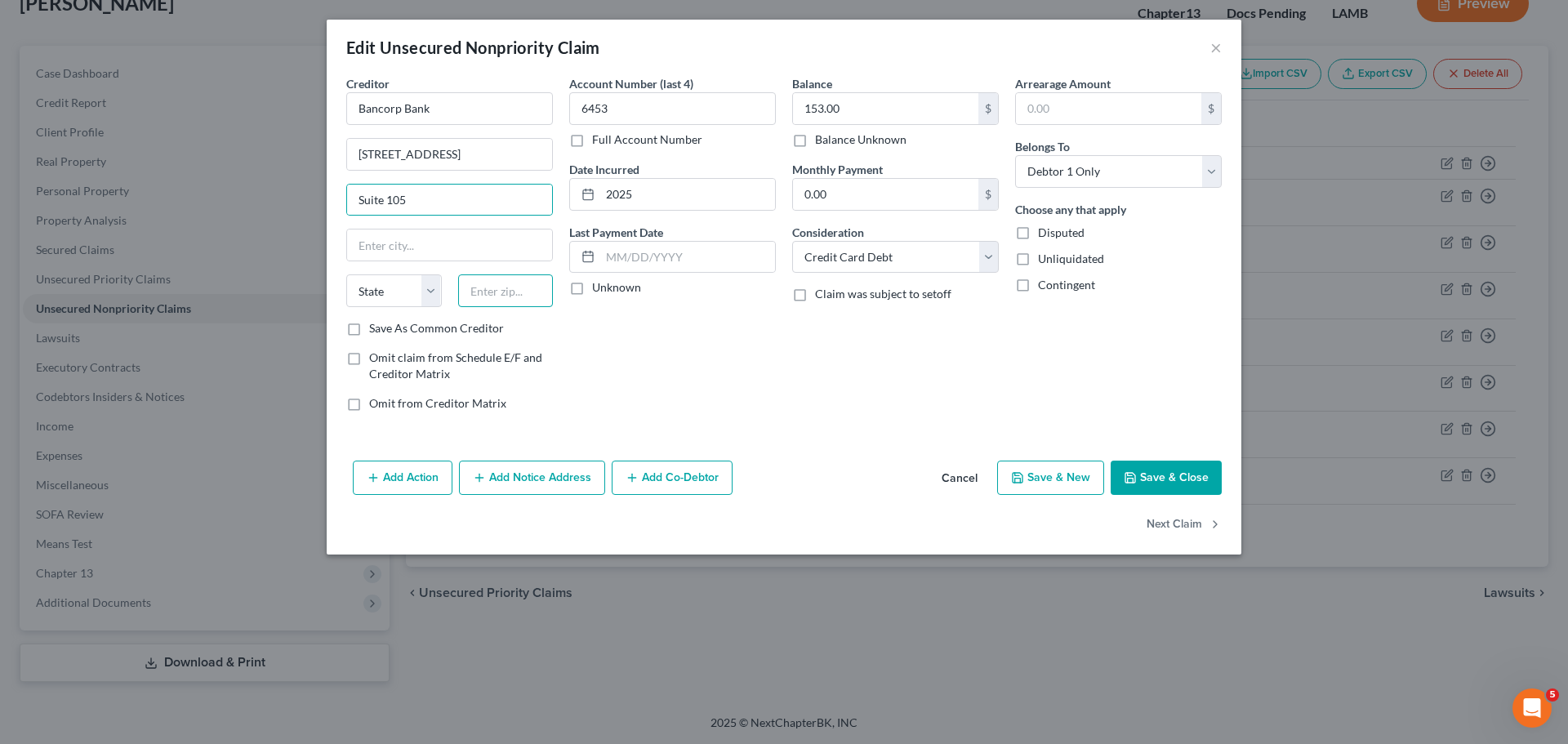
click at [488, 287] on input "text" at bounding box center [506, 291] width 96 height 33
paste input "19809"
type input "19809"
click at [740, 344] on div "Account Number (last 4) 6453 Full Account Number Date Incurred 2025 Last Paymen…" at bounding box center [672, 249] width 223 height 350
type input "Wilmington"
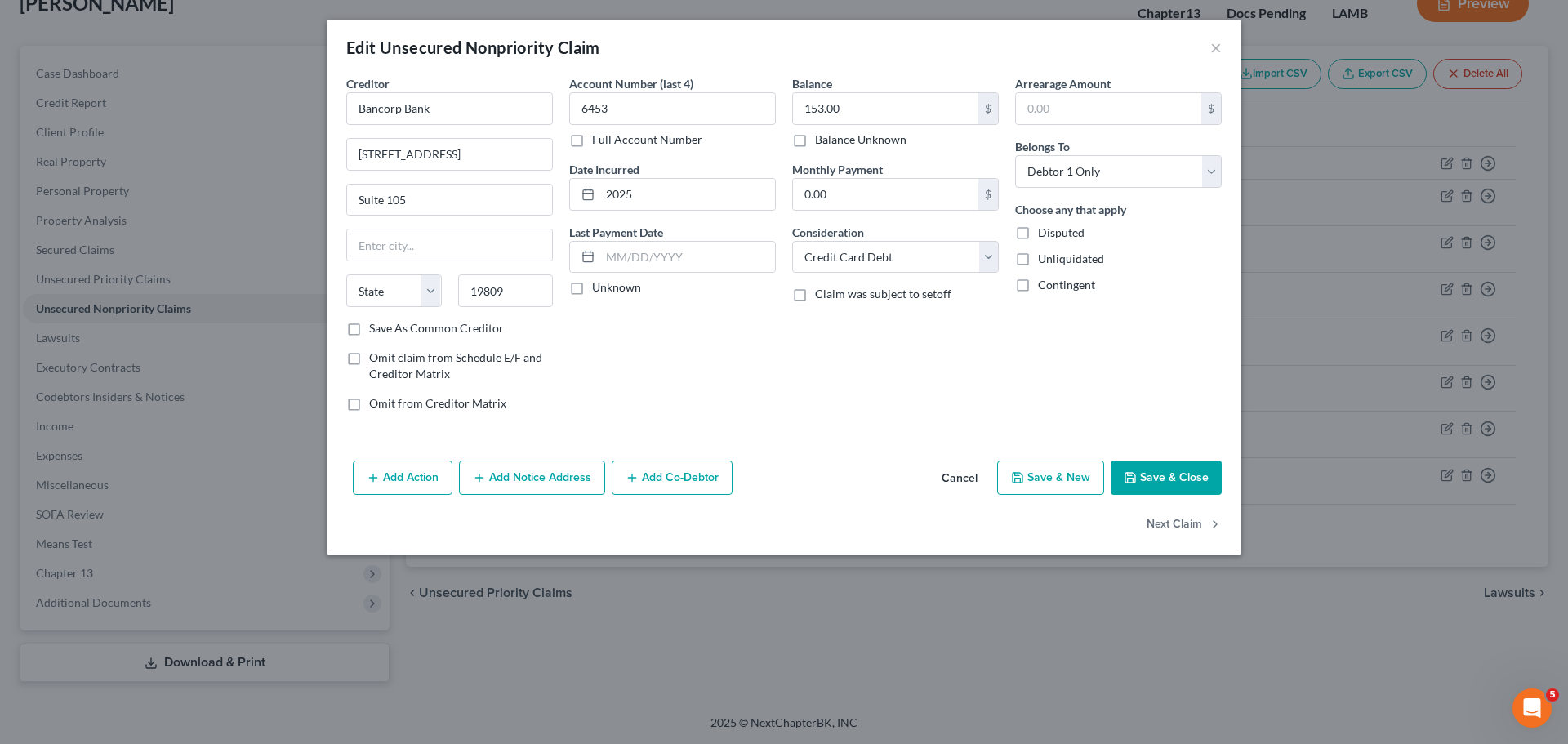
select select "7"
click at [1182, 476] on button "Save & Close" at bounding box center [1166, 477] width 111 height 35
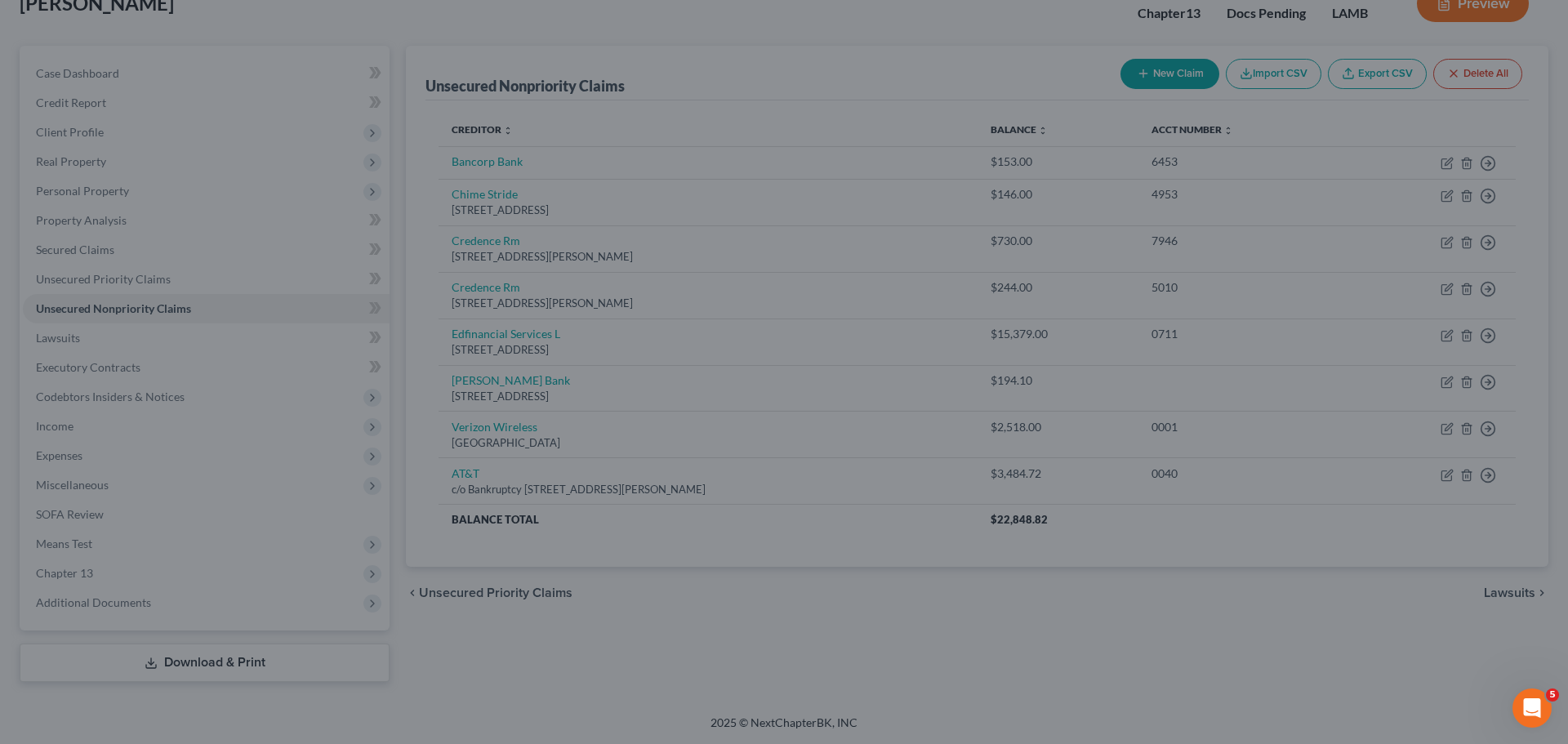
type input "0"
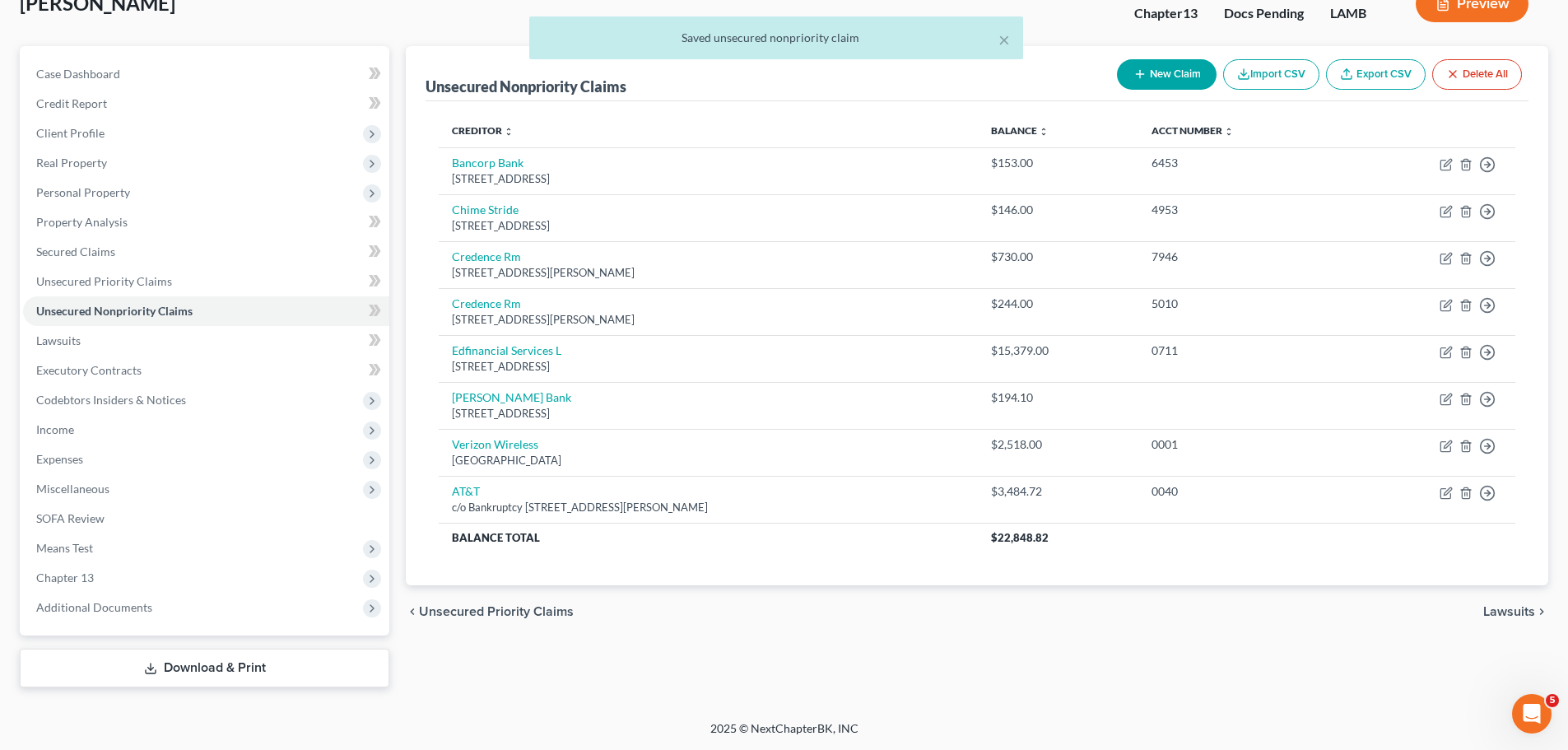
click at [1163, 614] on div "chevron_left Unsecured Priority Claims Lawsuits chevron_right" at bounding box center [977, 612] width 1142 height 53
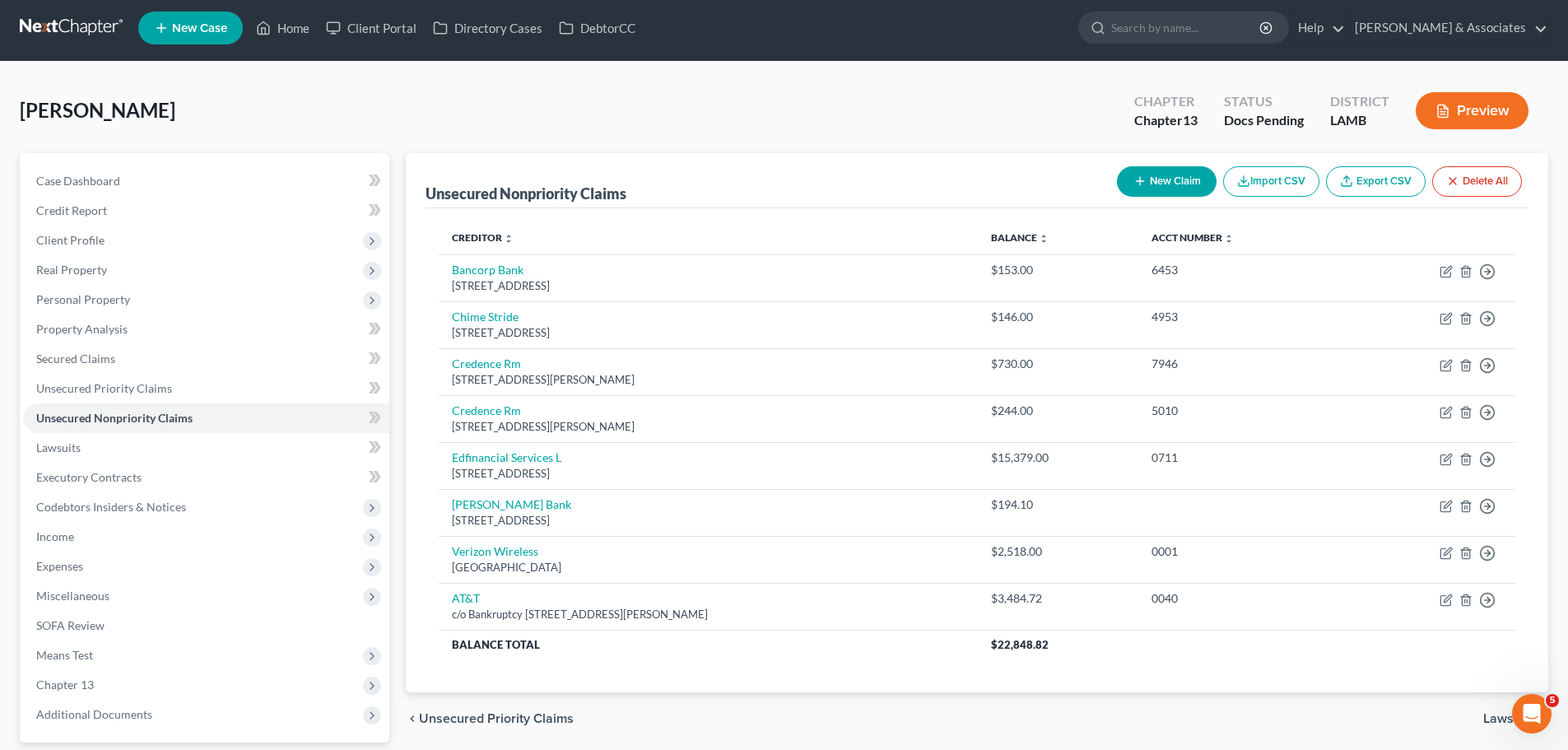
scroll to position [0, 0]
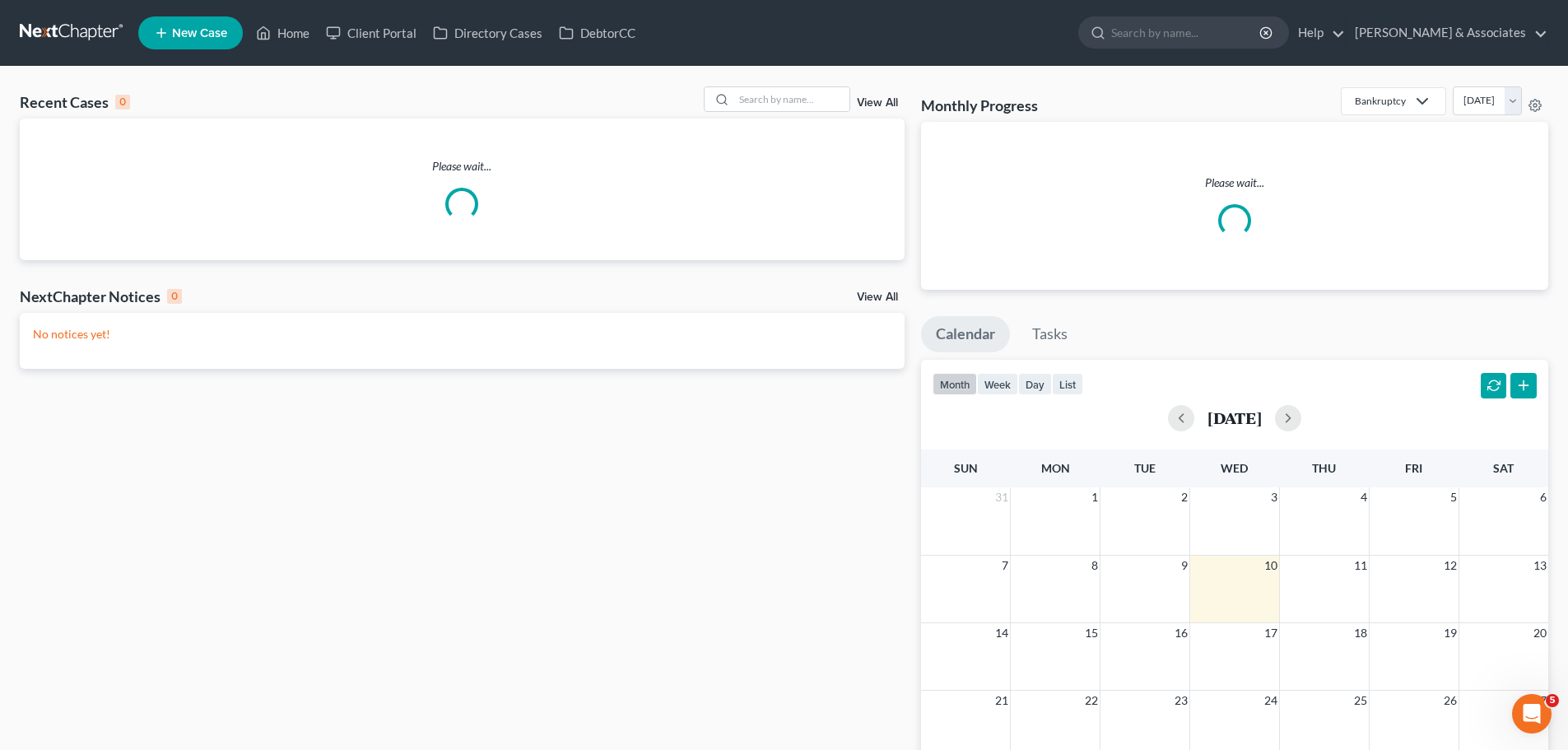
click at [797, 114] on div "Recent Cases 0 View All" at bounding box center [462, 101] width 885 height 32
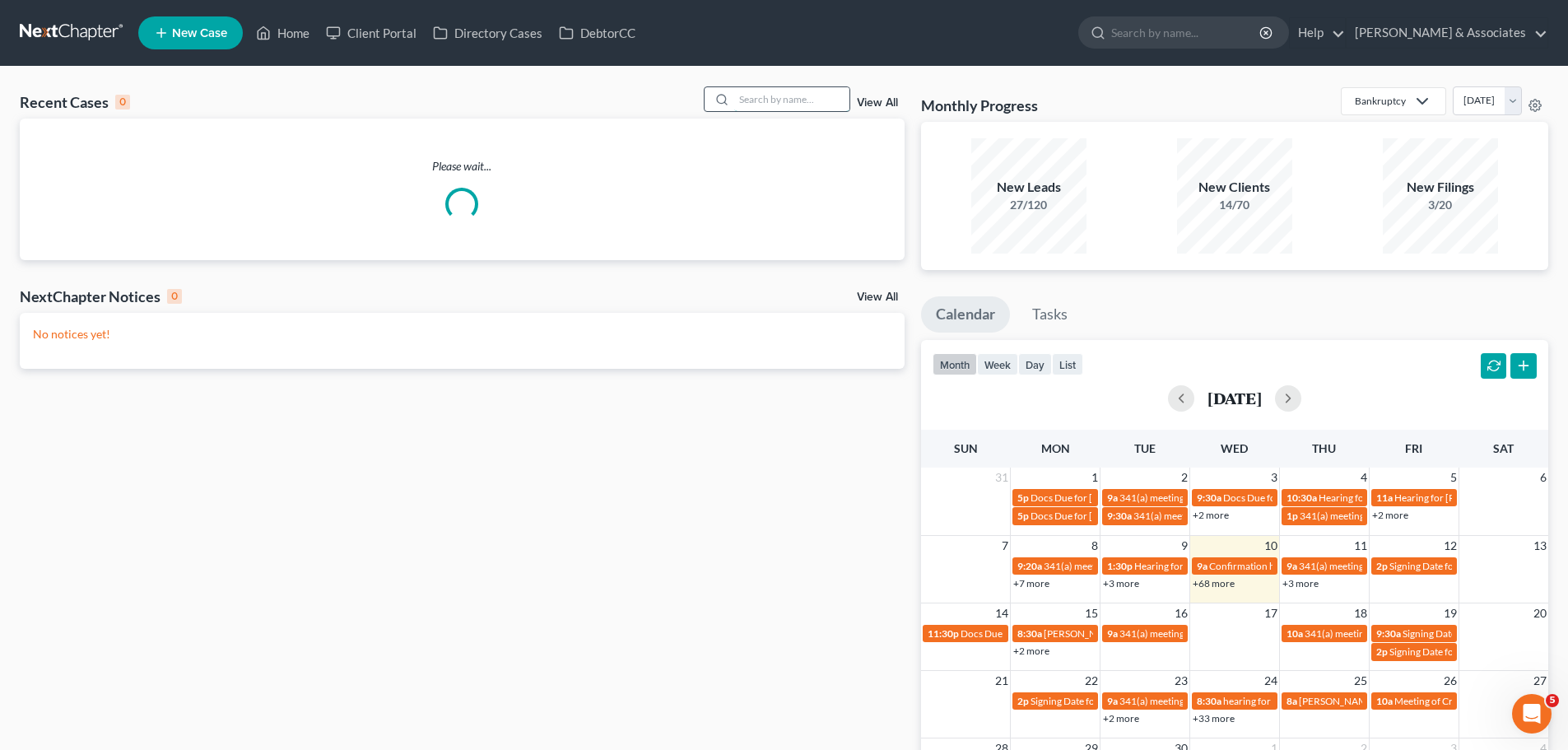
click at [796, 102] on input "search" at bounding box center [791, 99] width 115 height 24
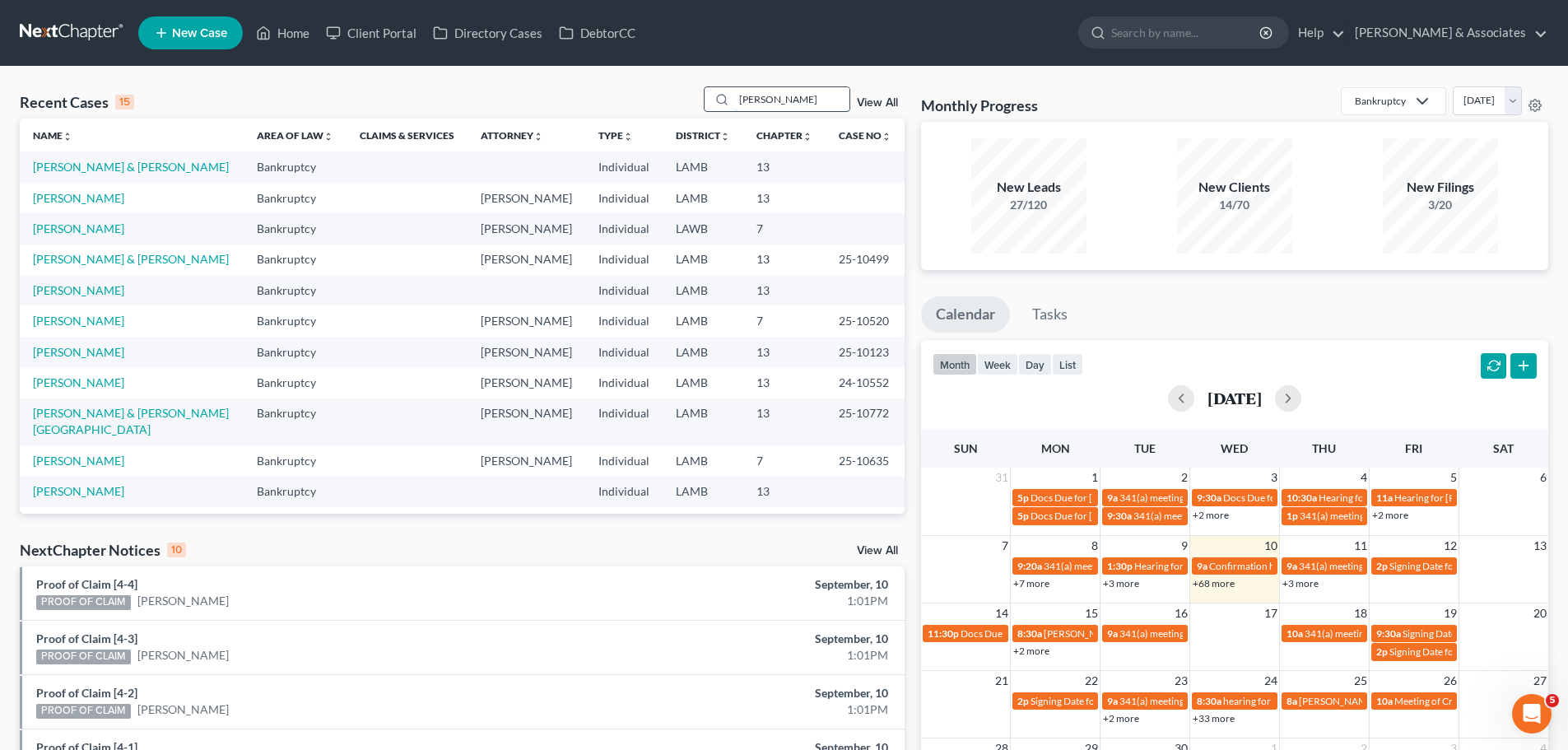
click at [821, 97] on input "[PERSON_NAME]" at bounding box center [791, 99] width 115 height 24
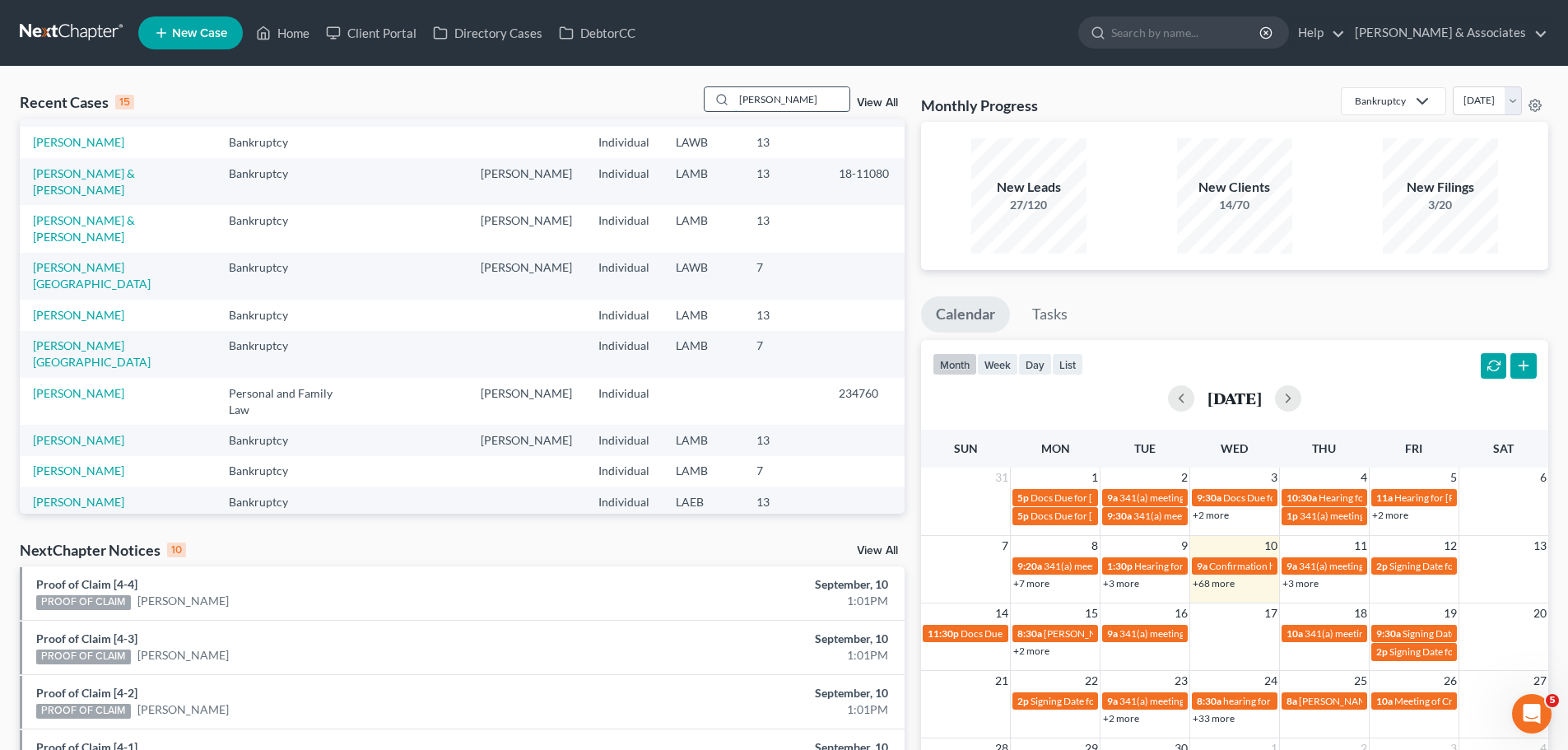
drag, startPoint x: 788, startPoint y: 86, endPoint x: 776, endPoint y: 97, distance: 16.3
click at [776, 97] on div "Recent Cases 15 [PERSON_NAME] View All Name unfold_more expand_more expand_less…" at bounding box center [784, 611] width 1568 height 1088
drag, startPoint x: 776, startPoint y: 97, endPoint x: 583, endPoint y: 81, distance: 193.7
click at [645, 92] on div "Recent Cases 15 [PERSON_NAME] View All" at bounding box center [462, 101] width 885 height 32
type input "b"
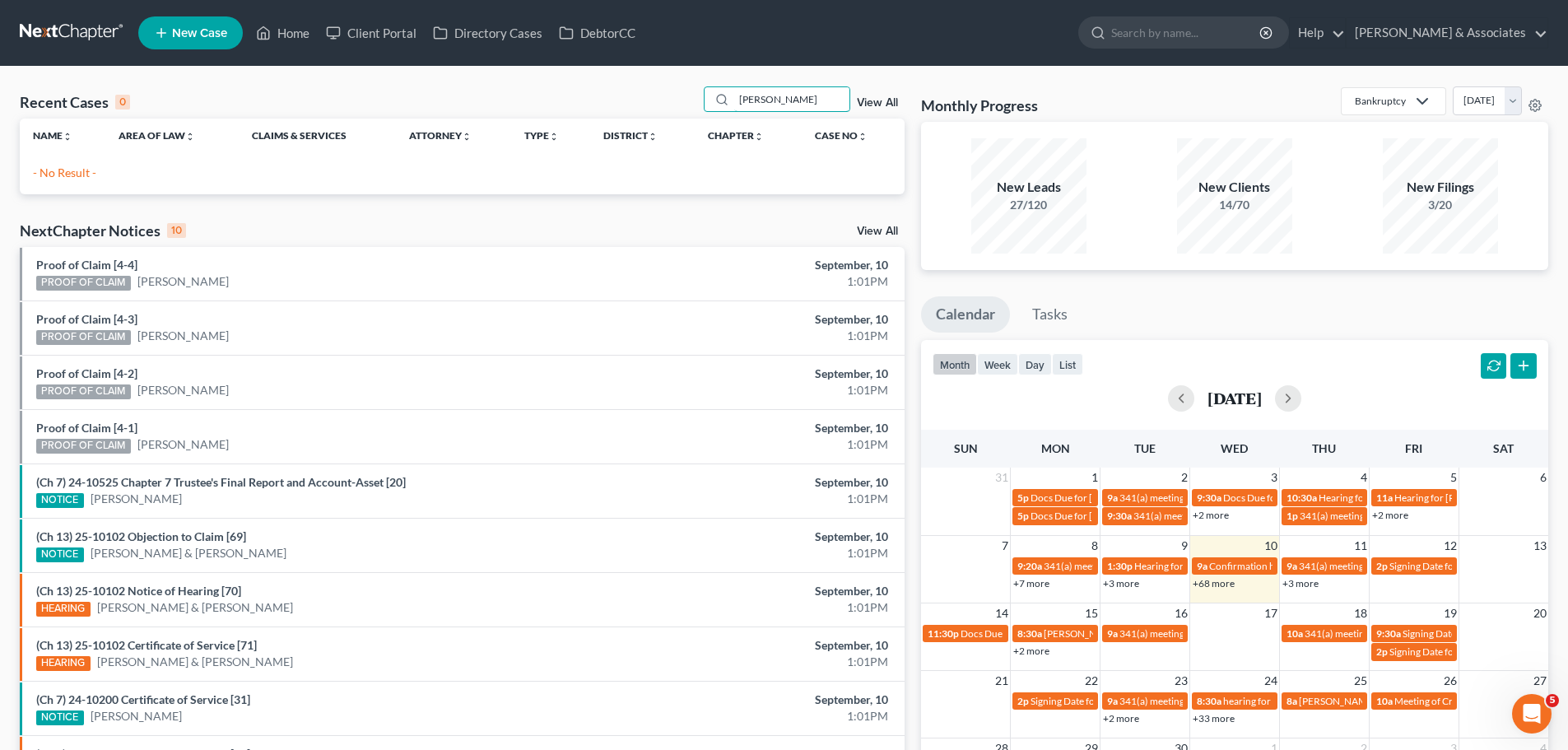
drag, startPoint x: 793, startPoint y: 101, endPoint x: 607, endPoint y: 113, distance: 186.4
click at [613, 117] on div "Recent Cases 0 [PERSON_NAME] View All" at bounding box center [462, 101] width 885 height 32
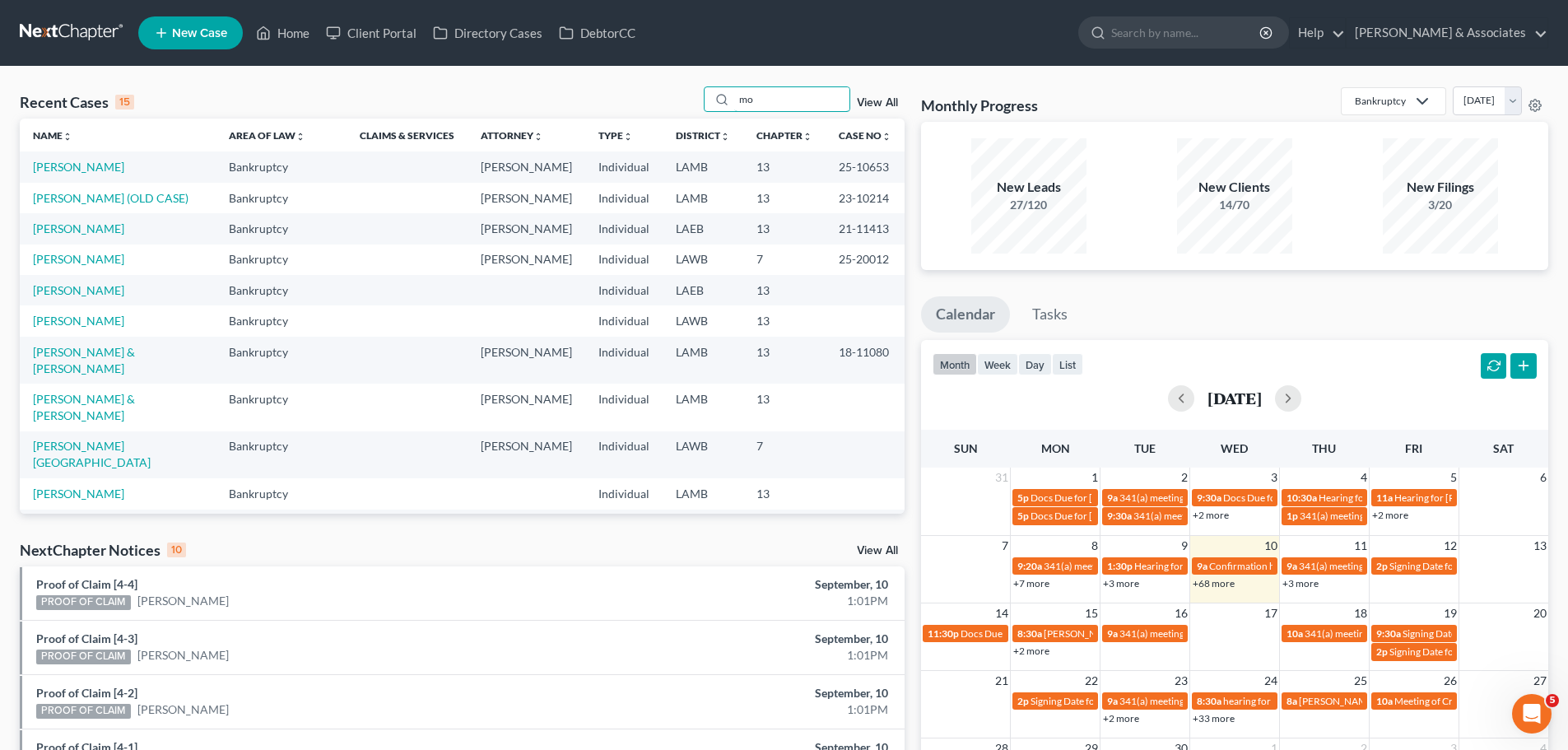
type input "m"
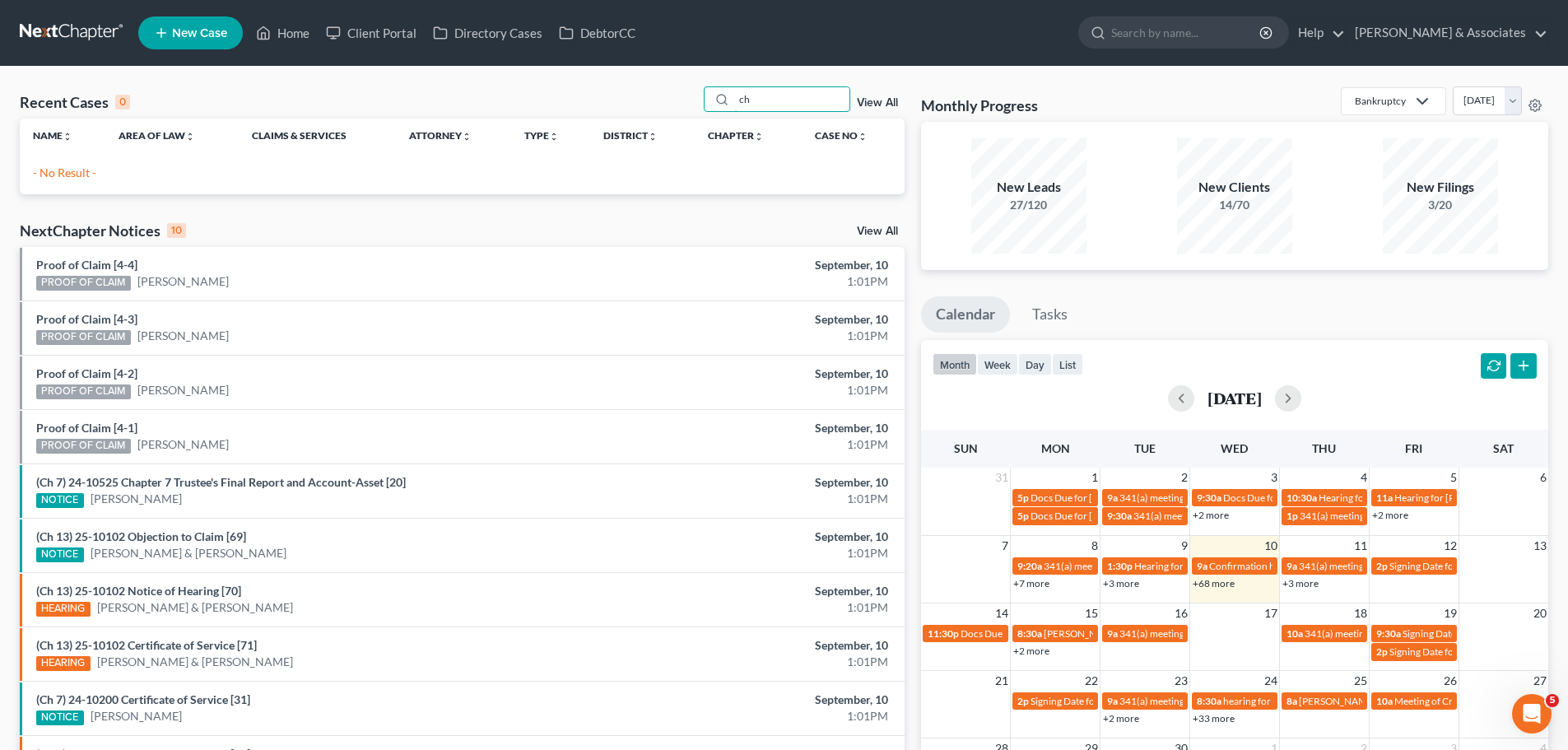
type input "c"
type input "[PERSON_NAME]"
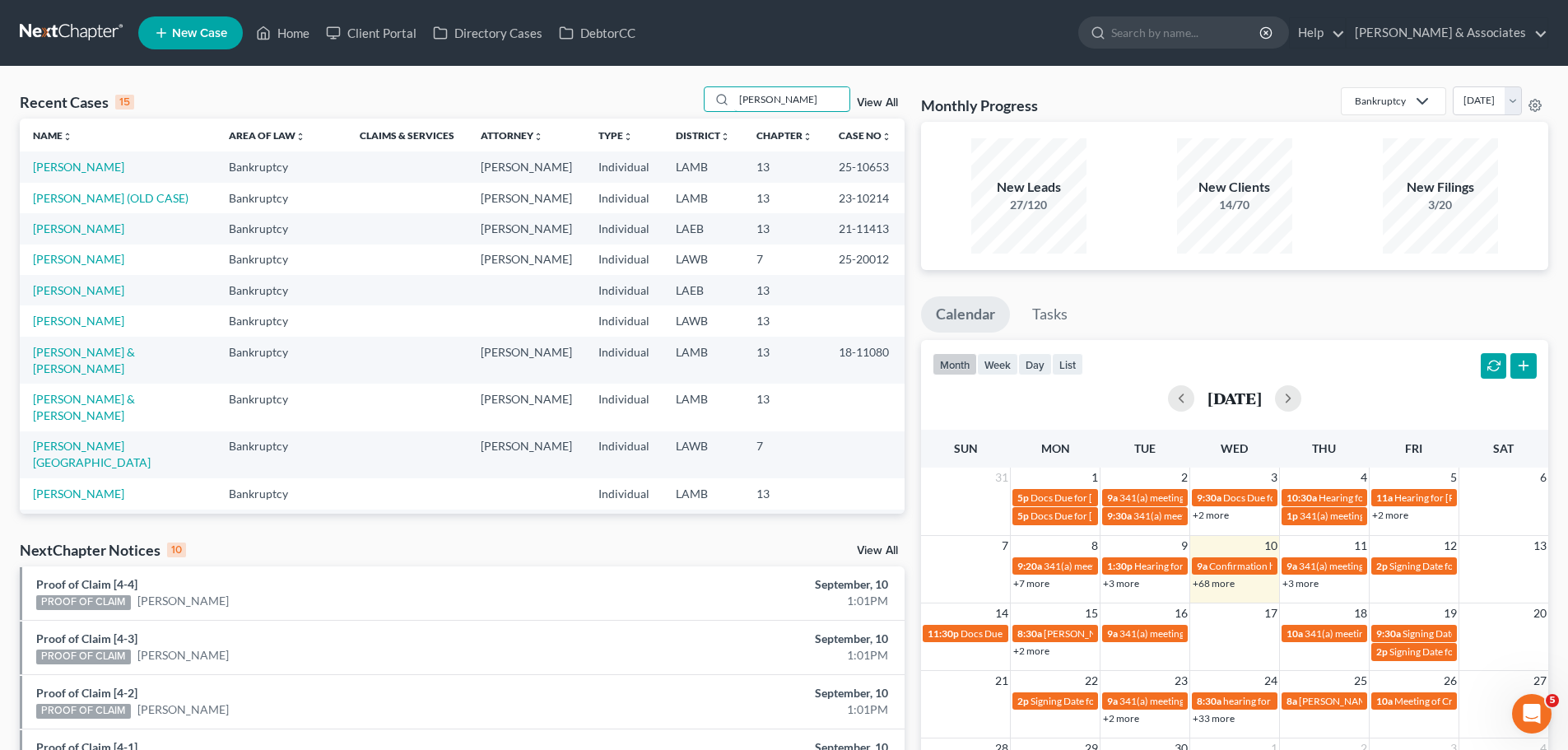
drag, startPoint x: 818, startPoint y: 102, endPoint x: 674, endPoint y: 96, distance: 144.1
click at [684, 97] on div "Recent Cases 15 [PERSON_NAME] View All" at bounding box center [462, 101] width 885 height 32
